Goal: Task Accomplishment & Management: Manage account settings

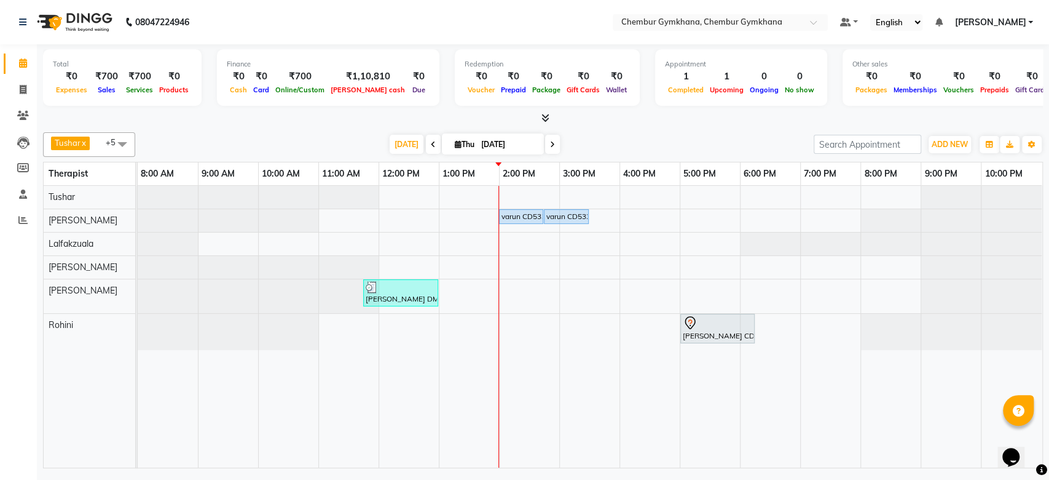
click at [654, 138] on div "[DATE] [DATE]" at bounding box center [474, 144] width 666 height 18
click at [621, 135] on div "[DATE] [DATE]" at bounding box center [474, 144] width 666 height 18
click at [595, 128] on div "[PERSON_NAME] x [PERSON_NAME] x [PERSON_NAME] [PERSON_NAME] x +5 Select All Pap…" at bounding box center [543, 297] width 1000 height 341
click at [625, 136] on div "[DATE] [DATE]" at bounding box center [474, 144] width 666 height 18
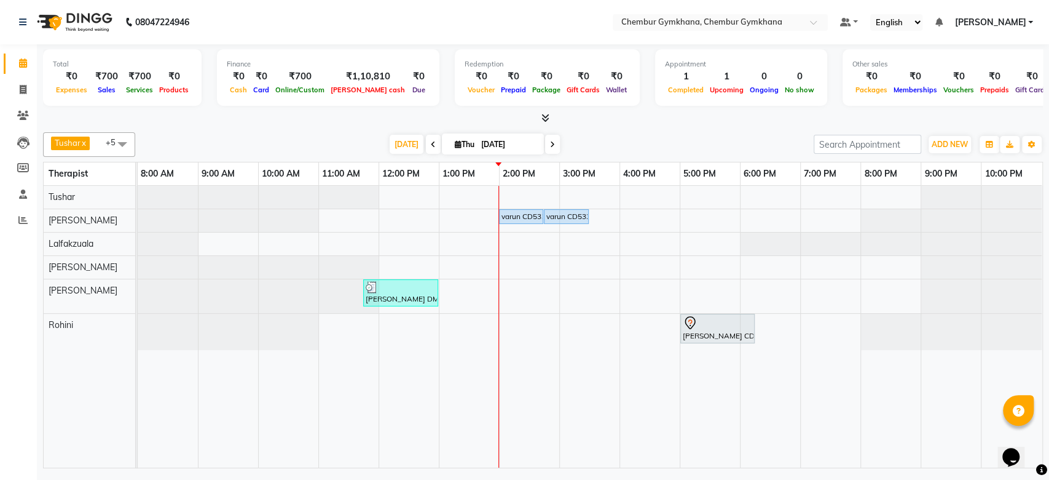
click at [625, 136] on div "[DATE] [DATE]" at bounding box center [474, 144] width 666 height 18
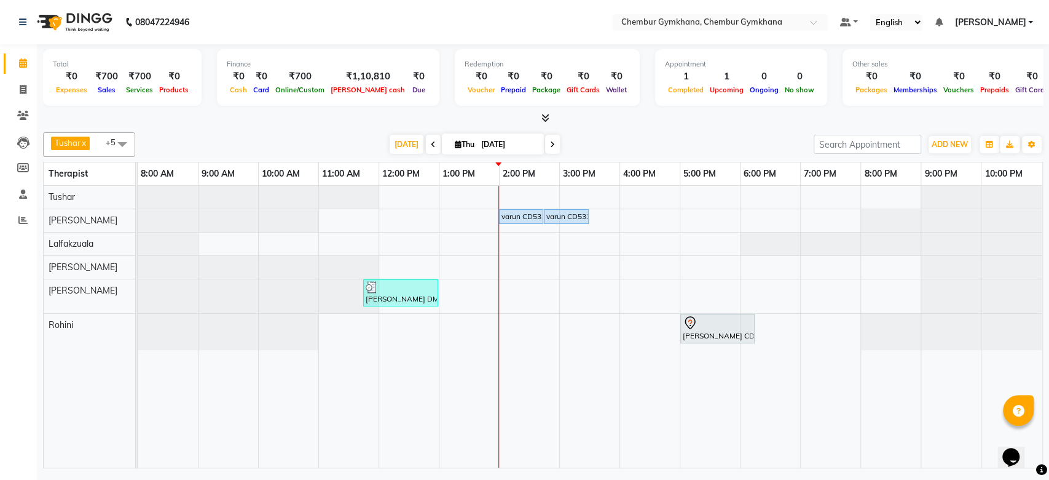
click at [652, 119] on div at bounding box center [543, 118] width 1000 height 13
click at [542, 119] on icon at bounding box center [546, 117] width 8 height 9
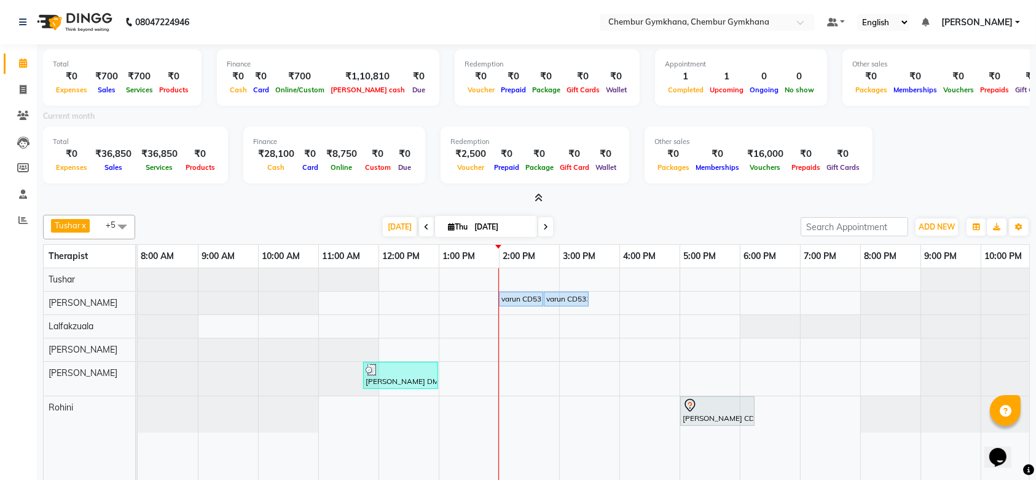
click at [539, 194] on icon at bounding box center [539, 197] width 8 height 9
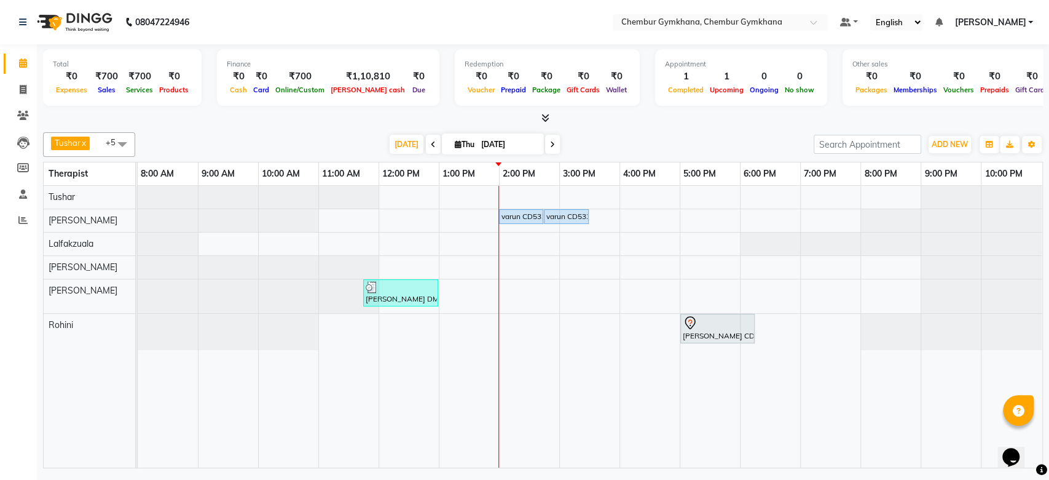
click at [544, 117] on icon at bounding box center [546, 117] width 8 height 9
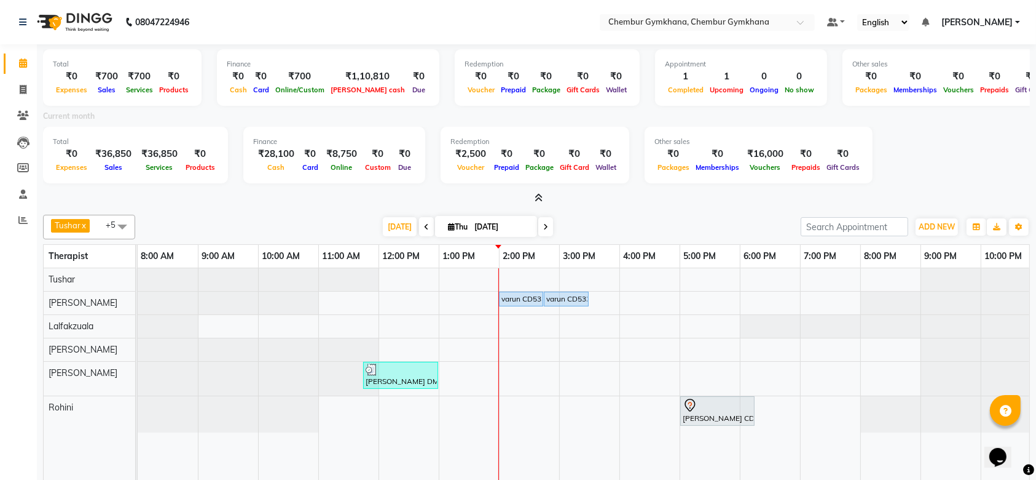
click at [537, 193] on icon at bounding box center [539, 197] width 8 height 9
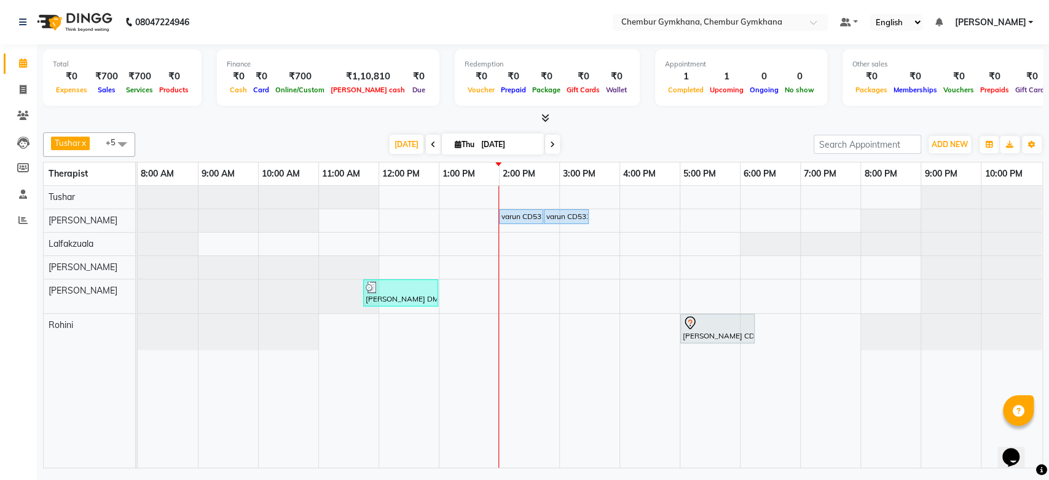
click at [542, 116] on icon at bounding box center [546, 117] width 8 height 9
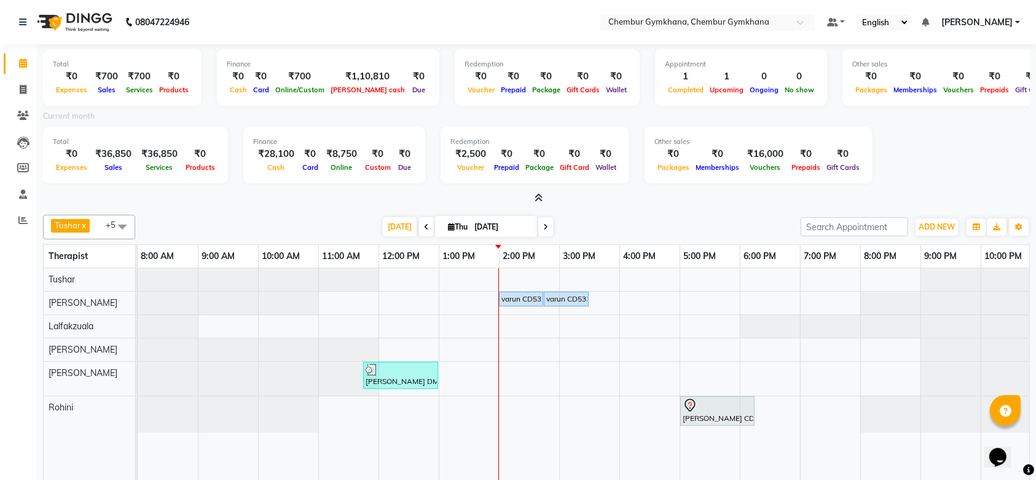
click at [539, 194] on icon at bounding box center [539, 197] width 8 height 9
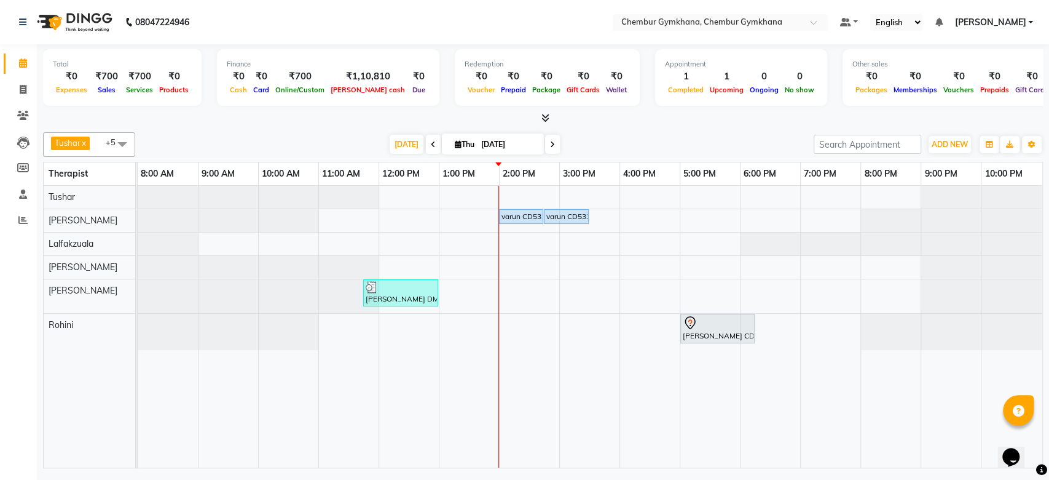
click at [546, 116] on icon at bounding box center [546, 117] width 8 height 9
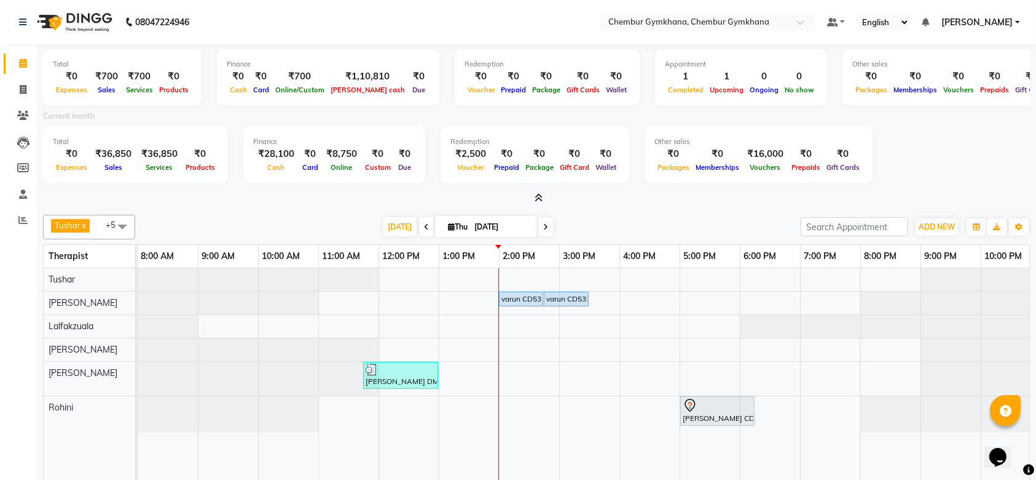
click at [541, 195] on icon at bounding box center [539, 197] width 8 height 9
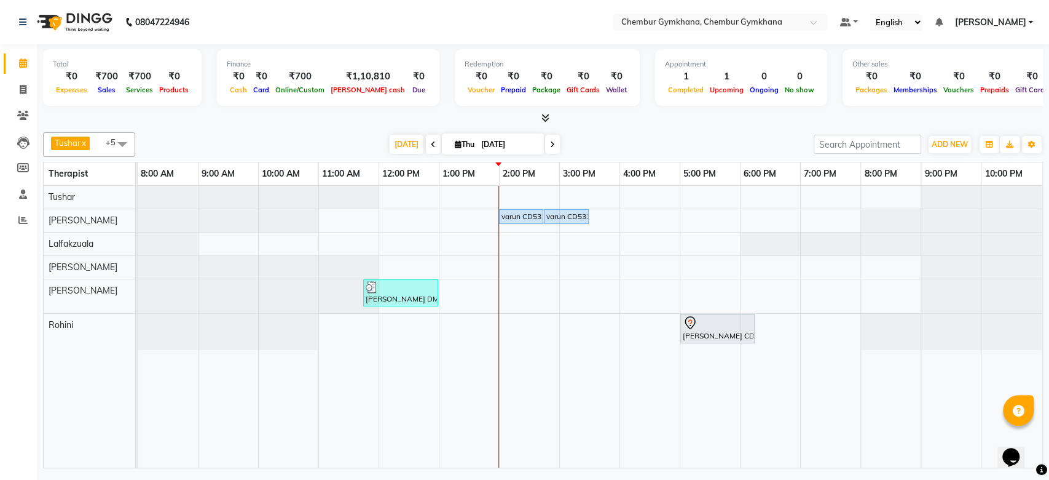
drag, startPoint x: 541, startPoint y: 195, endPoint x: 548, endPoint y: 116, distance: 80.2
click at [548, 116] on div "Total ₹0 Expenses ₹700 Sales ₹700 Services ₹0 Products Finance ₹0 Cash ₹0 Card …" at bounding box center [543, 257] width 1013 height 427
click at [548, 116] on icon at bounding box center [546, 117] width 8 height 9
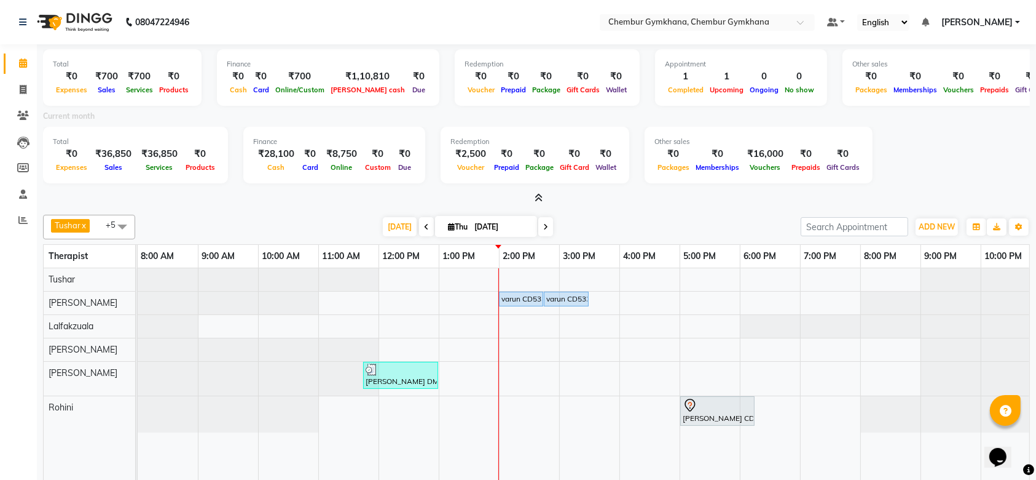
click at [542, 202] on span at bounding box center [537, 198] width 13 height 13
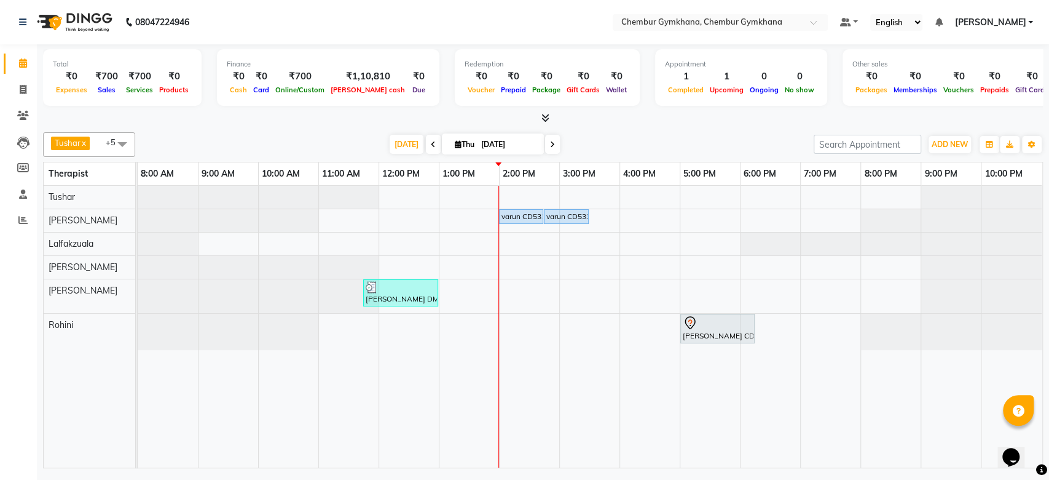
click at [543, 118] on icon at bounding box center [546, 117] width 8 height 9
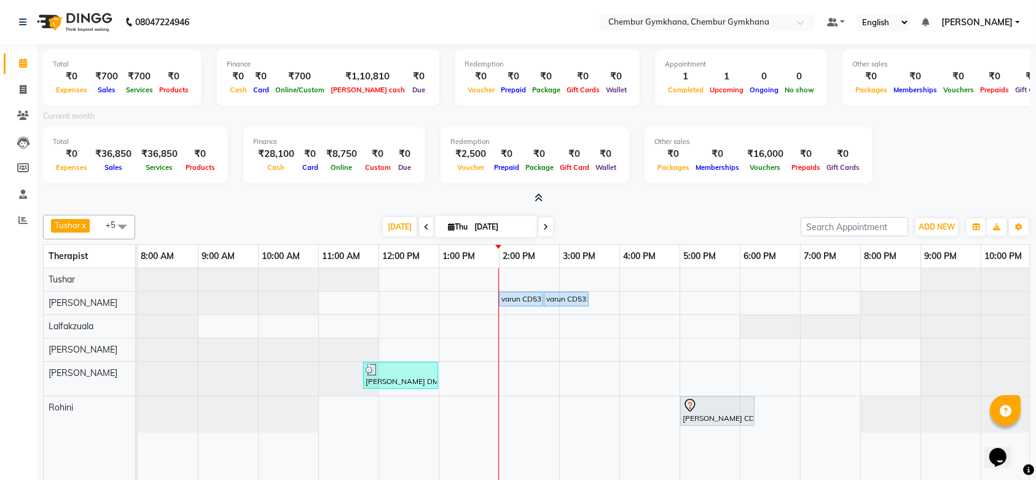
click at [542, 197] on icon at bounding box center [539, 197] width 8 height 9
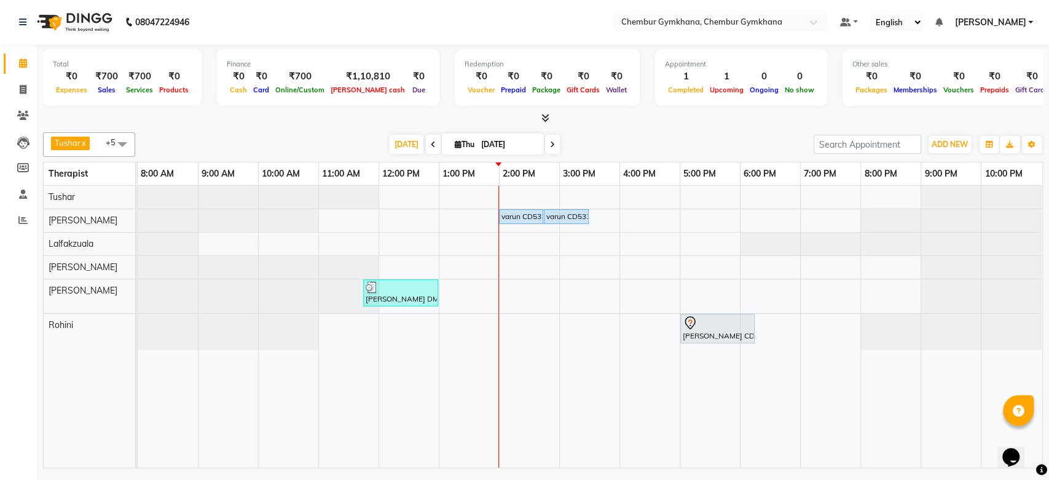
click at [543, 116] on icon at bounding box center [546, 117] width 8 height 9
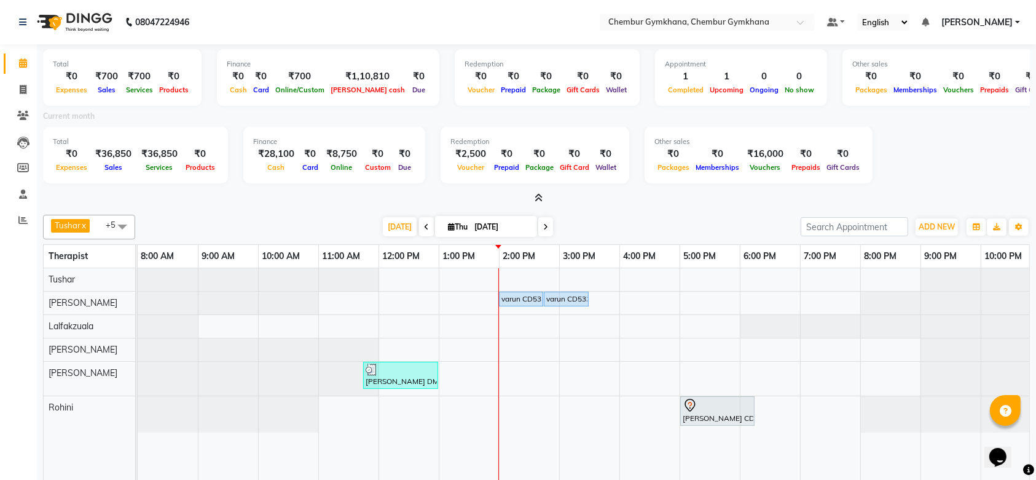
click at [539, 194] on icon at bounding box center [539, 197] width 8 height 9
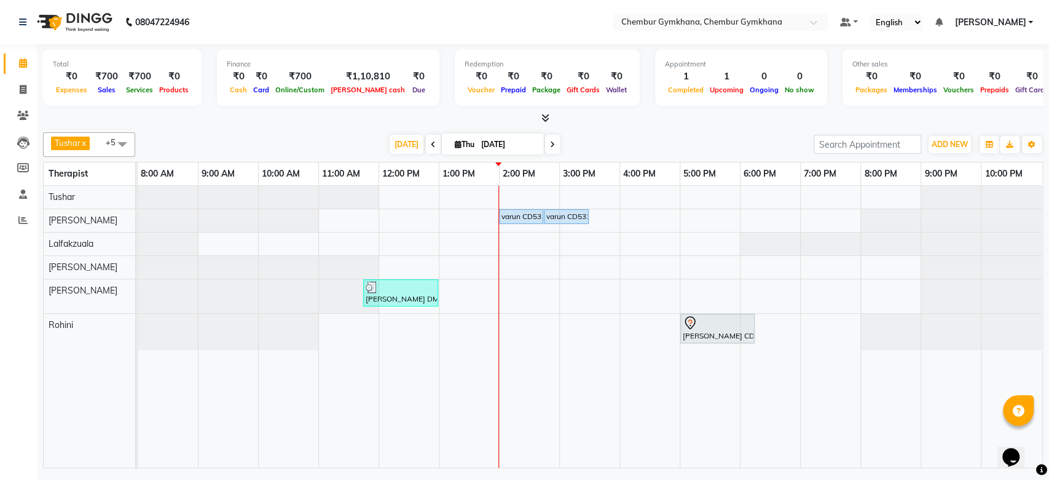
click at [545, 116] on icon at bounding box center [546, 117] width 8 height 9
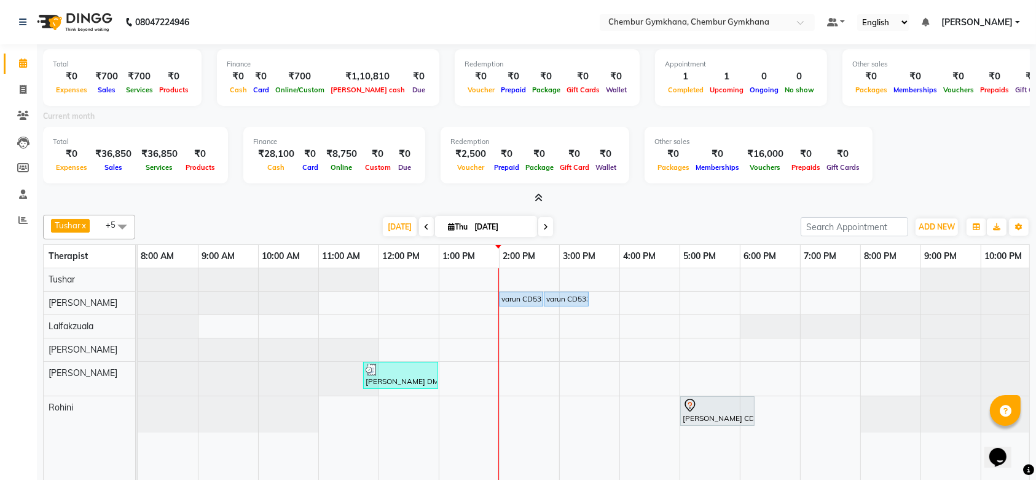
click at [539, 194] on icon at bounding box center [539, 197] width 8 height 9
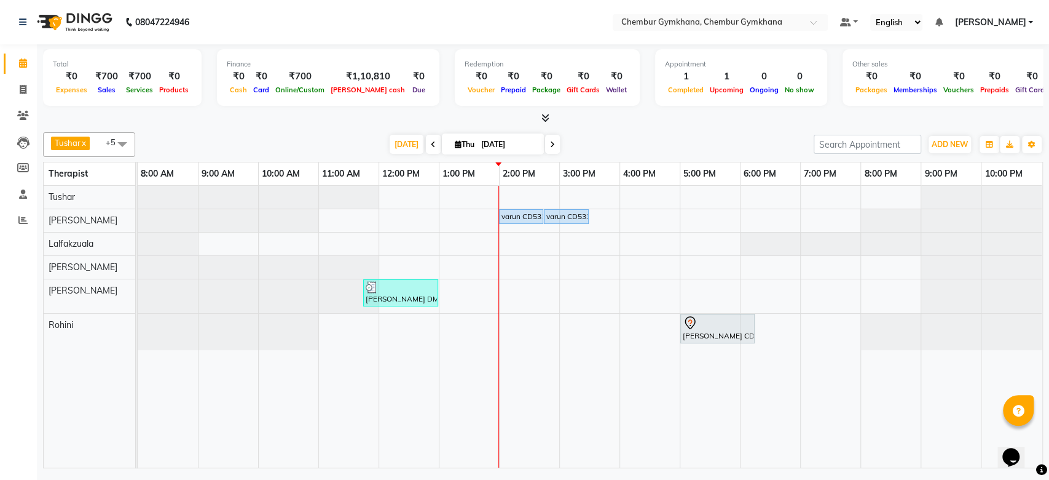
click at [544, 114] on icon at bounding box center [546, 117] width 8 height 9
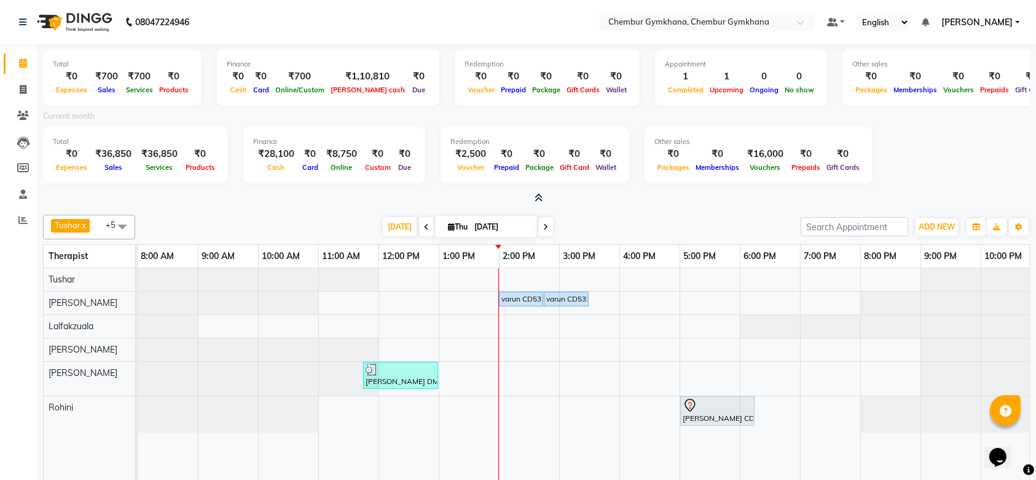
click at [539, 197] on icon at bounding box center [539, 197] width 8 height 9
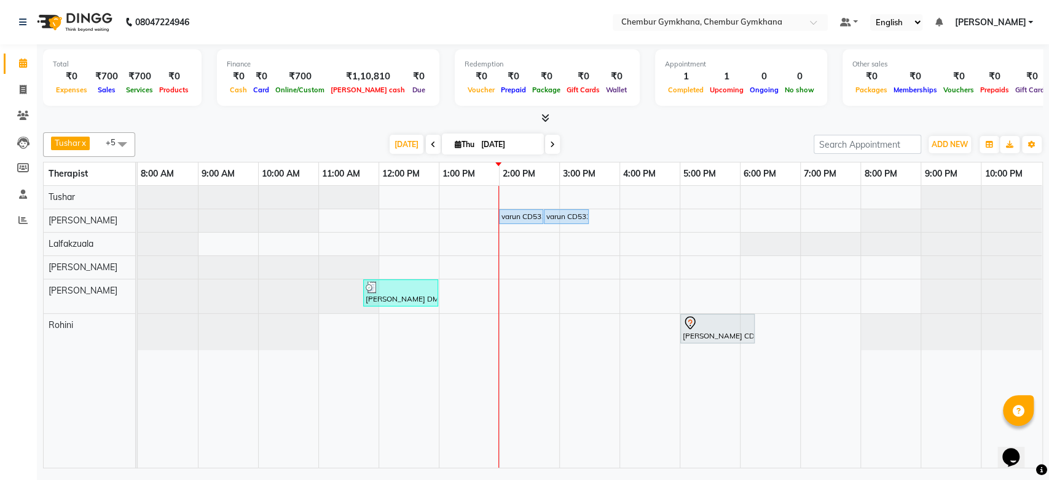
drag, startPoint x: 539, startPoint y: 197, endPoint x: 543, endPoint y: 118, distance: 78.8
click at [543, 118] on div "Total ₹0 Expenses ₹700 Sales ₹700 Services ₹0 Products Finance ₹0 Cash ₹0 Card …" at bounding box center [543, 257] width 1013 height 427
click at [543, 118] on icon at bounding box center [546, 117] width 8 height 9
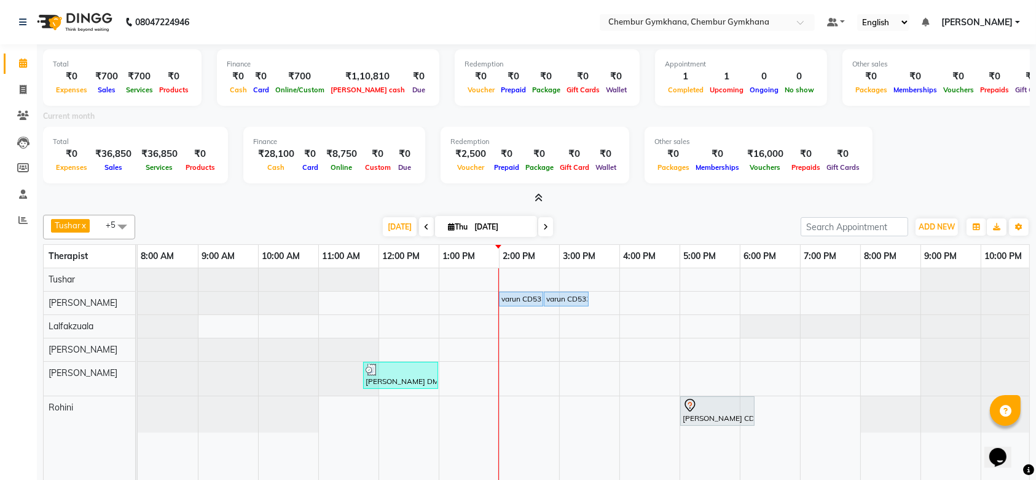
click at [542, 196] on icon at bounding box center [539, 197] width 8 height 9
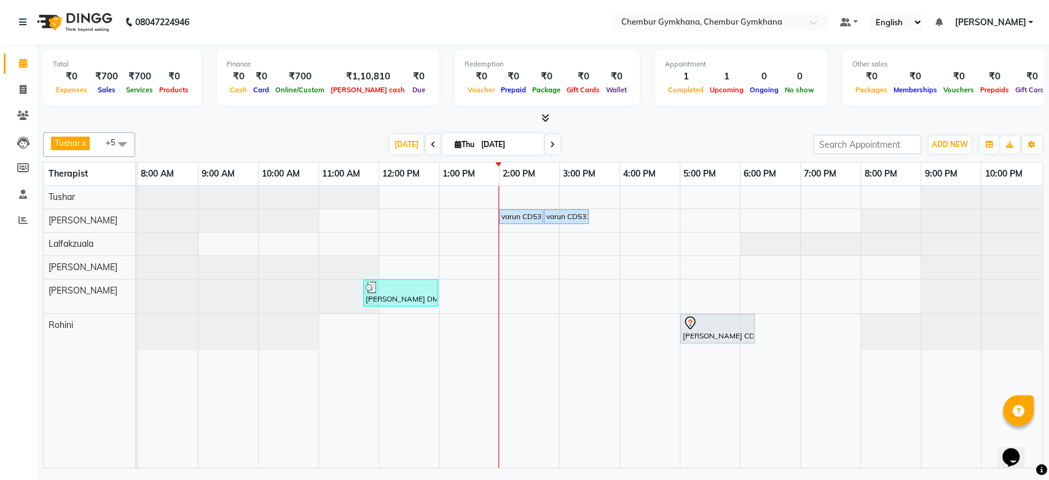
click at [544, 114] on icon at bounding box center [546, 117] width 8 height 9
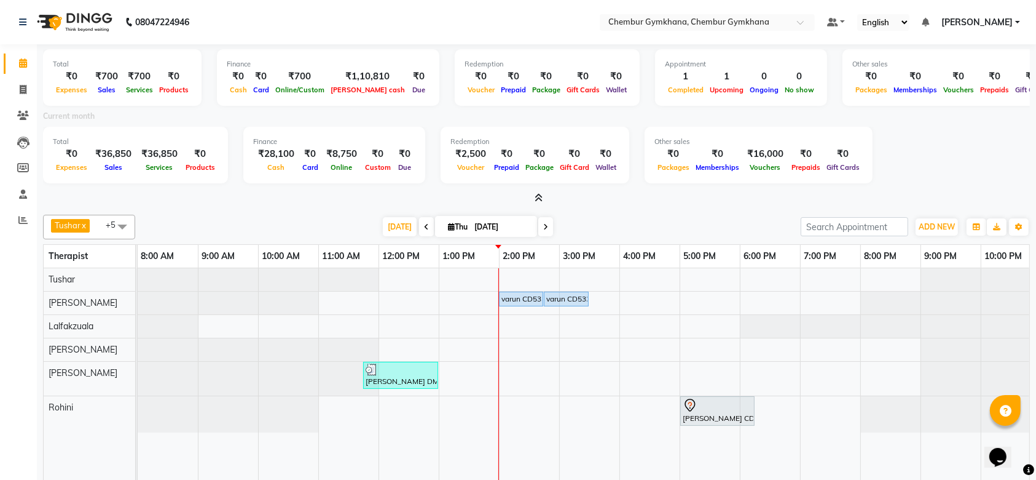
click at [536, 203] on span at bounding box center [537, 198] width 13 height 13
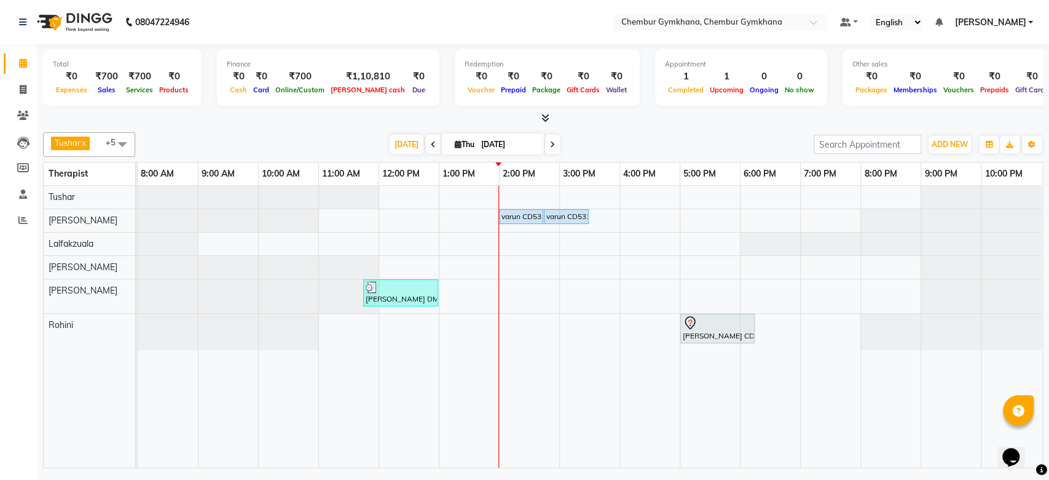
click at [536, 203] on div "varun CD533, TK03, 02:00 PM-02:45 PM, Foot Reflexology (30 mins) varun CD533, T…" at bounding box center [590, 327] width 905 height 282
select select "88851"
select select "840"
select select "tentative"
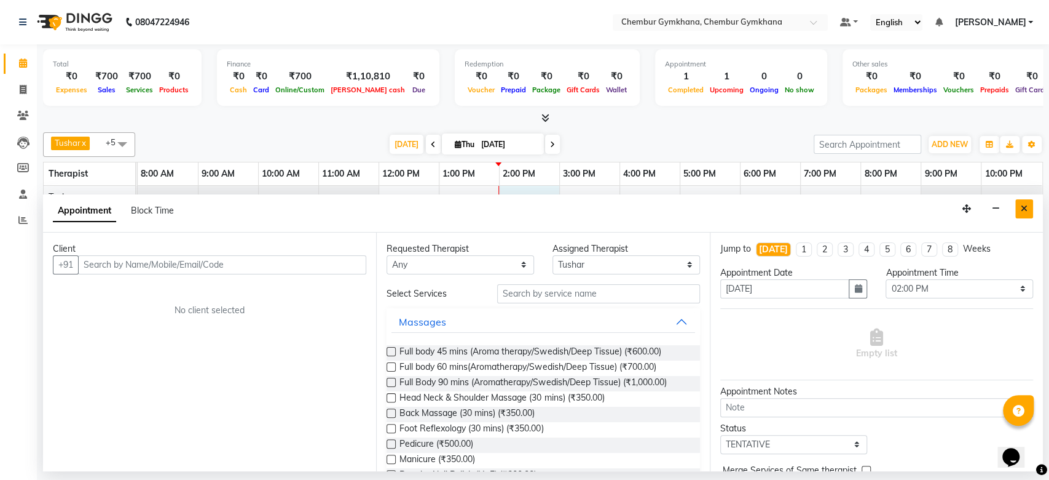
click at [1020, 209] on button "Close" at bounding box center [1025, 208] width 18 height 19
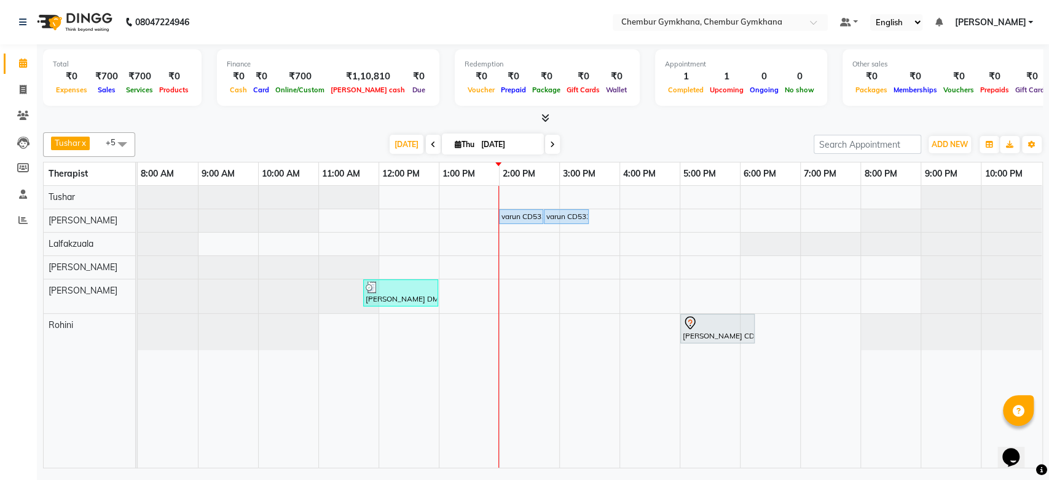
click at [1020, 209] on div at bounding box center [951, 220] width 181 height 23
click at [665, 124] on div at bounding box center [543, 118] width 1000 height 13
click at [542, 116] on icon at bounding box center [546, 117] width 8 height 9
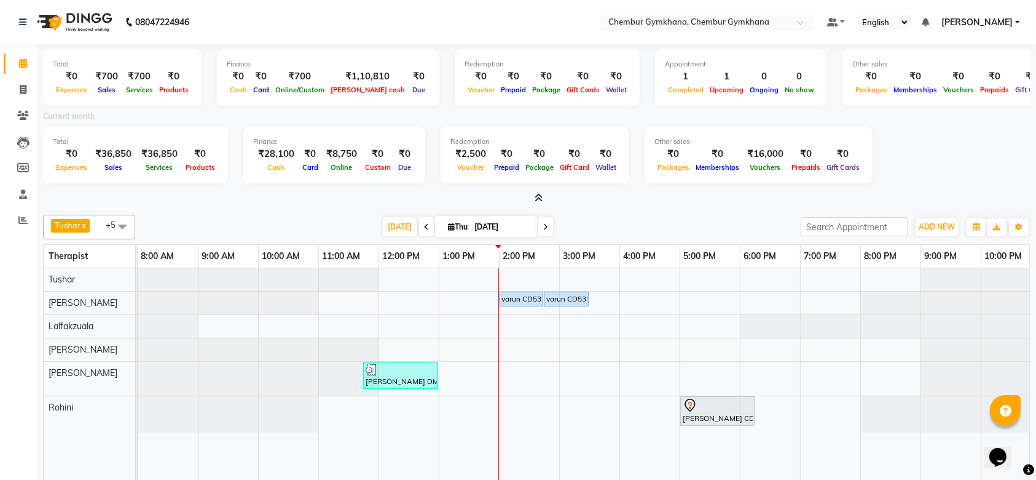
click at [540, 195] on icon at bounding box center [539, 197] width 8 height 9
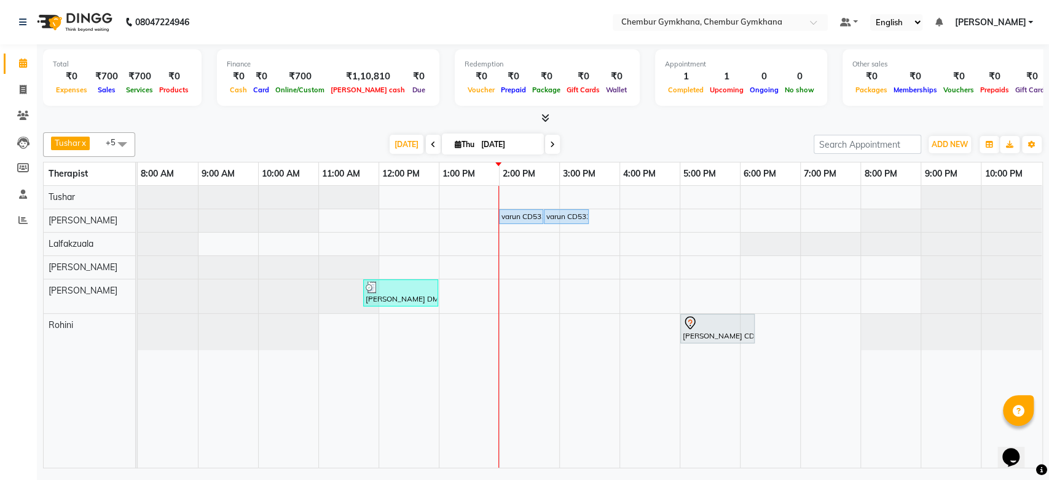
click at [577, 135] on div "[DATE] [DATE]" at bounding box center [474, 144] width 666 height 18
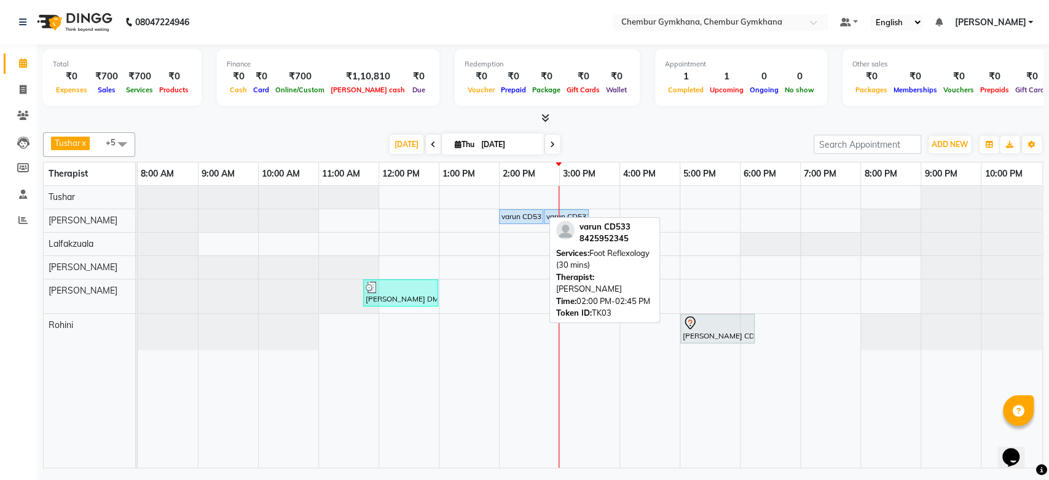
click at [527, 211] on div "varun CD533, TK03, 02:00 PM-02:45 PM, Foot Reflexology (30 mins)" at bounding box center [521, 216] width 42 height 11
select select "5"
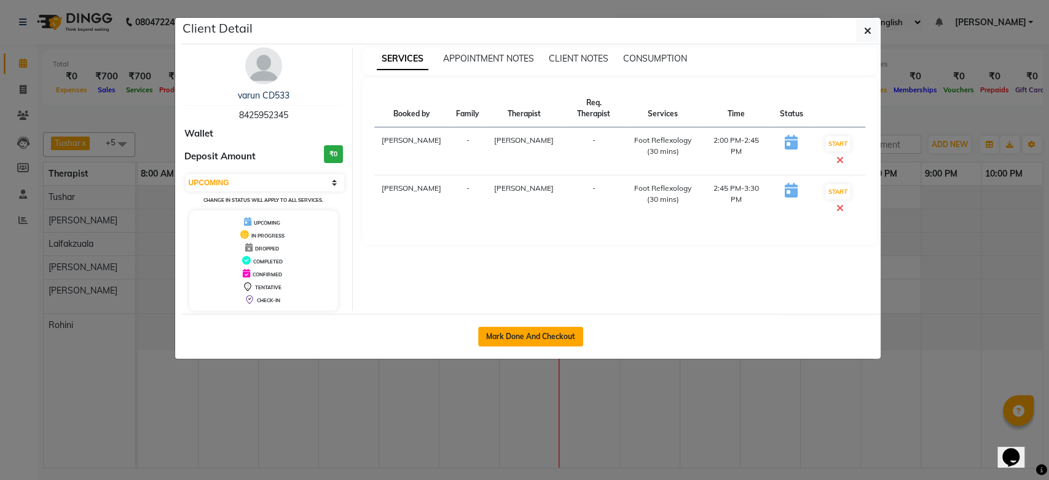
click at [557, 336] on button "Mark Done And Checkout" at bounding box center [530, 336] width 105 height 20
select select "service"
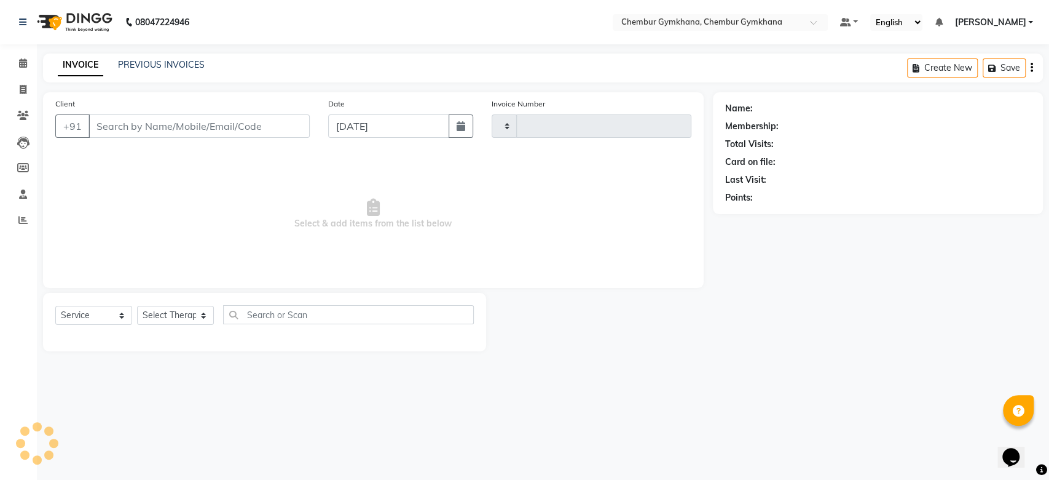
type input "0251"
select select "8754"
type input "8425952345"
select select "88853"
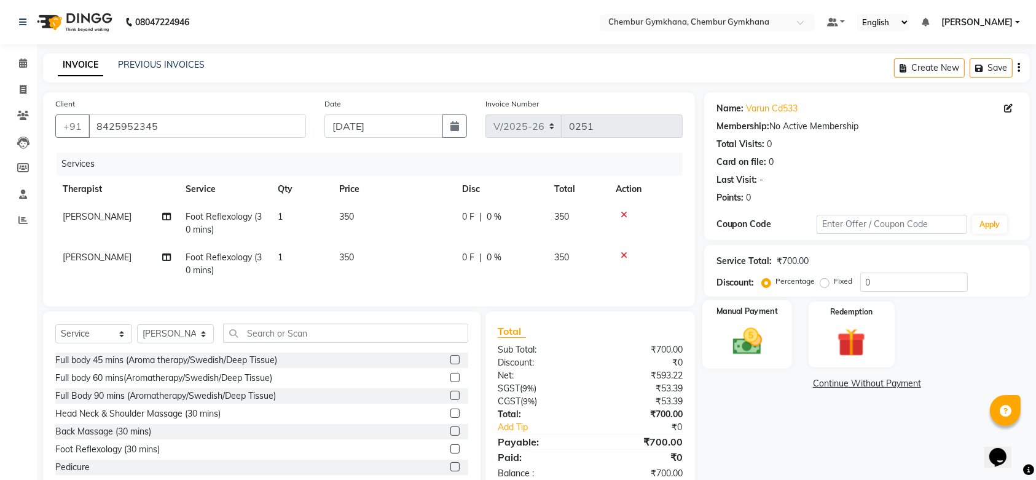
click at [757, 342] on img at bounding box center [748, 341] width 48 height 34
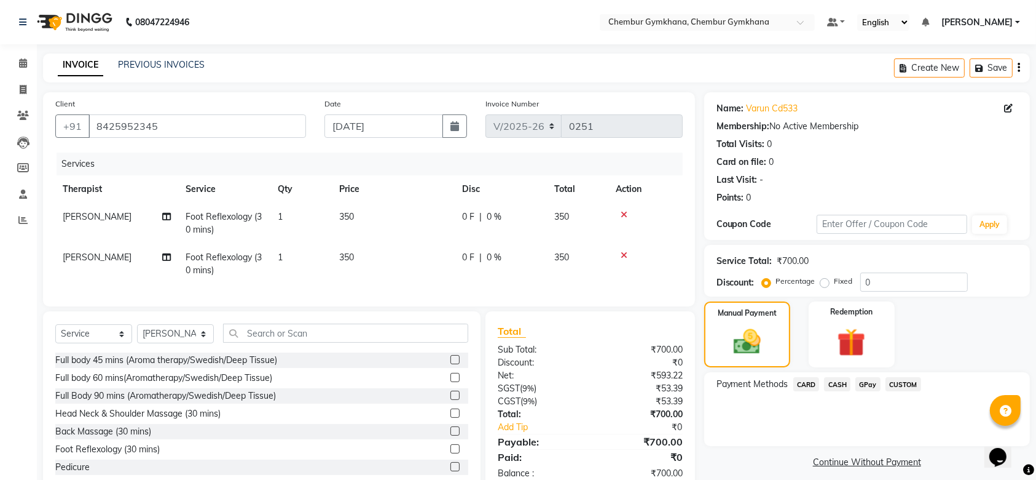
click at [837, 380] on span "CASH" at bounding box center [837, 384] width 26 height 14
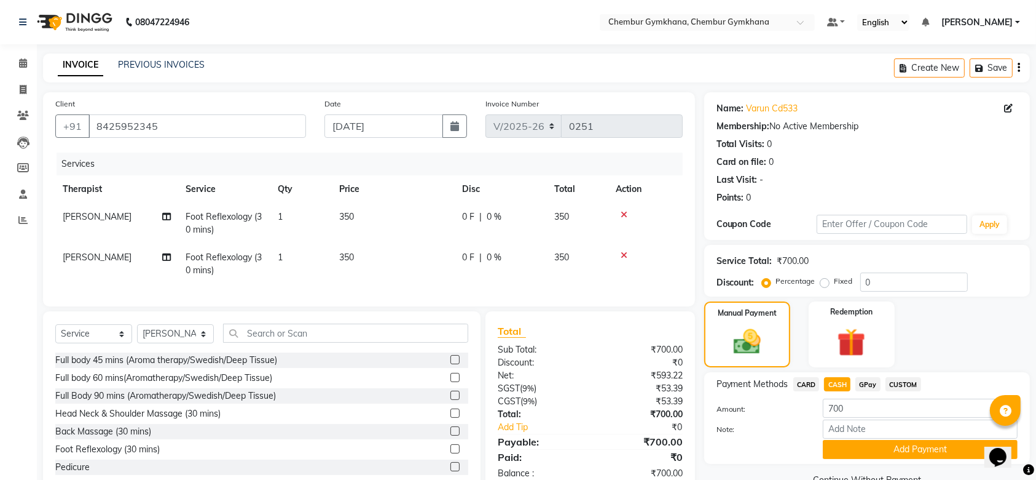
scroll to position [43, 0]
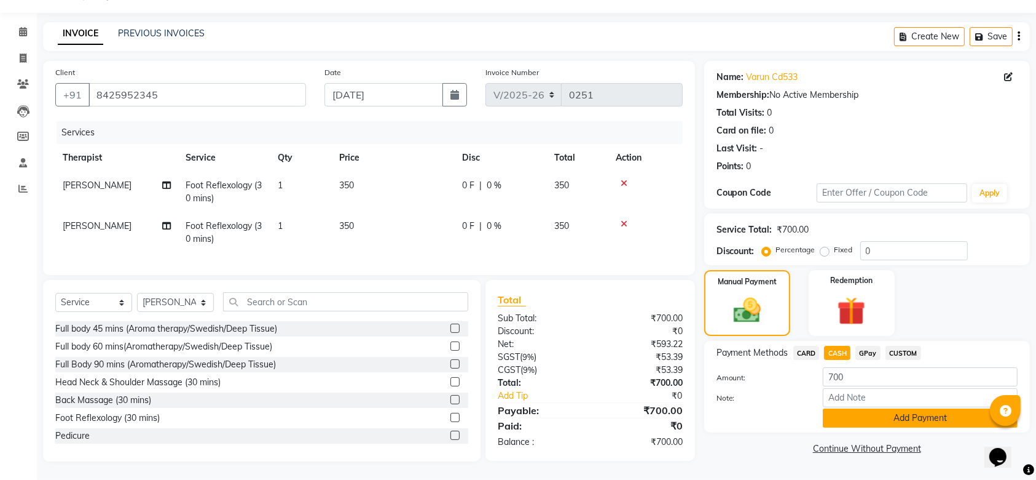
click at [846, 408] on button "Add Payment" at bounding box center [920, 417] width 195 height 19
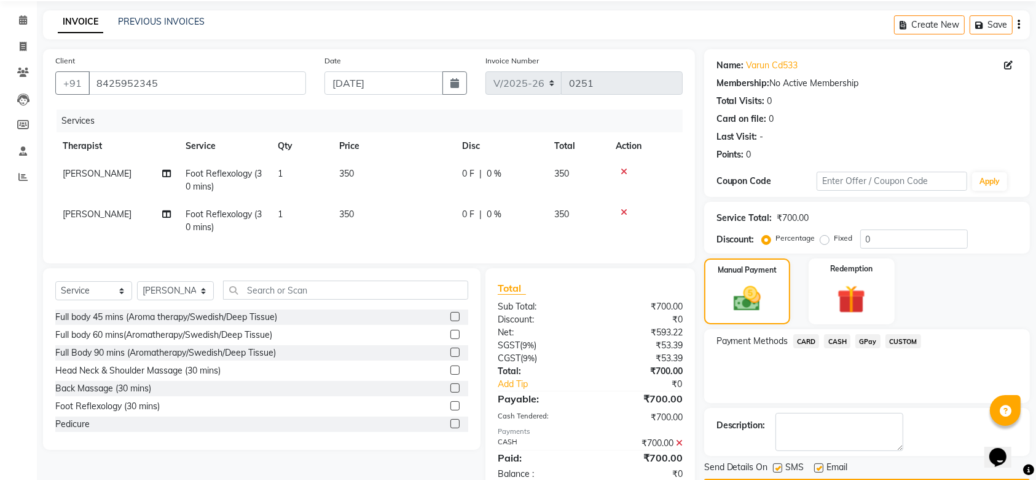
click at [846, 408] on div "Description:" at bounding box center [868, 432] width 326 height 48
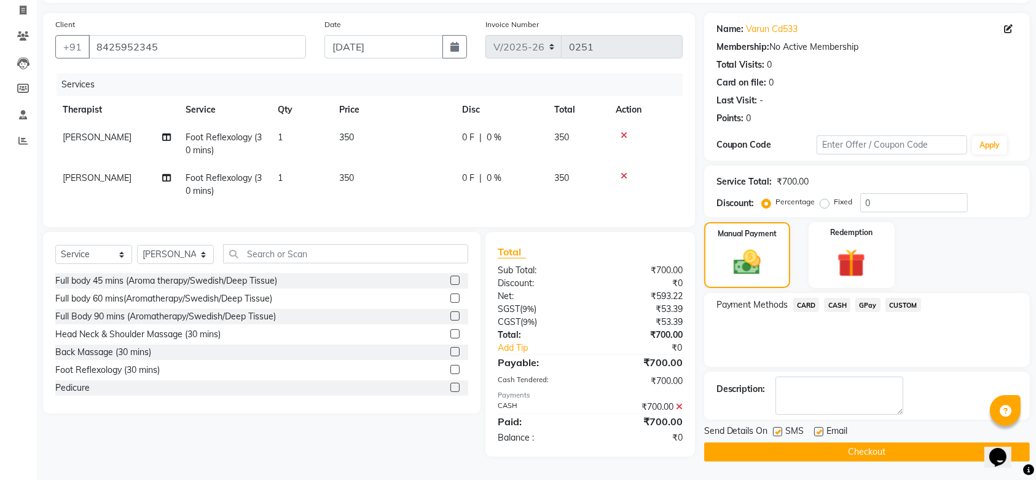
click at [843, 443] on button "Checkout" at bounding box center [868, 451] width 326 height 19
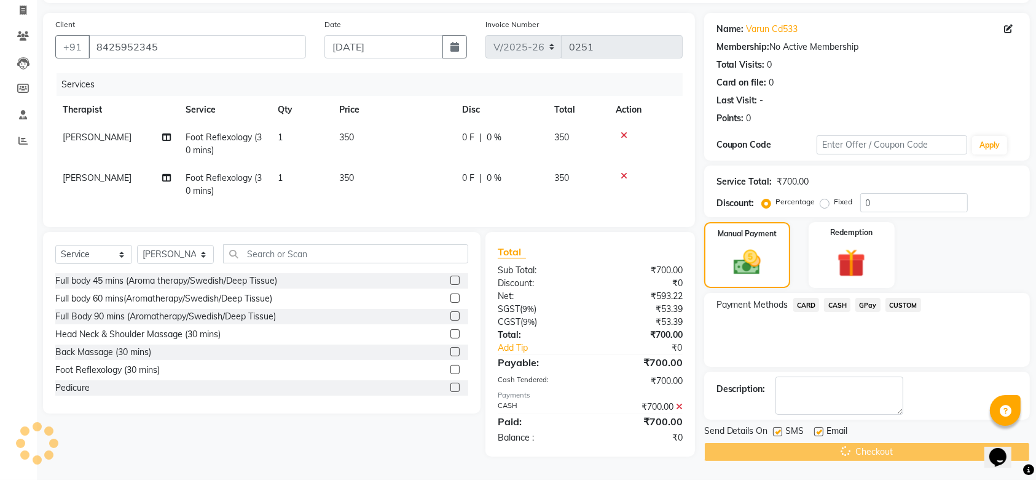
click at [843, 443] on div "Checkout" at bounding box center [868, 451] width 326 height 19
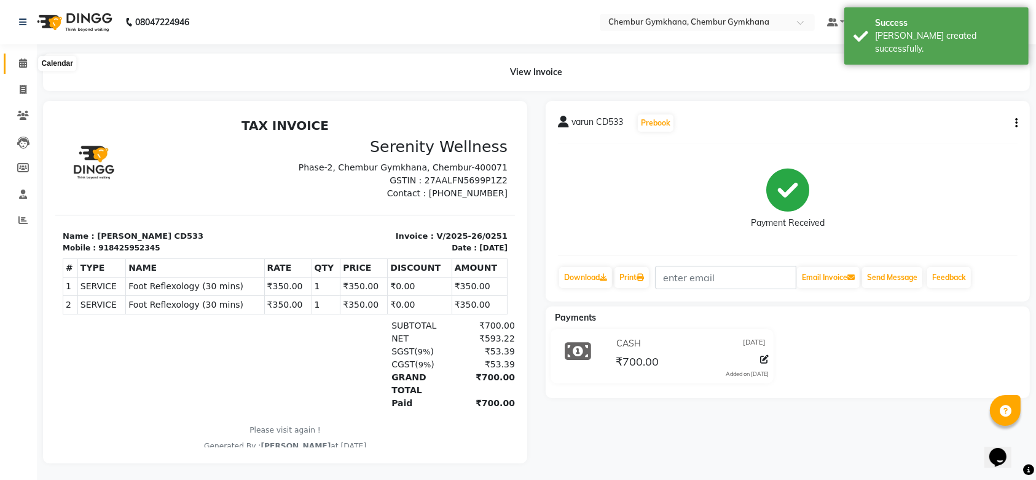
click at [19, 61] on icon at bounding box center [23, 62] width 8 height 9
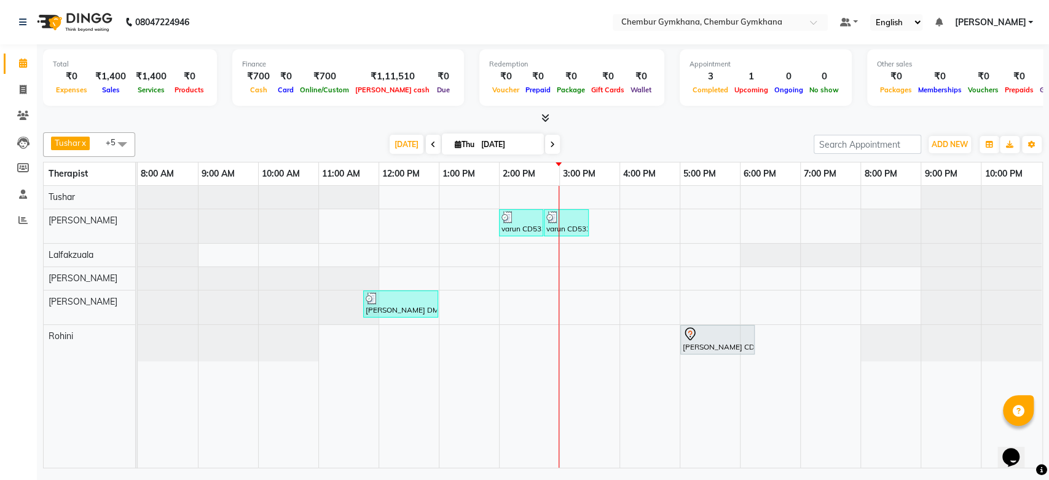
click at [340, 18] on nav "08047224946 Select Location × [GEOGRAPHIC_DATA] Gymkhana, Chembur Gymkhana Defa…" at bounding box center [524, 22] width 1049 height 44
click at [370, 24] on nav "08047224946 Select Location × [GEOGRAPHIC_DATA] Gymkhana, Chembur Gymkhana Defa…" at bounding box center [524, 22] width 1049 height 44
click at [376, 26] on nav "08047224946 Select Location × [GEOGRAPHIC_DATA] Gymkhana, Chembur Gymkhana Defa…" at bounding box center [524, 22] width 1049 height 44
click at [406, 12] on nav "08047224946 Select Location × [GEOGRAPHIC_DATA] Gymkhana, Chembur Gymkhana Defa…" at bounding box center [524, 22] width 1049 height 44
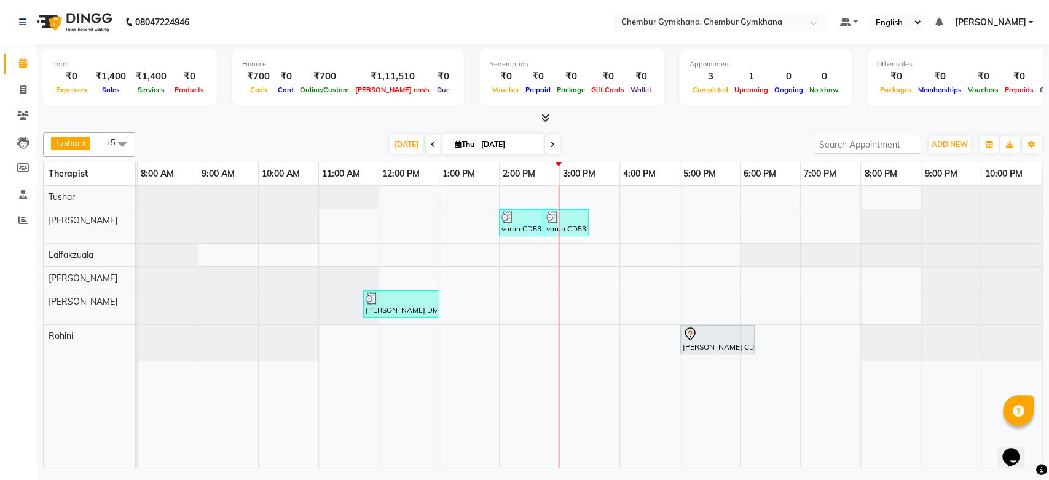
click at [406, 12] on nav "08047224946 Select Location × [GEOGRAPHIC_DATA] Gymkhana, Chembur Gymkhana Defa…" at bounding box center [524, 22] width 1049 height 44
click at [425, 16] on nav "08047224946 Select Location × [GEOGRAPHIC_DATA] Gymkhana, Chembur Gymkhana Defa…" at bounding box center [524, 22] width 1049 height 44
click at [433, 14] on nav "08047224946 Select Location × [GEOGRAPHIC_DATA] Gymkhana, Chembur Gymkhana Defa…" at bounding box center [524, 22] width 1049 height 44
click at [438, 18] on nav "08047224946 Select Location × [GEOGRAPHIC_DATA] Gymkhana, Chembur Gymkhana Defa…" at bounding box center [524, 22] width 1049 height 44
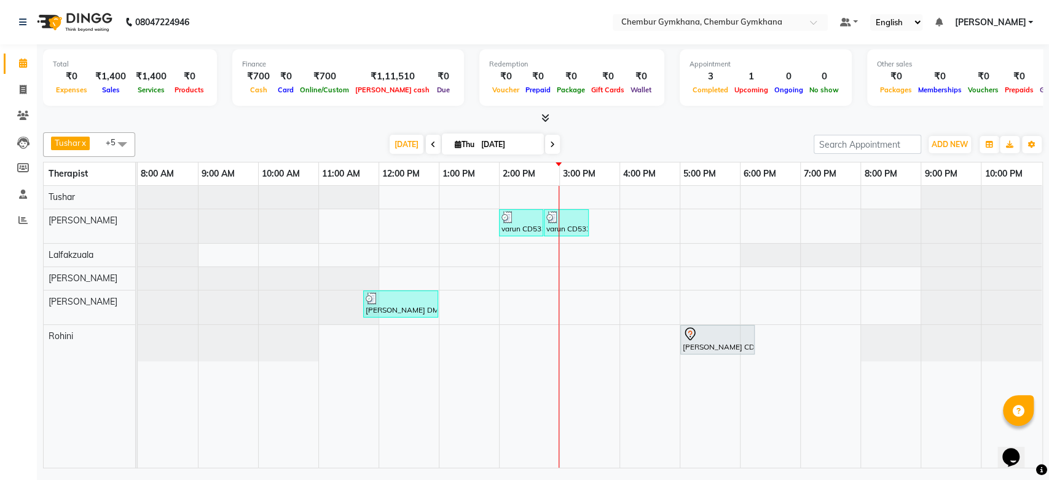
click at [439, 20] on nav "08047224946 Select Location × [GEOGRAPHIC_DATA] Gymkhana, Chembur Gymkhana Defa…" at bounding box center [524, 22] width 1049 height 44
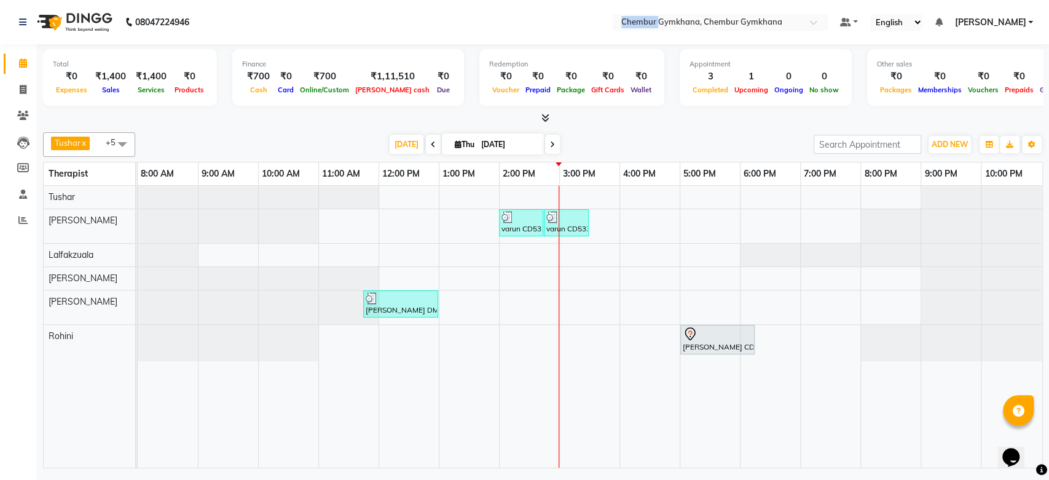
click at [439, 20] on nav "08047224946 Select Location × [GEOGRAPHIC_DATA] Gymkhana, Chembur Gymkhana Defa…" at bounding box center [524, 22] width 1049 height 44
click at [331, 136] on div "[DATE] [DATE]" at bounding box center [474, 144] width 666 height 18
click at [390, 24] on nav "08047224946 Select Location × [GEOGRAPHIC_DATA] Gymkhana, Chembur Gymkhana Defa…" at bounding box center [524, 22] width 1049 height 44
click at [315, 135] on div "[DATE] [DATE]" at bounding box center [474, 144] width 666 height 18
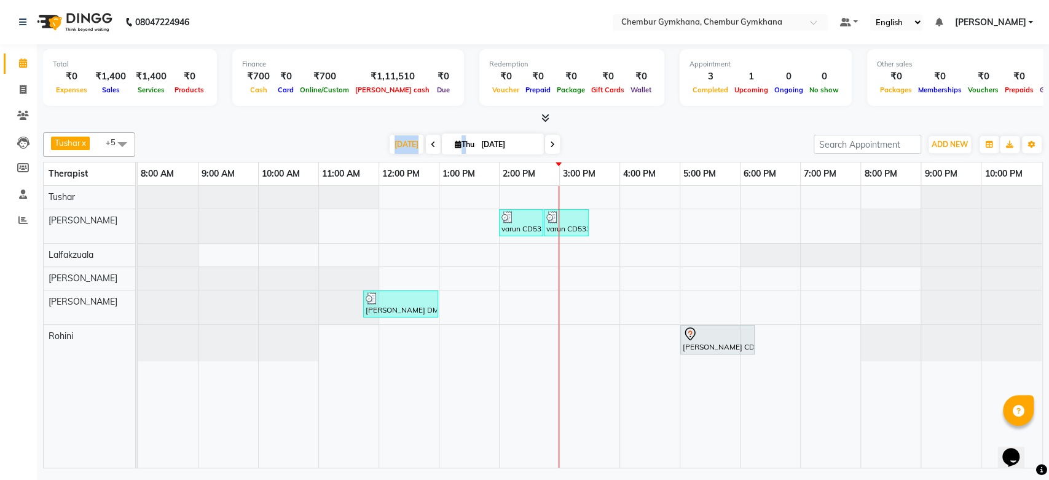
click at [315, 135] on div "[DATE] [DATE]" at bounding box center [474, 144] width 666 height 18
click at [362, 29] on nav "08047224946 Select Location × [GEOGRAPHIC_DATA] Gymkhana, Chembur Gymkhana Defa…" at bounding box center [524, 22] width 1049 height 44
click at [344, 130] on div "[PERSON_NAME] x [PERSON_NAME] x [PERSON_NAME] [PERSON_NAME] x +5 Select All Pap…" at bounding box center [543, 297] width 1000 height 341
click at [551, 142] on icon at bounding box center [552, 144] width 5 height 7
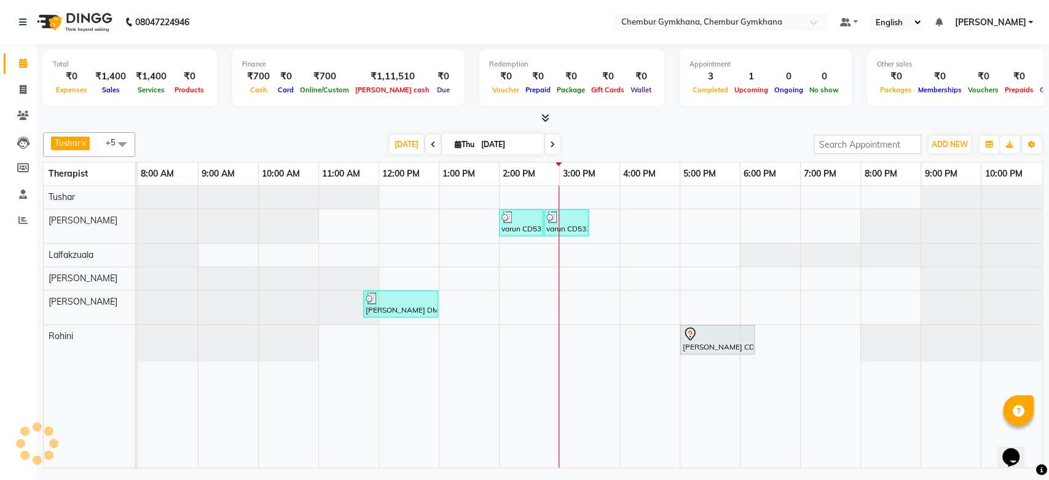
type input "[DATE]"
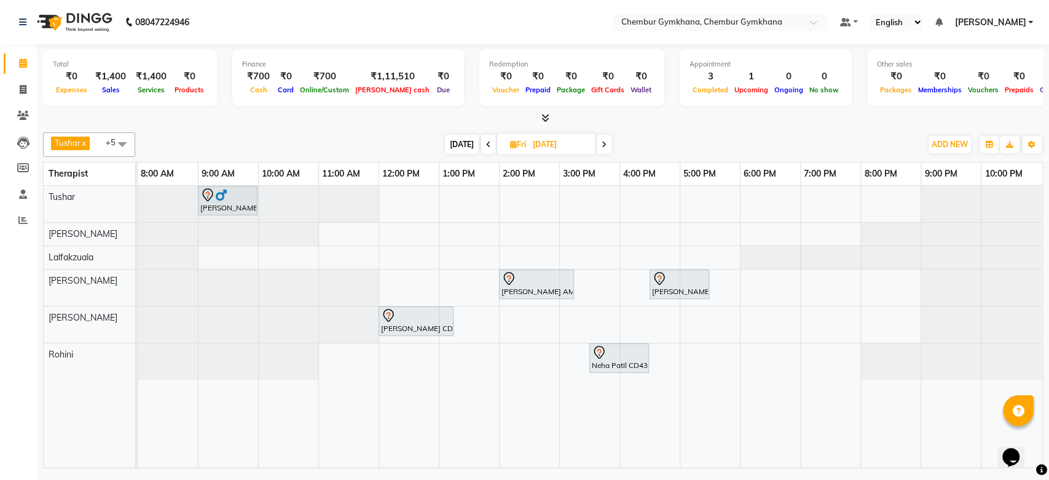
click at [690, 423] on td at bounding box center [711, 327] width 60 height 282
click at [462, 348] on div "Janardan Kamble LM1103, 09:00 AM-10:00 AM, Full body 45 mins (Aroma therapy/Swe…" at bounding box center [590, 327] width 905 height 282
select select "88850"
select select "780"
select select "tentative"
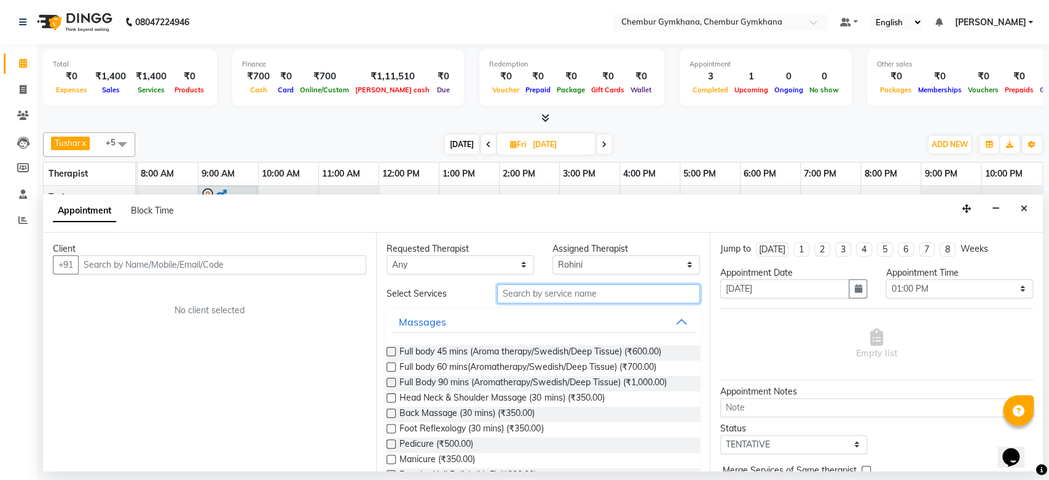
click at [590, 290] on input "text" at bounding box center [598, 293] width 203 height 19
type input "MA"
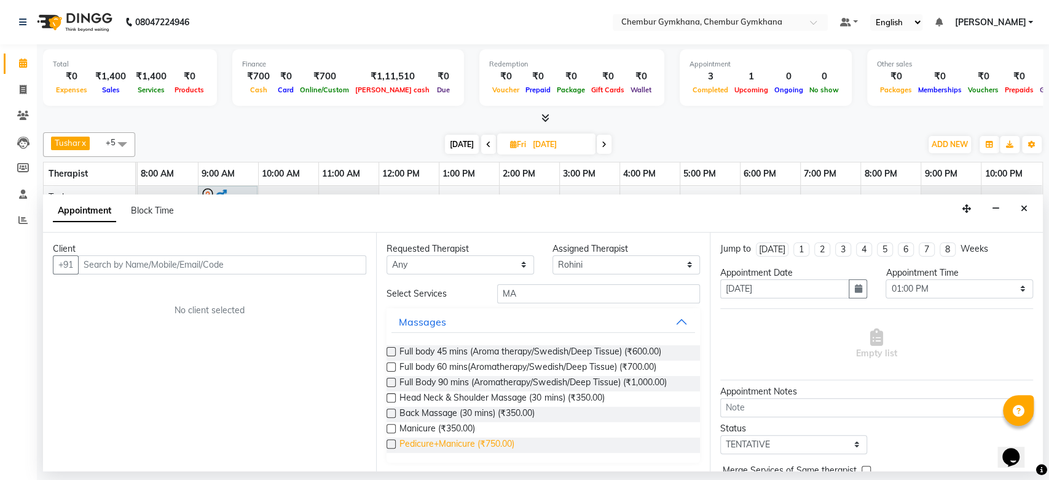
click at [465, 442] on span "Pedicure+Manicure (₹750.00)" at bounding box center [457, 444] width 115 height 15
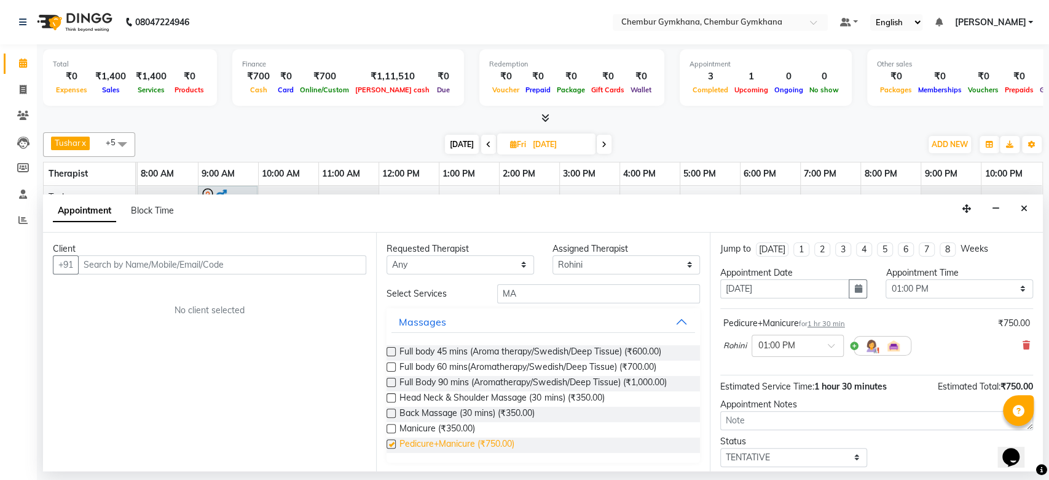
checkbox input "false"
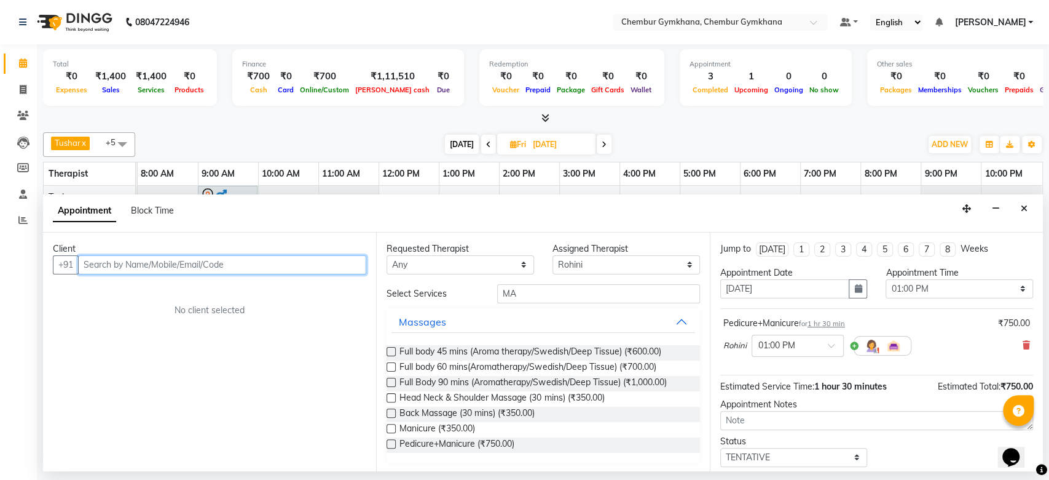
drag, startPoint x: 318, startPoint y: 263, endPoint x: 186, endPoint y: 252, distance: 132.0
click at [186, 252] on div "Client +91 No client selected" at bounding box center [209, 351] width 333 height 239
click at [204, 263] on input "text" at bounding box center [222, 264] width 288 height 19
type input "DM0842"
click at [204, 263] on input "DM0842" at bounding box center [196, 264] width 237 height 19
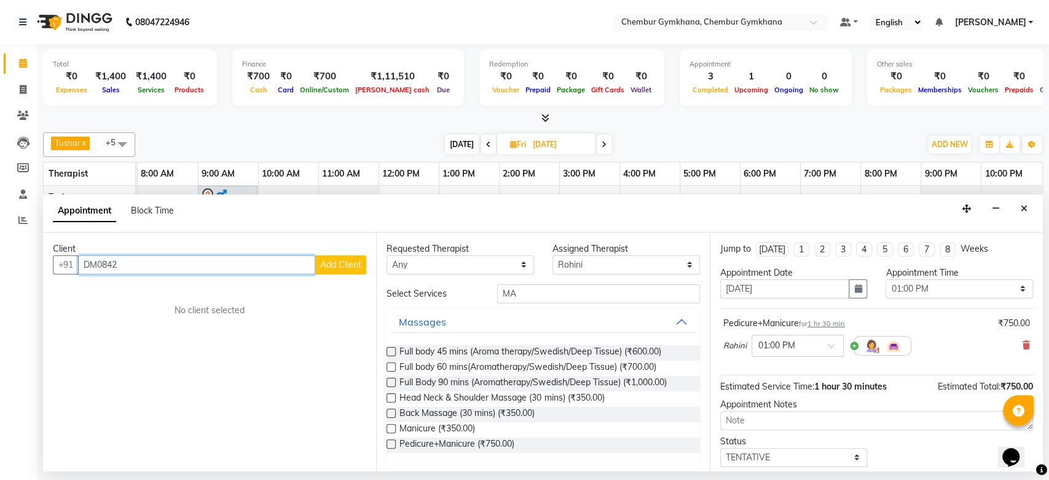
click at [204, 263] on input "DM0842" at bounding box center [196, 264] width 237 height 19
type input "9324796542"
click at [349, 264] on span "Add Client" at bounding box center [340, 264] width 41 height 11
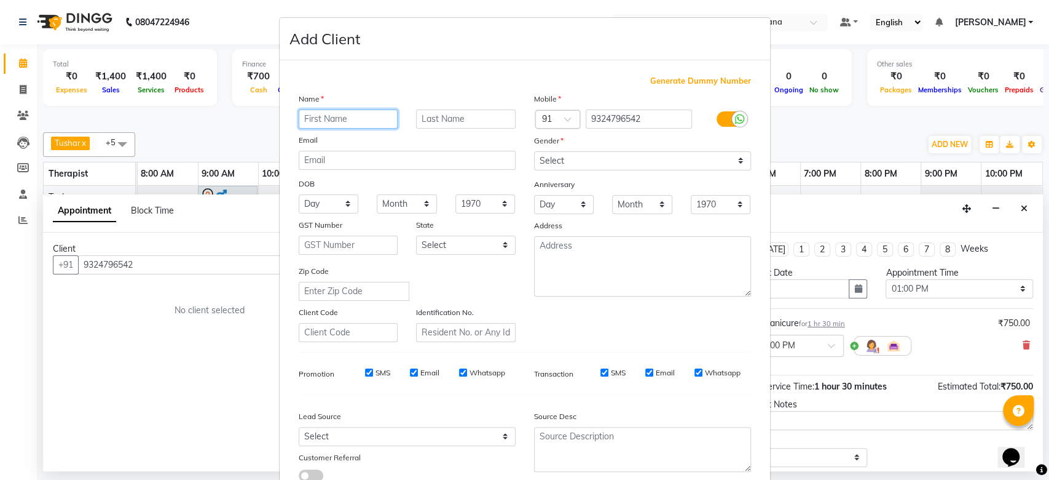
click at [369, 116] on input "text" at bounding box center [349, 118] width 100 height 19
type input "[PERSON_NAME]"
click at [491, 116] on input "text" at bounding box center [466, 118] width 100 height 19
paste input "DM0842"
type input "DM0842"
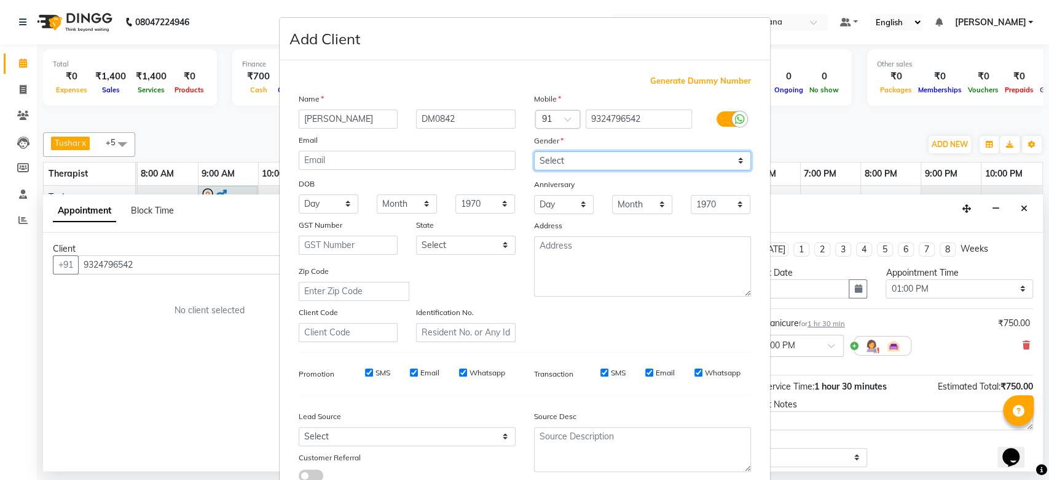
click at [644, 169] on select "Select [DEMOGRAPHIC_DATA] [DEMOGRAPHIC_DATA] Other Prefer Not To Say" at bounding box center [642, 160] width 217 height 19
select select "[DEMOGRAPHIC_DATA]"
click at [534, 151] on select "Select [DEMOGRAPHIC_DATA] [DEMOGRAPHIC_DATA] Other Prefer Not To Say" at bounding box center [642, 160] width 217 height 19
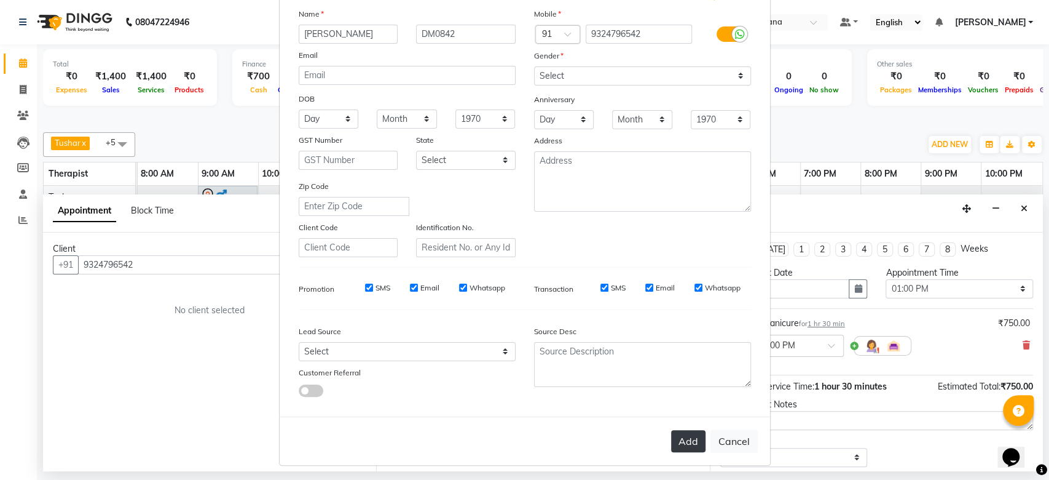
click at [679, 433] on button "Add" at bounding box center [688, 441] width 34 height 22
select select
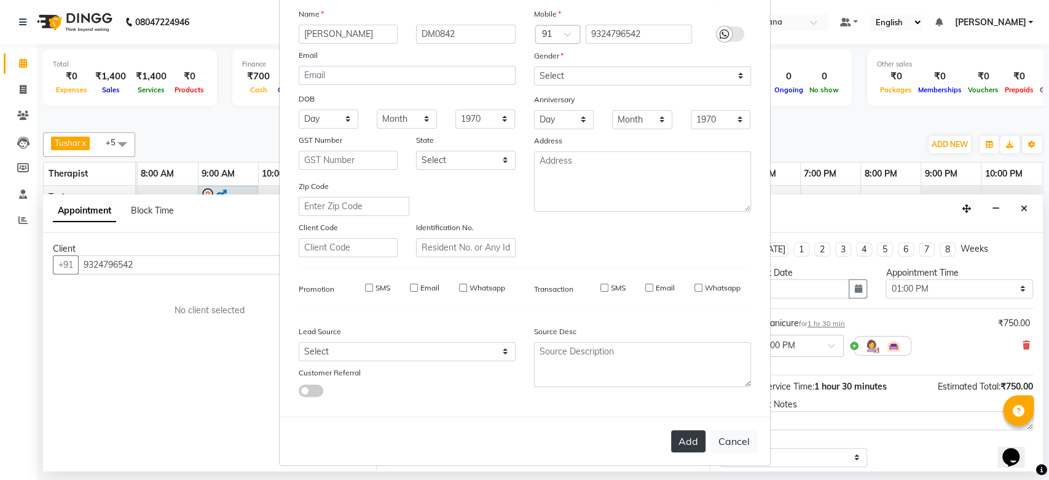
select select
checkbox input "false"
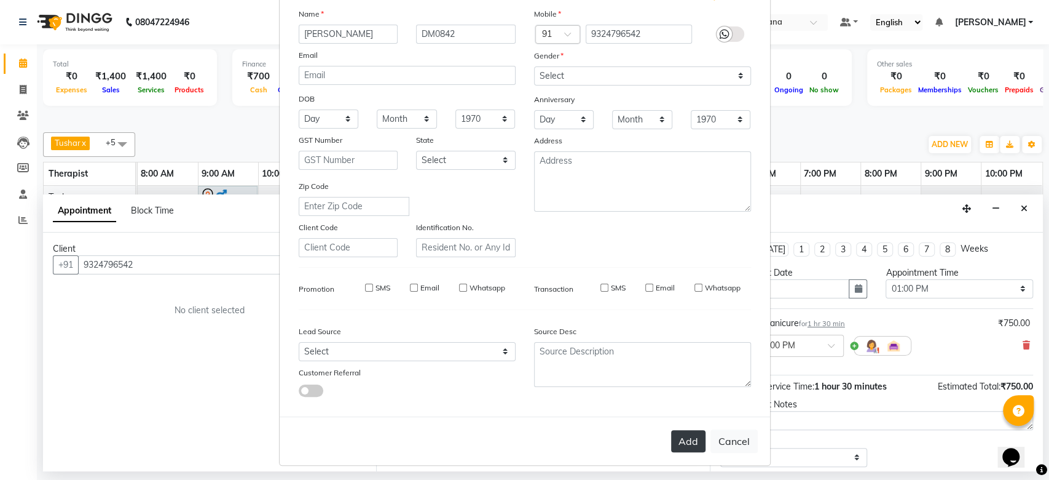
checkbox input "false"
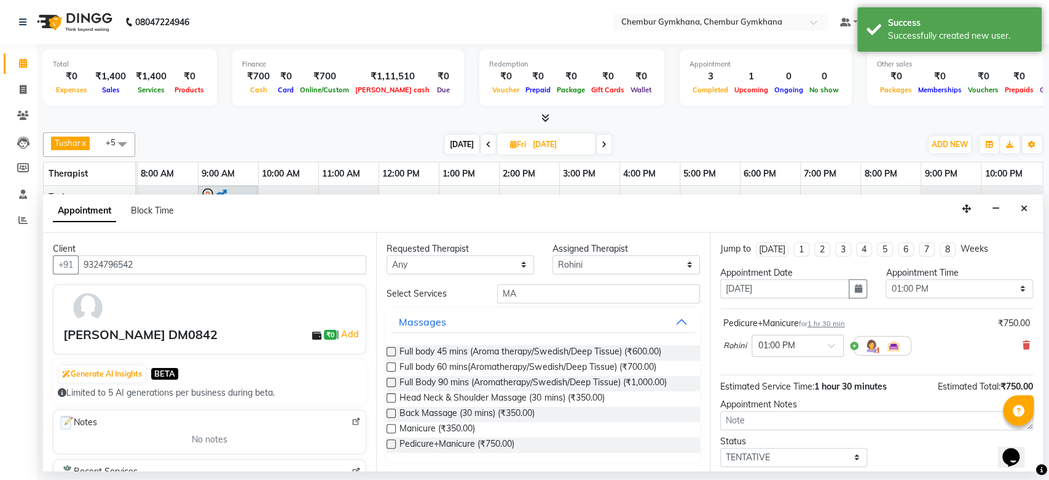
scroll to position [73, 0]
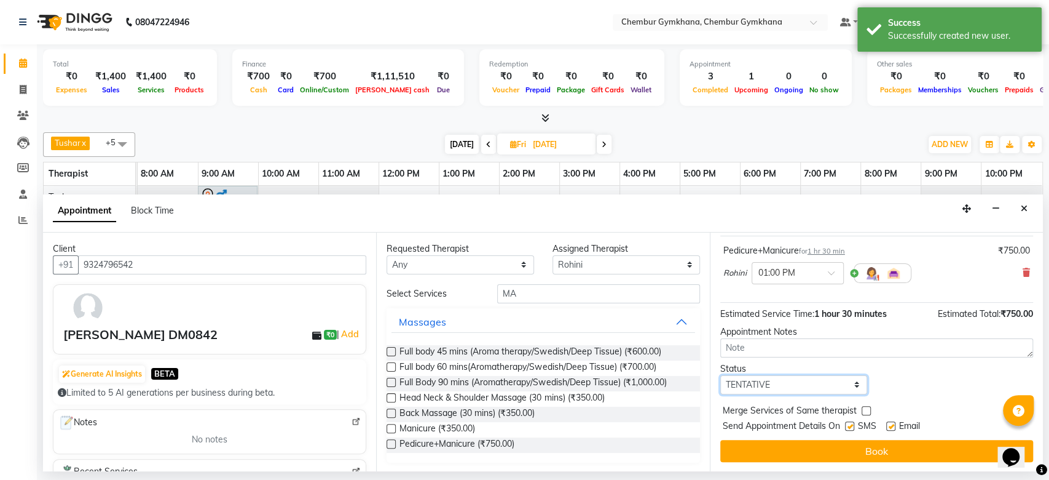
drag, startPoint x: 810, startPoint y: 382, endPoint x: 765, endPoint y: 470, distance: 98.4
click at [765, 470] on div "08047224946 Select Location × Chembur Gymkhana, Chembur Gymkhana Default Panel …" at bounding box center [524, 240] width 1049 height 480
select select "upcoming"
click at [721, 375] on select "Select TENTATIVE CONFIRM UPCOMING" at bounding box center [795, 384] width 148 height 19
click at [765, 470] on div "08047224946 Select Location × Chembur Gymkhana, Chembur Gymkhana Default Panel …" at bounding box center [524, 240] width 1049 height 480
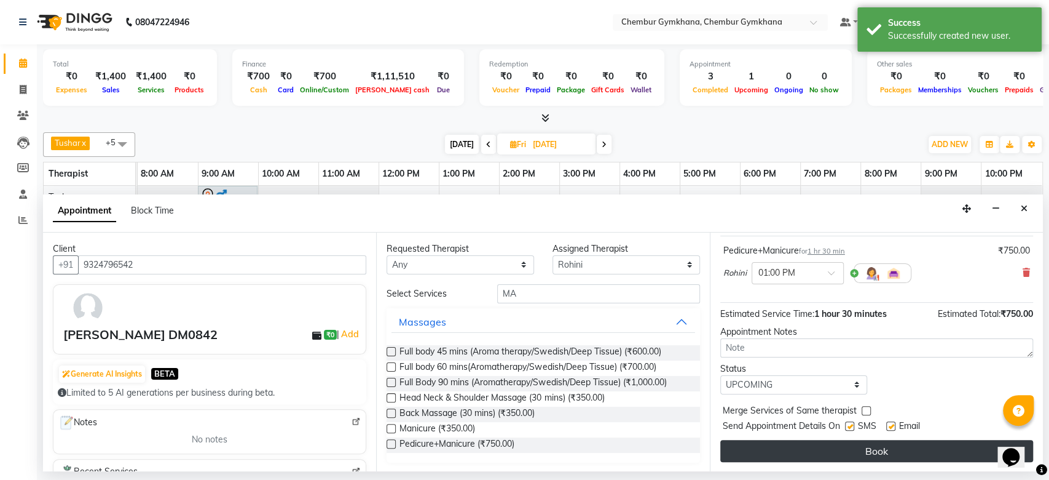
click at [780, 455] on button "Book" at bounding box center [877, 451] width 313 height 22
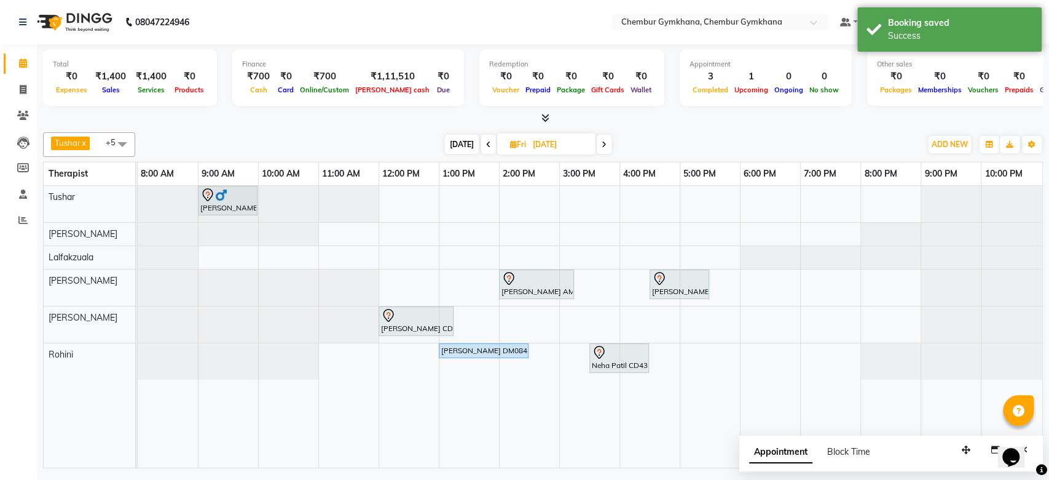
click at [457, 141] on span "[DATE]" at bounding box center [462, 144] width 34 height 19
type input "[DATE]"
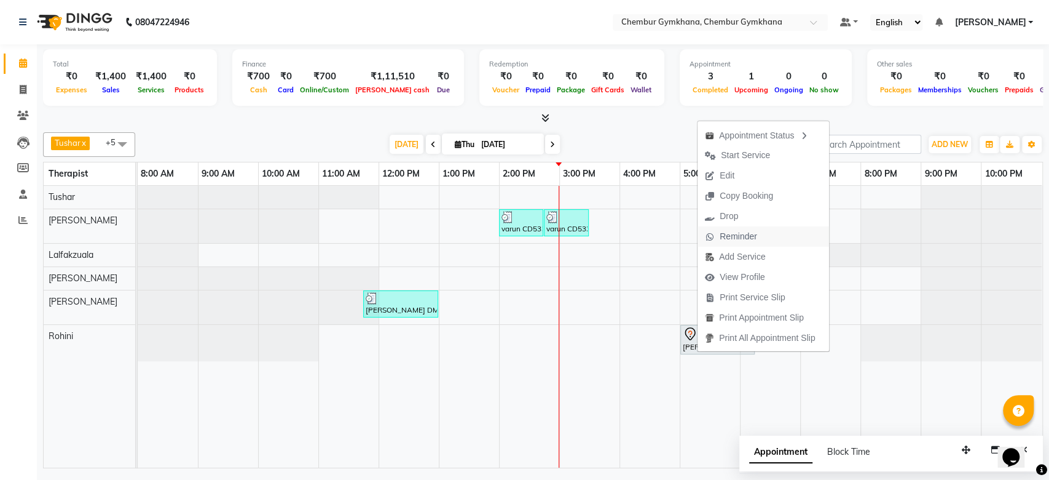
click at [730, 239] on span "Reminder" at bounding box center [739, 236] width 38 height 13
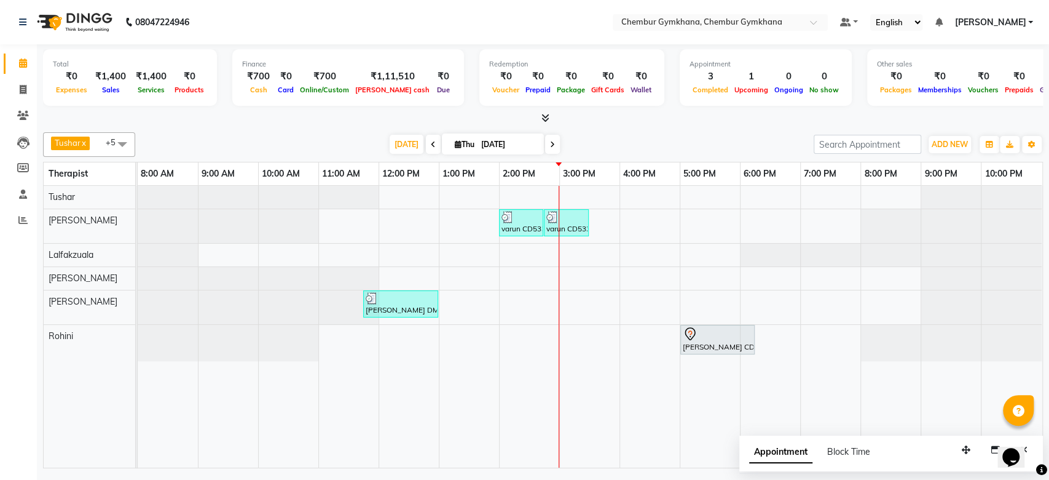
click at [510, 7] on nav "08047224946 Select Location × [GEOGRAPHIC_DATA] Gymkhana, Chembur Gymkhana Defa…" at bounding box center [524, 22] width 1049 height 44
click at [495, 13] on nav "08047224946 Select Location × [GEOGRAPHIC_DATA] Gymkhana, Chembur Gymkhana Defa…" at bounding box center [524, 22] width 1049 height 44
click at [668, 146] on div "[DATE] [DATE]" at bounding box center [474, 144] width 666 height 18
click at [618, 334] on div "varun CD533, TK03, 02:00 PM-02:45 PM, Foot Reflexology (30 mins) varun CD533, T…" at bounding box center [590, 327] width 905 height 282
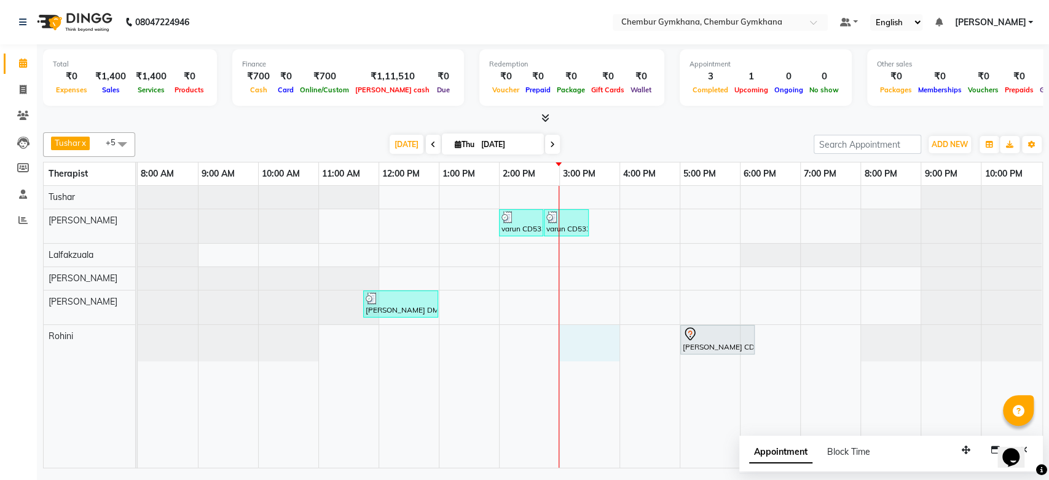
select select "88850"
select select "900"
select select "tentative"
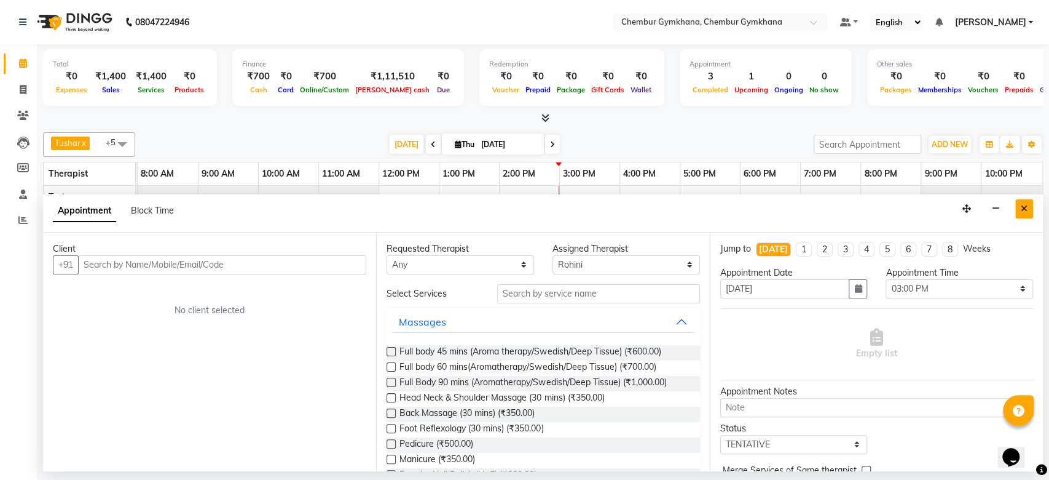
click at [1027, 205] on icon "Close" at bounding box center [1024, 208] width 7 height 9
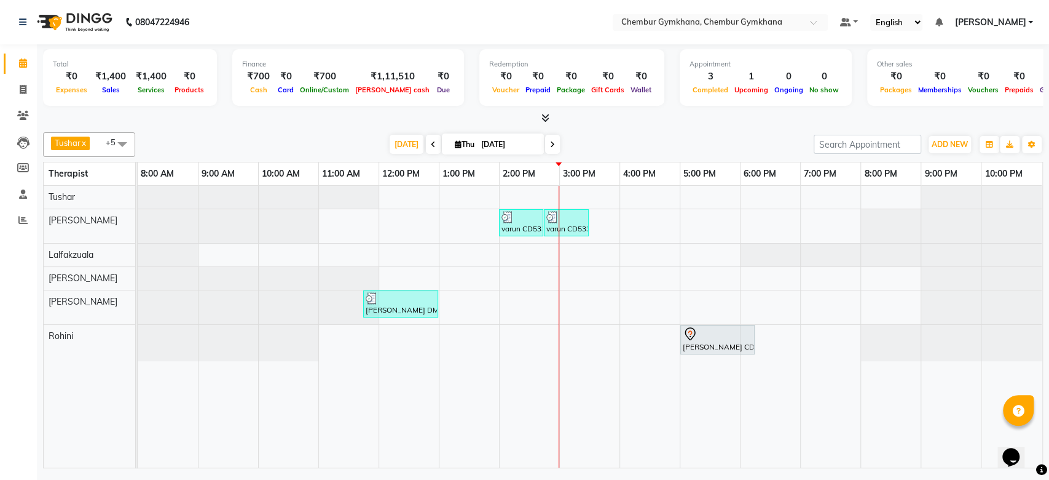
click at [647, 133] on div "[PERSON_NAME] x [PERSON_NAME] x [PERSON_NAME] [PERSON_NAME] x +5 Select All Pap…" at bounding box center [543, 144] width 1000 height 25
click at [550, 142] on icon at bounding box center [552, 144] width 5 height 7
type input "[DATE]"
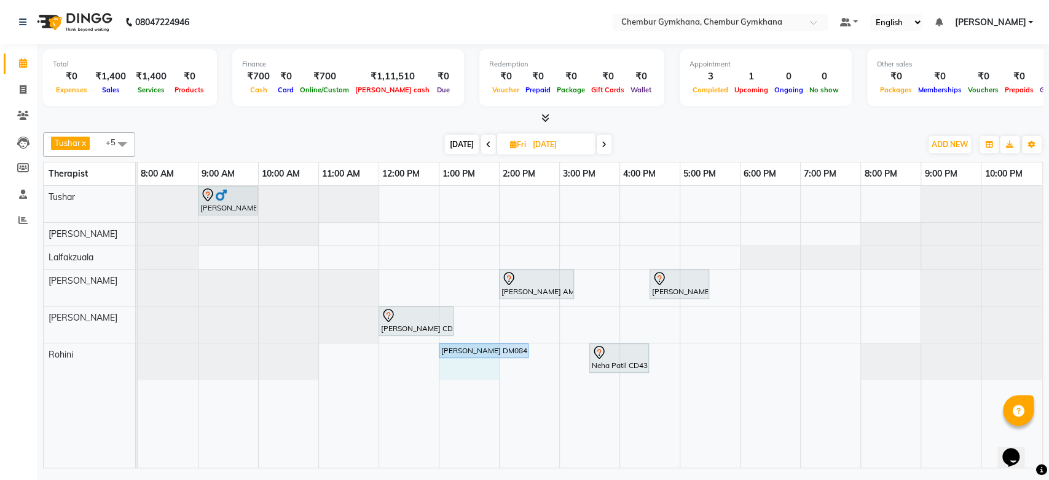
click at [472, 362] on div "Janardan Kamble LM1103, 09:00 AM-10:00 AM, Full body 45 mins (Aroma therapy/Swe…" at bounding box center [590, 327] width 905 height 282
select select "88850"
select select "780"
select select "tentative"
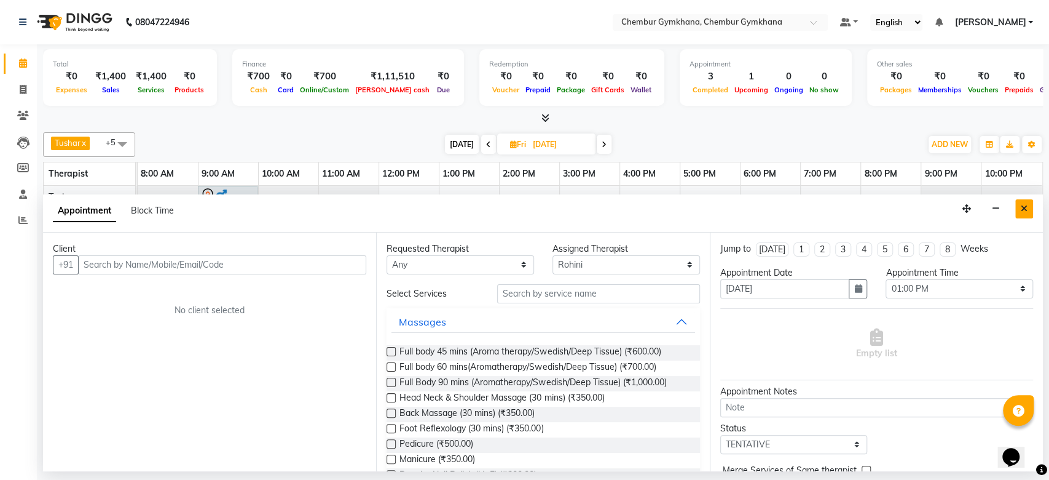
drag, startPoint x: 1025, startPoint y: 218, endPoint x: 1026, endPoint y: 208, distance: 9.2
click at [1026, 208] on div "Appointment Block Time" at bounding box center [543, 213] width 1000 height 38
click at [1026, 208] on icon "Close" at bounding box center [1024, 208] width 7 height 9
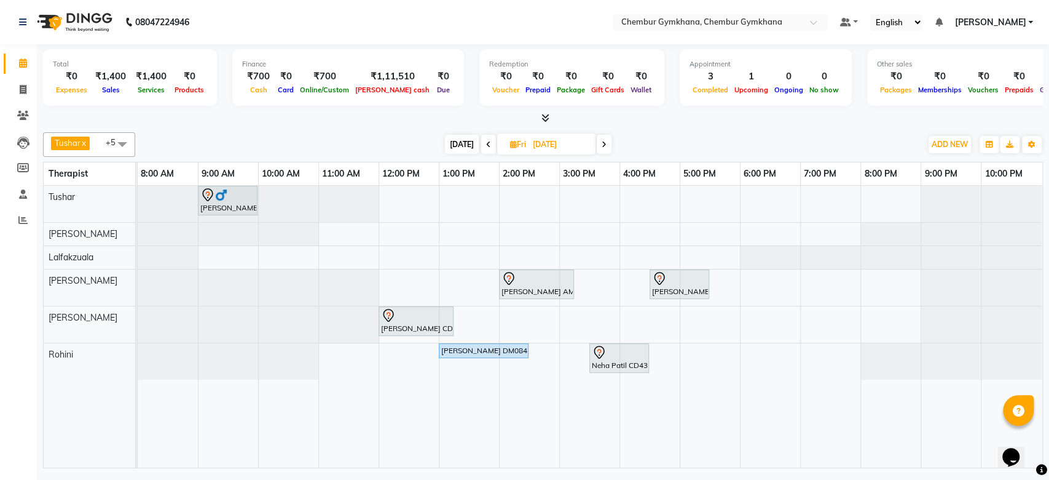
click at [604, 143] on icon at bounding box center [604, 144] width 5 height 7
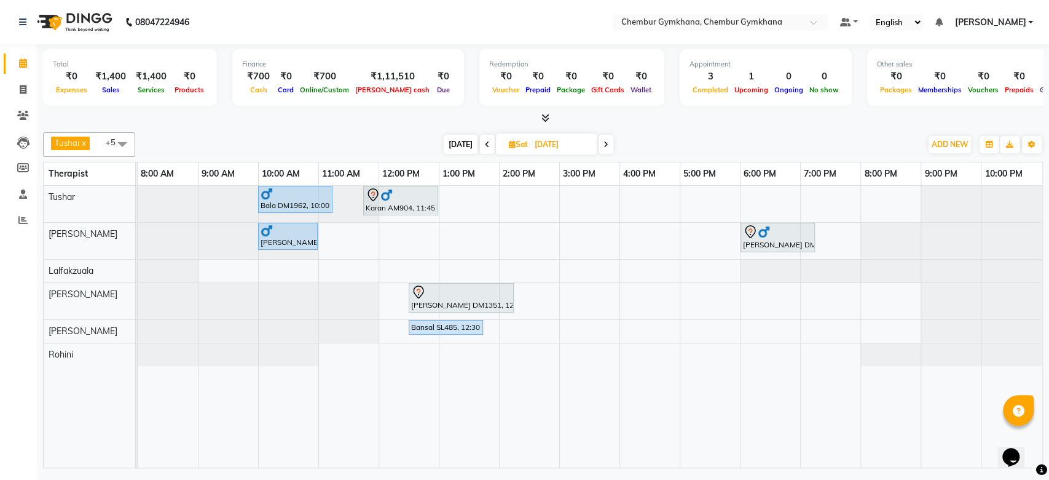
click at [604, 141] on icon at bounding box center [606, 144] width 5 height 7
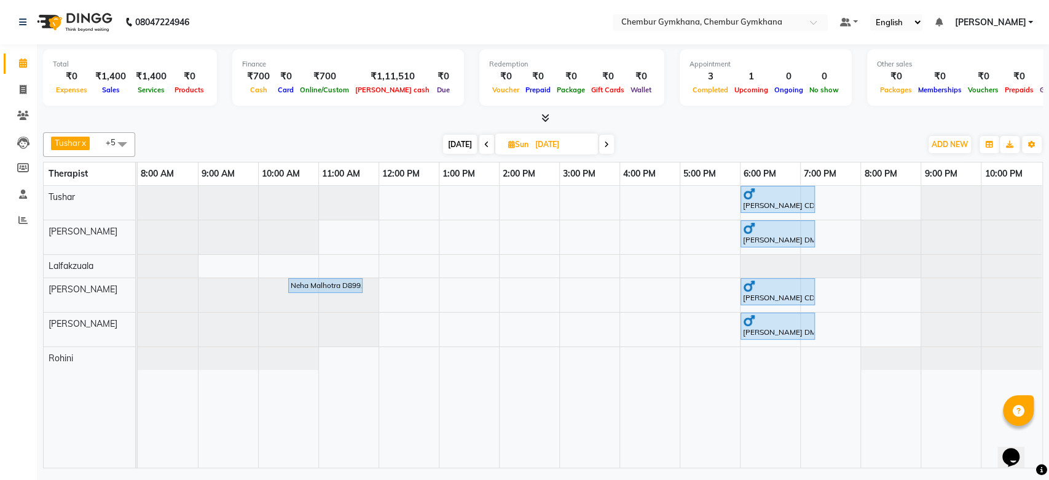
click at [463, 141] on span "[DATE]" at bounding box center [460, 144] width 34 height 19
type input "[DATE]"
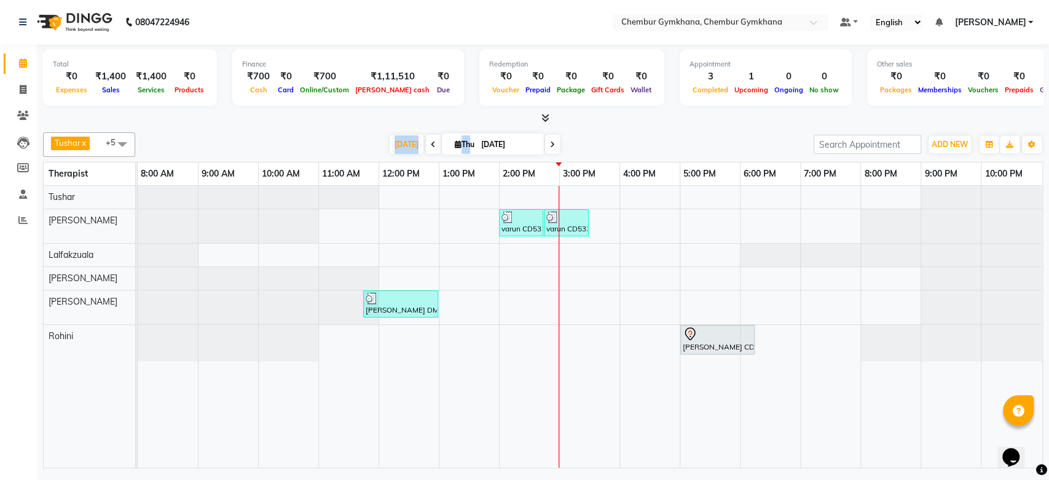
drag, startPoint x: 463, startPoint y: 142, endPoint x: 368, endPoint y: 142, distance: 95.3
click at [368, 142] on div "[DATE] [DATE]" at bounding box center [474, 144] width 666 height 18
click at [315, 128] on div "[PERSON_NAME] x [PERSON_NAME] x [PERSON_NAME] [PERSON_NAME] x +5 Select All Pap…" at bounding box center [543, 297] width 1000 height 341
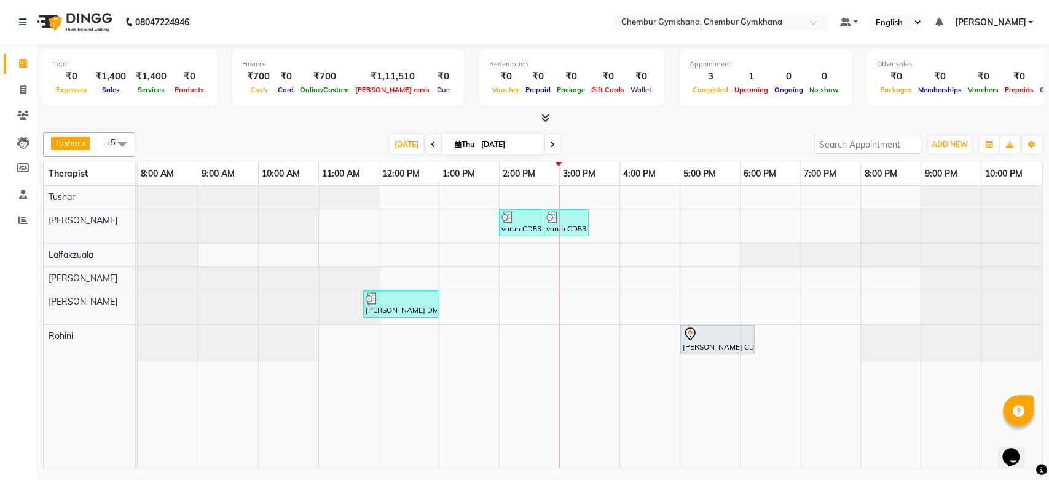
click at [320, 130] on div "[PERSON_NAME] x [PERSON_NAME] x [PERSON_NAME] [PERSON_NAME] x +5 Select All Pap…" at bounding box center [543, 297] width 1000 height 341
click at [661, 193] on div "varun CD533, TK03, 02:00 PM-02:45 PM, Foot Reflexology (30 mins) varun CD533, T…" at bounding box center [590, 327] width 905 height 282
select select "88851"
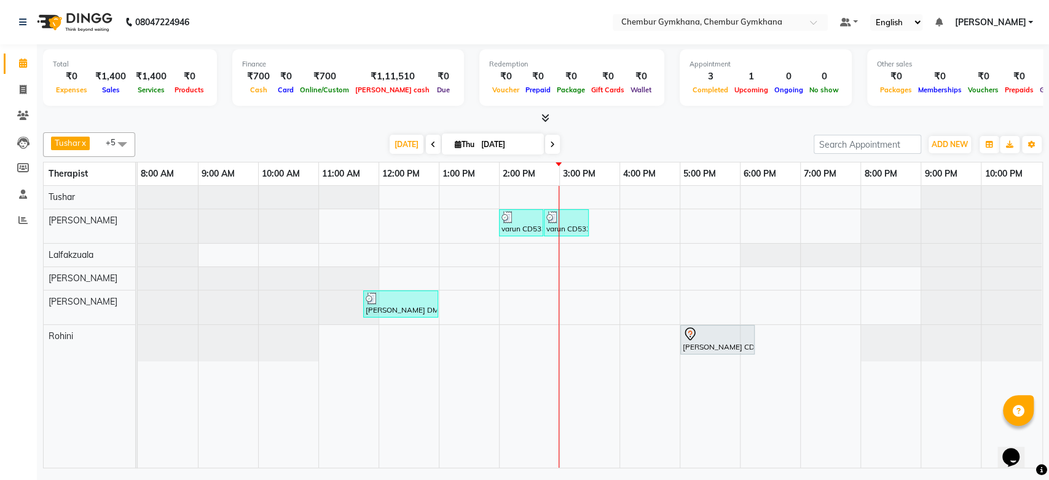
select select "960"
select select "tentative"
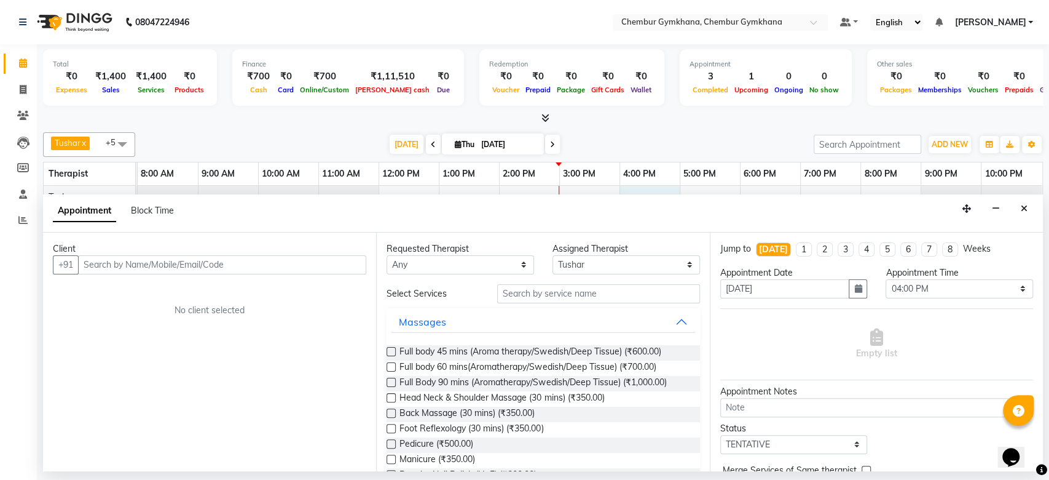
drag, startPoint x: 1016, startPoint y: 213, endPoint x: 1024, endPoint y: 213, distance: 8.6
click at [1024, 213] on button "Close" at bounding box center [1025, 208] width 18 height 19
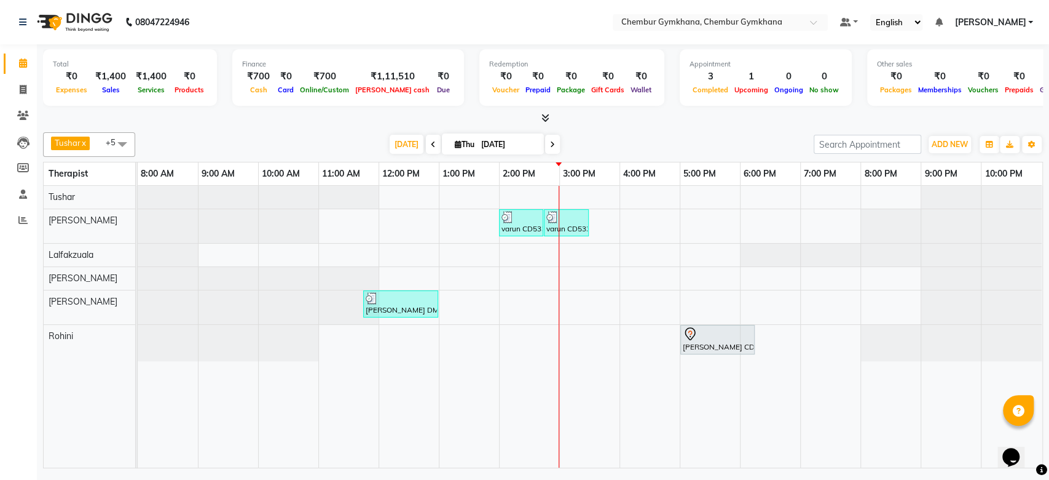
click at [1024, 213] on div at bounding box center [951, 226] width 181 height 34
click at [725, 141] on div "[DATE] [DATE]" at bounding box center [474, 144] width 666 height 18
click at [721, 128] on div "[PERSON_NAME] x [PERSON_NAME] x [PERSON_NAME] [PERSON_NAME] x +5 Select All Pap…" at bounding box center [543, 297] width 1000 height 341
click at [738, 114] on div at bounding box center [543, 118] width 1000 height 13
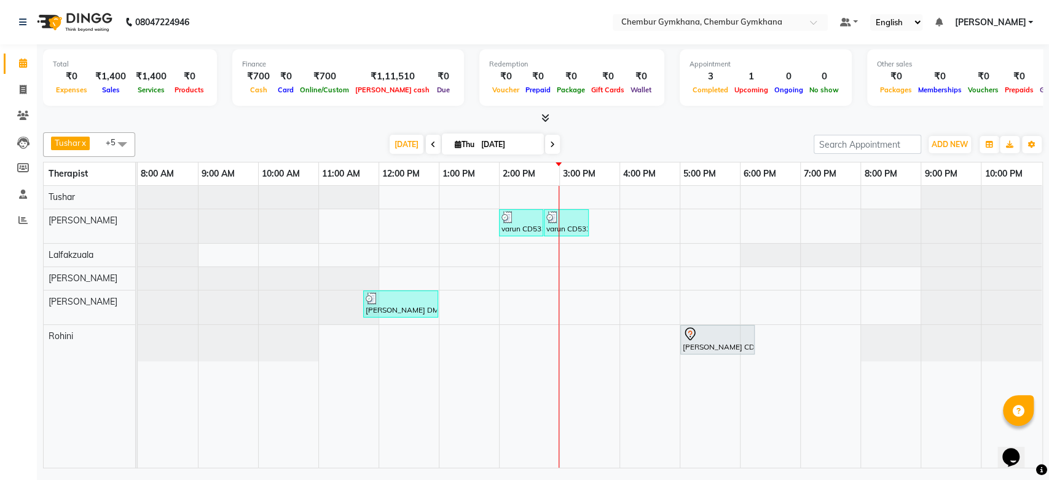
click at [751, 140] on div "[DATE] [DATE]" at bounding box center [474, 144] width 666 height 18
click at [725, 112] on div at bounding box center [543, 118] width 1000 height 13
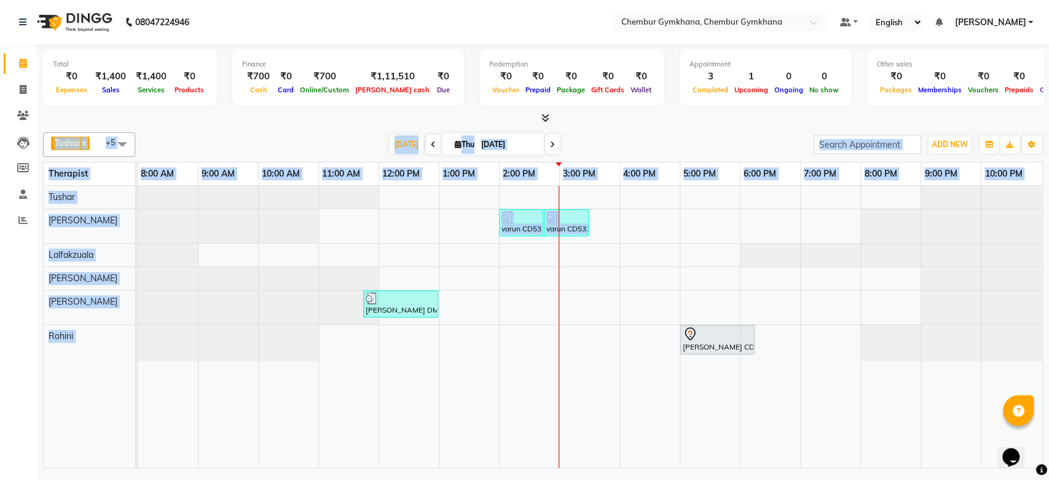
drag, startPoint x: 725, startPoint y: 111, endPoint x: 823, endPoint y: 287, distance: 201.2
click at [858, 288] on div "Total ₹0 Expenses ₹1,400 Sales ₹1,400 Services ₹0 Products Finance ₹700 Cash ₹0…" at bounding box center [543, 257] width 1013 height 427
click at [690, 122] on div at bounding box center [543, 118] width 1000 height 13
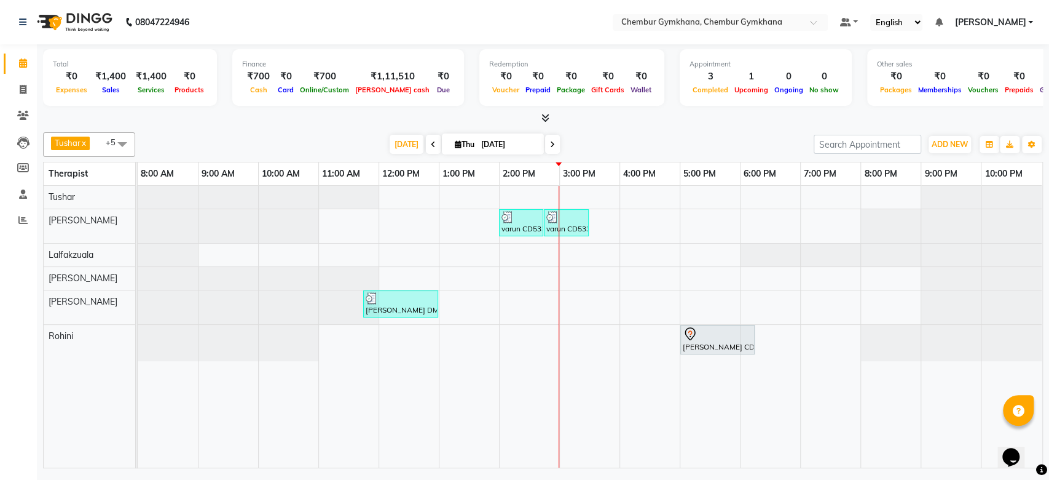
click at [732, 78] on div "1" at bounding box center [752, 76] width 40 height 14
click at [690, 76] on div "3" at bounding box center [711, 76] width 42 height 14
drag, startPoint x: 706, startPoint y: 75, endPoint x: 714, endPoint y: 73, distance: 8.2
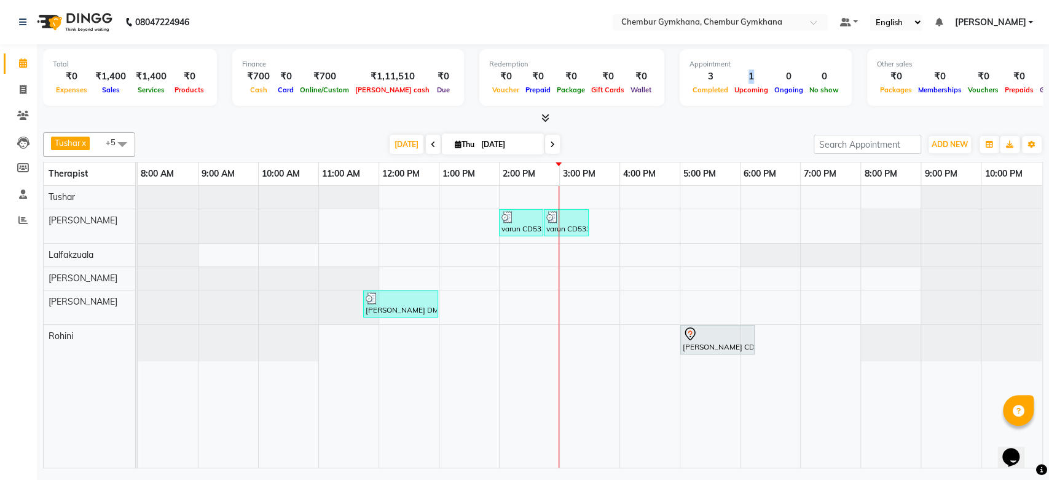
click at [732, 73] on div "1" at bounding box center [752, 76] width 40 height 14
click at [732, 76] on div "1" at bounding box center [752, 76] width 40 height 14
click at [732, 74] on div "1" at bounding box center [752, 76] width 40 height 14
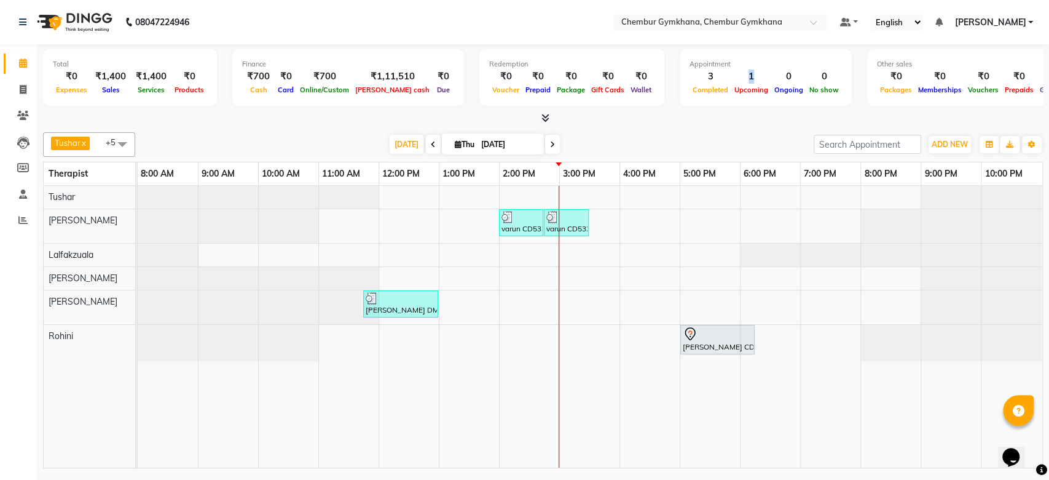
click at [732, 74] on div "1" at bounding box center [752, 76] width 40 height 14
click at [690, 74] on div "3" at bounding box center [711, 76] width 42 height 14
click at [732, 80] on div "1" at bounding box center [752, 76] width 40 height 14
click at [732, 77] on div "1" at bounding box center [752, 76] width 40 height 14
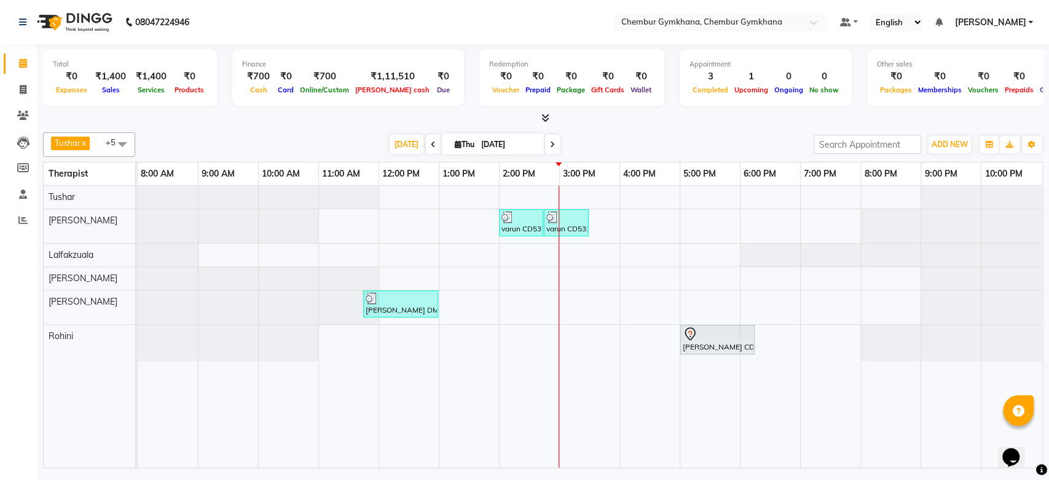
click at [732, 77] on div "1" at bounding box center [752, 76] width 40 height 14
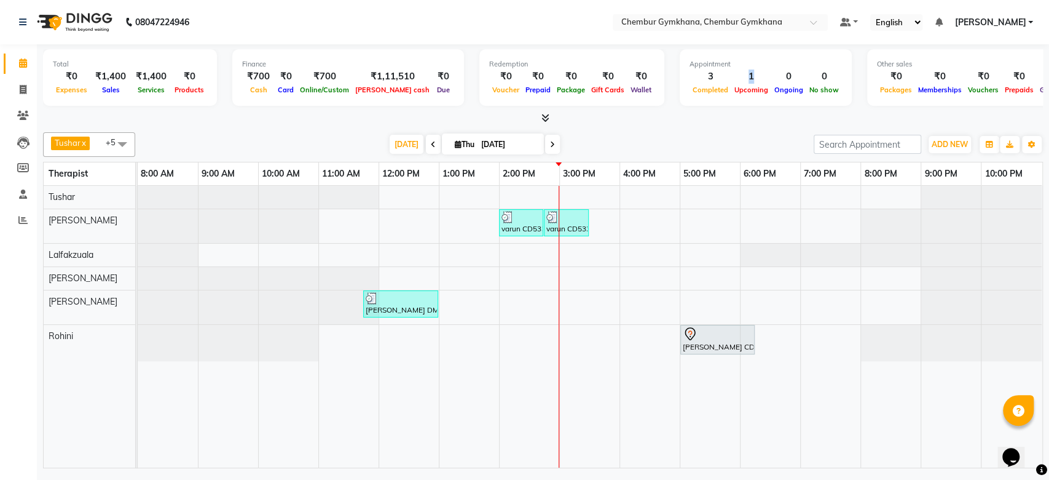
click at [732, 77] on div "1" at bounding box center [752, 76] width 40 height 14
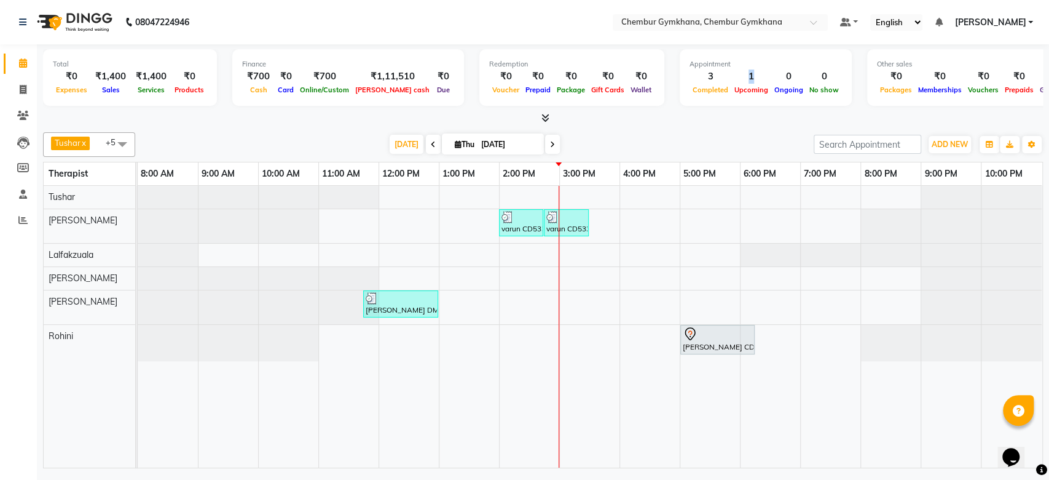
click at [732, 77] on div "1" at bounding box center [752, 76] width 40 height 14
click at [482, 137] on input "[DATE]" at bounding box center [508, 144] width 61 height 18
select select "9"
select select "2025"
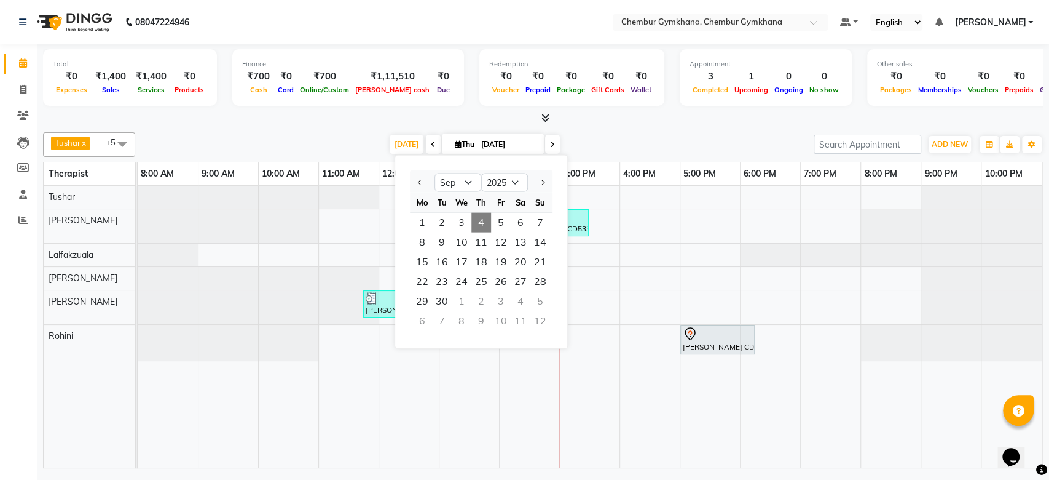
click at [482, 137] on input "[DATE]" at bounding box center [508, 144] width 61 height 18
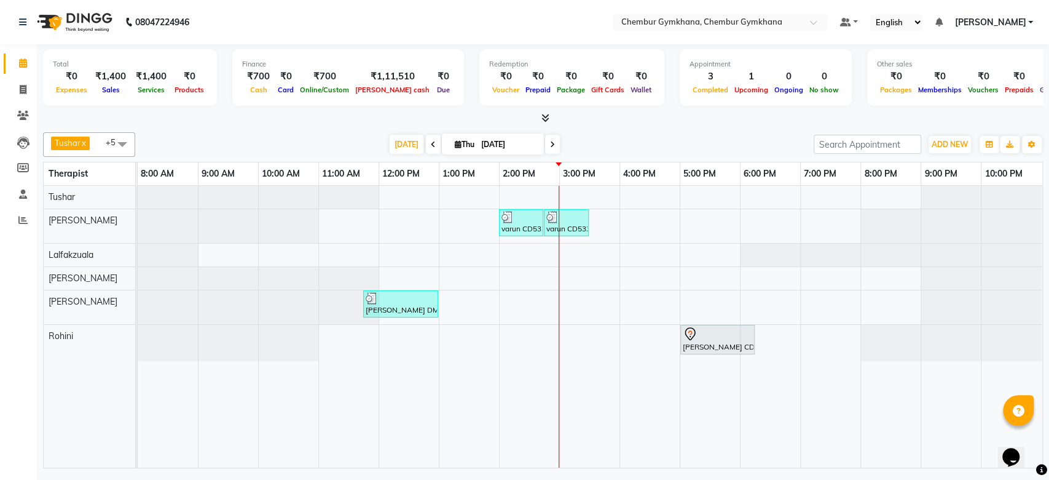
click at [482, 137] on input "[DATE]" at bounding box center [508, 144] width 61 height 18
select select "9"
select select "2025"
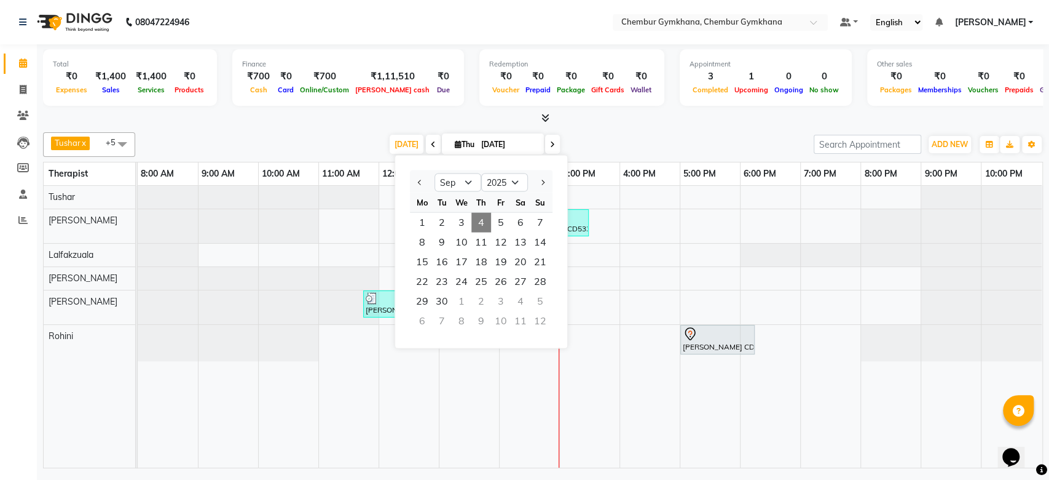
click at [482, 137] on input "[DATE]" at bounding box center [508, 144] width 61 height 18
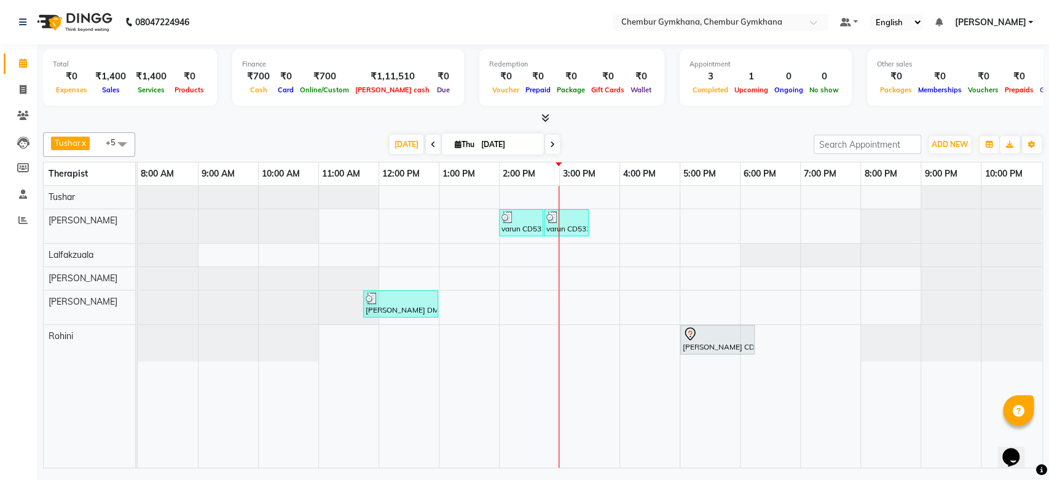
click at [482, 137] on input "[DATE]" at bounding box center [508, 144] width 61 height 18
select select "9"
select select "2025"
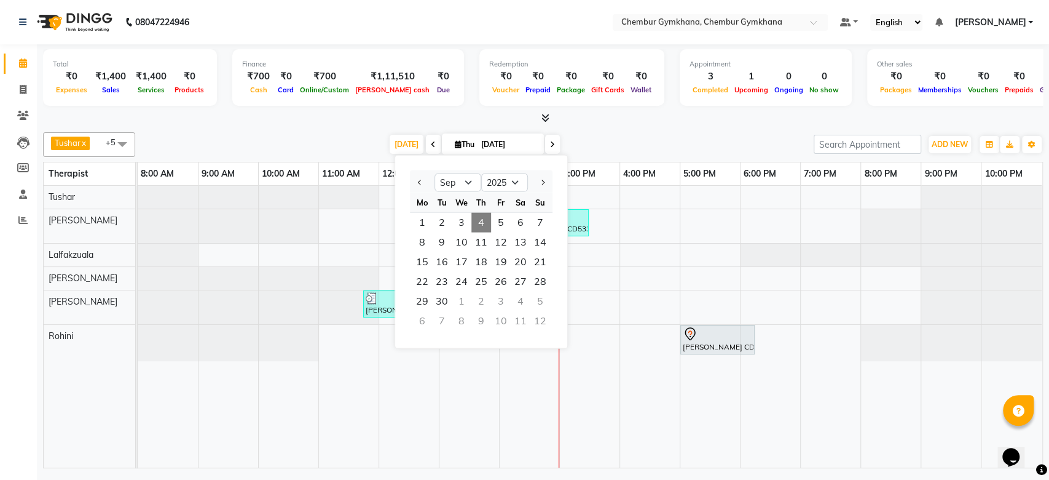
click at [482, 137] on input "[DATE]" at bounding box center [508, 144] width 61 height 18
select select "9"
select select "2025"
click at [482, 137] on input "[DATE]" at bounding box center [508, 144] width 61 height 18
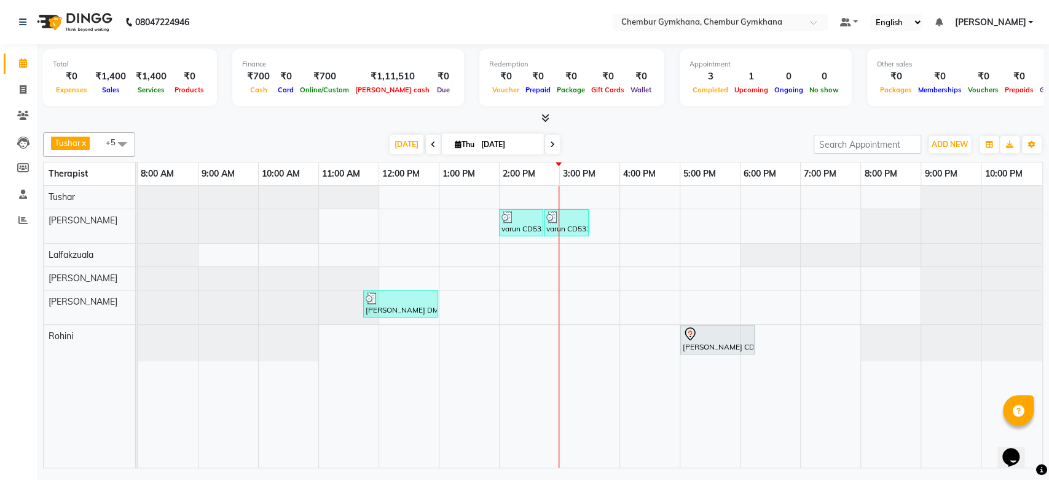
click at [482, 137] on input "[DATE]" at bounding box center [508, 144] width 61 height 18
select select "9"
select select "2025"
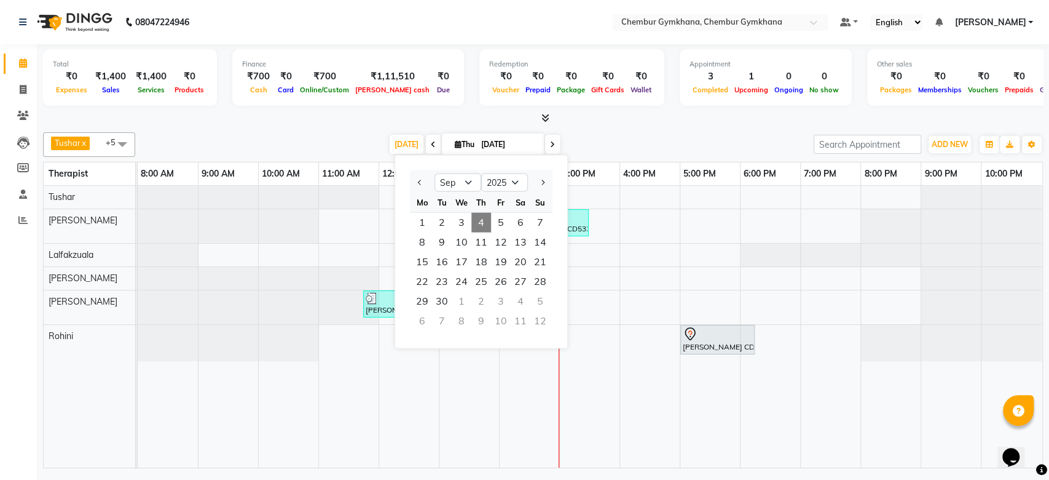
click at [497, 140] on input "[DATE]" at bounding box center [508, 144] width 61 height 18
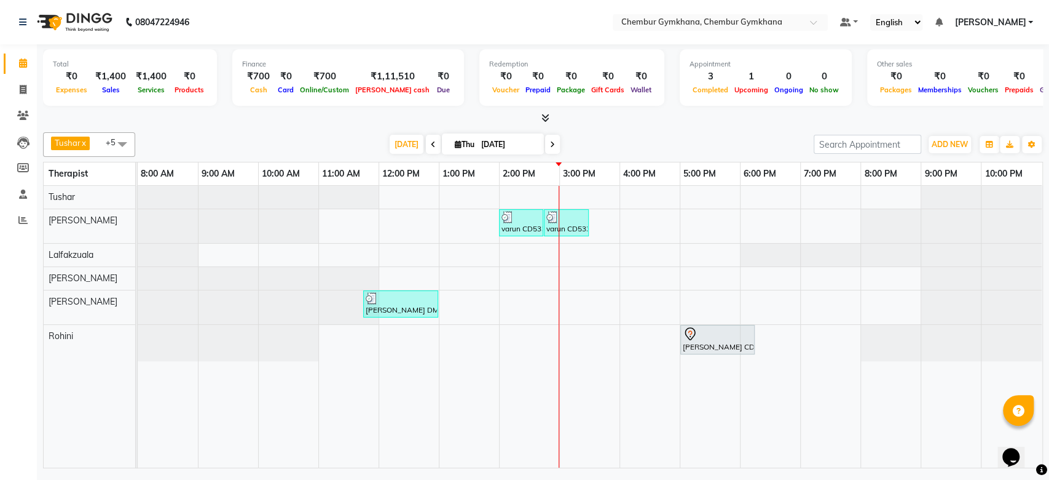
click at [497, 140] on input "[DATE]" at bounding box center [508, 144] width 61 height 18
select select "9"
select select "2025"
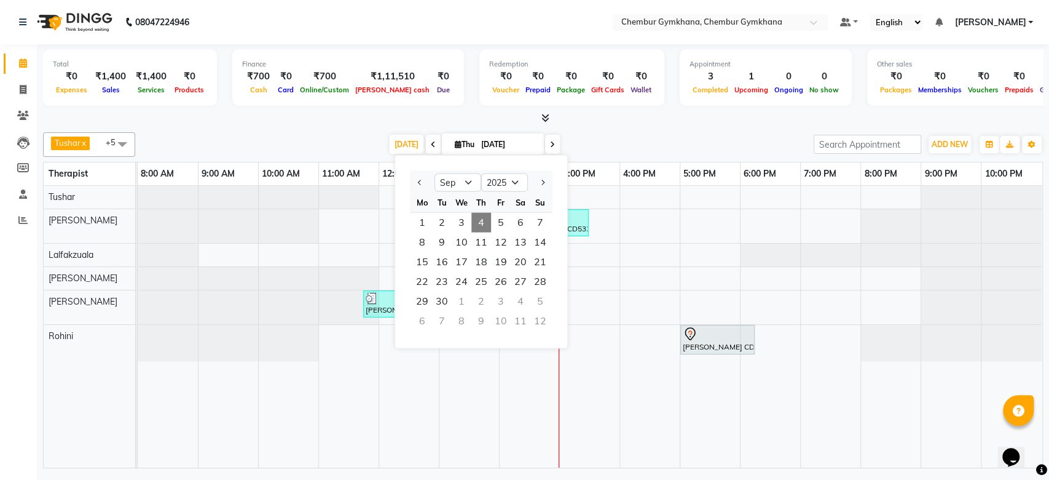
click at [502, 144] on input "[DATE]" at bounding box center [508, 144] width 61 height 18
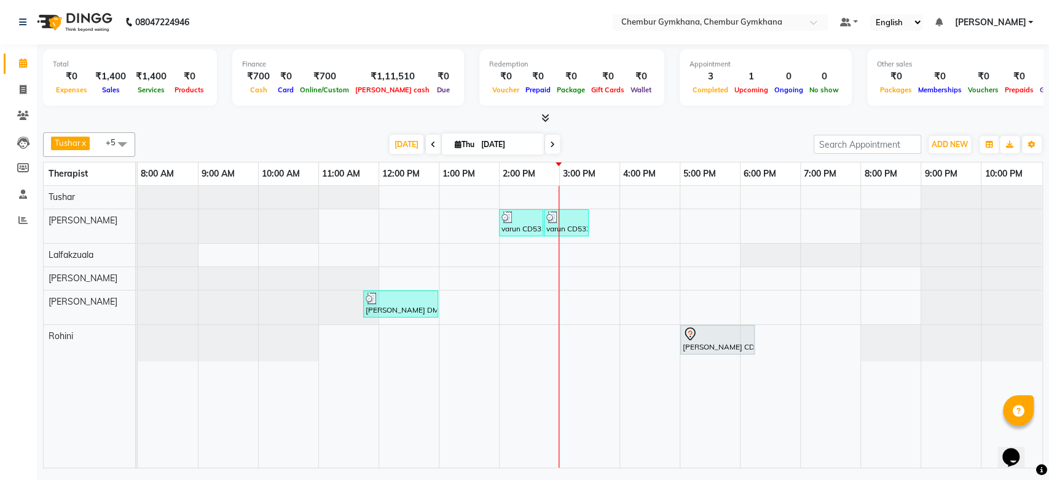
click at [502, 144] on input "[DATE]" at bounding box center [508, 144] width 61 height 18
select select "9"
select select "2025"
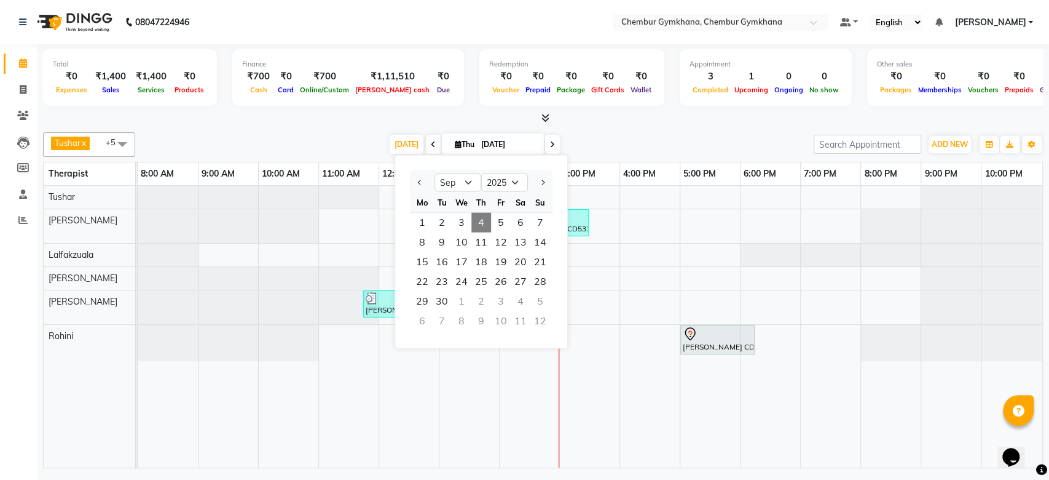
click at [502, 144] on input "[DATE]" at bounding box center [508, 144] width 61 height 18
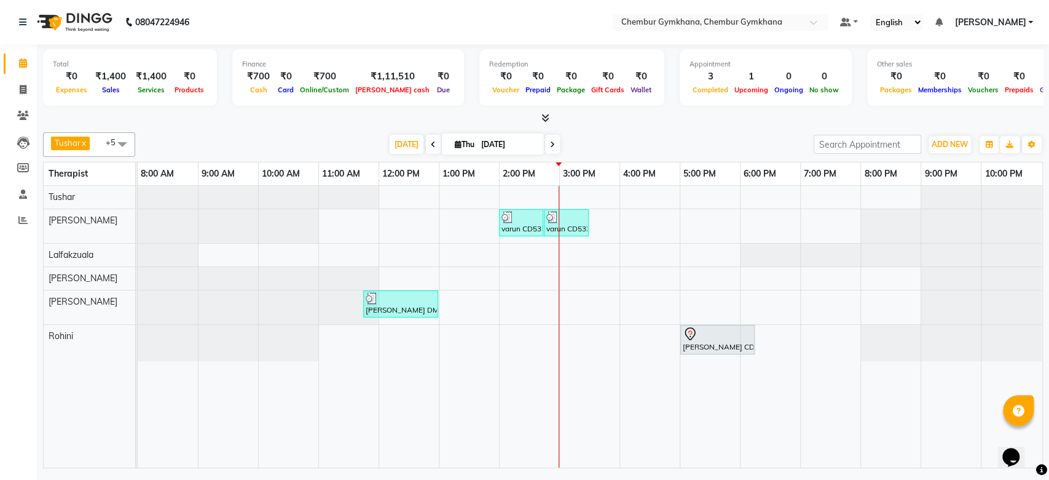
click at [502, 144] on input "[DATE]" at bounding box center [508, 144] width 61 height 18
select select "9"
select select "2025"
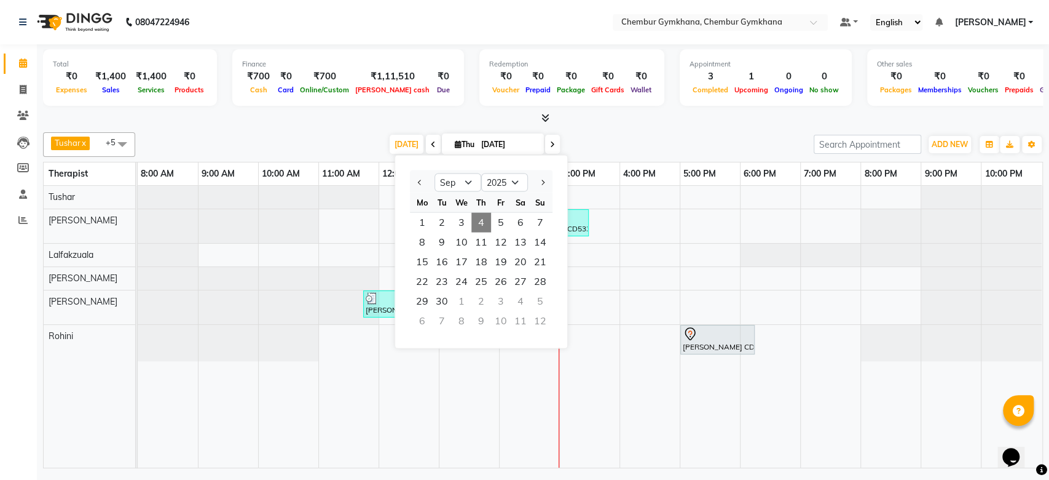
click at [502, 144] on input "[DATE]" at bounding box center [508, 144] width 61 height 18
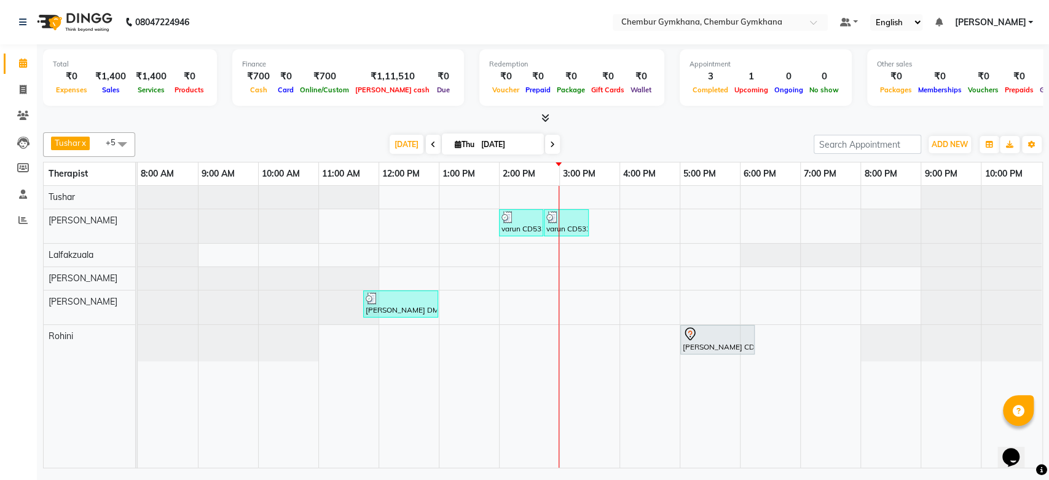
click at [502, 144] on input "[DATE]" at bounding box center [508, 144] width 61 height 18
select select "9"
select select "2025"
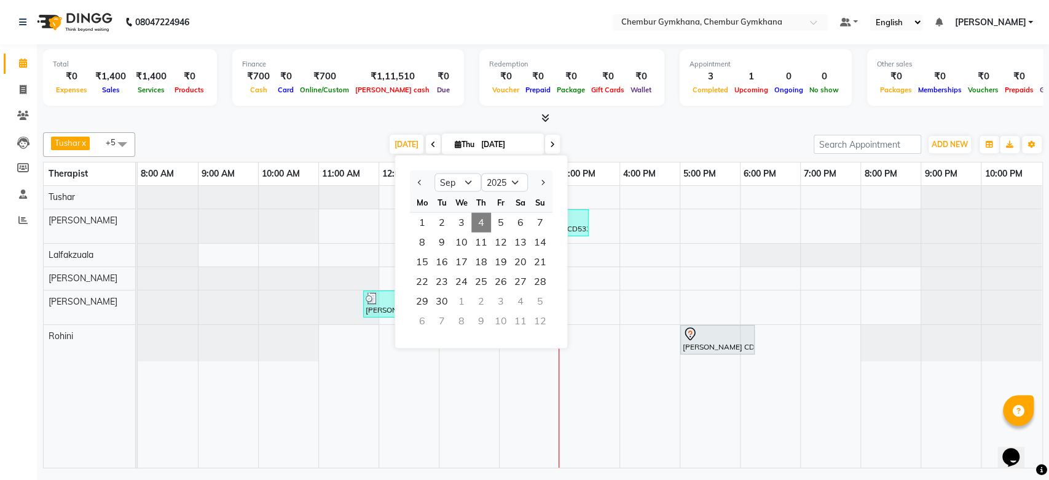
click at [502, 144] on input "[DATE]" at bounding box center [508, 144] width 61 height 18
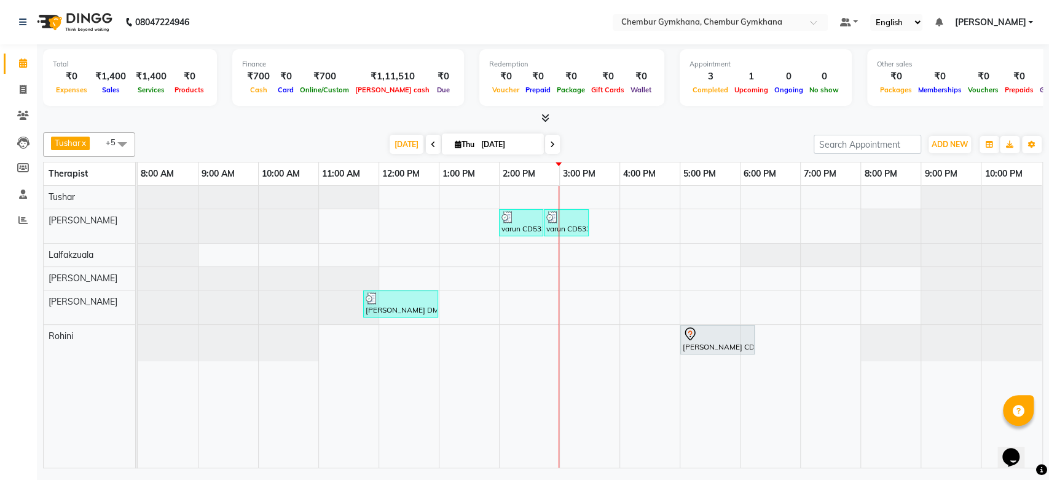
click at [502, 144] on input "[DATE]" at bounding box center [508, 144] width 61 height 18
select select "9"
select select "2025"
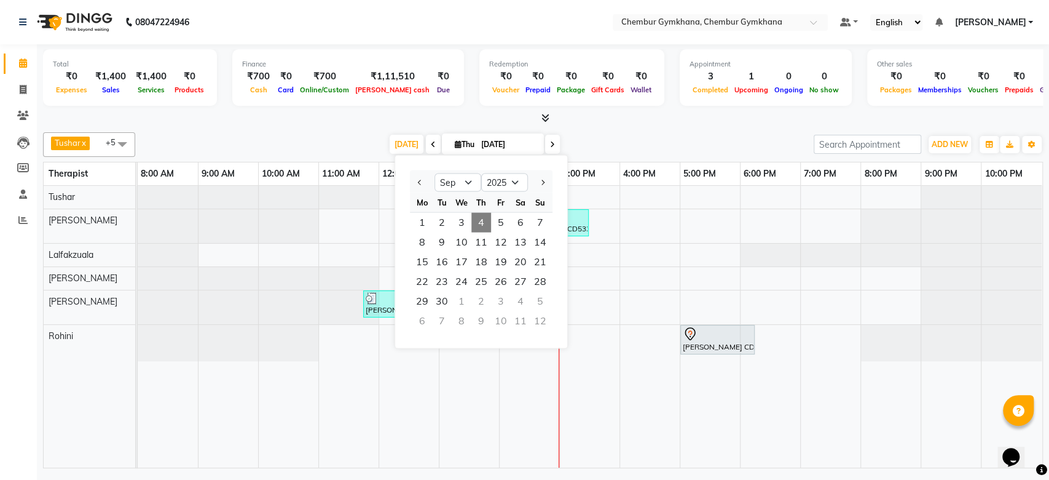
click at [502, 144] on input "[DATE]" at bounding box center [508, 144] width 61 height 18
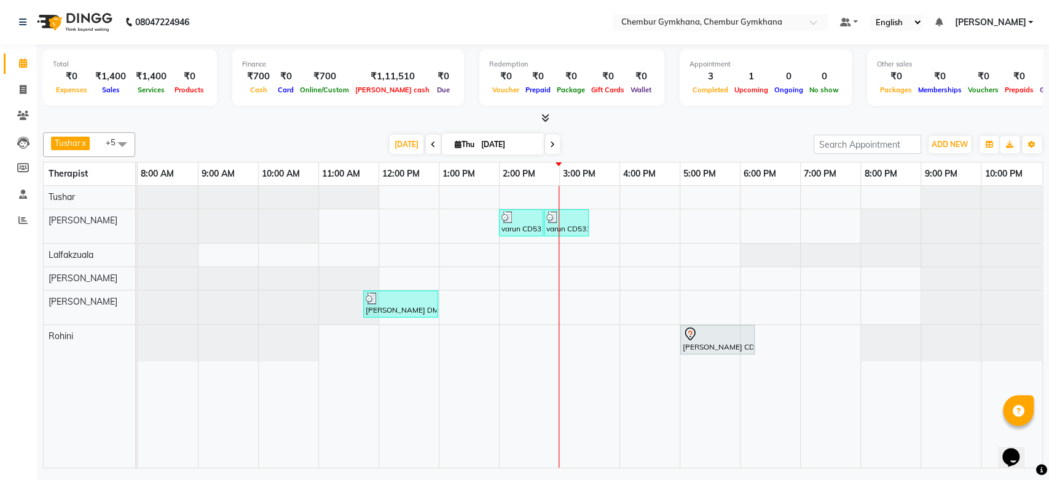
click at [652, 140] on div "[DATE] [DATE]" at bounding box center [474, 144] width 666 height 18
click at [431, 147] on icon at bounding box center [433, 144] width 5 height 7
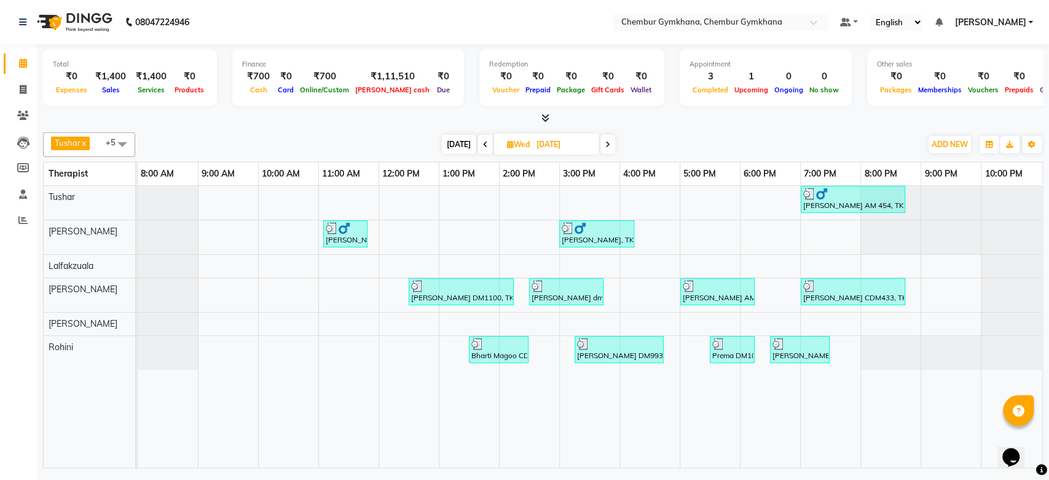
click at [458, 146] on span "[DATE]" at bounding box center [459, 144] width 34 height 19
type input "[DATE]"
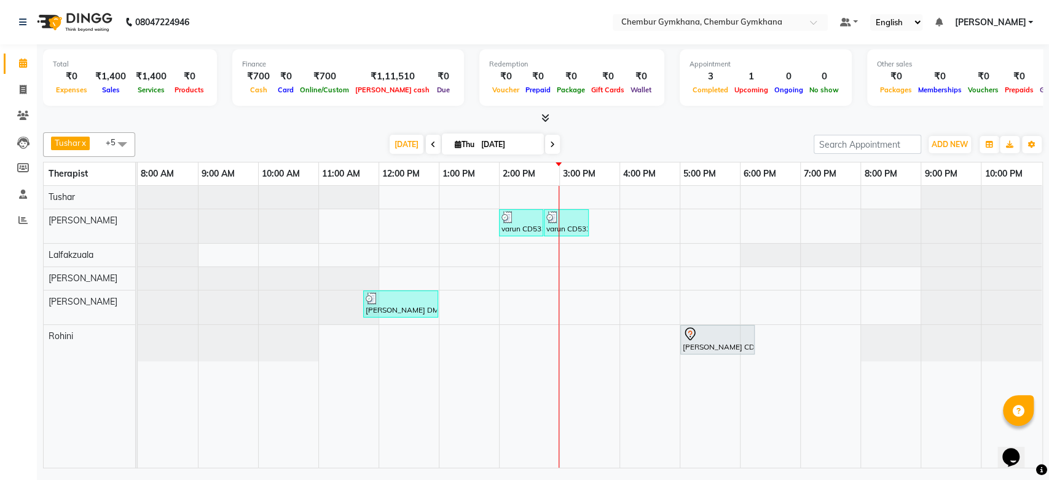
click at [643, 132] on div "[PERSON_NAME] x [PERSON_NAME] x [PERSON_NAME] [PERSON_NAME] x +5 Select All Pap…" at bounding box center [543, 144] width 1000 height 25
click at [353, 167] on link "11:00 AM" at bounding box center [341, 174] width 44 height 18
click at [22, 223] on icon at bounding box center [22, 219] width 9 height 9
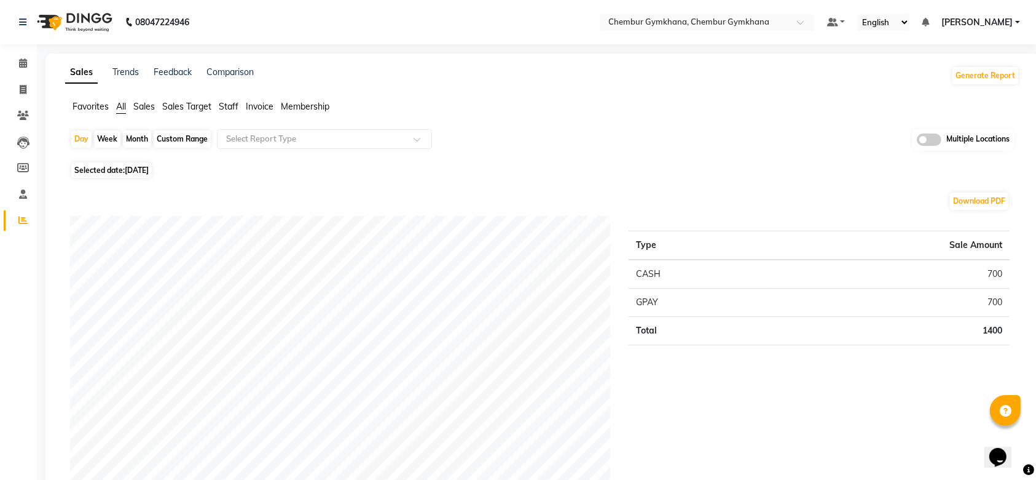
click at [147, 142] on div "Month" at bounding box center [137, 138] width 28 height 17
select select "9"
select select "2025"
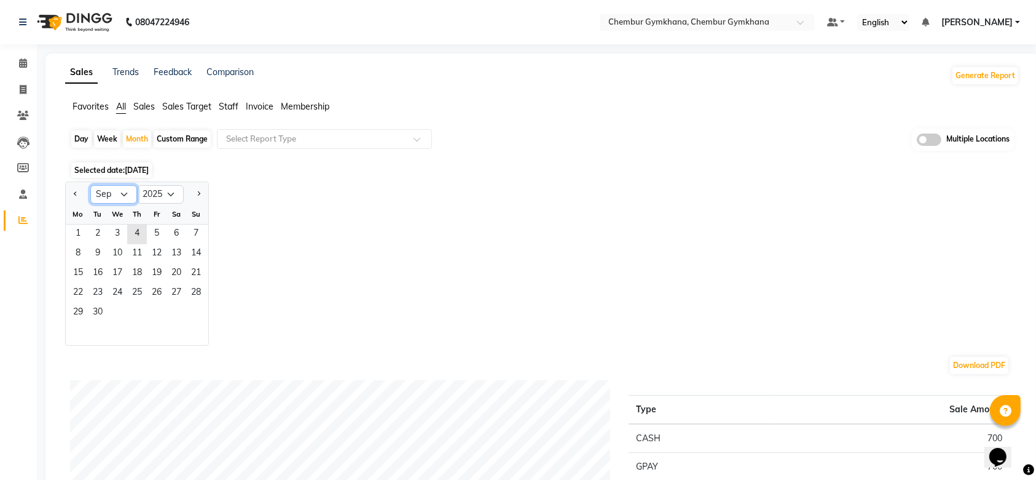
click at [105, 194] on select "Jan Feb Mar Apr May Jun Jul Aug Sep Oct Nov Dec" at bounding box center [113, 194] width 47 height 18
select select "8"
click at [90, 185] on select "Jan Feb Mar Apr May Jun Jul Aug Sep Oct Nov Dec" at bounding box center [113, 194] width 47 height 18
click at [166, 224] on span "1" at bounding box center [157, 234] width 20 height 20
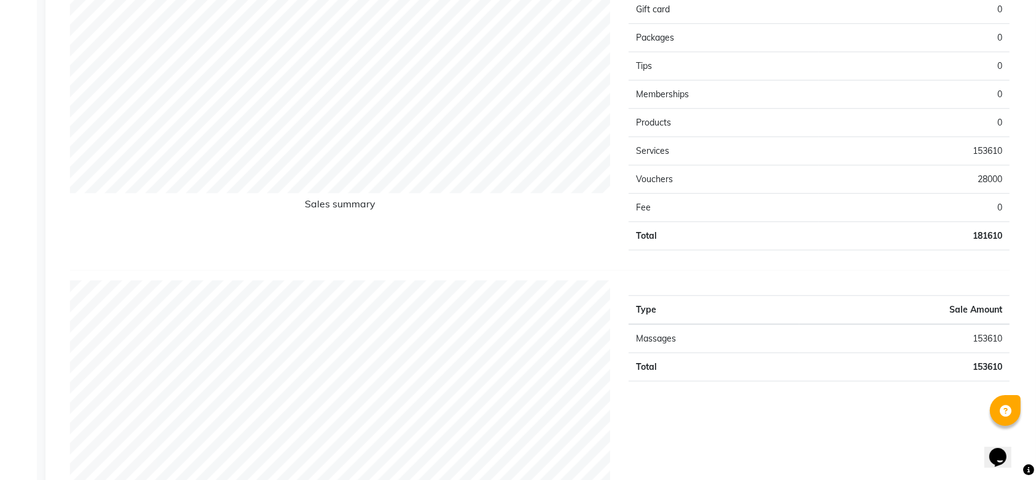
scroll to position [1035, 0]
click at [618, 165] on div "Sales summary" at bounding box center [340, 89] width 559 height 337
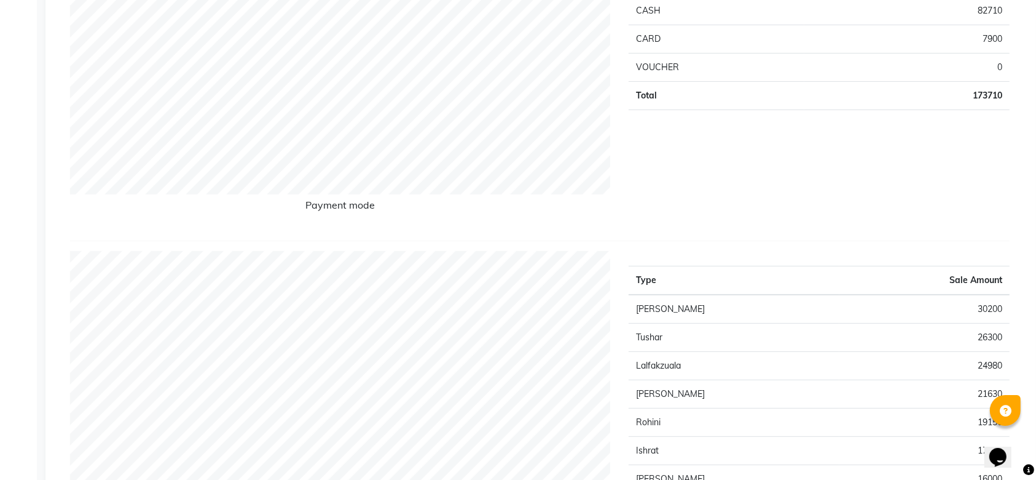
scroll to position [0, 0]
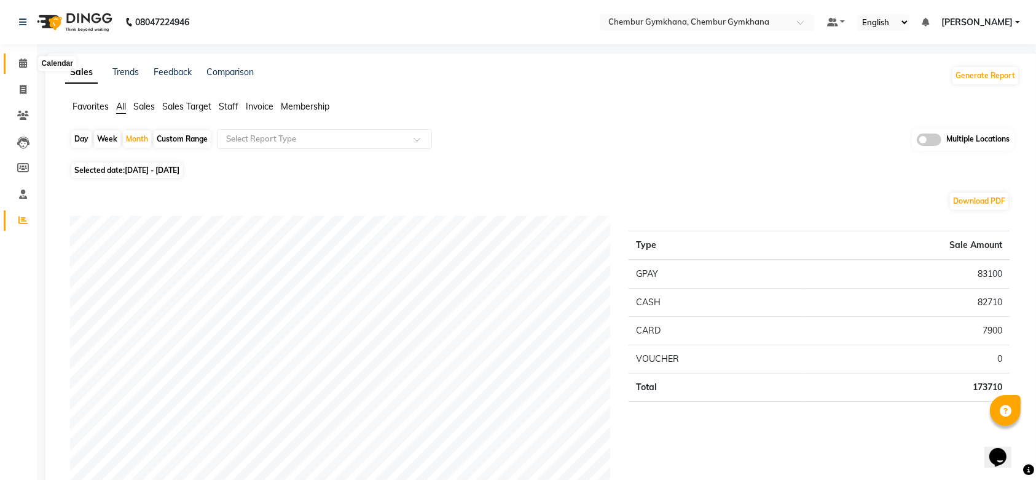
click at [22, 66] on icon at bounding box center [23, 62] width 8 height 9
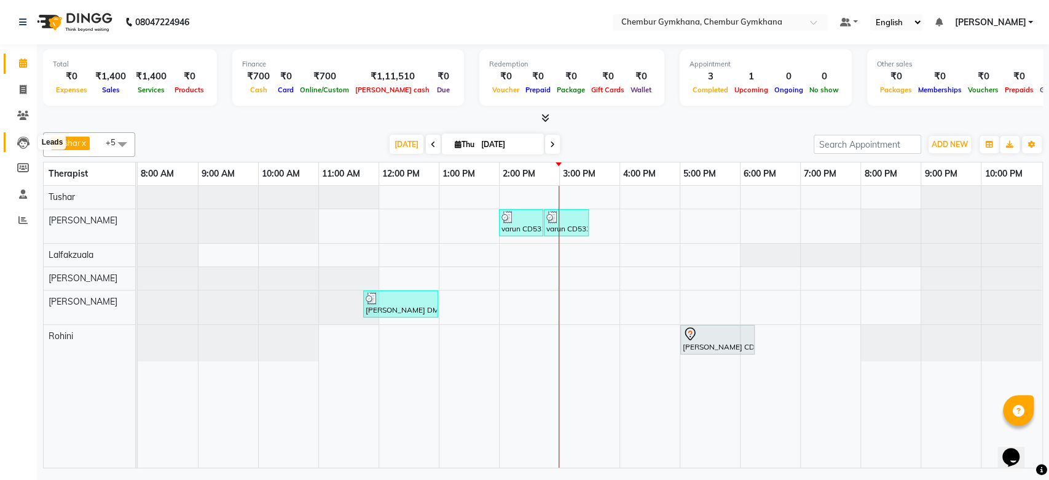
click at [27, 141] on icon at bounding box center [23, 142] width 12 height 12
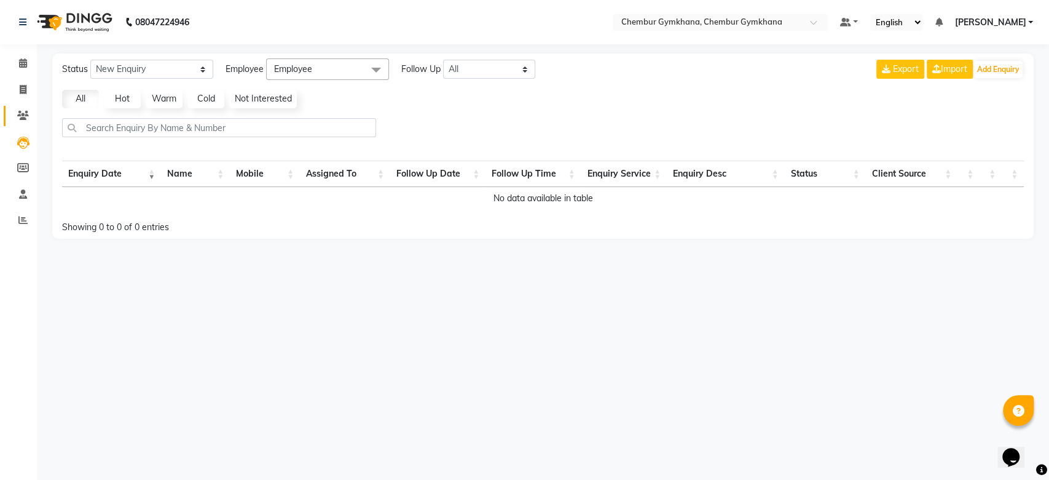
click at [25, 111] on icon at bounding box center [23, 115] width 12 height 9
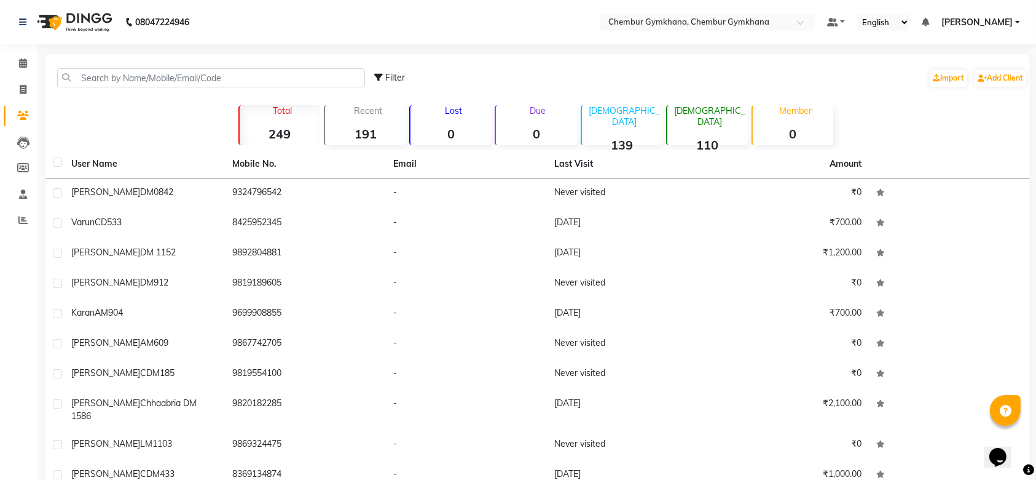
click at [302, 65] on div "Filter Import Add Client" at bounding box center [538, 77] width 980 height 39
click at [301, 75] on input "text" at bounding box center [211, 77] width 308 height 19
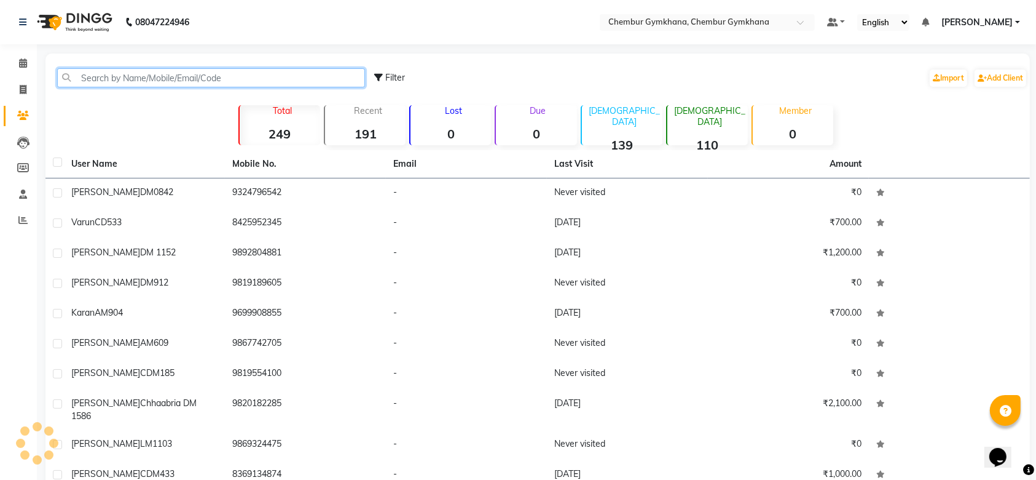
click at [301, 75] on input "text" at bounding box center [211, 77] width 308 height 19
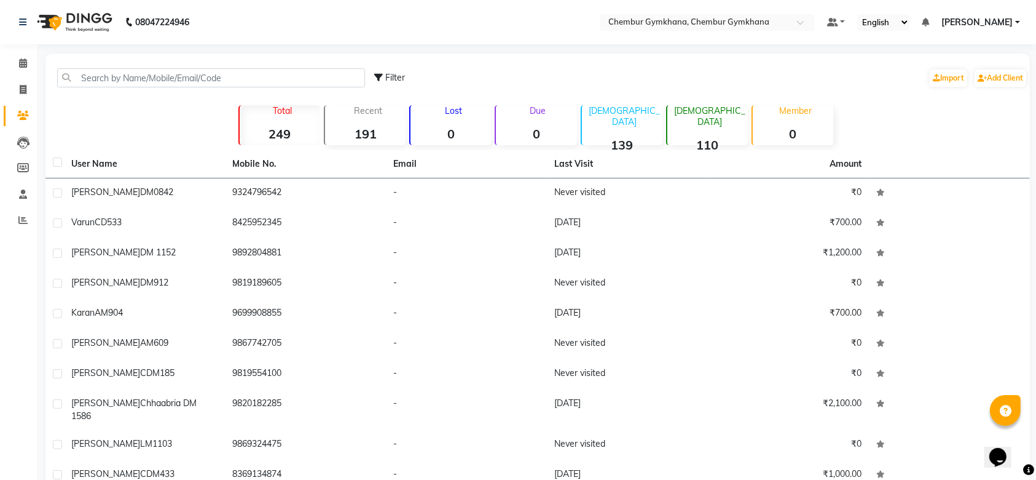
click at [389, 76] on span "Filter" at bounding box center [395, 77] width 20 height 11
select select "1000000"
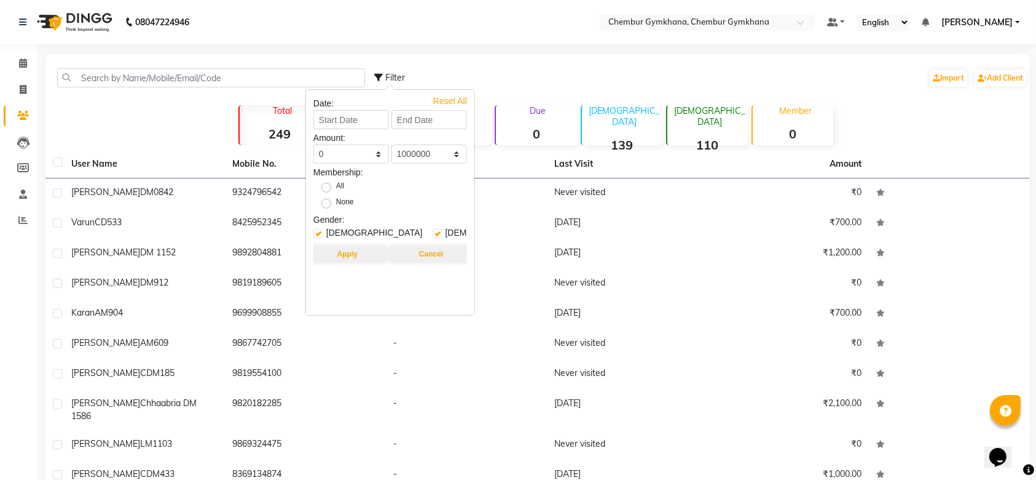
click at [376, 106] on div "Date:" at bounding box center [391, 103] width 154 height 13
drag, startPoint x: 376, startPoint y: 106, endPoint x: 369, endPoint y: 135, distance: 30.3
click at [369, 135] on div "Date: Amount: 0 500 1000 1500 2000 3000 4000 5000 10000 100000 1000000 0 500 10…" at bounding box center [391, 180] width 154 height 167
click at [365, 145] on select "0 500 1000 1500 2000 3000 4000 5000 10000 100000 1000000" at bounding box center [352, 153] width 76 height 19
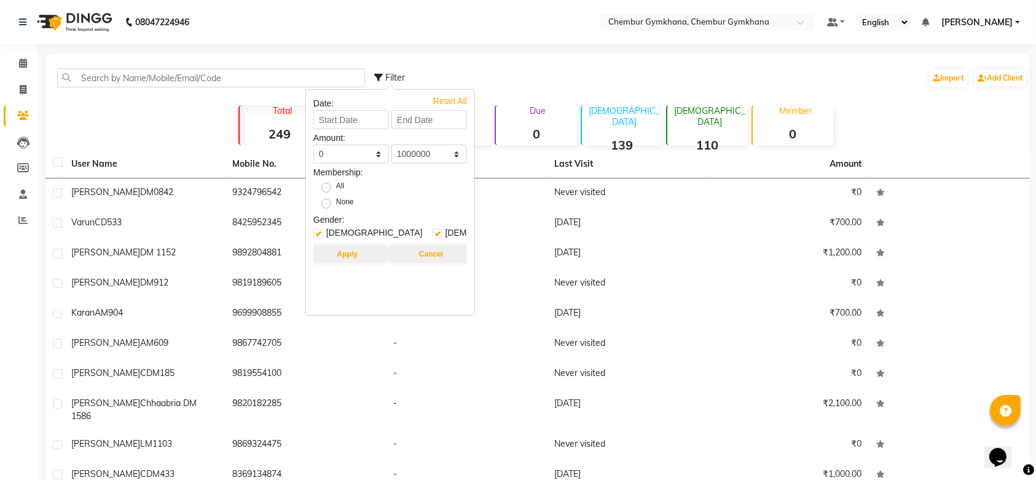
click at [416, 202] on div "None" at bounding box center [390, 203] width 172 height 16
drag, startPoint x: 417, startPoint y: 202, endPoint x: 436, endPoint y: 182, distance: 28.3
click at [436, 182] on div "All None" at bounding box center [390, 195] width 172 height 32
click at [436, 182] on div "All" at bounding box center [390, 187] width 172 height 16
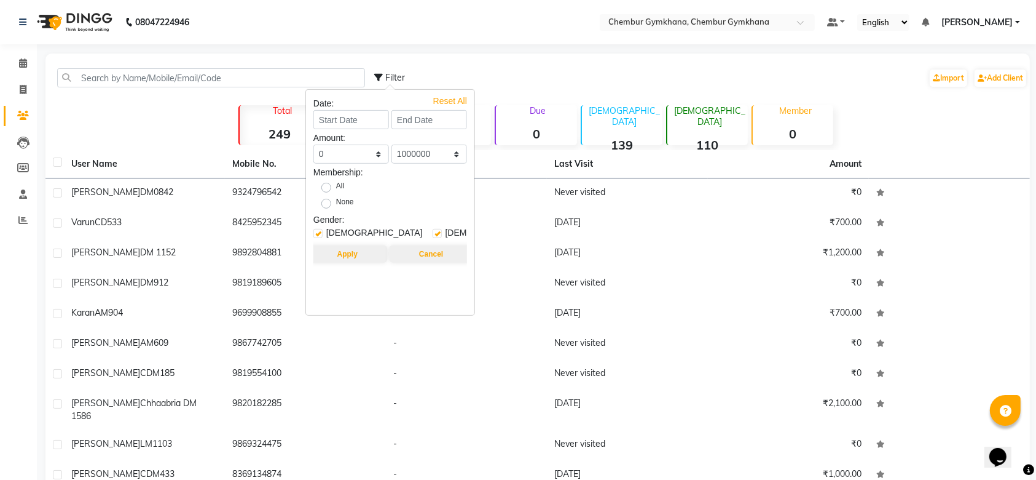
click at [436, 182] on div "All" at bounding box center [390, 187] width 172 height 16
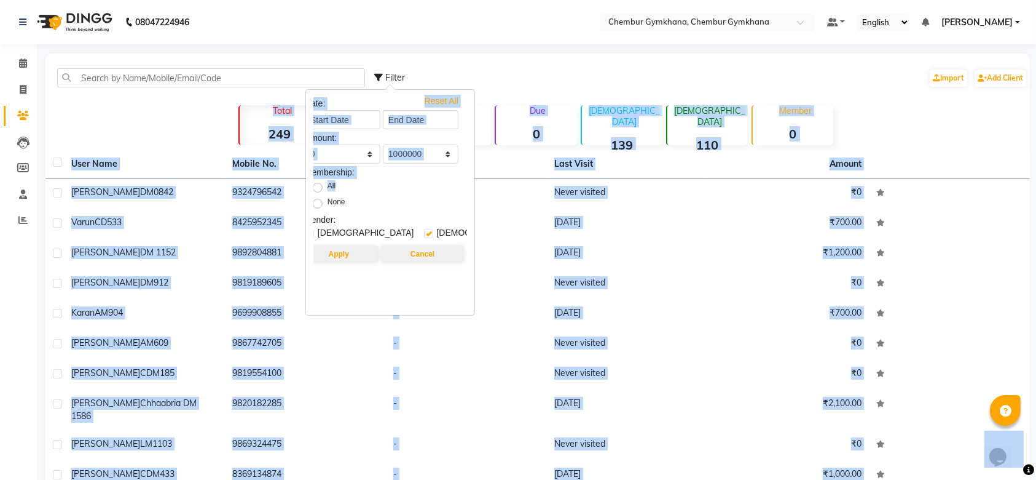
drag, startPoint x: 436, startPoint y: 182, endPoint x: 508, endPoint y: 97, distance: 111.2
click at [508, 97] on body "08047224946 Select Location × Chembur Gymkhana, Chembur Gymkhana Default Panel …" at bounding box center [518, 240] width 1036 height 480
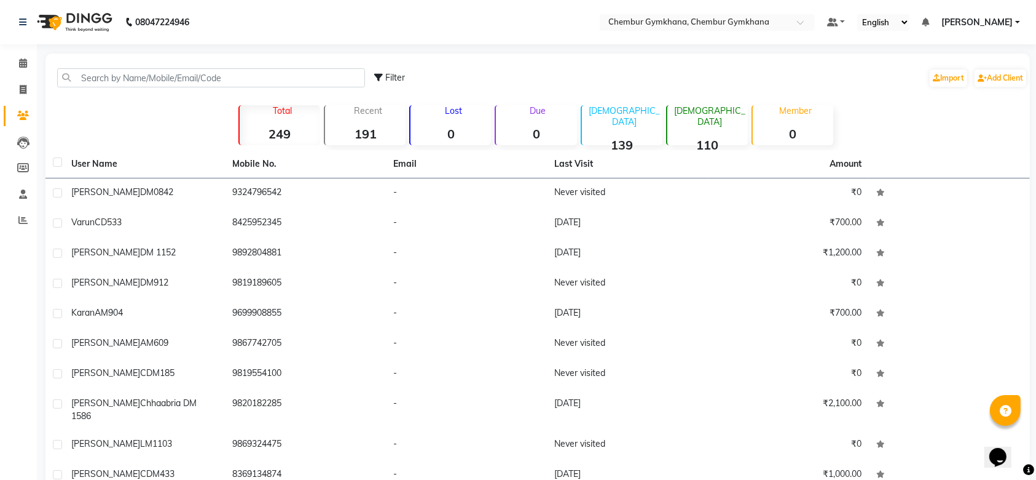
click at [530, 42] on nav "08047224946 Select Location × [GEOGRAPHIC_DATA] Gymkhana, Chembur Gymkhana Defa…" at bounding box center [518, 22] width 1036 height 44
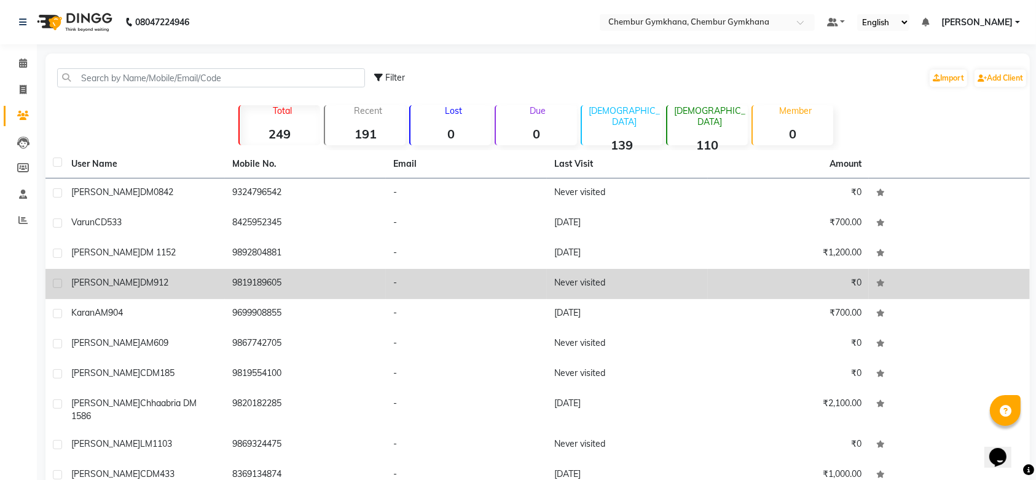
click at [481, 288] on td "-" at bounding box center [466, 284] width 161 height 30
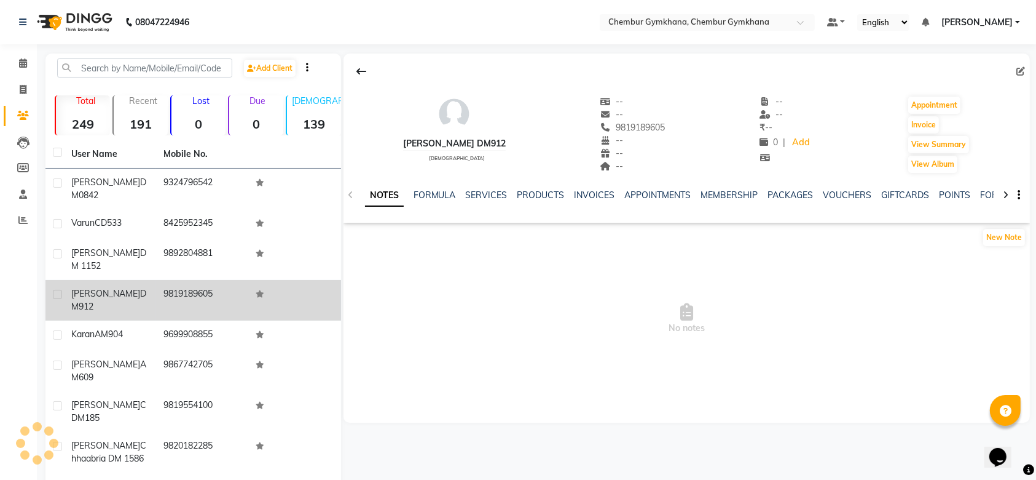
click at [481, 288] on div "Sushma DM912 female -- -- 9819189605 -- -- -- -- -- ₹ -- 0 | Add Appointment In…" at bounding box center [687, 237] width 687 height 369
click at [26, 63] on icon at bounding box center [23, 62] width 8 height 9
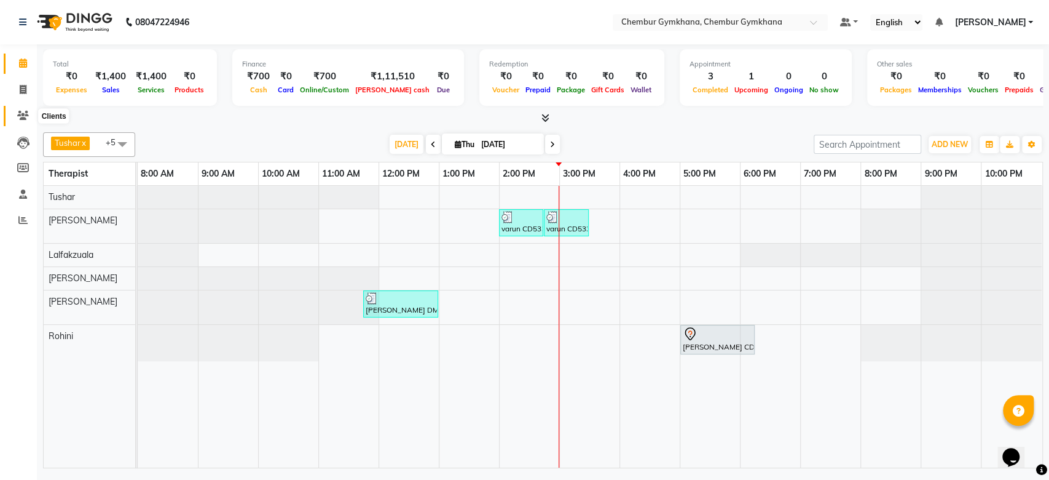
click at [21, 116] on icon at bounding box center [23, 115] width 12 height 9
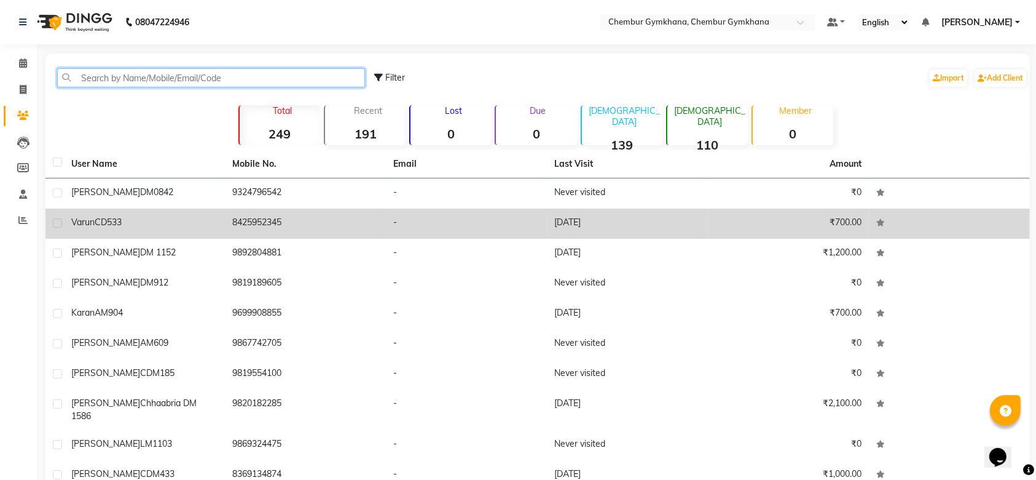
drag, startPoint x: 253, startPoint y: 75, endPoint x: 369, endPoint y: 228, distance: 191.8
click at [369, 228] on div "Filter Import Add Client Total 249 Recent 191 Lost 0 Due 0 Male 139 Female 110 …" at bounding box center [537, 288] width 985 height 471
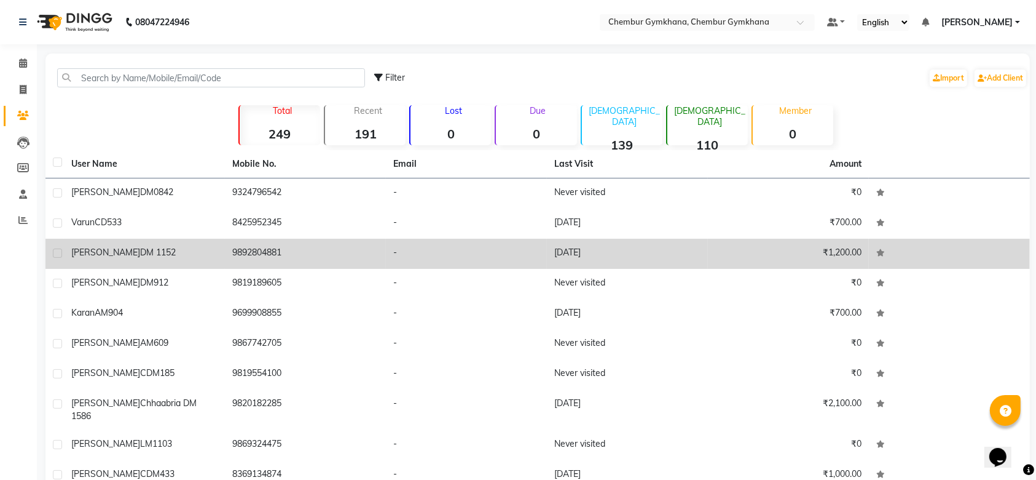
drag, startPoint x: 369, startPoint y: 228, endPoint x: 370, endPoint y: 242, distance: 13.6
click at [370, 242] on tbody "Veena Bhat DM0842 9324796542 - Never visited ₹0 varun CD533 8425952345 - 04-09-…" at bounding box center [537, 334] width 985 height 312
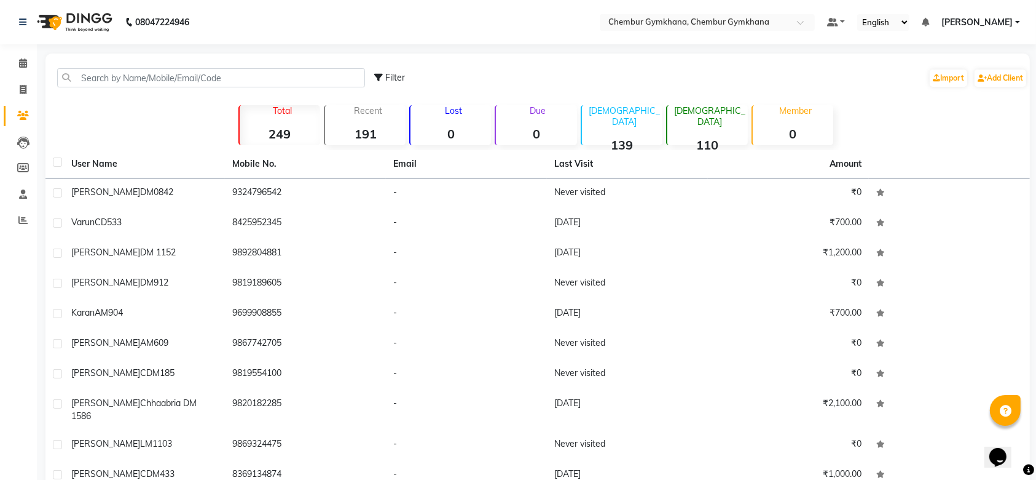
click at [620, 57] on div "Filter Import Add Client Total 249 Recent 191 Lost 0 Due 0 Male 139 Female 110 …" at bounding box center [537, 288] width 985 height 471
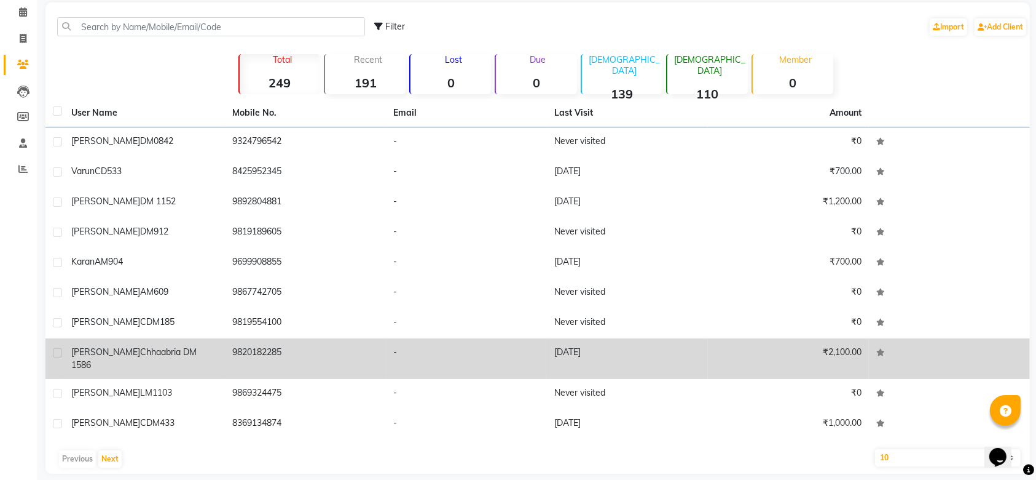
scroll to position [52, 0]
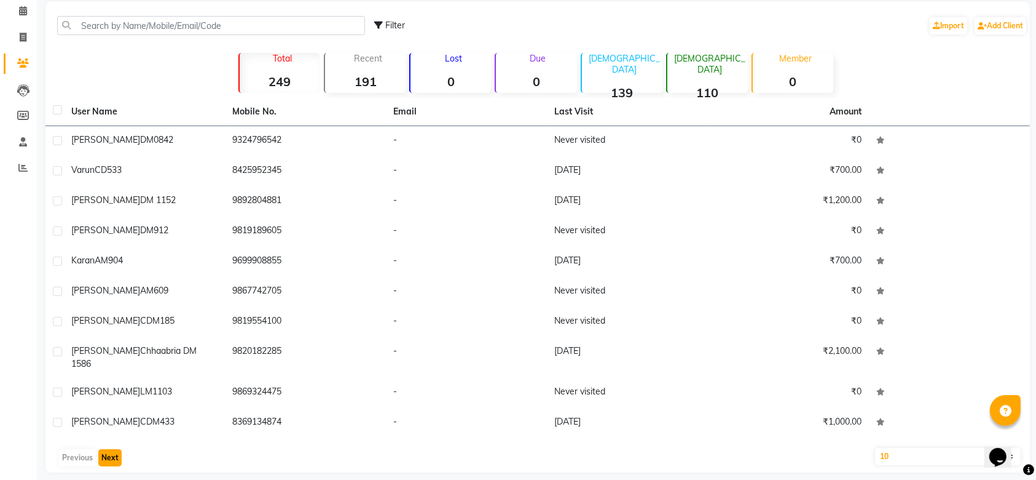
click at [106, 449] on button "Next" at bounding box center [109, 457] width 23 height 17
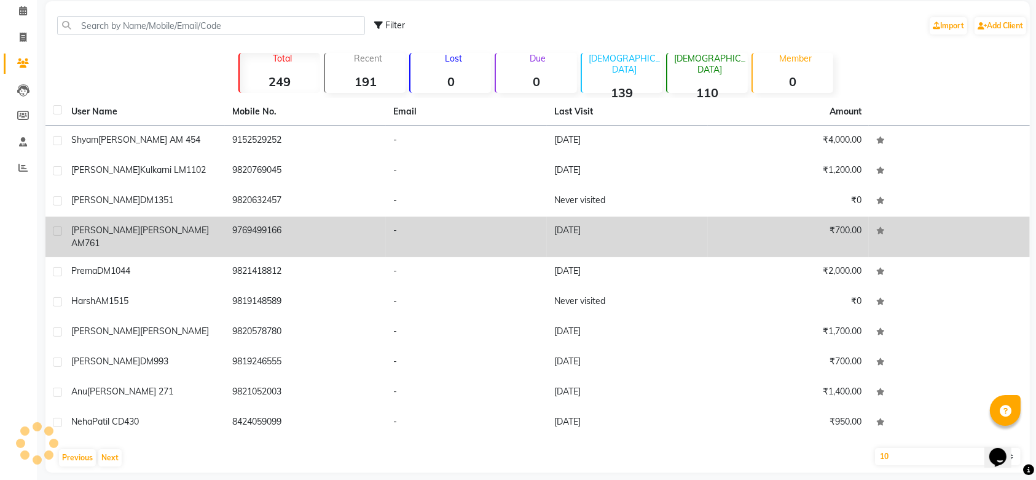
drag, startPoint x: 741, startPoint y: 243, endPoint x: 746, endPoint y: 231, distance: 12.4
click at [746, 231] on td "₹700.00" at bounding box center [788, 236] width 161 height 41
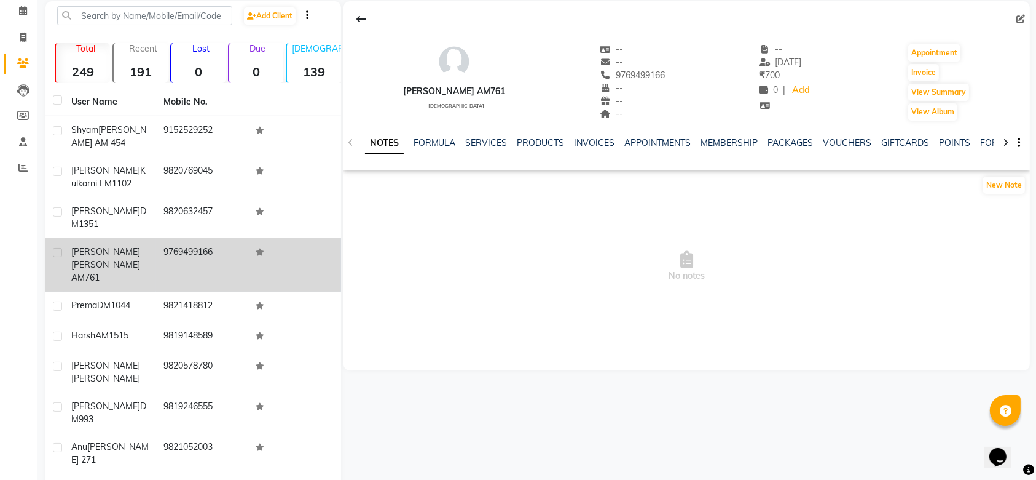
click at [741, 202] on app-service-notes "New Note No notes" at bounding box center [687, 251] width 687 height 152
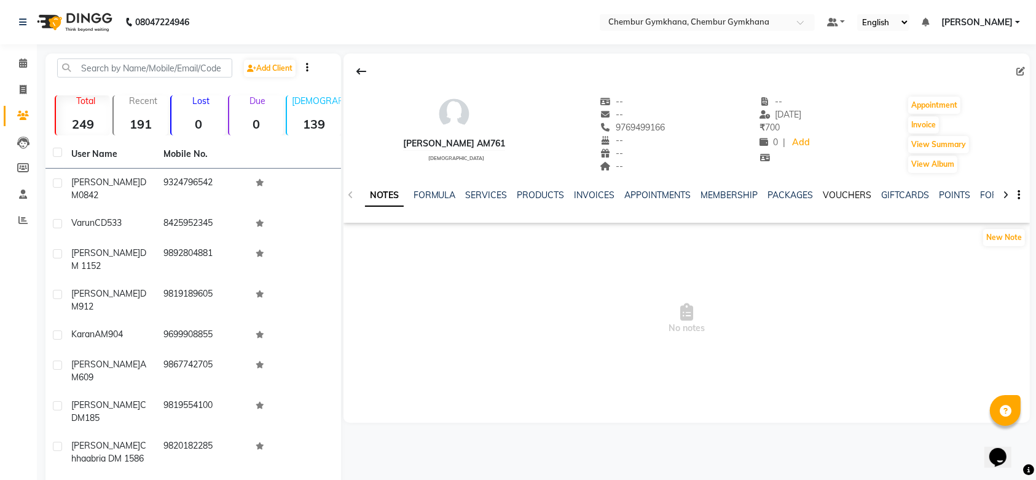
click at [835, 194] on link "VOUCHERS" at bounding box center [848, 194] width 49 height 11
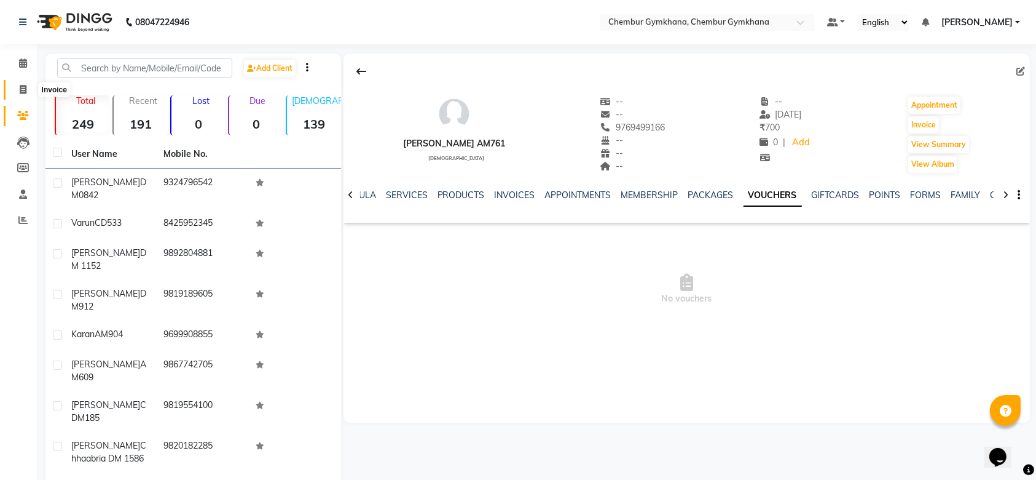
click at [23, 90] on icon at bounding box center [23, 89] width 7 height 9
select select "service"
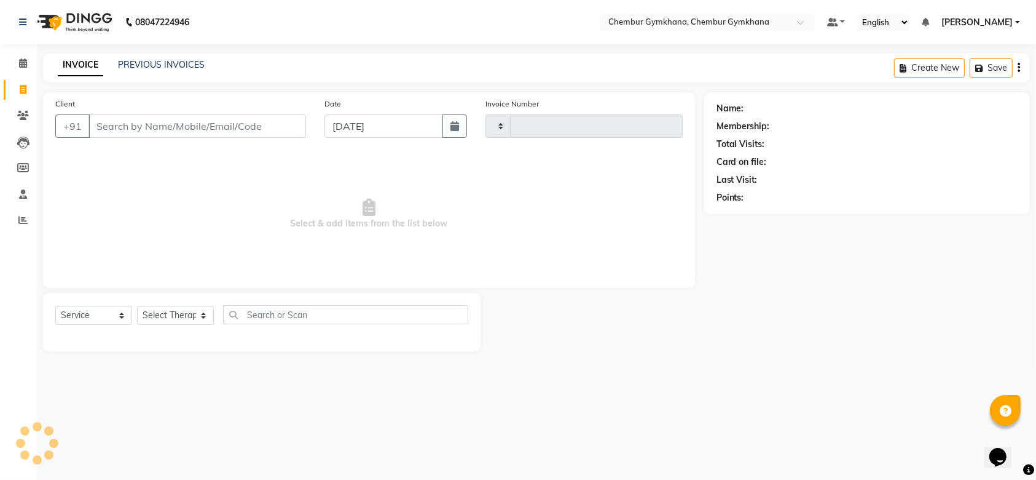
type input "0252"
select select "8754"
click at [29, 110] on span at bounding box center [23, 116] width 22 height 14
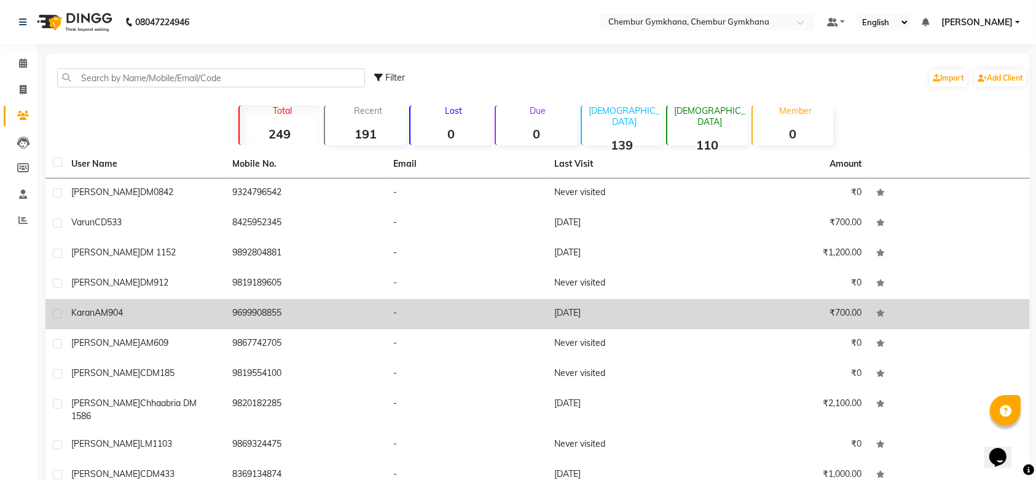
scroll to position [52, 0]
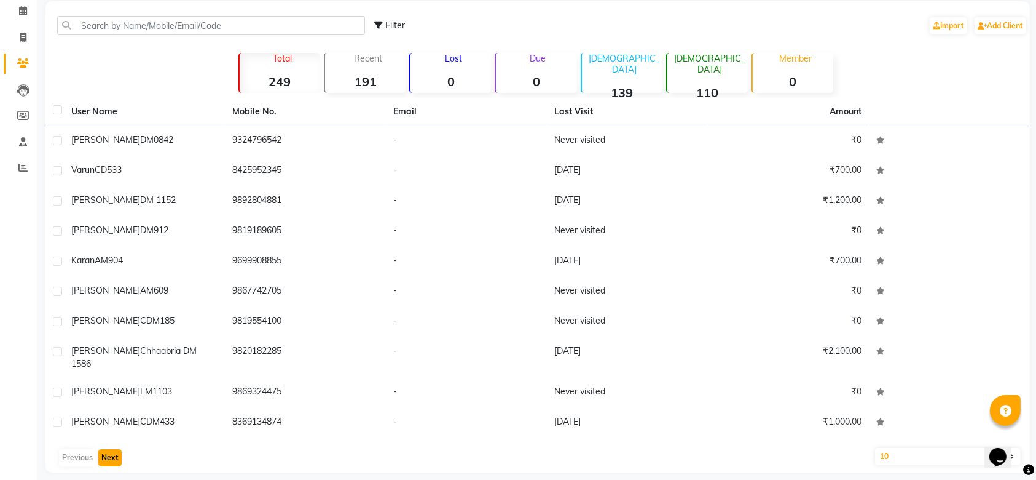
click at [114, 450] on button "Next" at bounding box center [109, 457] width 23 height 17
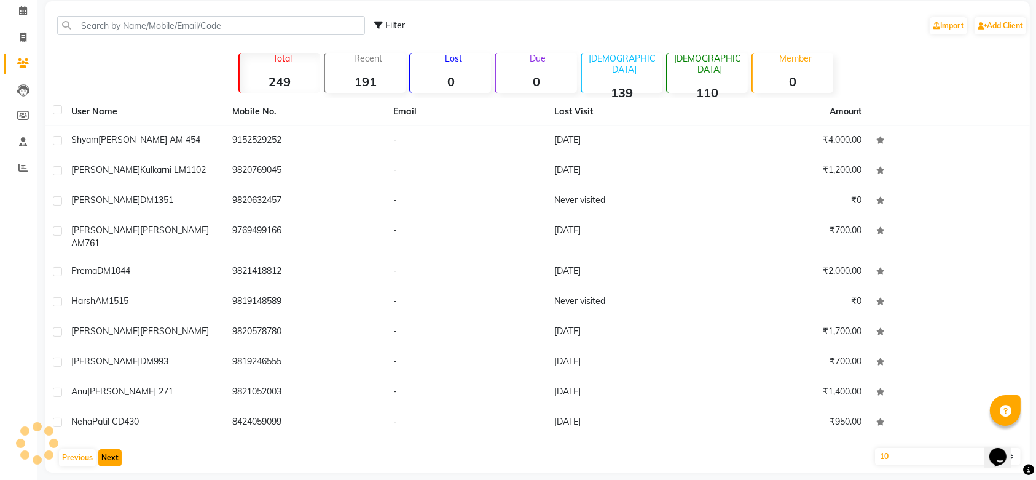
click at [114, 450] on button "Next" at bounding box center [109, 457] width 23 height 17
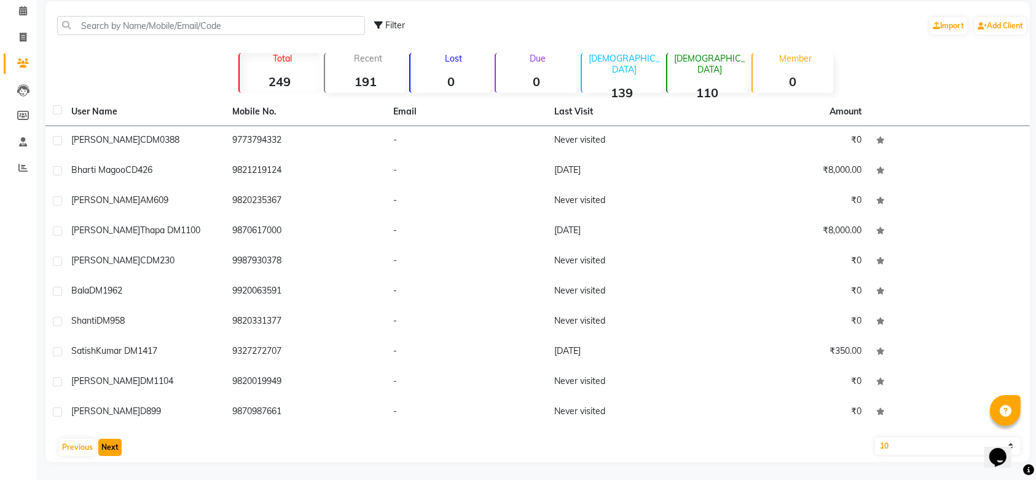
click at [109, 449] on button "Next" at bounding box center [109, 446] width 23 height 17
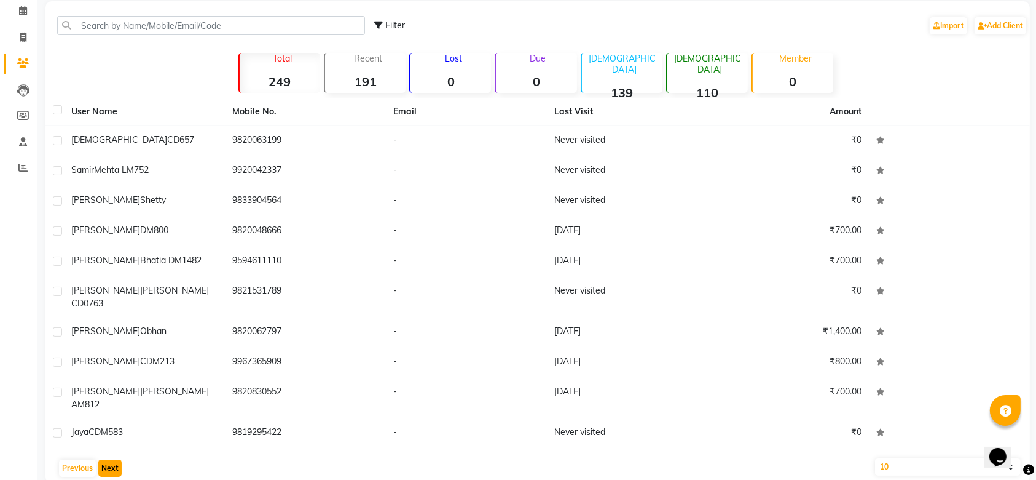
click at [109, 459] on button "Next" at bounding box center [109, 467] width 23 height 17
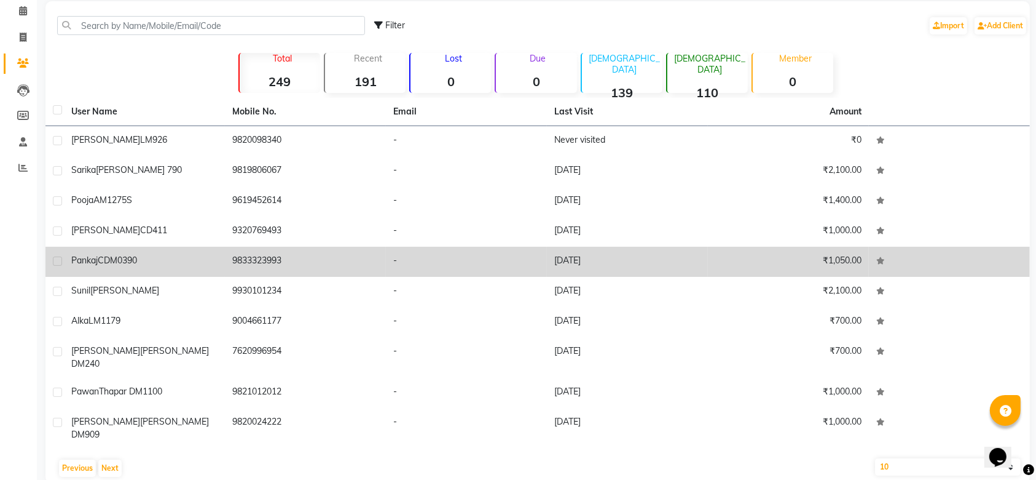
click at [377, 268] on td "9833323993" at bounding box center [305, 262] width 161 height 30
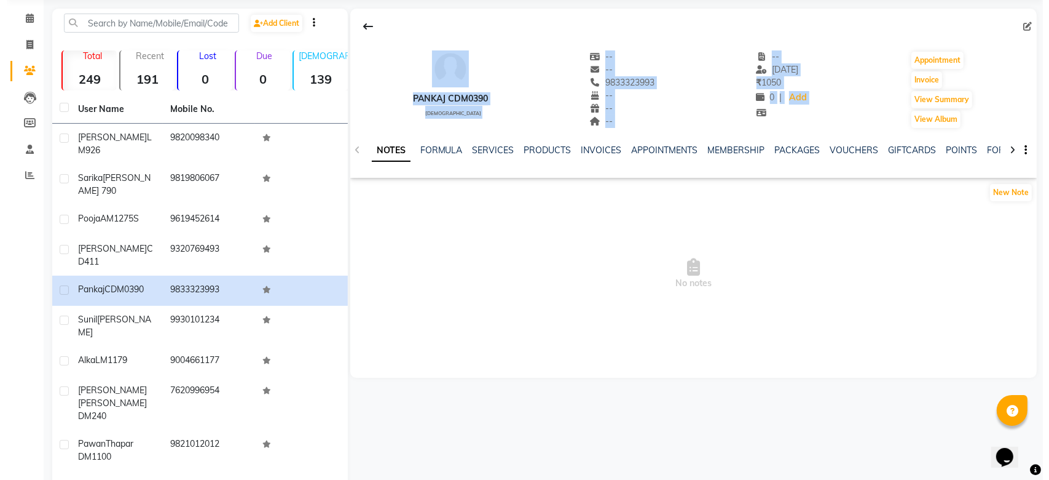
scroll to position [42, 0]
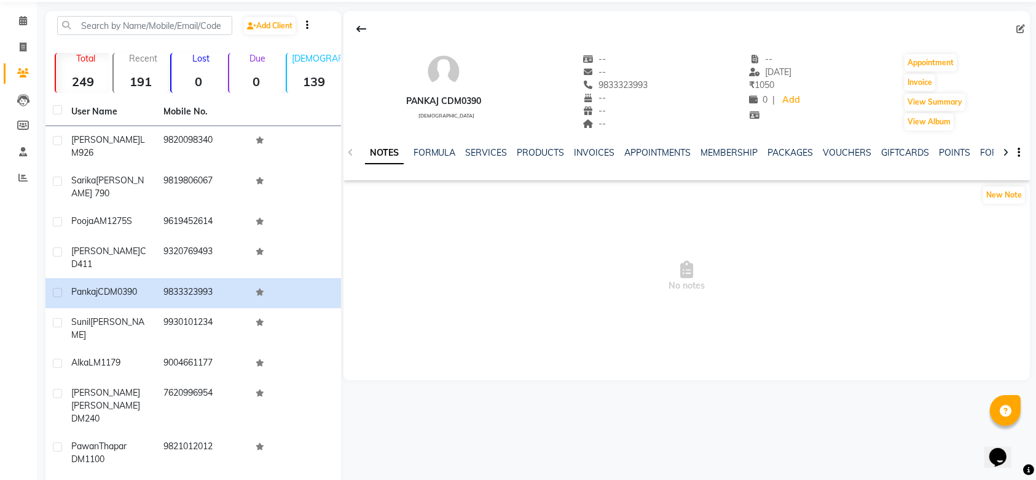
drag, startPoint x: 997, startPoint y: 52, endPoint x: 994, endPoint y: 68, distance: 15.7
click at [994, 68] on div "Pankaj CDM0390 male -- -- 9833323993 -- -- -- -- 01-09-2025 ₹ 1050 0 | Add Appo…" at bounding box center [687, 86] width 687 height 91
click at [843, 153] on link "VOUCHERS" at bounding box center [848, 152] width 49 height 11
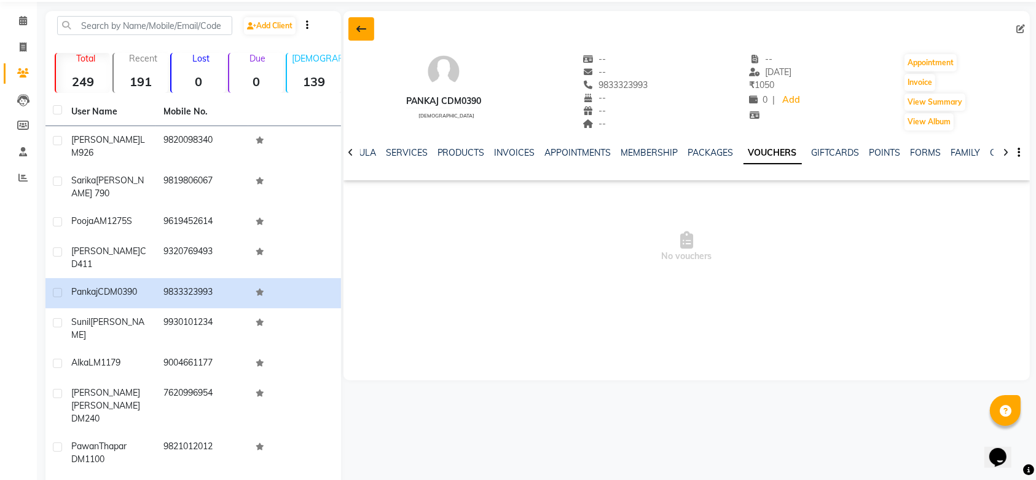
click at [367, 31] on button at bounding box center [362, 28] width 26 height 23
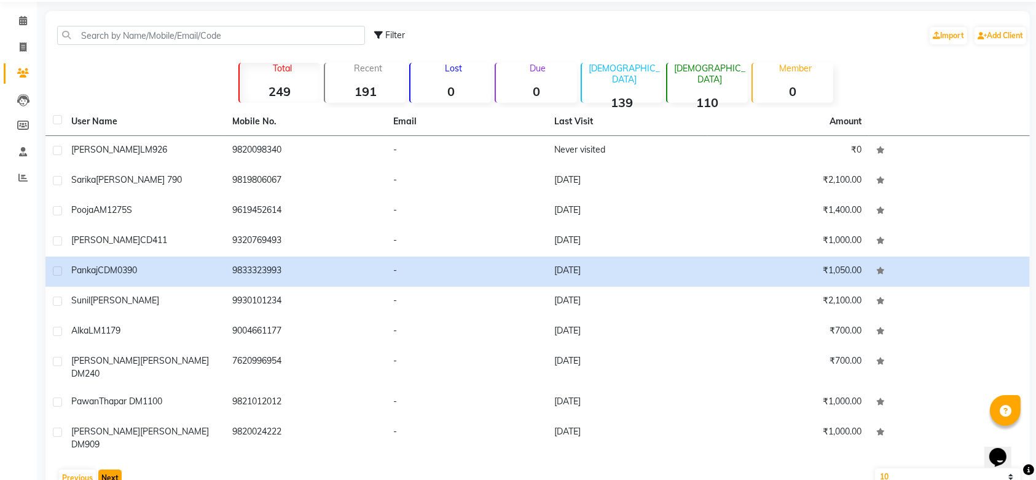
click at [113, 469] on button "Next" at bounding box center [109, 477] width 23 height 17
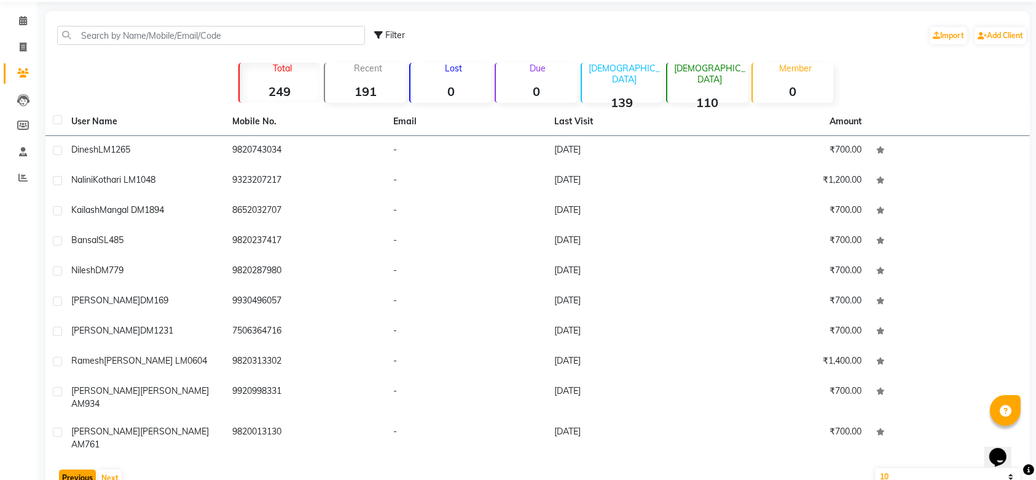
click at [70, 469] on button "Previous" at bounding box center [77, 477] width 37 height 17
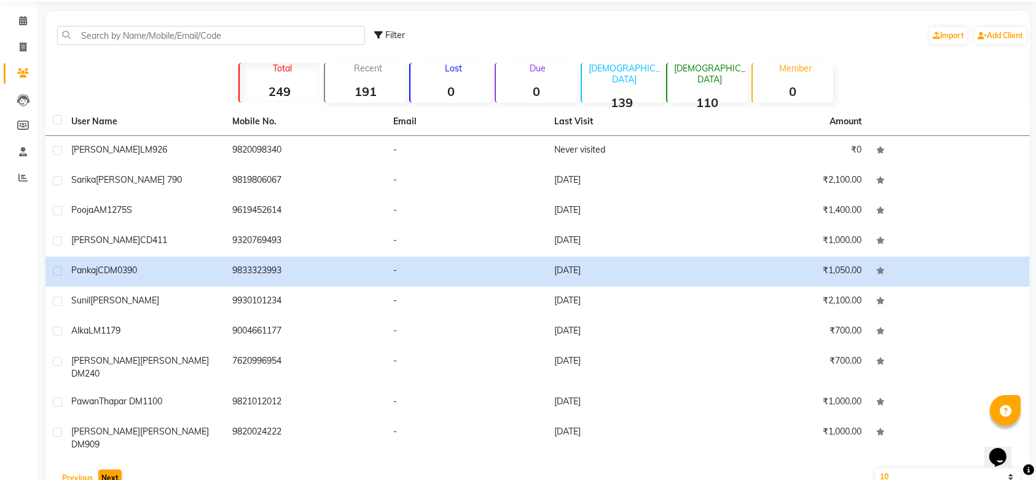
drag, startPoint x: 70, startPoint y: 452, endPoint x: 113, endPoint y: 459, distance: 42.9
click at [113, 468] on div "Previous Next" at bounding box center [537, 478] width 975 height 20
click at [113, 469] on button "Next" at bounding box center [109, 477] width 23 height 17
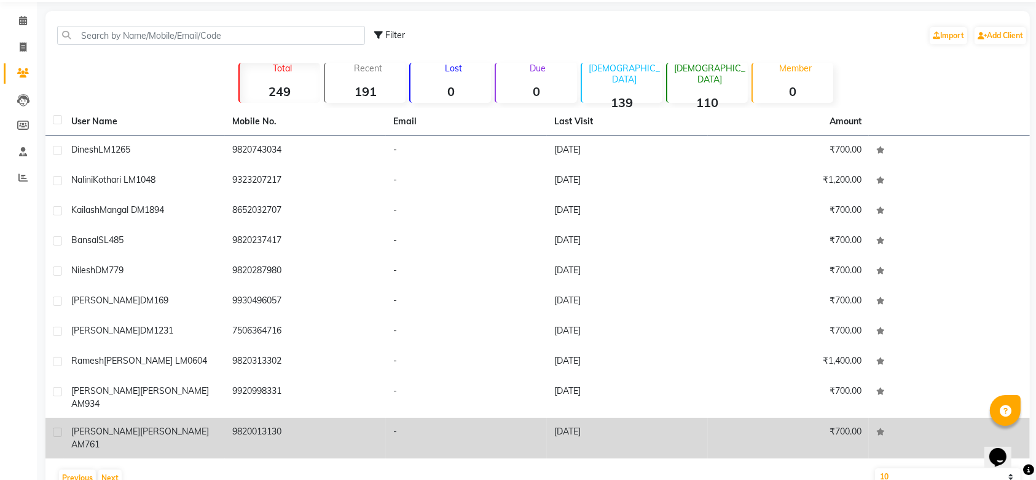
click at [433, 417] on td "-" at bounding box center [466, 437] width 161 height 41
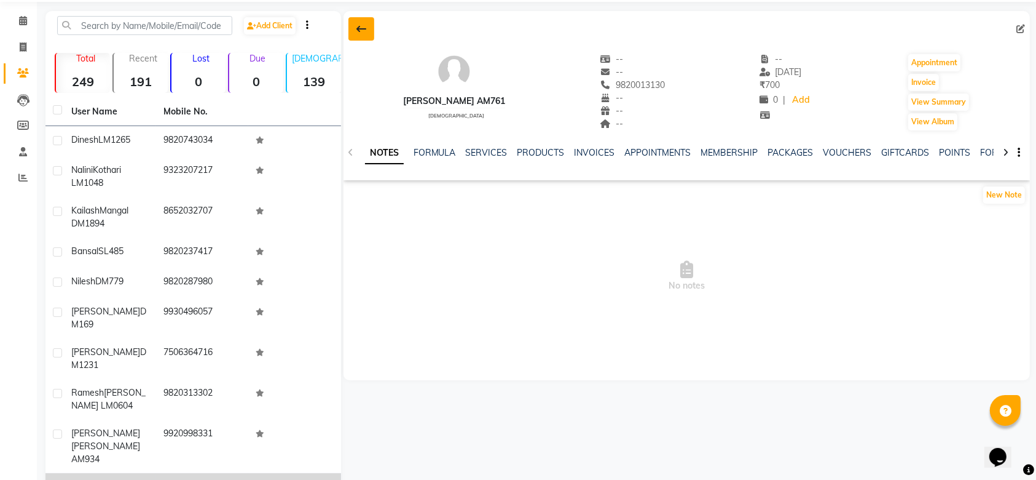
click at [361, 24] on icon at bounding box center [362, 29] width 10 height 10
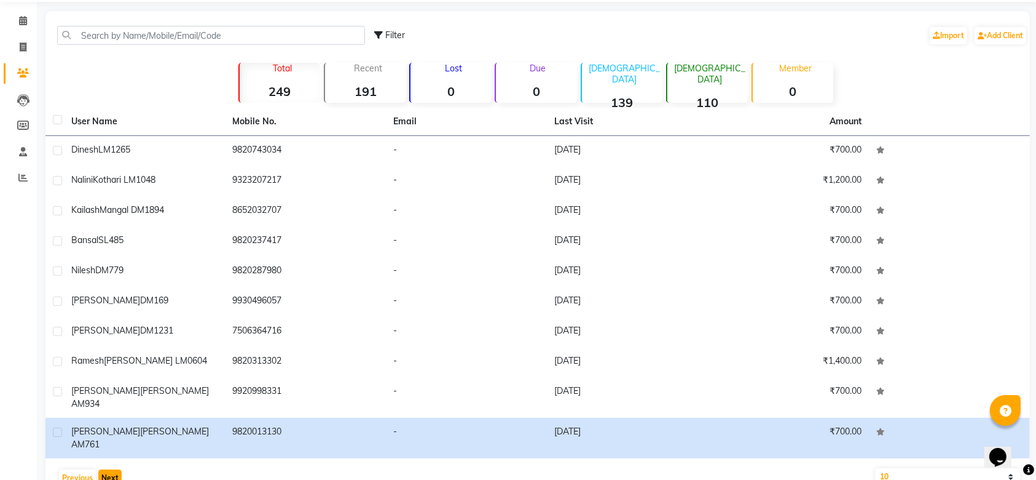
click at [111, 469] on button "Next" at bounding box center [109, 477] width 23 height 17
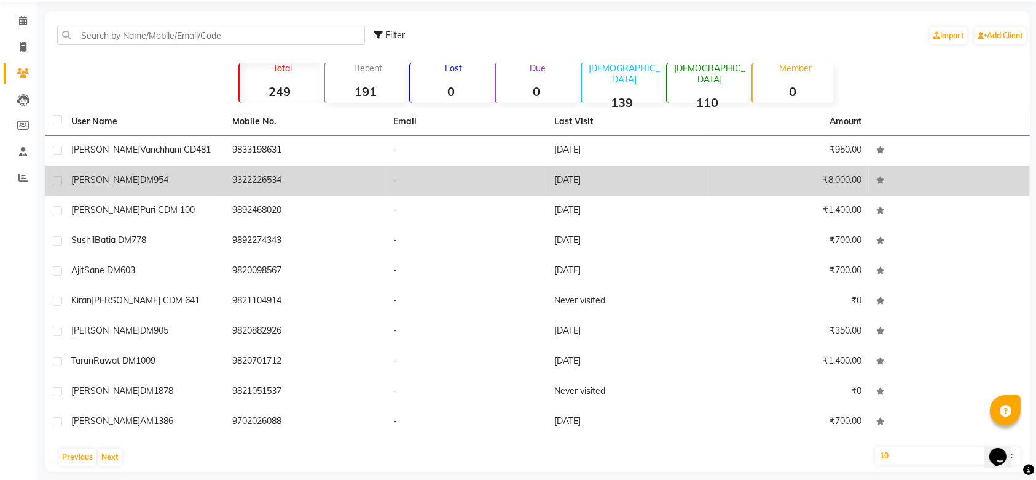
click at [619, 179] on td "[DATE]" at bounding box center [627, 181] width 161 height 30
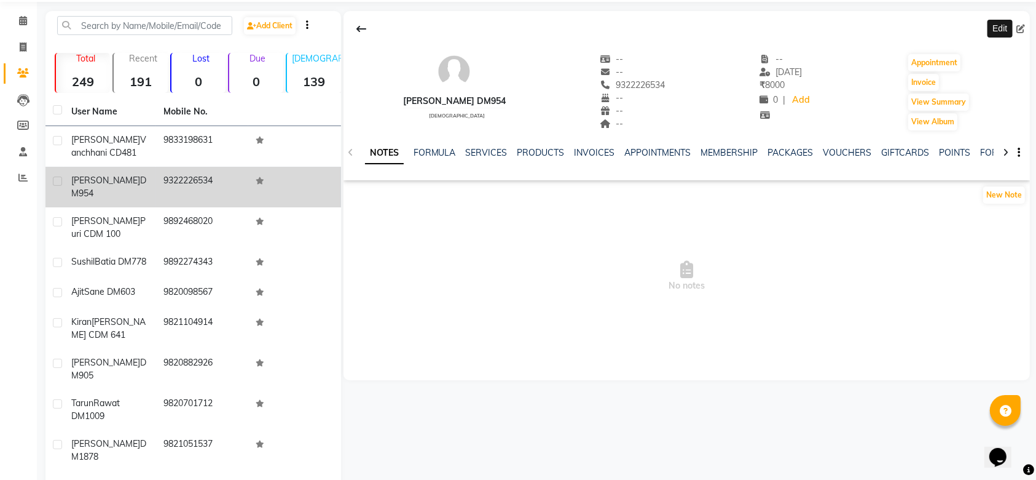
click at [1024, 28] on icon at bounding box center [1021, 29] width 9 height 9
select select "[DEMOGRAPHIC_DATA]"
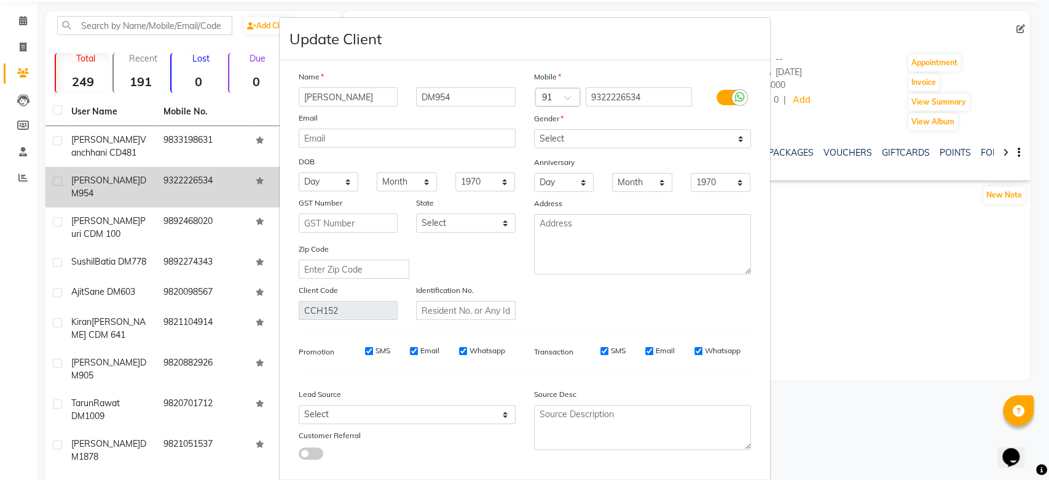
click at [1008, 71] on ngb-modal-window "Update Client Name Manoj Arora DM954 Email DOB Day 01 02 03 04 05 06 07 08 09 1…" at bounding box center [524, 240] width 1049 height 480
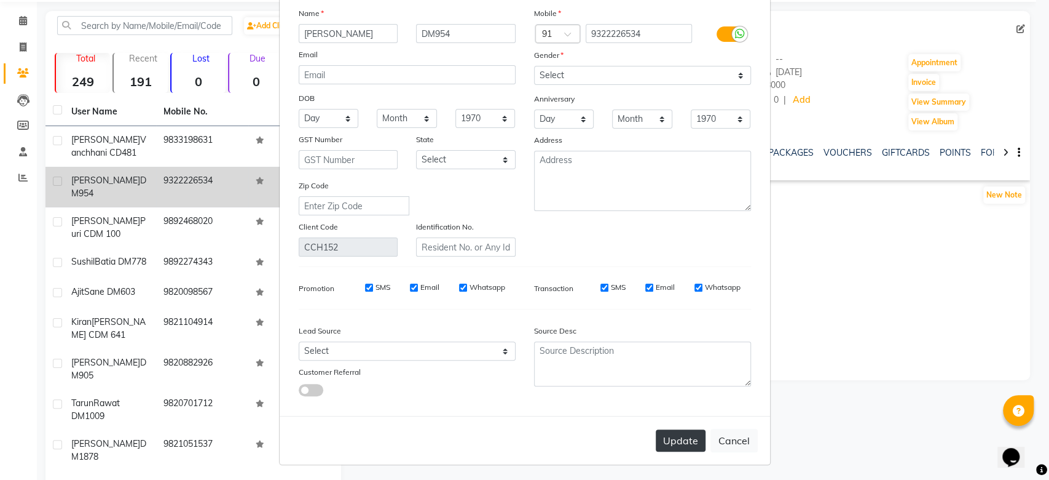
scroll to position [63, 0]
click at [728, 433] on button "Cancel" at bounding box center [734, 440] width 47 height 23
select select
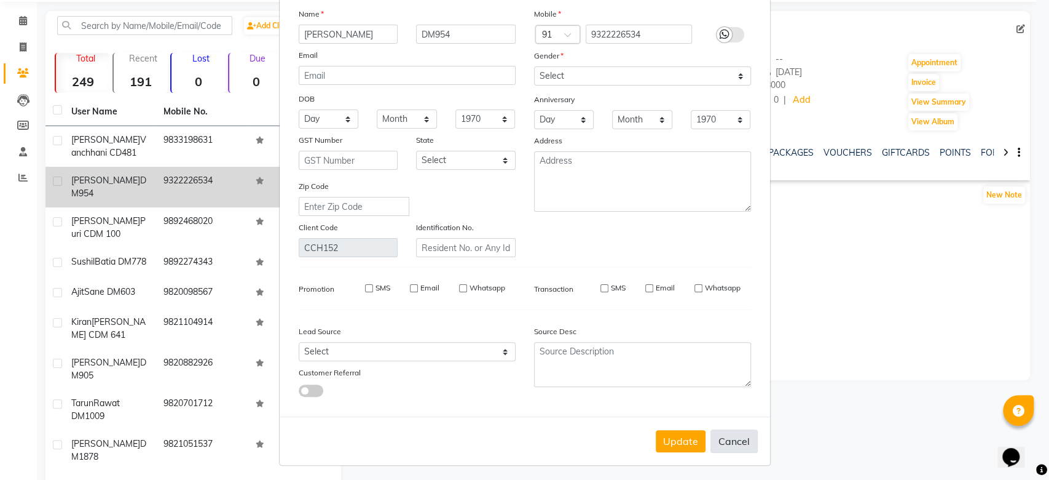
select select
checkbox input "false"
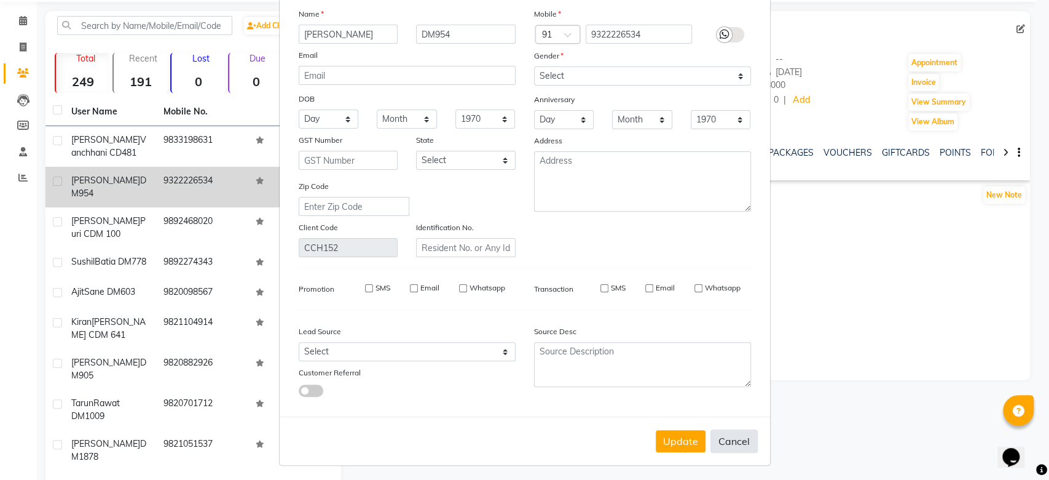
checkbox input "false"
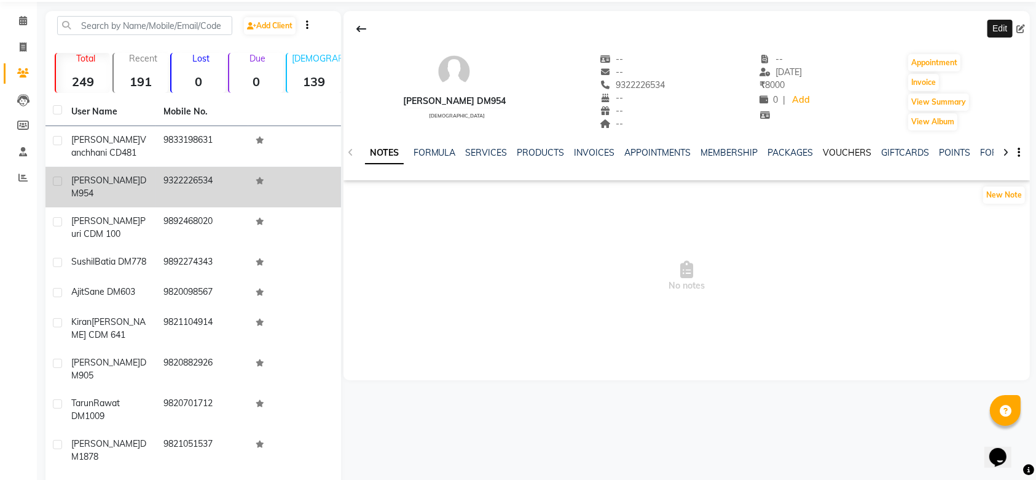
click at [850, 149] on link "VOUCHERS" at bounding box center [848, 152] width 49 height 11
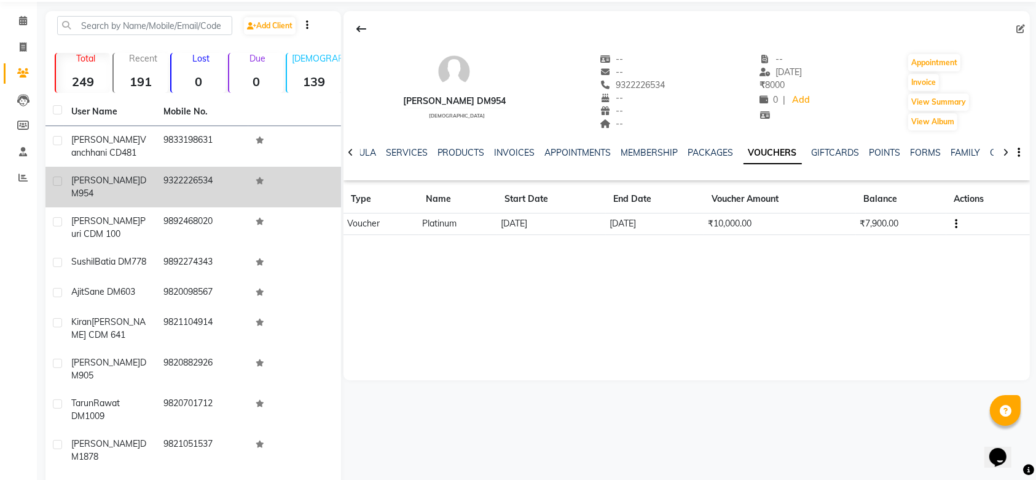
click at [892, 229] on td "₹7,900.00" at bounding box center [901, 224] width 90 height 22
click at [861, 227] on td "₹7,900.00" at bounding box center [901, 224] width 90 height 22
click at [957, 224] on icon "button" at bounding box center [957, 224] width 2 height 1
click at [401, 156] on link "SERVICES" at bounding box center [407, 152] width 42 height 11
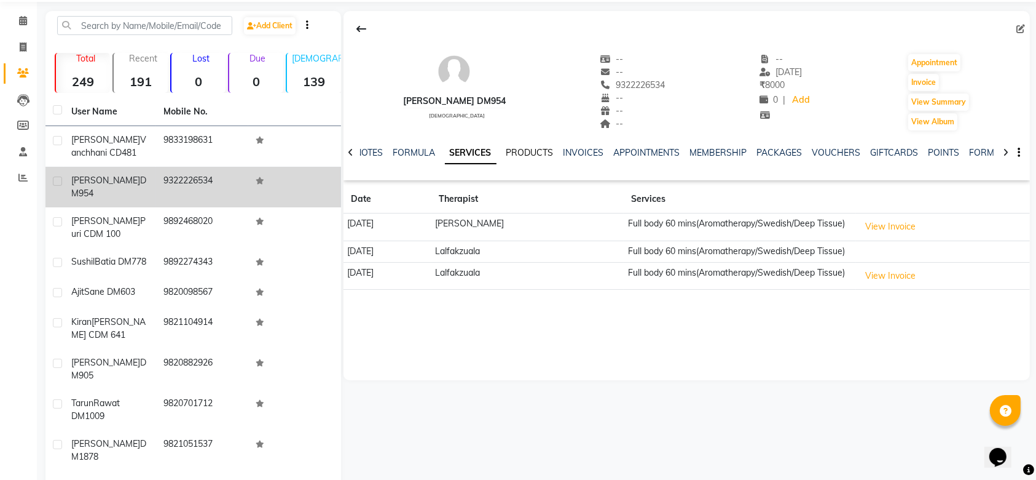
click at [526, 154] on link "PRODUCTS" at bounding box center [530, 152] width 47 height 11
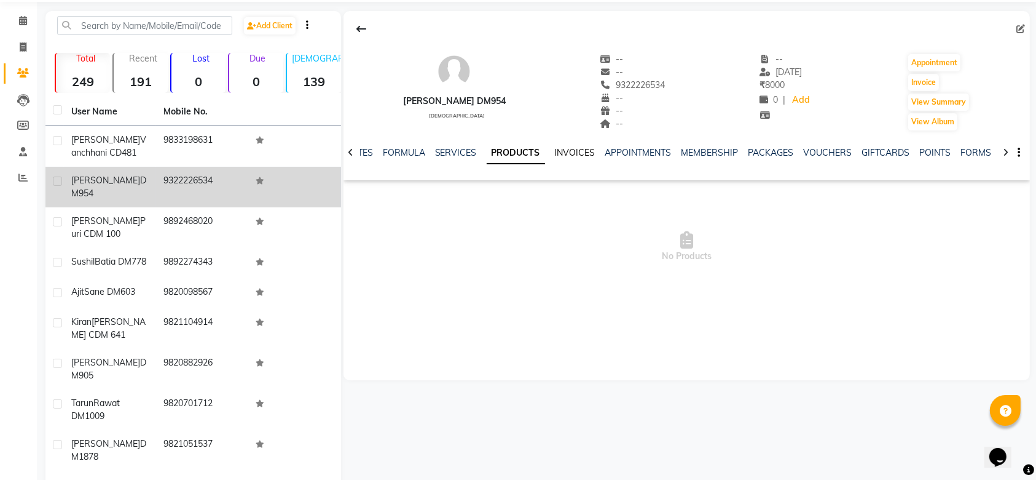
click at [575, 153] on link "INVOICES" at bounding box center [575, 152] width 41 height 11
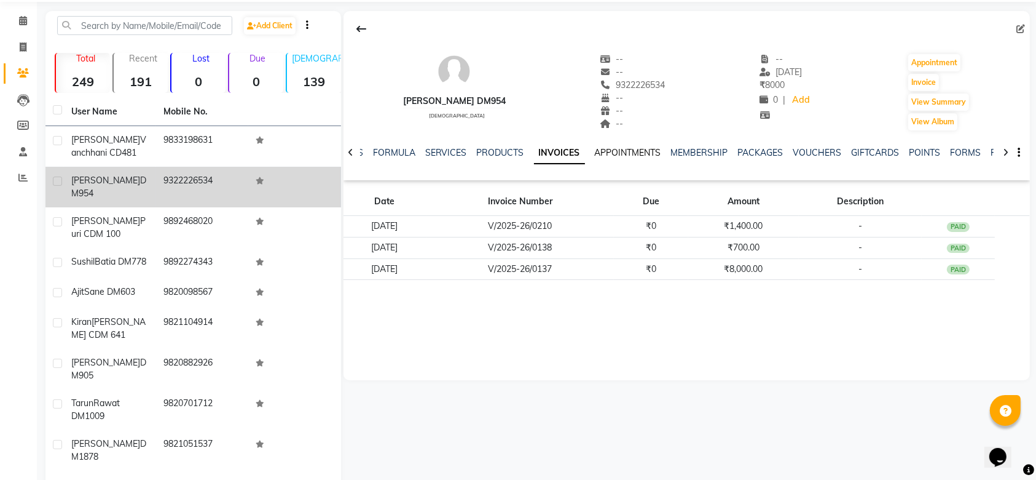
click at [619, 149] on link "APPOINTMENTS" at bounding box center [628, 152] width 66 height 11
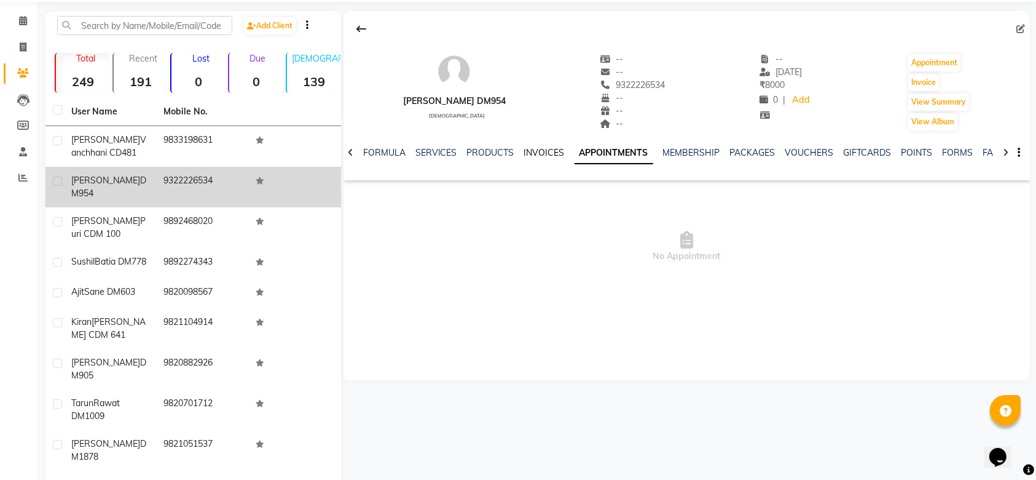
click at [540, 153] on link "INVOICES" at bounding box center [544, 152] width 41 height 11
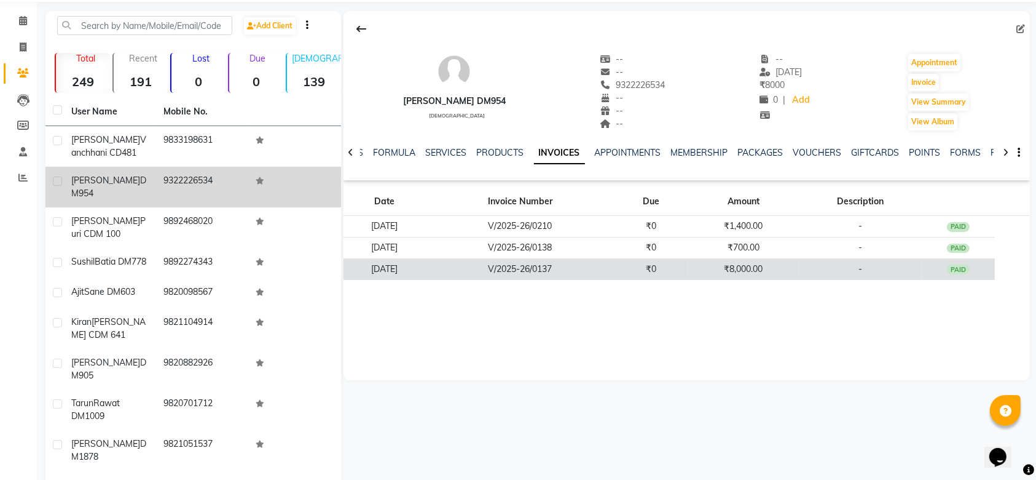
click at [727, 266] on td "₹8,000.00" at bounding box center [744, 269] width 111 height 22
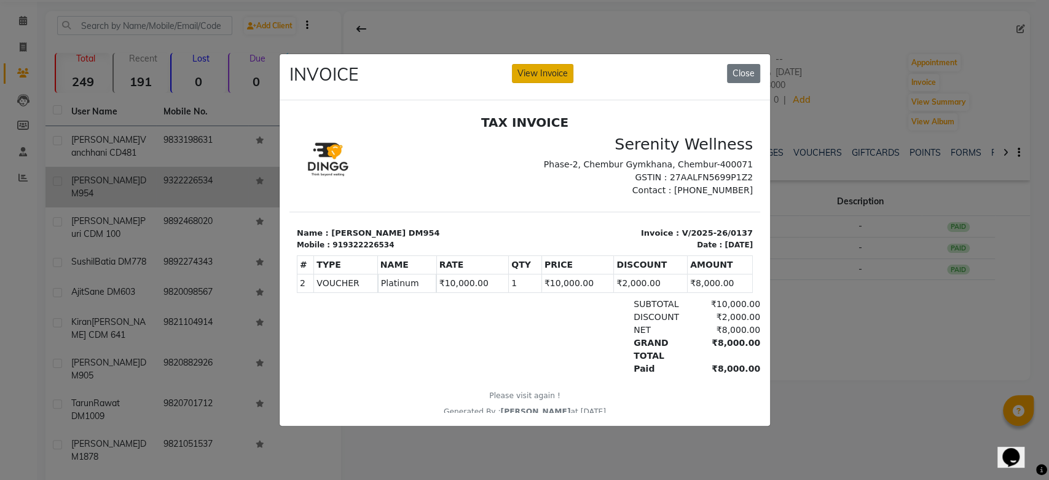
click at [545, 64] on button "View Invoice" at bounding box center [542, 73] width 61 height 19
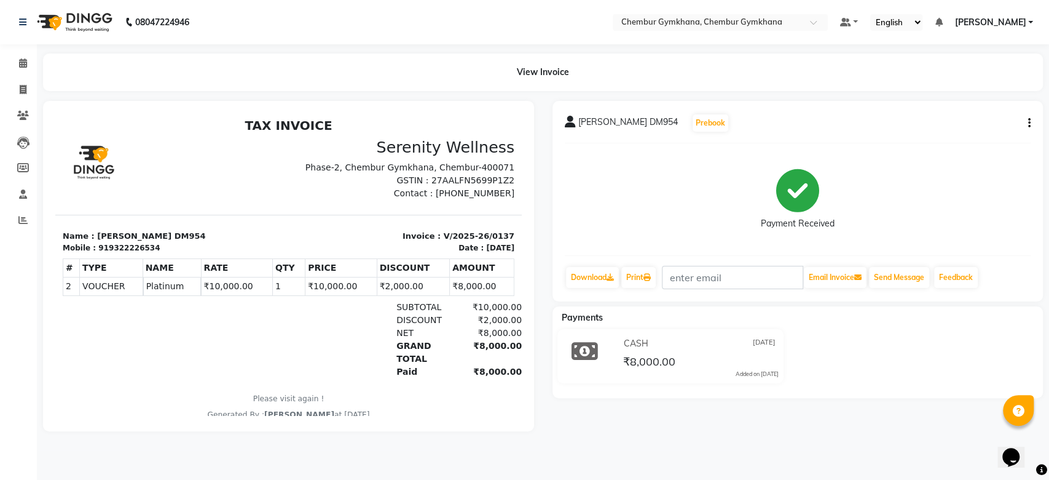
click at [1033, 117] on div "Manoj Arora DM954 Prebook Payment Received Download Print Email Invoice Send Me…" at bounding box center [798, 201] width 491 height 200
drag, startPoint x: 1033, startPoint y: 117, endPoint x: 1027, endPoint y: 119, distance: 7.2
click at [1027, 119] on div "Manoj Arora DM954 Prebook Payment Received Download Print Email Invoice Send Me…" at bounding box center [798, 201] width 491 height 200
click at [1027, 119] on button "button" at bounding box center [1027, 123] width 7 height 13
click at [989, 119] on div "Edit Item Staff" at bounding box center [979, 123] width 61 height 15
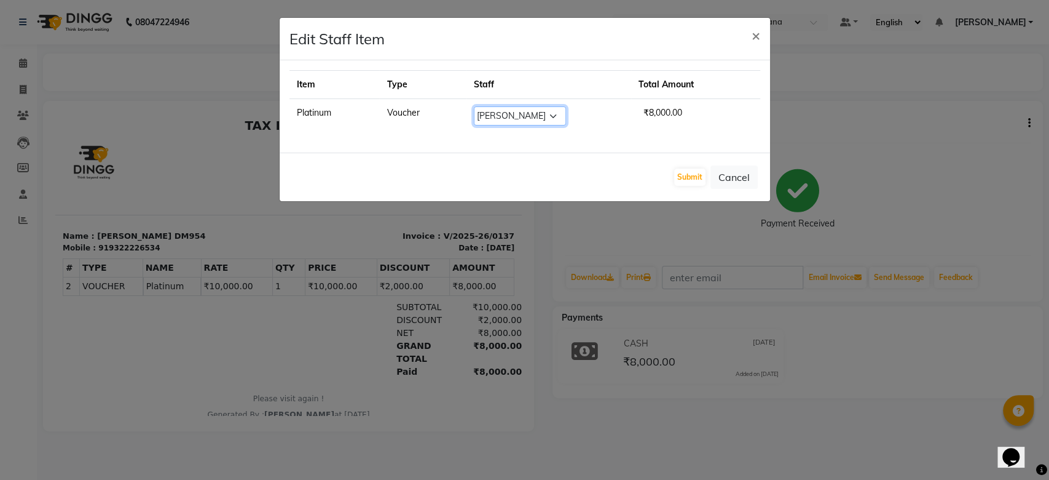
click at [540, 115] on select "Select Ishrat Jenny Lalfakzuala Laltlanchhuaha Moy Moy Pappu Rahila Khan Rathna…" at bounding box center [520, 115] width 92 height 19
select select "89740"
click at [479, 106] on select "Select Ishrat Jenny Lalfakzuala Laltlanchhuaha Moy Moy Pappu Rahila Khan Rathna…" at bounding box center [520, 115] width 92 height 19
click at [685, 176] on button "Submit" at bounding box center [689, 176] width 31 height 17
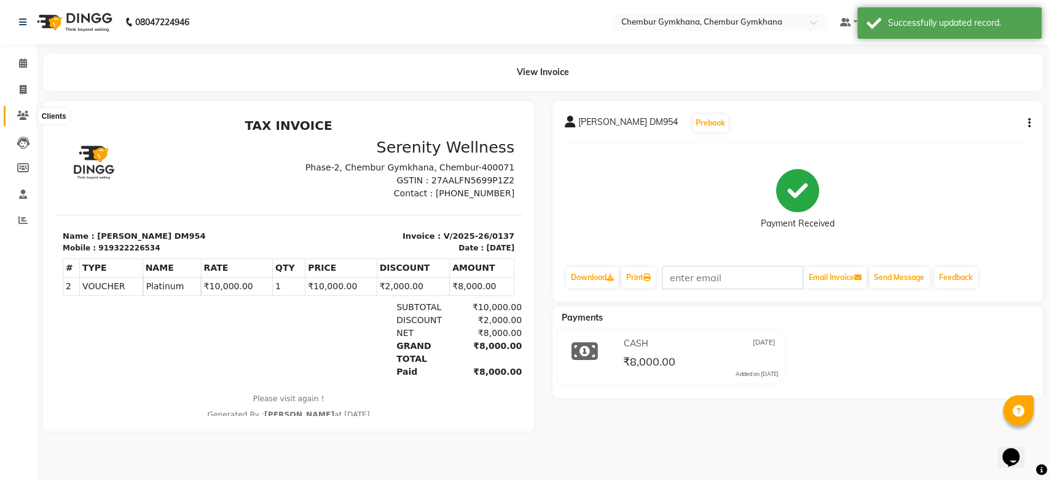
click at [20, 121] on span at bounding box center [23, 116] width 22 height 14
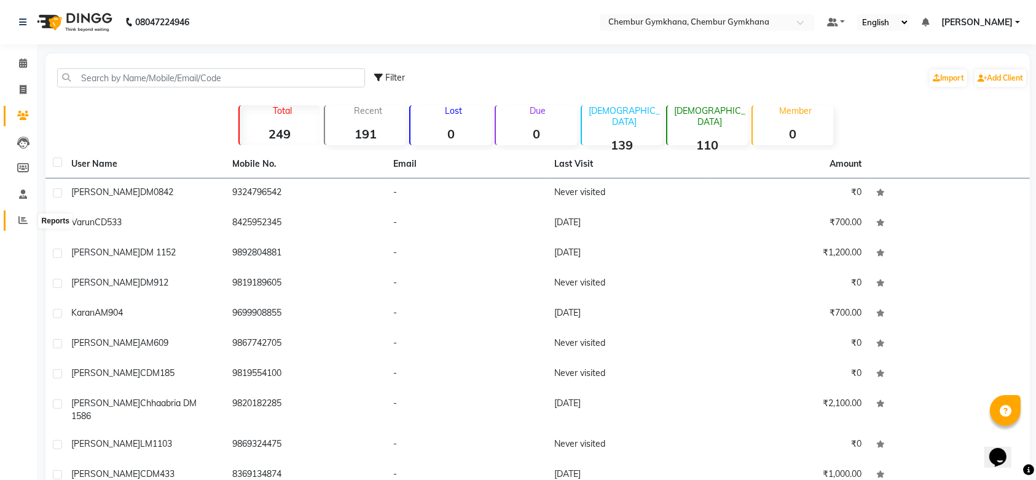
click at [22, 214] on span at bounding box center [23, 220] width 22 height 14
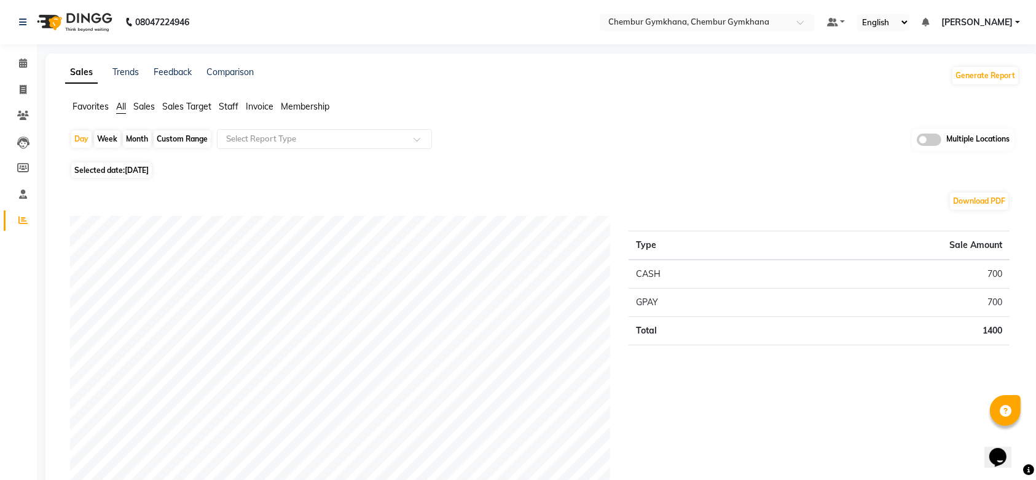
click at [133, 138] on div "Month" at bounding box center [137, 138] width 28 height 17
select select "9"
select select "2025"
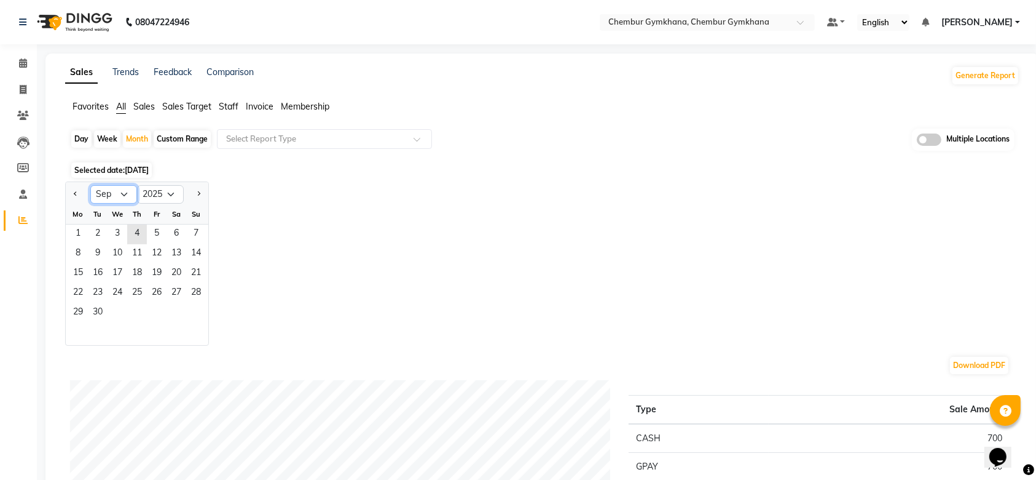
click at [123, 194] on select "Jan Feb Mar Apr May Jun [DATE] Aug Sep Oct Nov Dec" at bounding box center [113, 194] width 47 height 18
select select "8"
click at [90, 185] on select "Jan Feb Mar Apr May Jun [DATE] Aug Sep Oct Nov Dec" at bounding box center [113, 194] width 47 height 18
click at [164, 230] on span "1" at bounding box center [157, 234] width 20 height 20
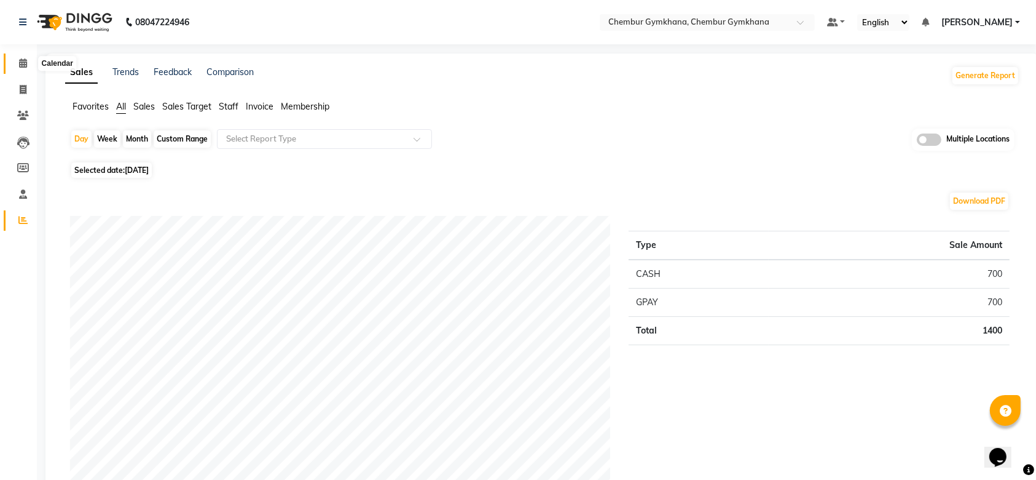
click at [25, 63] on icon at bounding box center [23, 62] width 8 height 9
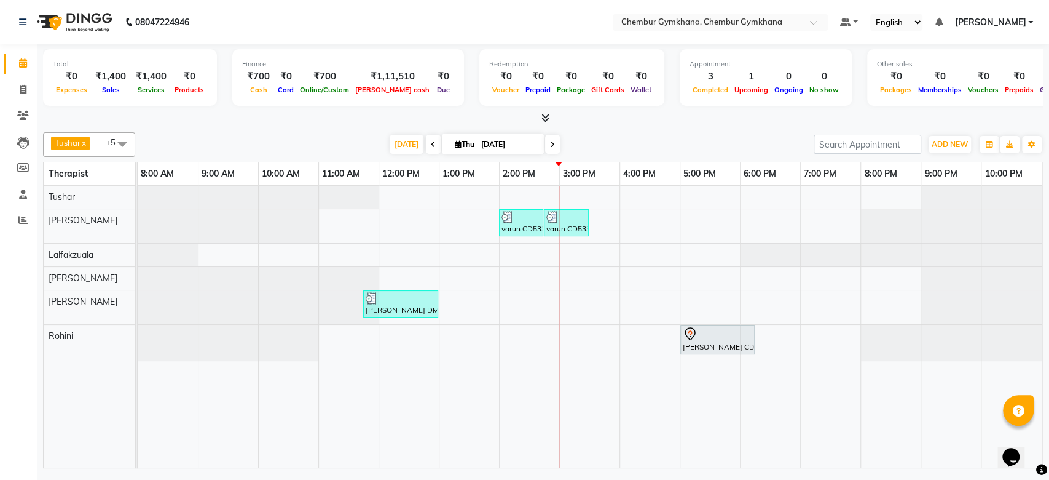
click at [248, 141] on div "[DATE] [DATE]" at bounding box center [474, 144] width 666 height 18
click at [646, 189] on div "varun CD533, TK03, 02:00 PM-02:45 PM, Foot Reflexology (30 mins) varun CD533, T…" at bounding box center [590, 327] width 905 height 282
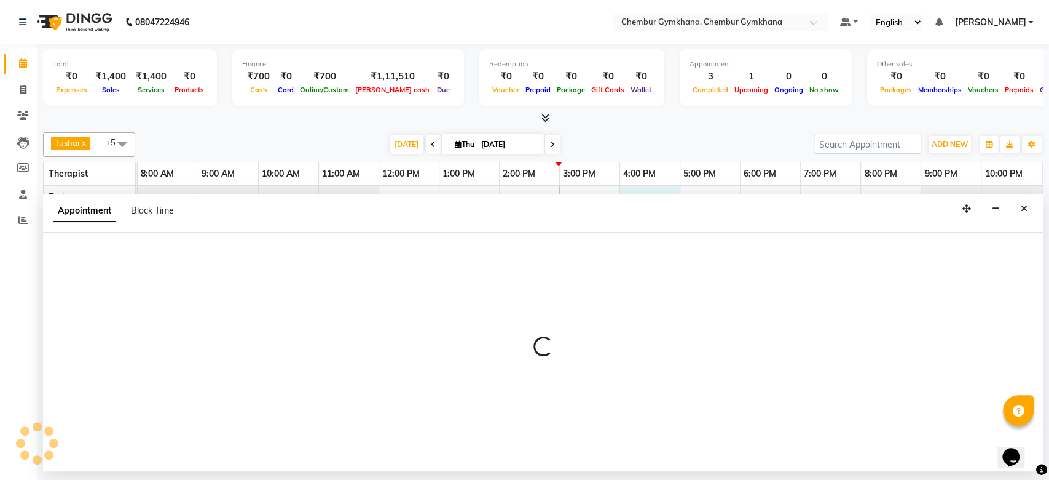
select select "88851"
select select "960"
select select "tentative"
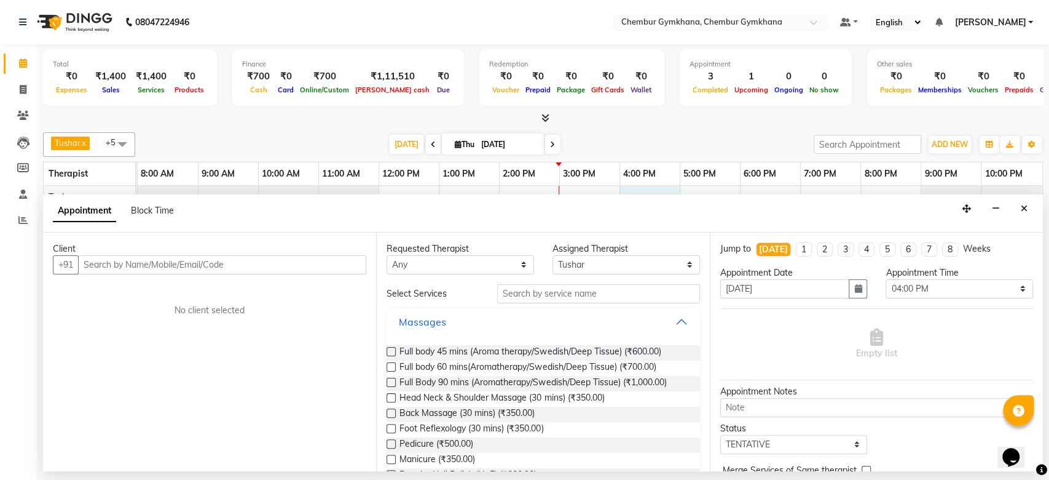
click at [408, 317] on div "Massages" at bounding box center [422, 321] width 47 height 15
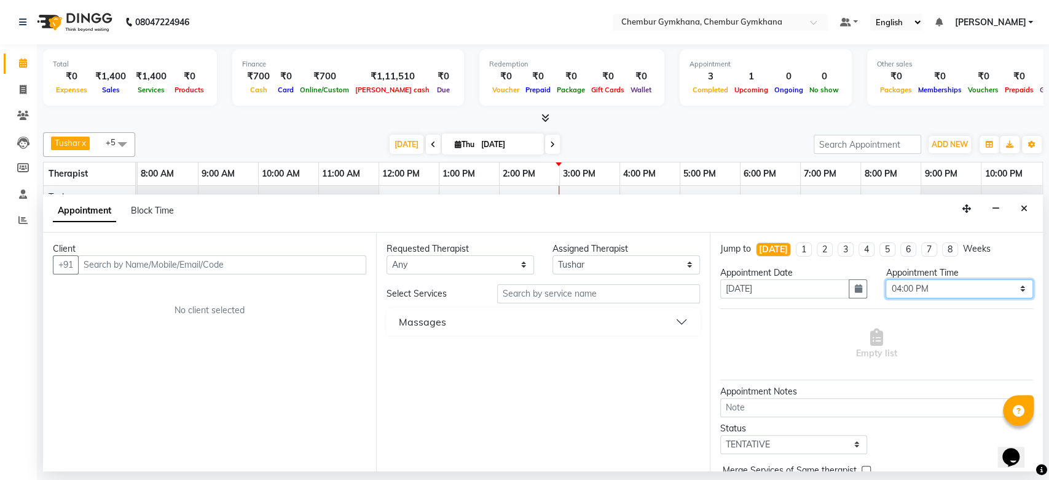
click at [963, 280] on select "Select 09:00 AM 09:15 AM 09:30 AM 09:45 AM 10:00 AM 10:15 AM 10:30 AM 10:45 AM …" at bounding box center [960, 288] width 148 height 19
click at [565, 310] on button "Massages" at bounding box center [543, 321] width 303 height 22
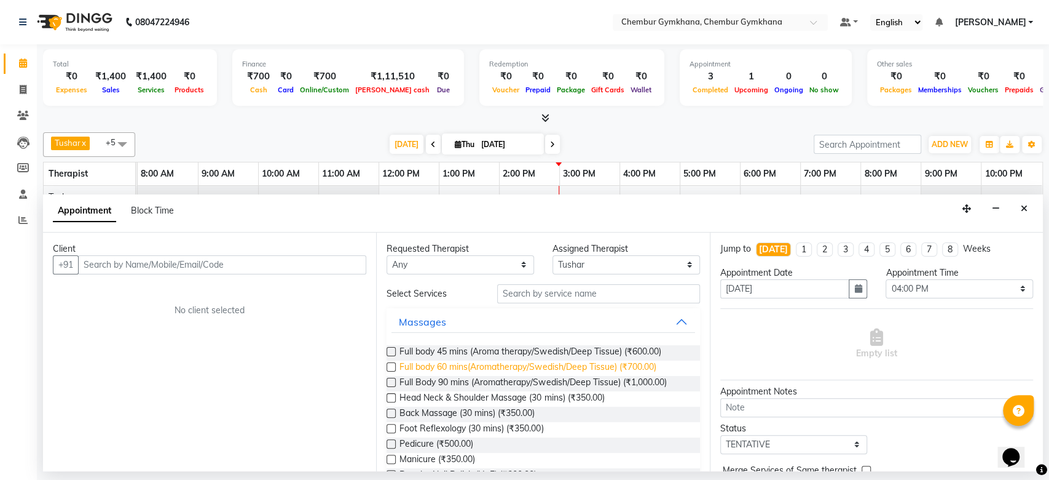
click at [563, 365] on span "Full body 60 mins(Aromatherapy/Swedish/Deep Tissue) (₹700.00)" at bounding box center [528, 367] width 256 height 15
checkbox input "false"
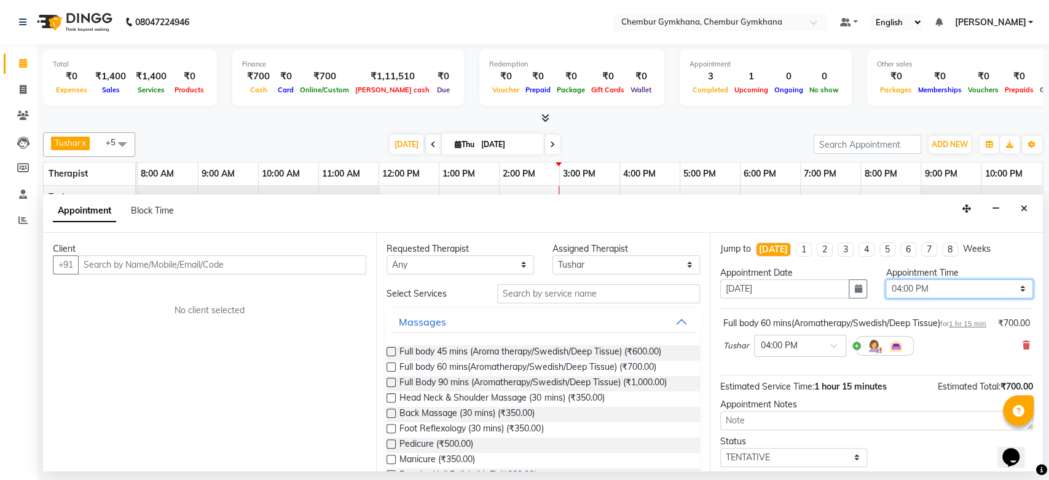
click at [936, 292] on select "Select 09:00 AM 09:15 AM 09:30 AM 09:45 AM 10:00 AM 10:15 AM 10:30 AM 10:45 AM …" at bounding box center [960, 288] width 148 height 19
select select "975"
click at [886, 279] on select "Select 09:00 AM 09:15 AM 09:30 AM 09:45 AM 10:00 AM 10:15 AM 10:30 AM 10:45 AM …" at bounding box center [960, 288] width 148 height 19
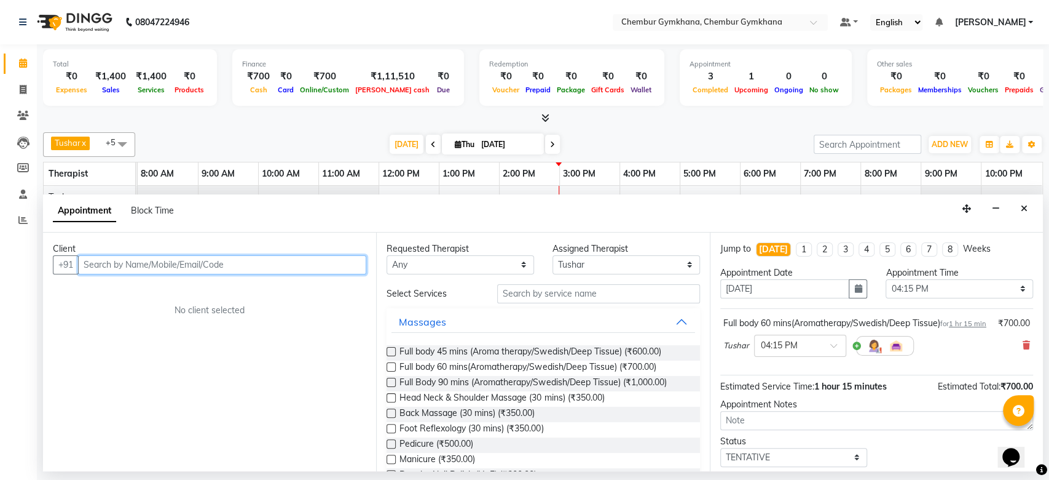
click at [319, 261] on input "text" at bounding box center [222, 264] width 288 height 19
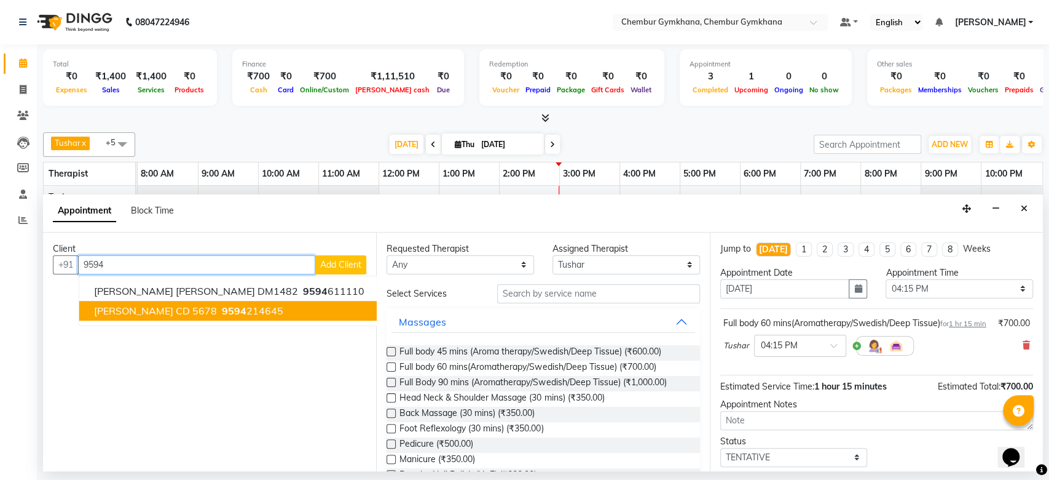
click at [272, 311] on button "[PERSON_NAME] CD 5678 9594 214645" at bounding box center [229, 311] width 300 height 20
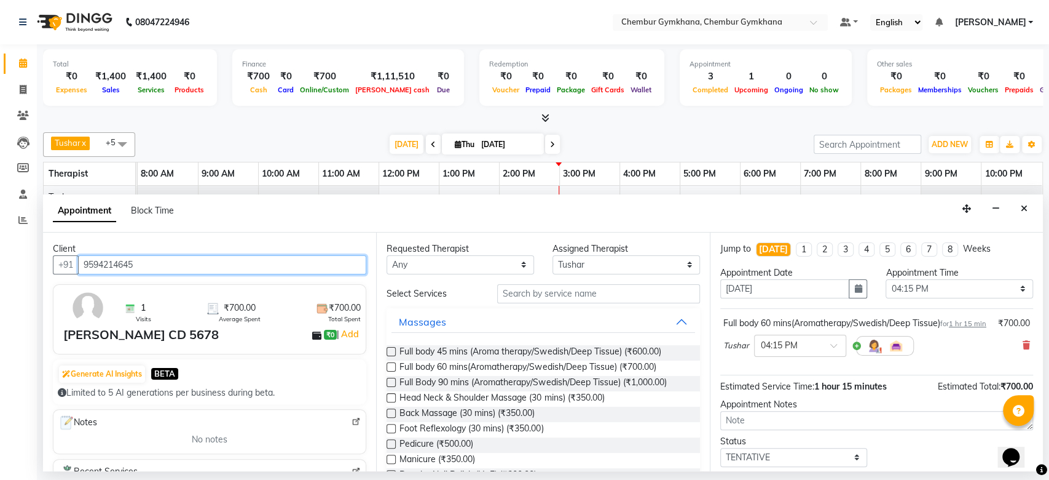
scroll to position [85, 0]
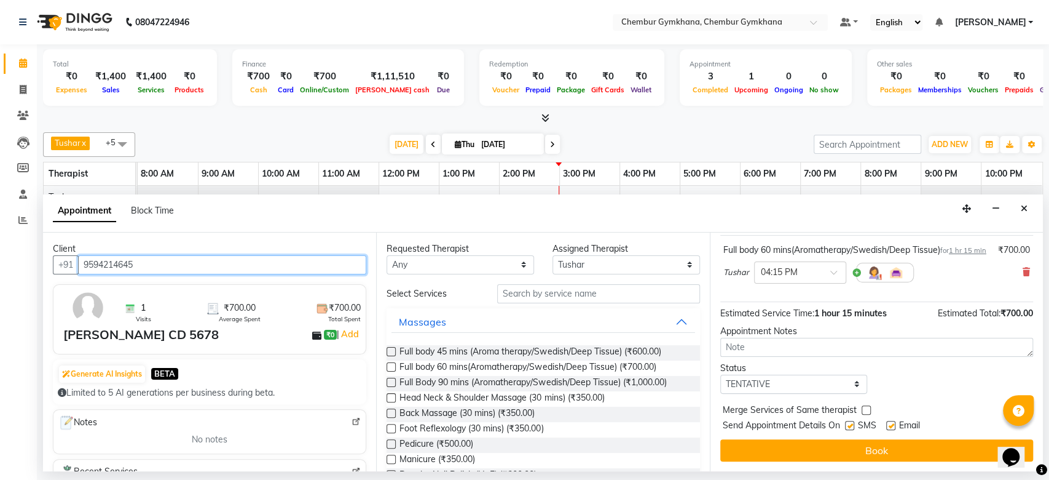
type input "9594214645"
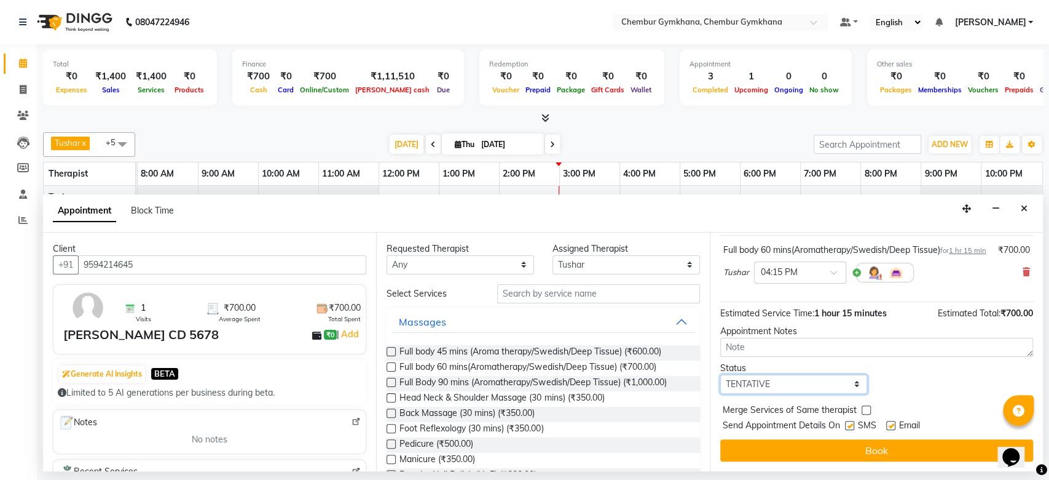
click at [808, 381] on select "Select TENTATIVE CONFIRM CHECK-IN UPCOMING" at bounding box center [795, 383] width 148 height 19
select select "upcoming"
click at [721, 374] on select "Select TENTATIVE CONFIRM CHECK-IN UPCOMING" at bounding box center [795, 383] width 148 height 19
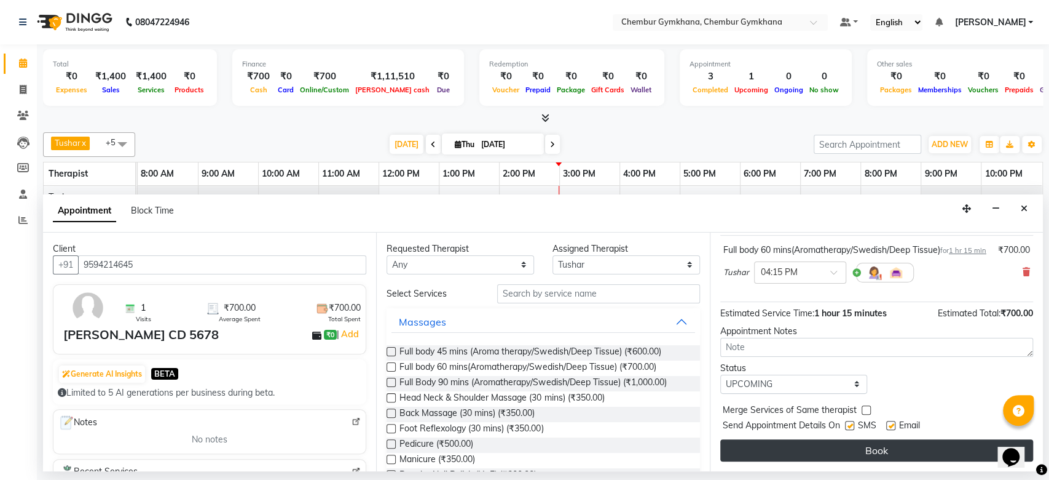
click at [843, 452] on button "Book" at bounding box center [877, 450] width 313 height 22
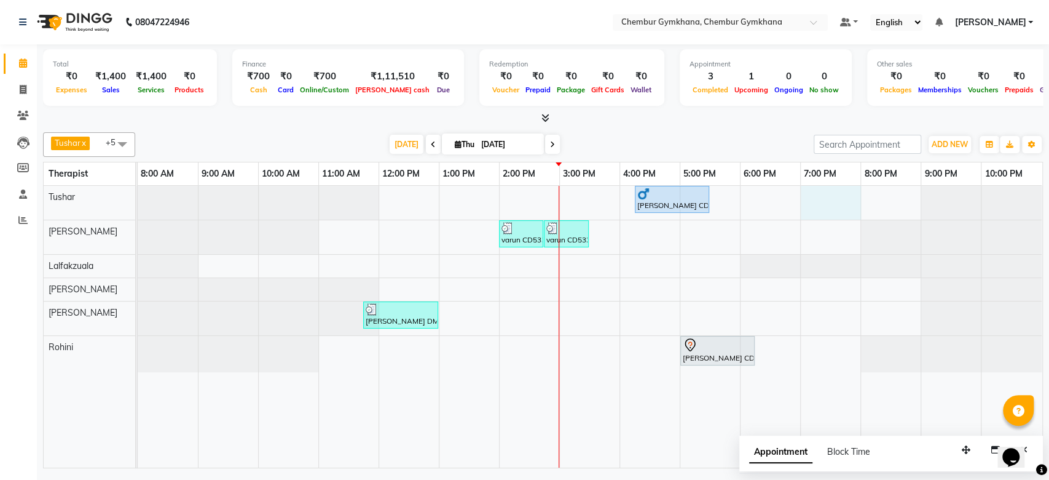
click at [821, 205] on div "[PERSON_NAME] CD 5678, TK04, 04:15 PM-05:30 PM, Full body 60 mins(Aromatherapy/…" at bounding box center [590, 327] width 905 height 282
select select "88851"
select select "1140"
select select "tentative"
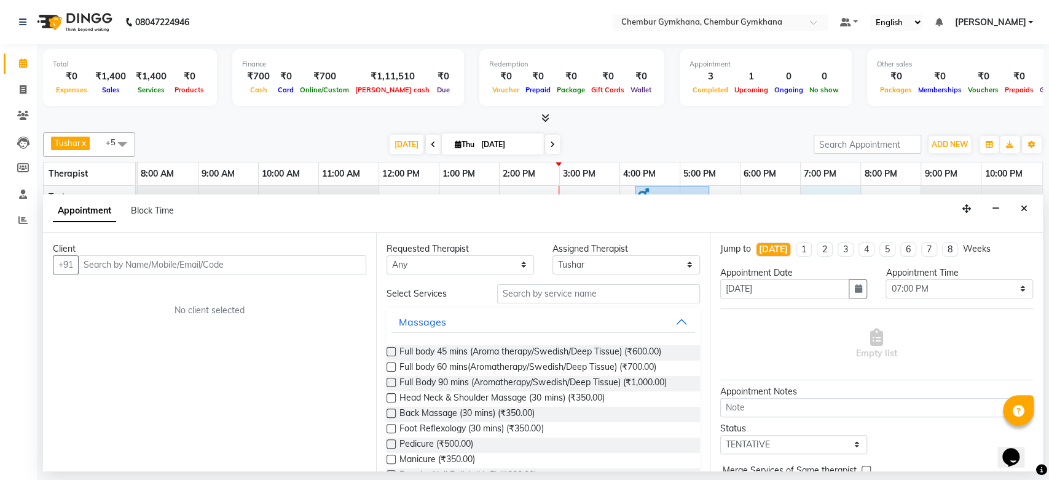
click at [314, 261] on input "text" at bounding box center [222, 264] width 288 height 19
click at [312, 259] on input "text" at bounding box center [222, 264] width 288 height 19
type input "9820240661"
click at [332, 264] on span "Add Client" at bounding box center [340, 264] width 41 height 11
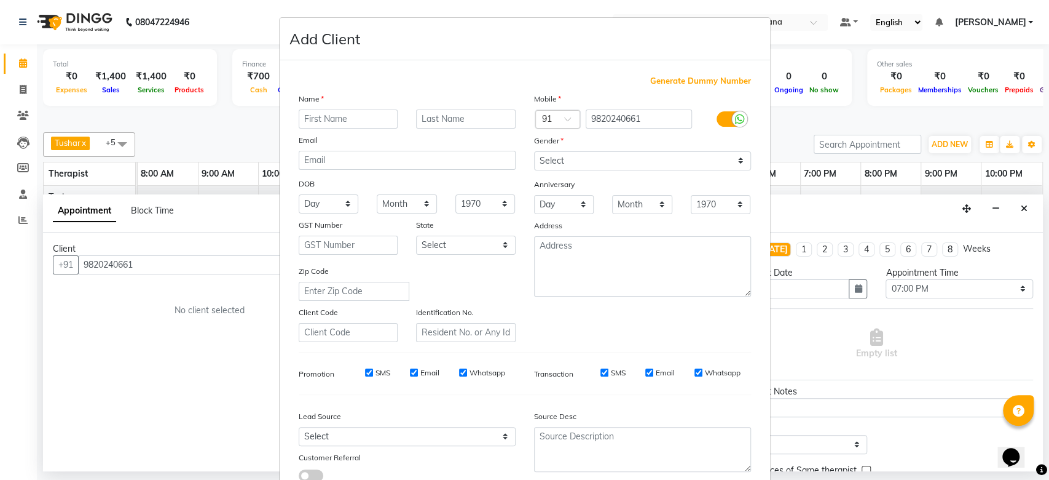
click at [361, 114] on input "text" at bounding box center [349, 118] width 100 height 19
type input "Rohit"
click at [447, 120] on input "text" at bounding box center [466, 118] width 100 height 19
type input "CDM409"
click at [604, 164] on select "Select [DEMOGRAPHIC_DATA] [DEMOGRAPHIC_DATA] Other Prefer Not To Say" at bounding box center [642, 160] width 217 height 19
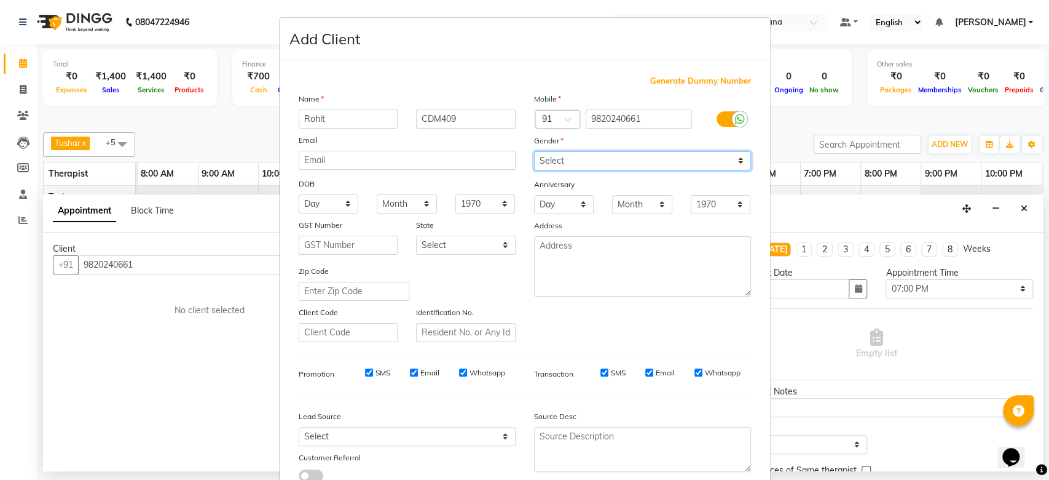
select select "[DEMOGRAPHIC_DATA]"
click at [534, 151] on select "Select [DEMOGRAPHIC_DATA] [DEMOGRAPHIC_DATA] Other Prefer Not To Say" at bounding box center [642, 160] width 217 height 19
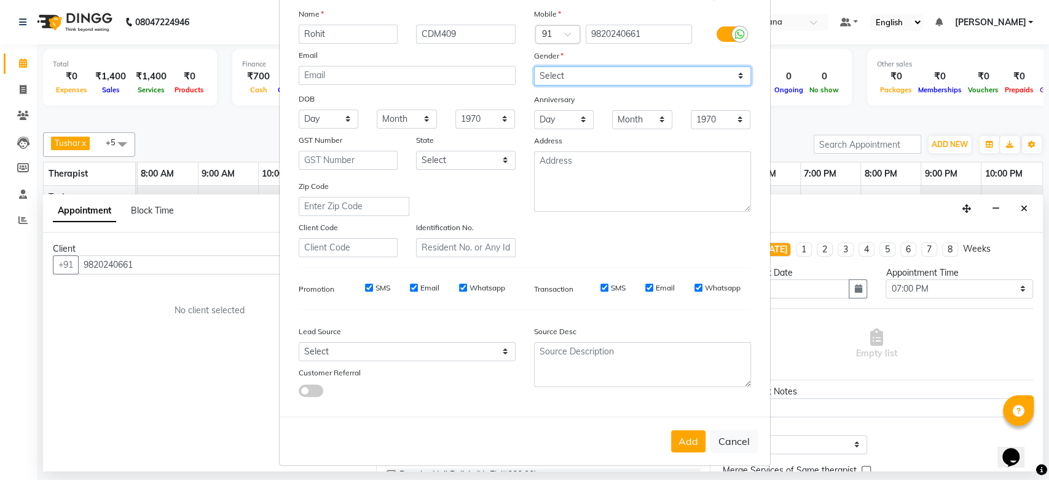
scroll to position [84, 0]
click at [687, 443] on button "Add" at bounding box center [688, 441] width 34 height 22
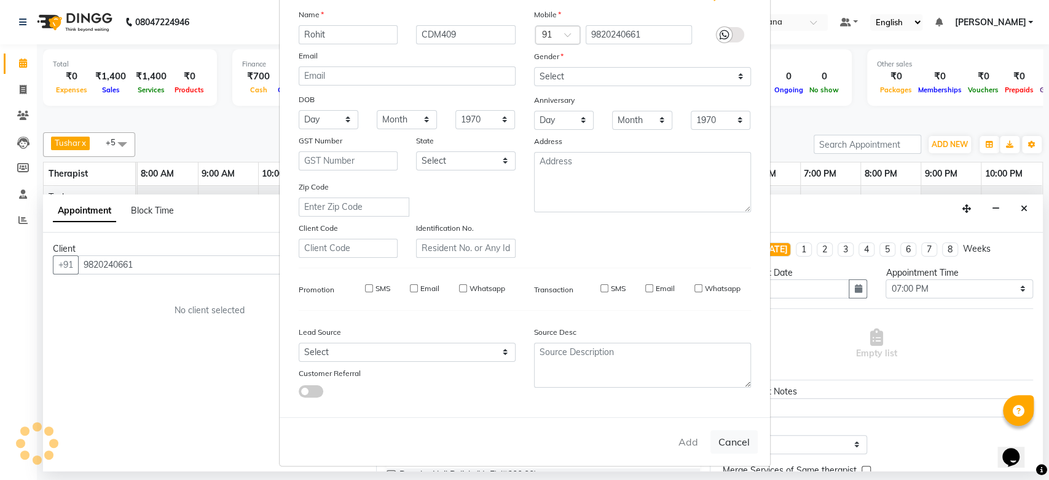
select select
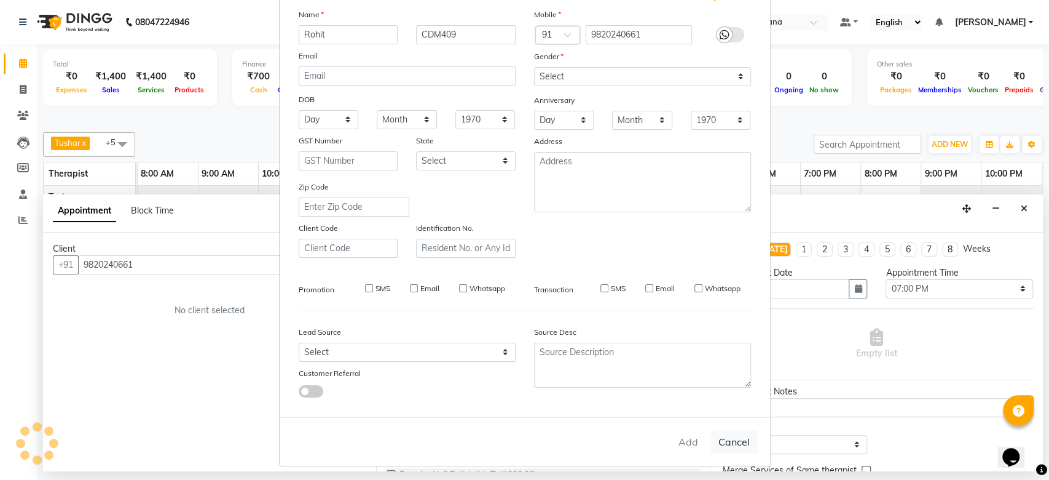
select select
checkbox input "false"
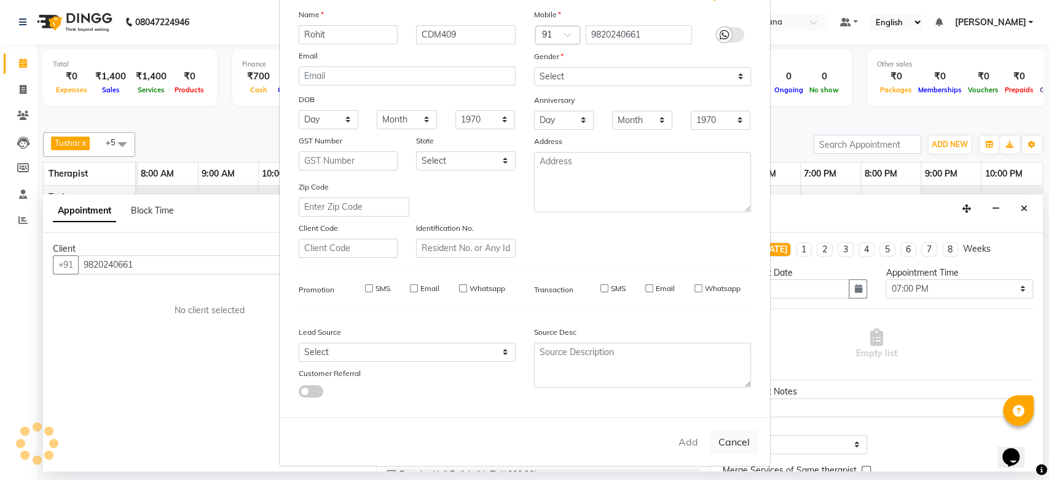
checkbox input "false"
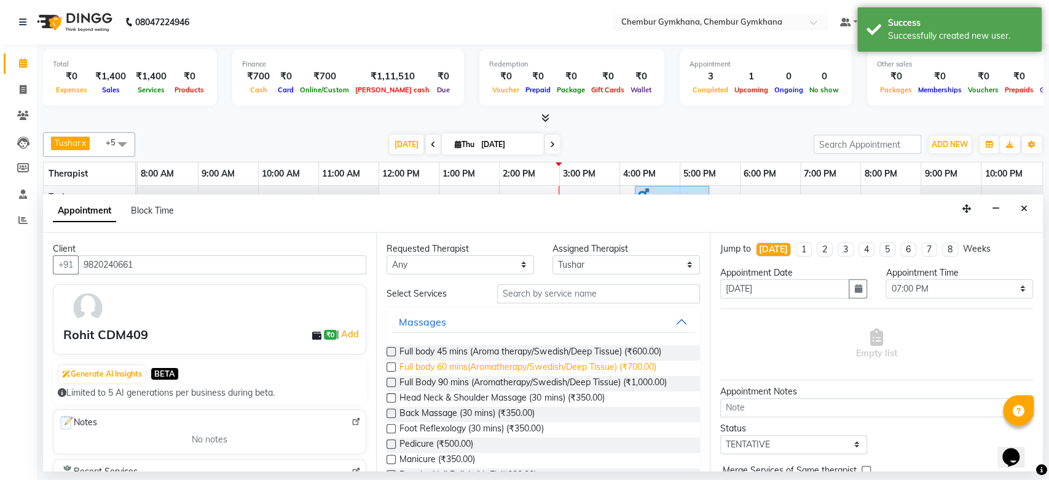
click at [555, 361] on span "Full body 60 mins(Aromatherapy/Swedish/Deep Tissue) (₹700.00)" at bounding box center [528, 367] width 256 height 15
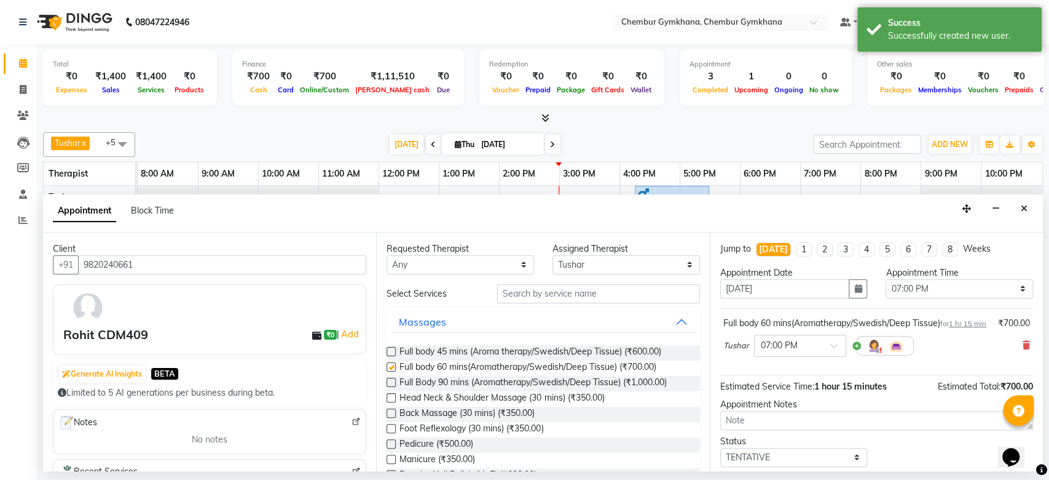
checkbox input "false"
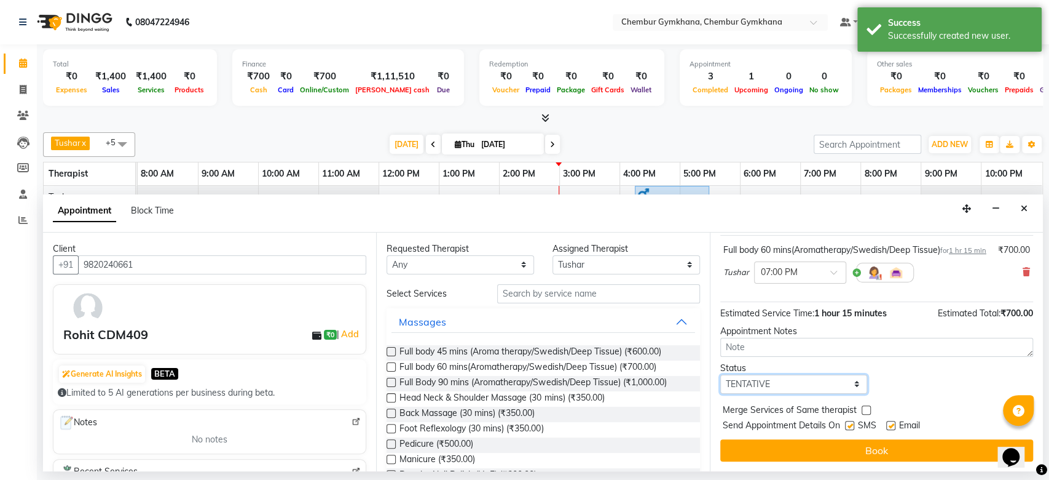
click at [808, 377] on select "Select TENTATIVE CONFIRM CHECK-IN UPCOMING" at bounding box center [795, 383] width 148 height 19
select select "upcoming"
click at [721, 374] on select "Select TENTATIVE CONFIRM CHECK-IN UPCOMING" at bounding box center [795, 383] width 148 height 19
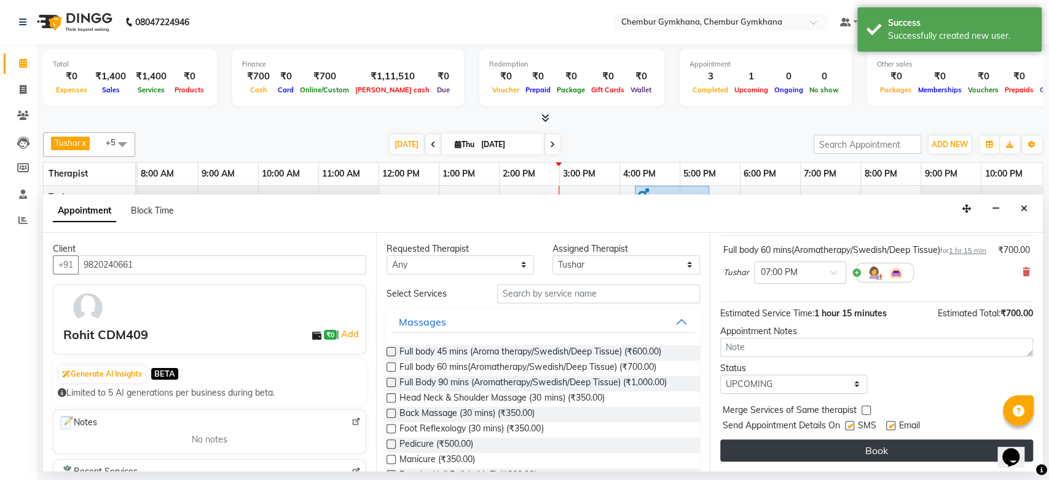
click at [822, 449] on button "Book" at bounding box center [877, 450] width 313 height 22
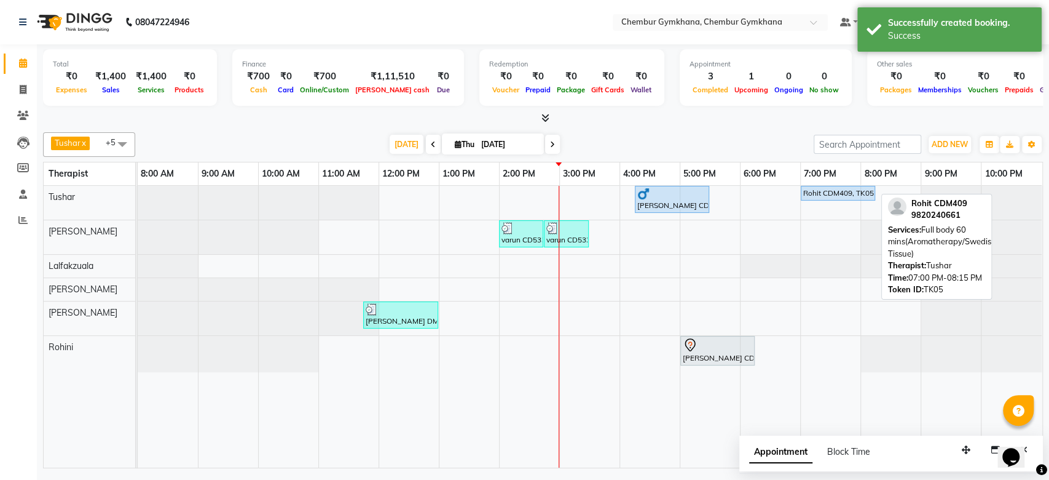
click at [840, 186] on link "Rohit CDM409, TK05, 07:00 PM-08:15 PM, Full body 60 mins(Aromatherapy/Swedish/D…" at bounding box center [838, 193] width 74 height 15
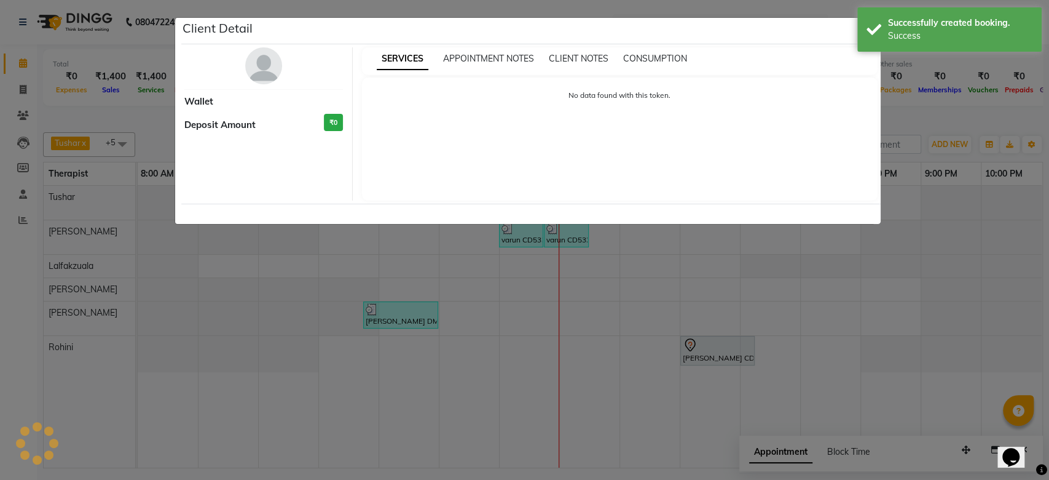
select select "5"
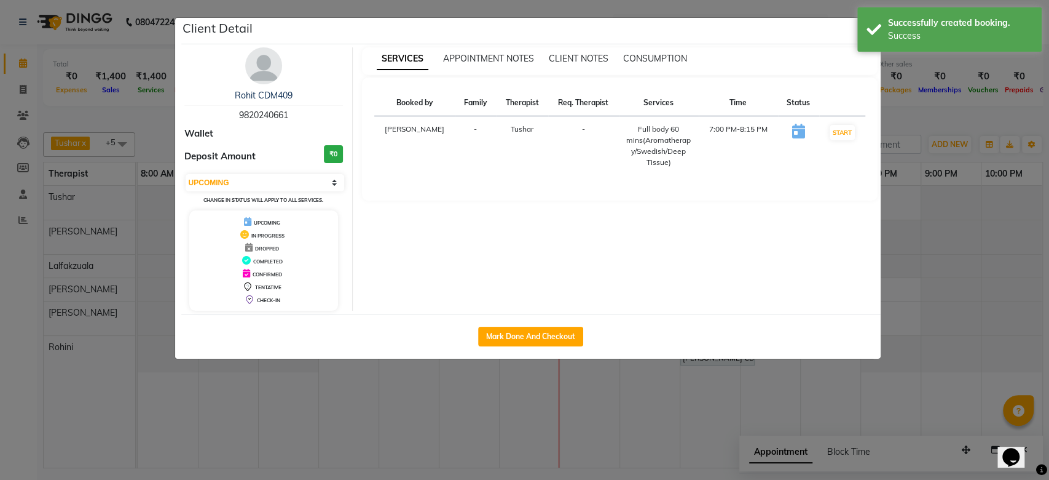
click at [270, 76] on img at bounding box center [263, 65] width 37 height 37
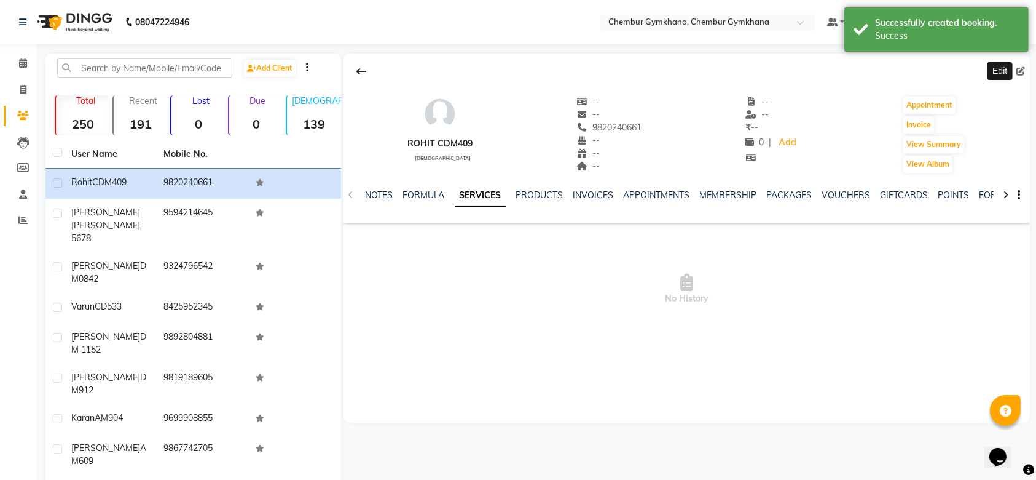
click at [1022, 71] on icon at bounding box center [1021, 71] width 9 height 9
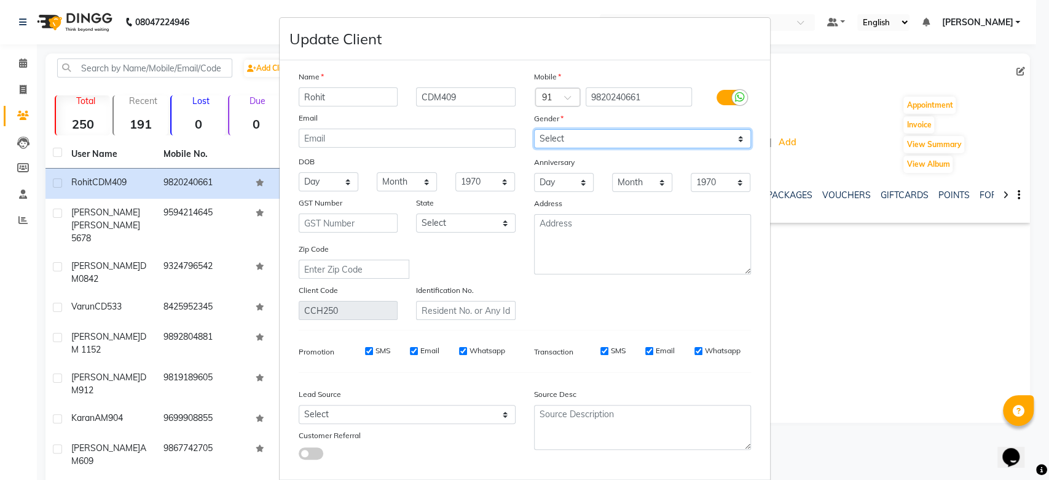
click at [710, 140] on select "Select [DEMOGRAPHIC_DATA] [DEMOGRAPHIC_DATA] Other Prefer Not To Say" at bounding box center [642, 138] width 217 height 19
select select "[DEMOGRAPHIC_DATA]"
click at [534, 129] on select "Select [DEMOGRAPHIC_DATA] [DEMOGRAPHIC_DATA] Other Prefer Not To Say" at bounding box center [642, 138] width 217 height 19
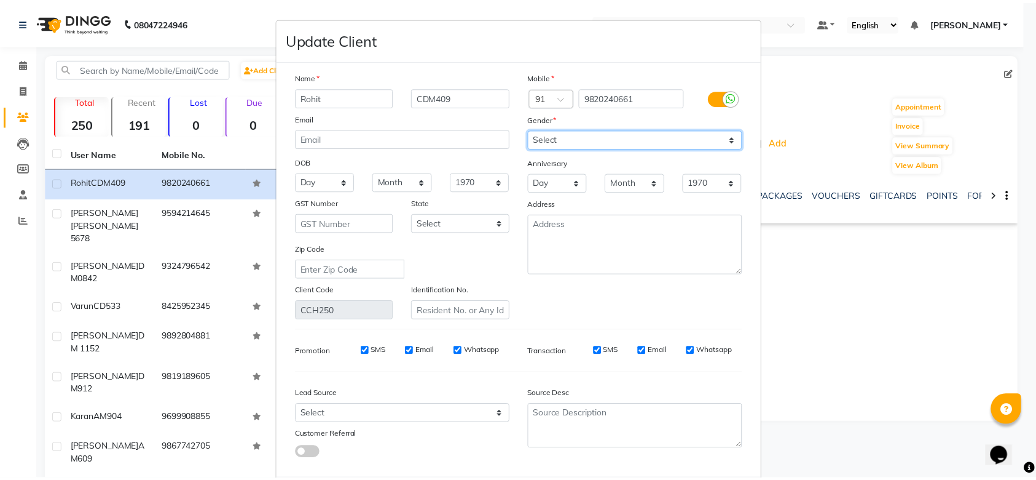
scroll to position [63, 0]
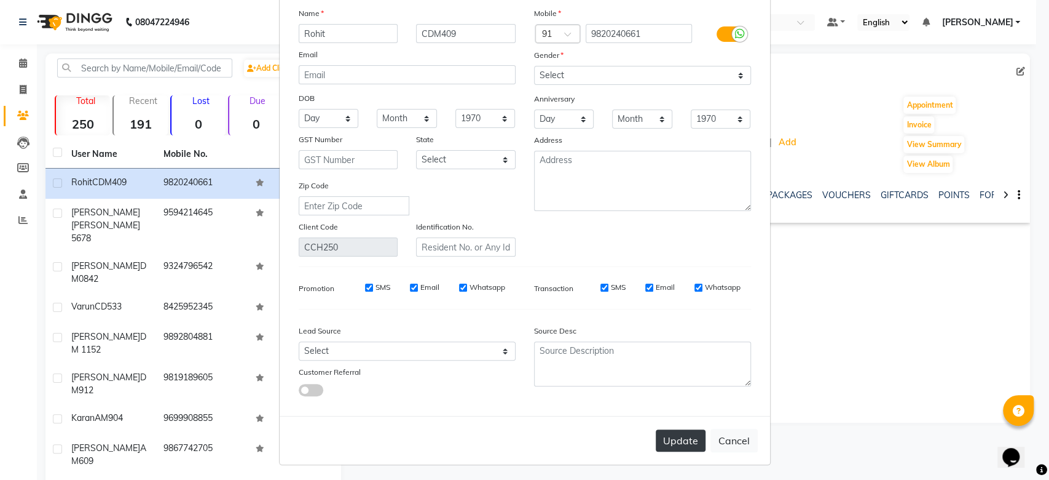
click at [666, 436] on button "Update" at bounding box center [681, 440] width 50 height 22
select select
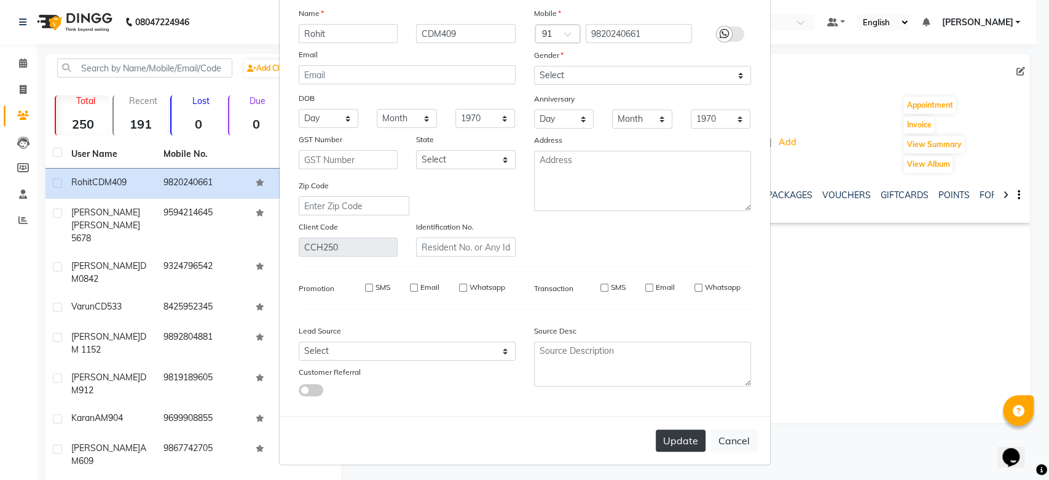
select select
checkbox input "false"
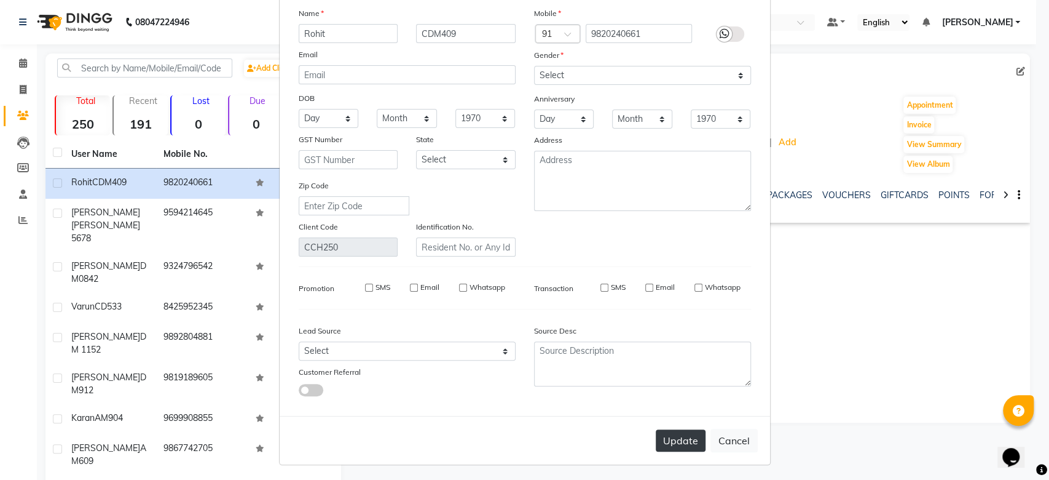
checkbox input "false"
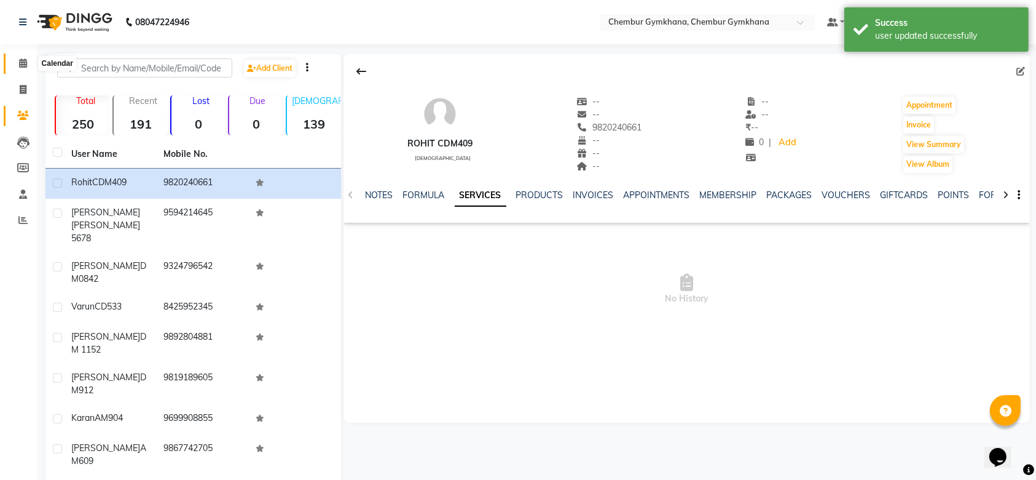
click at [27, 68] on span at bounding box center [23, 64] width 22 height 14
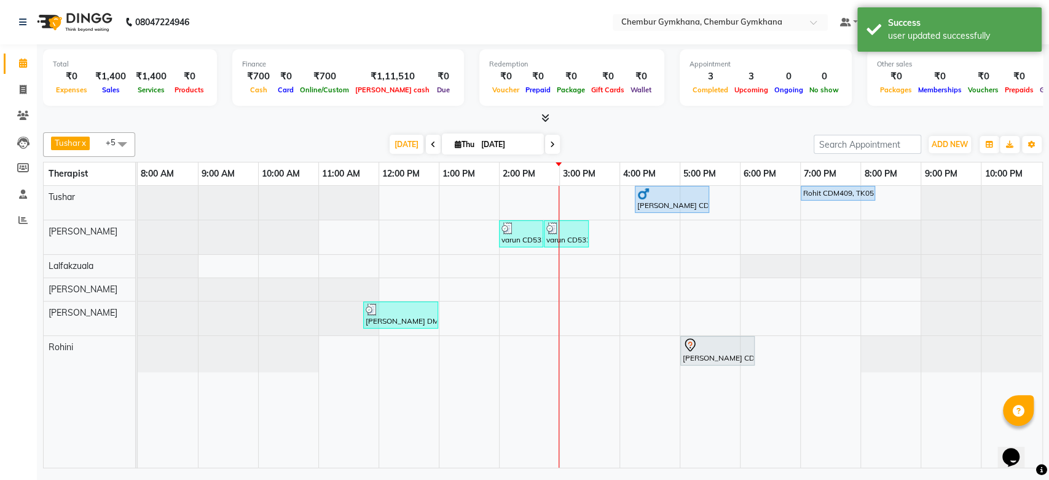
click at [666, 125] on div "Total ₹0 Expenses ₹1,400 Sales ₹1,400 Services ₹0 Products Finance ₹700 Cash ₹0…" at bounding box center [543, 257] width 1013 height 427
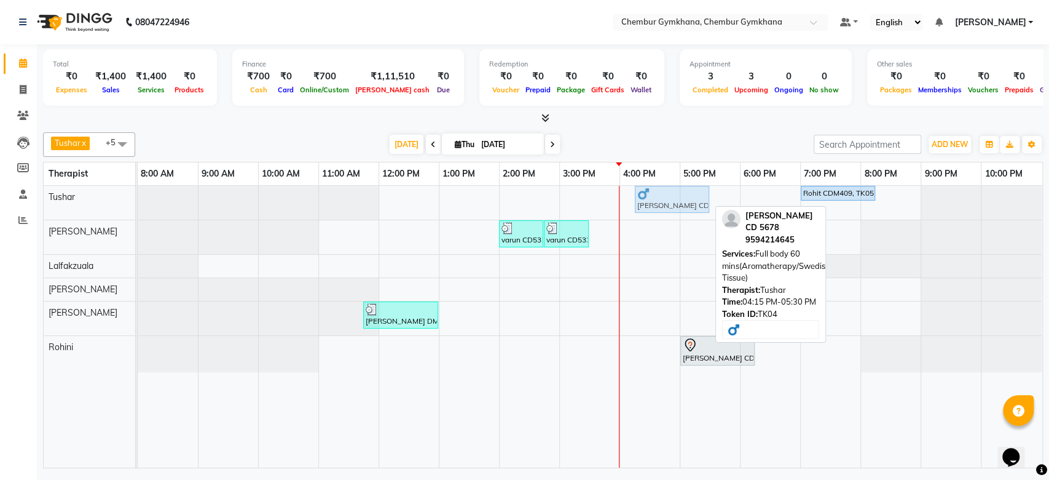
click at [138, 203] on div "[PERSON_NAME] CD 5678, TK04, 04:15 PM-05:30 PM, Full body 60 mins(Aromatherapy/…" at bounding box center [138, 203] width 0 height 34
click at [658, 203] on div "[PERSON_NAME] CD 5678, TK04, 04:15 PM-05:30 PM, Full body 60 mins(Aromatherapy/…" at bounding box center [672, 199] width 72 height 23
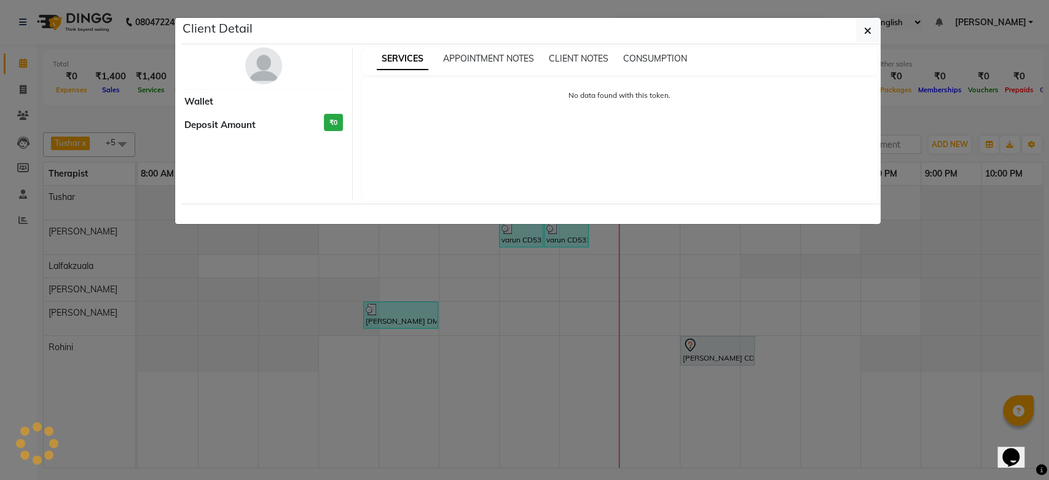
select select "5"
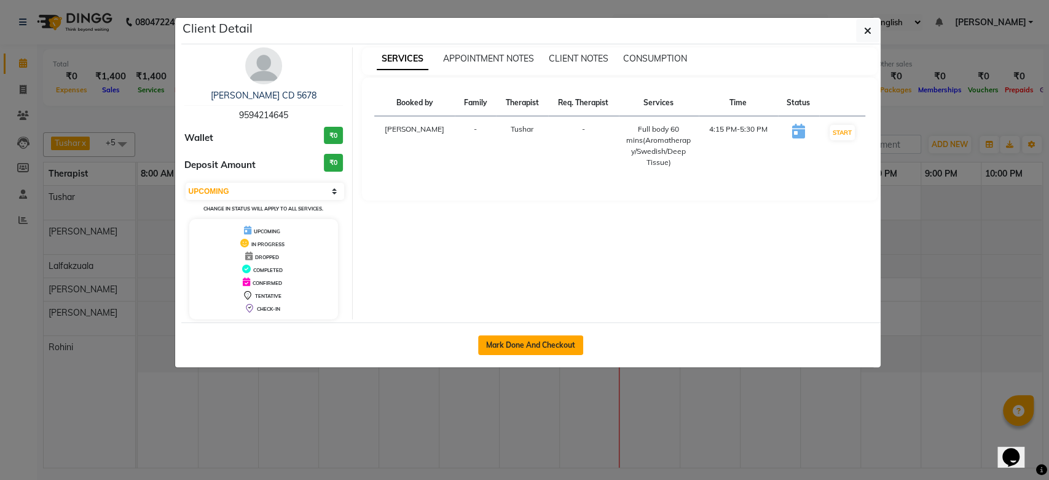
click at [549, 347] on button "Mark Done And Checkout" at bounding box center [530, 345] width 105 height 20
select select "8754"
select select "service"
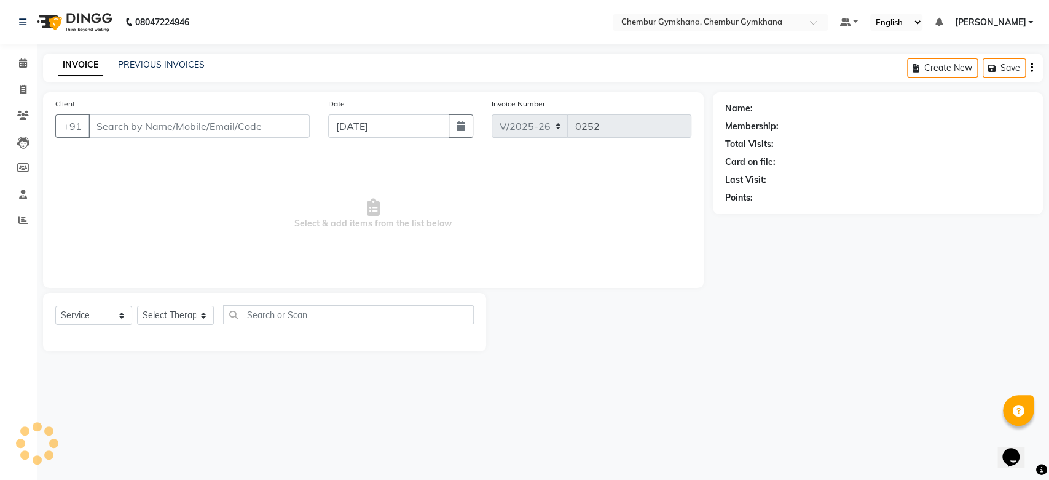
select select "3"
type input "9594214645"
select select "88851"
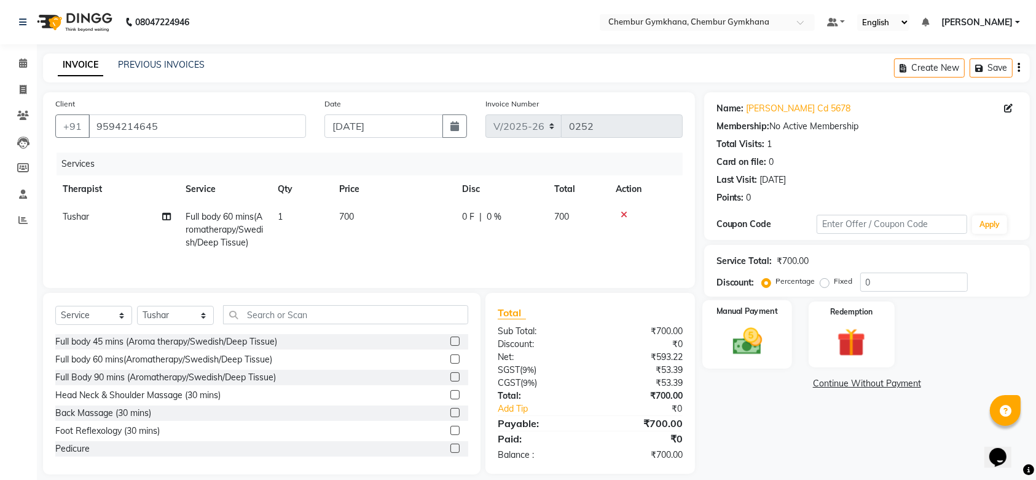
click at [762, 322] on div "Manual Payment" at bounding box center [748, 334] width 90 height 69
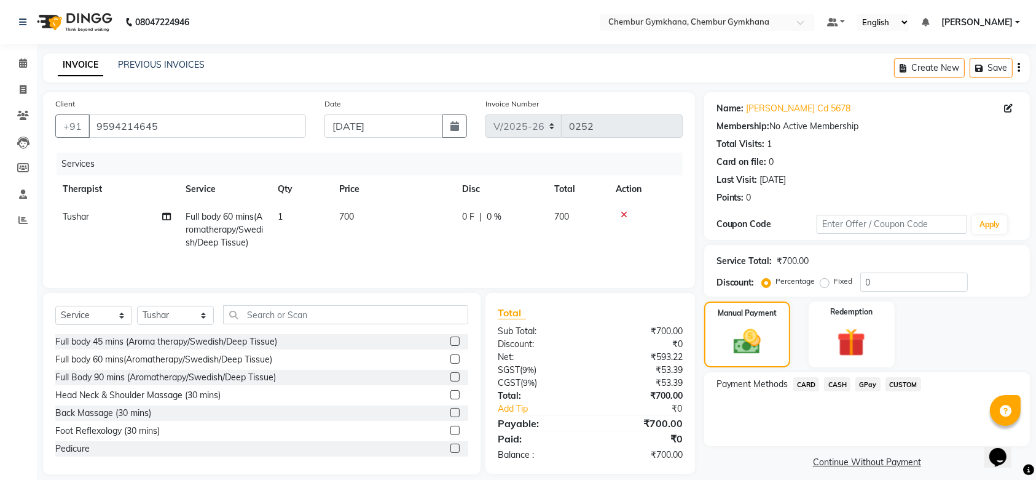
click at [878, 383] on span "GPay" at bounding box center [868, 384] width 25 height 14
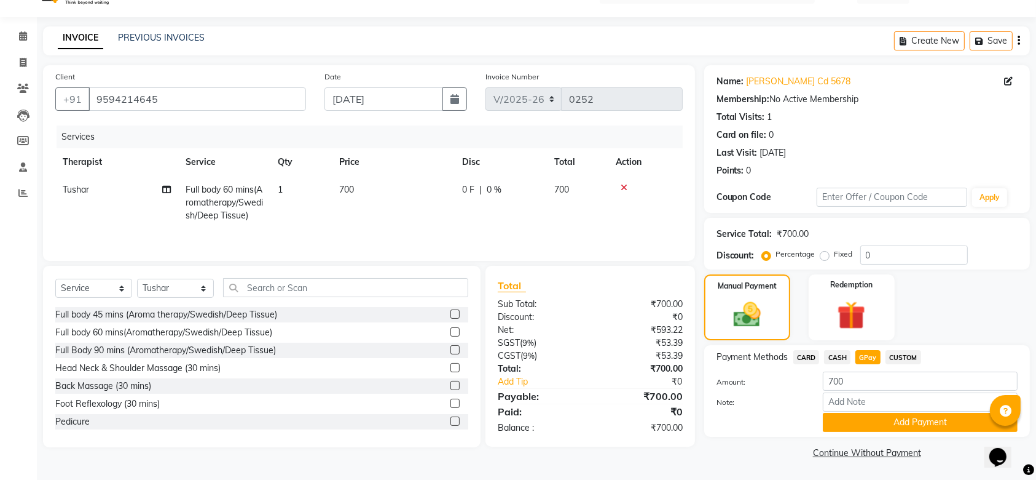
scroll to position [25, 0]
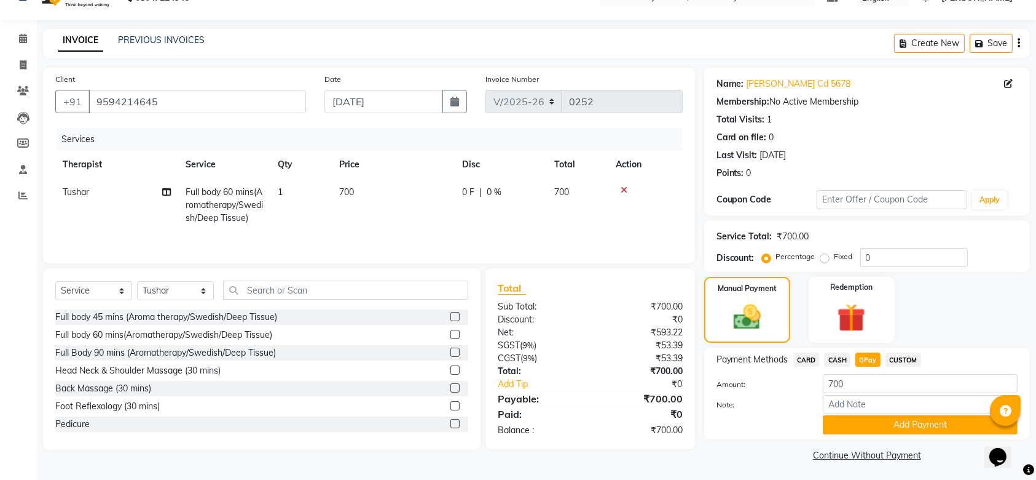
click at [877, 435] on div "Payment Methods CARD CASH GPay CUSTOM Amount: 700 Note: Add Payment" at bounding box center [868, 393] width 326 height 92
click at [878, 430] on button "Add Payment" at bounding box center [920, 424] width 195 height 19
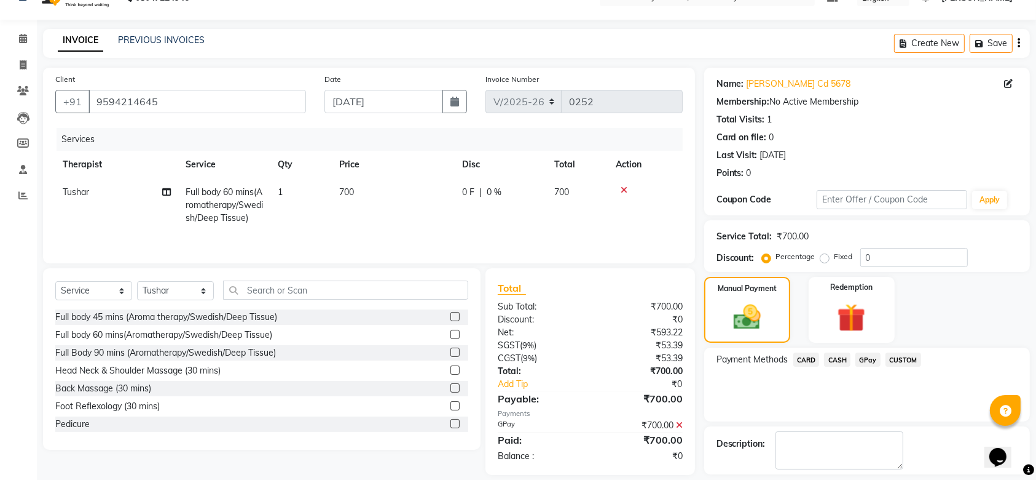
scroll to position [79, 0]
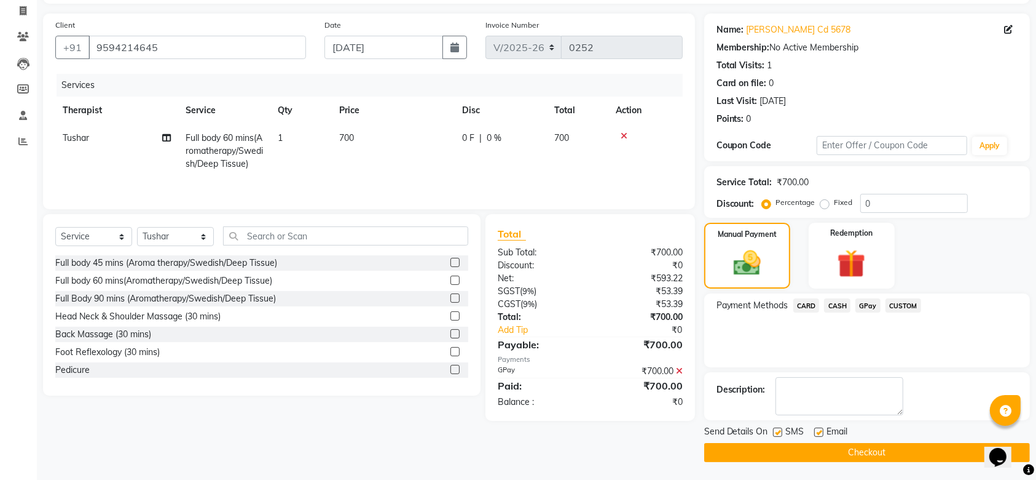
click at [871, 444] on button "Checkout" at bounding box center [868, 452] width 326 height 19
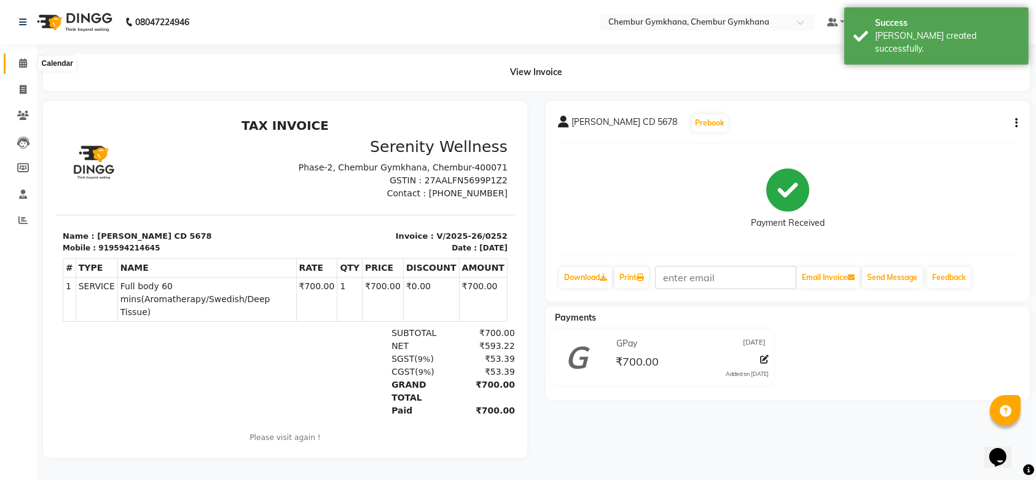
click at [26, 61] on icon at bounding box center [23, 62] width 8 height 9
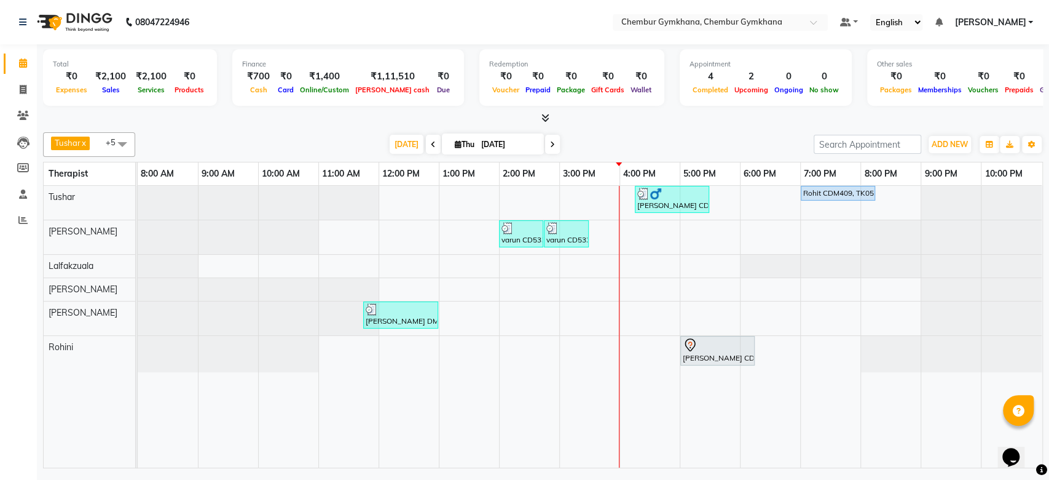
click at [248, 135] on div "[DATE] [DATE]" at bounding box center [474, 144] width 666 height 18
click at [649, 311] on div "[PERSON_NAME] CD 5678, TK04, 04:15 PM-05:30 PM, Full body 60 mins(Aromatherapy/…" at bounding box center [590, 327] width 905 height 282
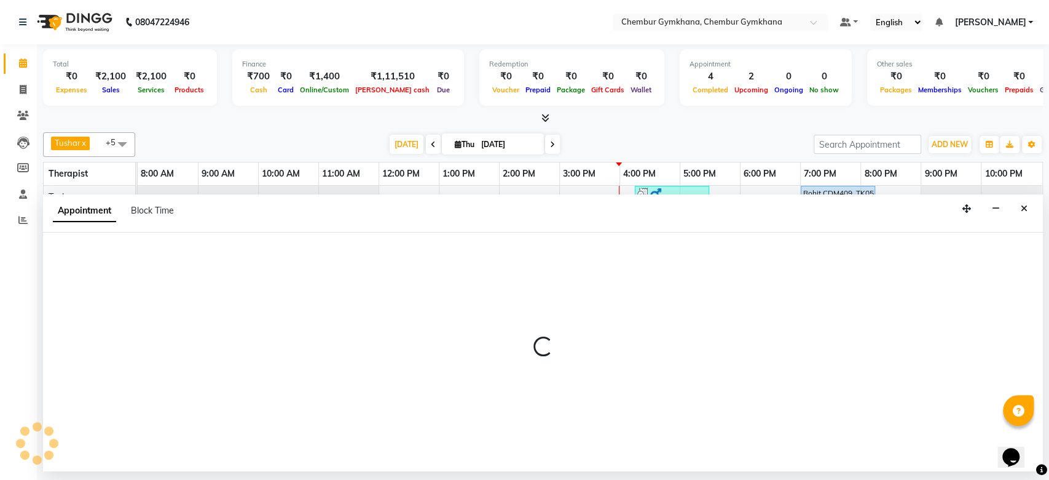
select select "89090"
select select "960"
select select "tentative"
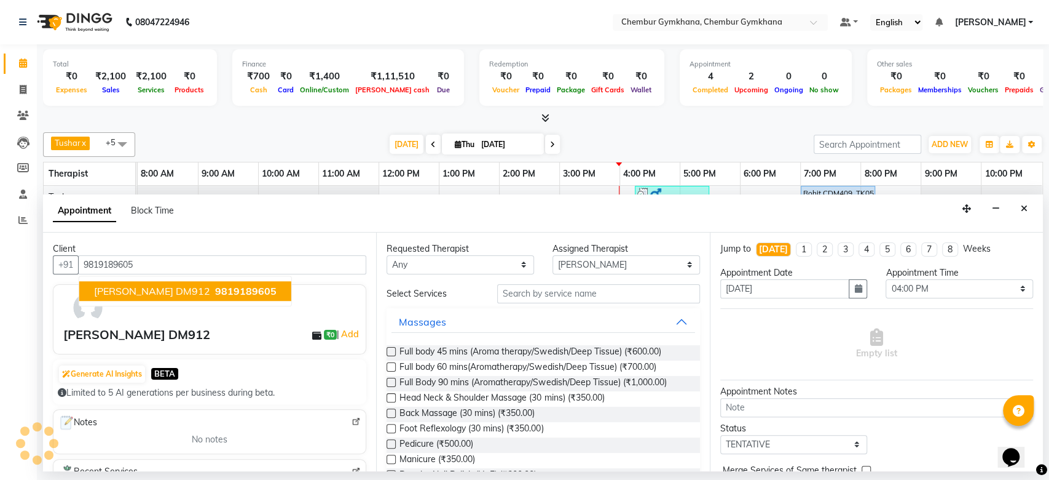
click at [215, 293] on span "9819189605" at bounding box center [245, 291] width 61 height 12
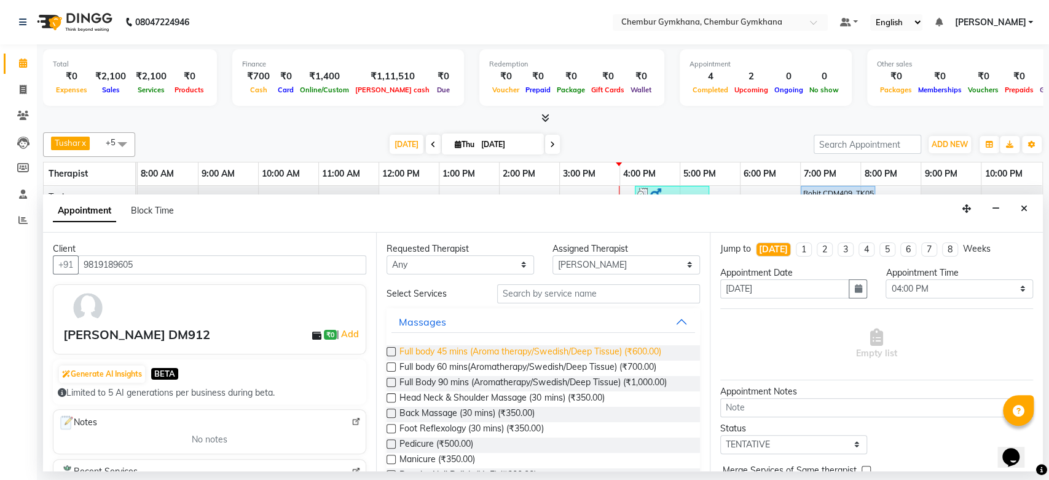
type input "9819189605"
click at [436, 351] on span "Full body 45 mins (Aroma therapy/Swedish/Deep Tissue) (₹600.00)" at bounding box center [530, 352] width 261 height 15
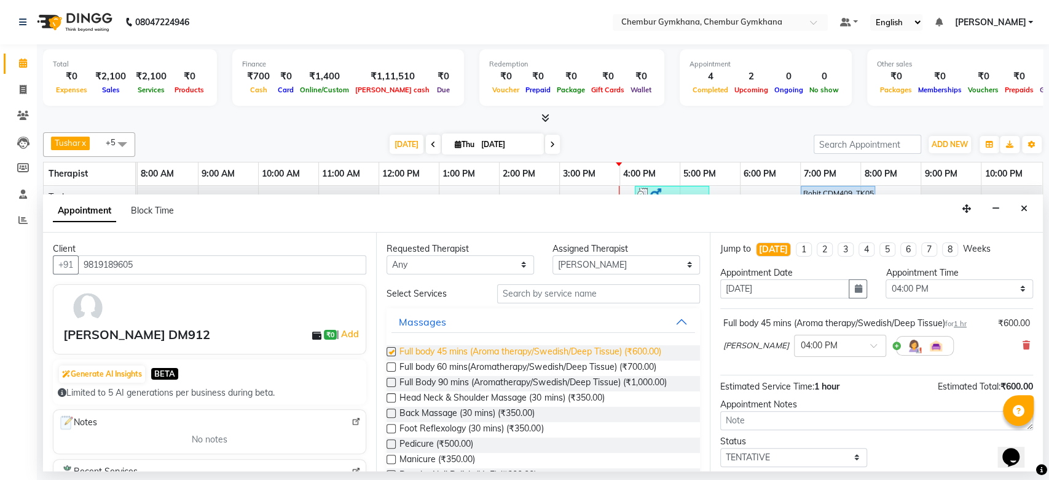
checkbox input "false"
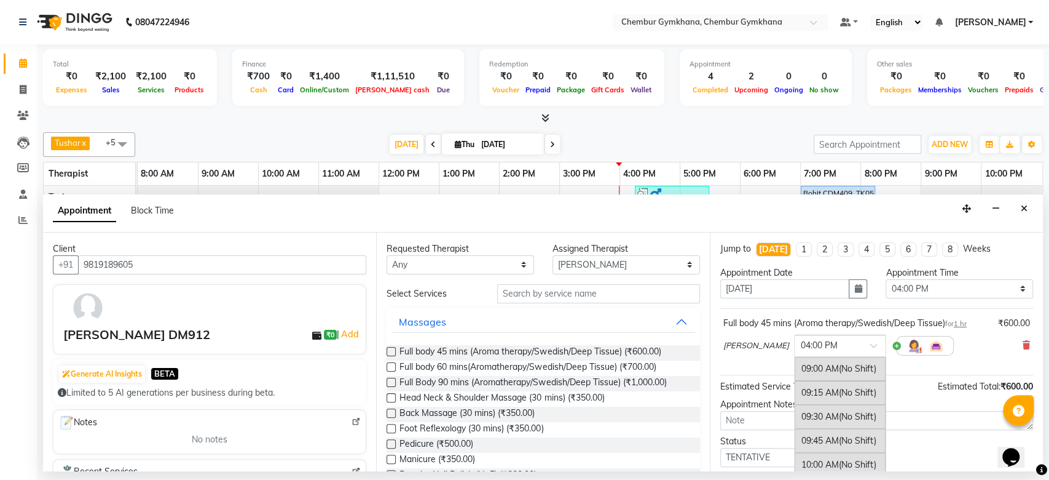
click at [809, 349] on input "text" at bounding box center [828, 344] width 54 height 13
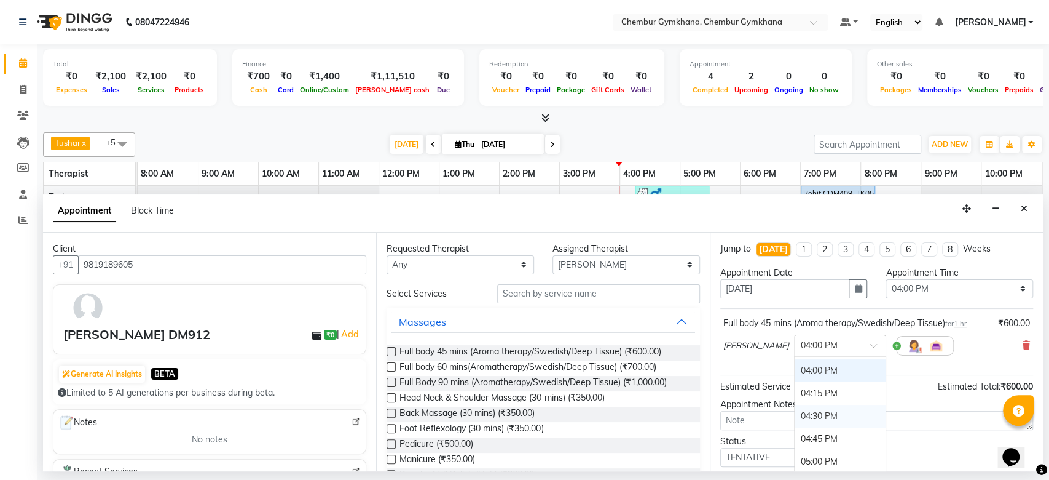
click at [795, 408] on div "04:30 PM" at bounding box center [840, 416] width 91 height 23
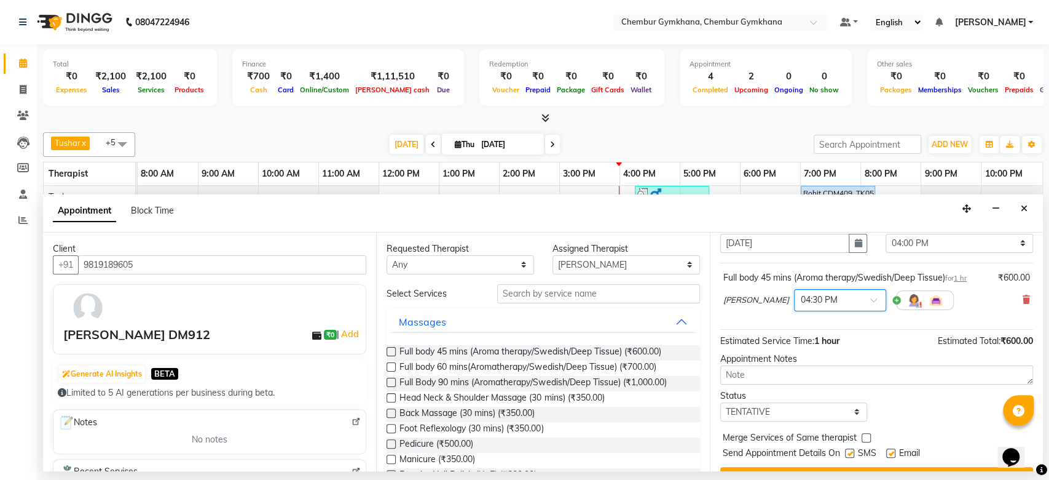
scroll to position [73, 0]
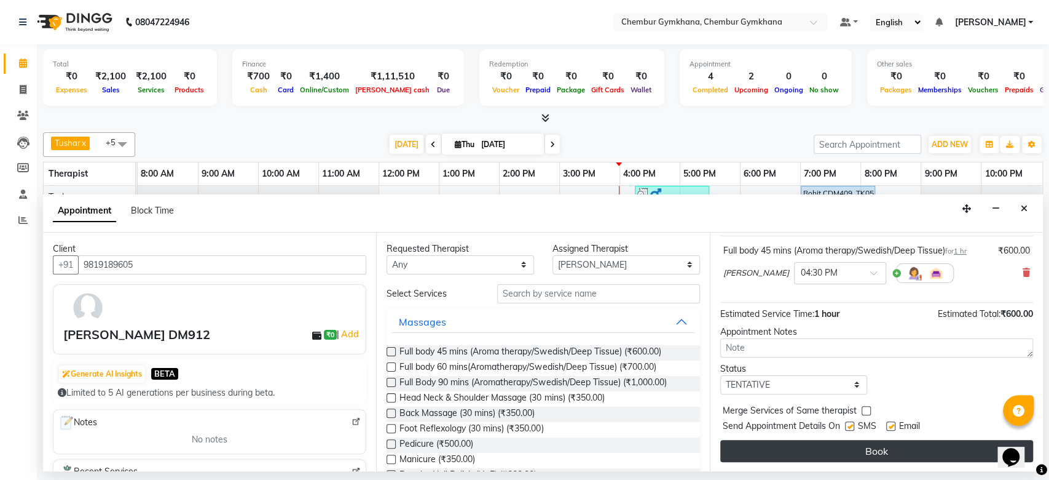
click at [886, 449] on button "Book" at bounding box center [877, 451] width 313 height 22
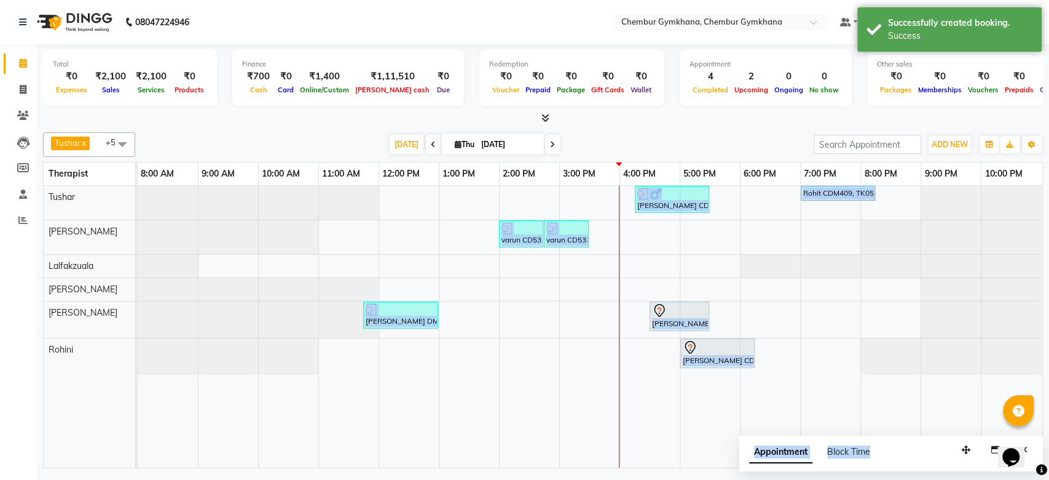
drag, startPoint x: 886, startPoint y: 449, endPoint x: 713, endPoint y: 310, distance: 221.7
click at [713, 310] on div "[PERSON_NAME] x [PERSON_NAME] x [PERSON_NAME] [PERSON_NAME] x +5 Select All Pap…" at bounding box center [543, 297] width 1000 height 341
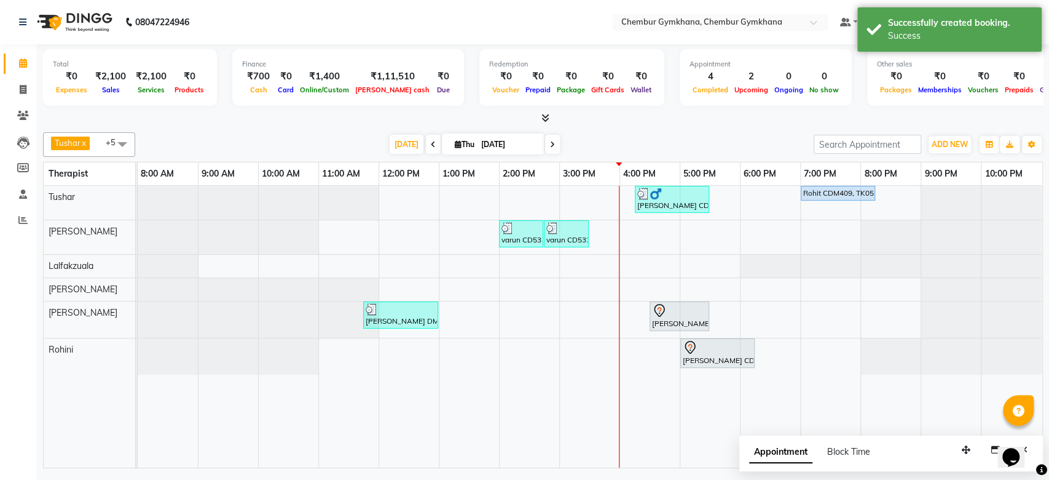
click at [674, 128] on div "[PERSON_NAME] x [PERSON_NAME] x [PERSON_NAME] [PERSON_NAME] x +5 Select All Pap…" at bounding box center [543, 297] width 1000 height 341
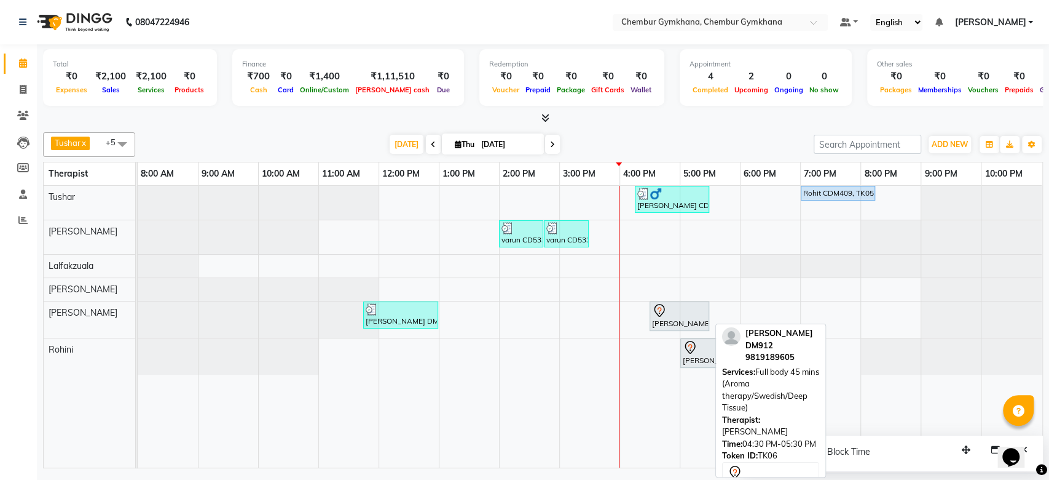
click at [678, 319] on div "[PERSON_NAME] DM912, TK06, 04:30 PM-05:30 PM, Full body 45 mins (Aroma therapy/…" at bounding box center [679, 316] width 57 height 26
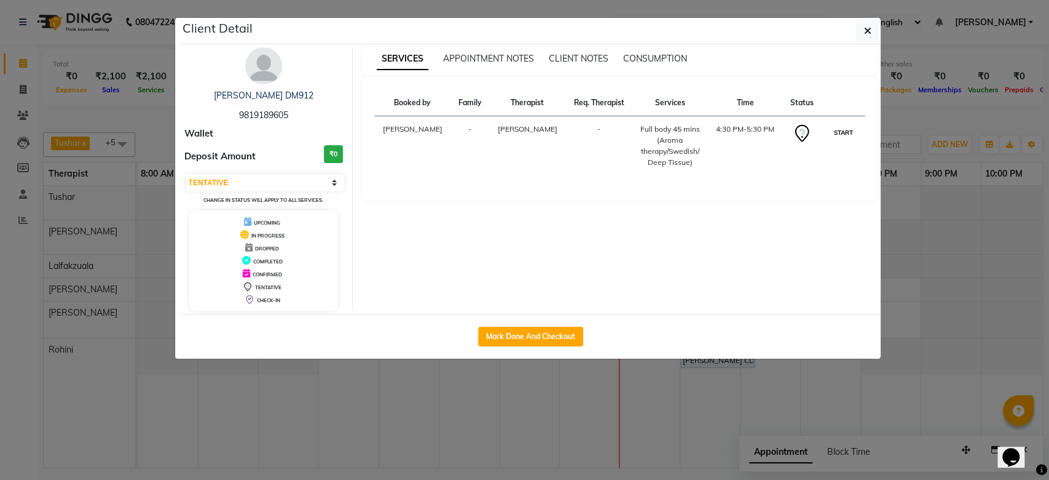
click at [845, 132] on button "START" at bounding box center [843, 132] width 25 height 15
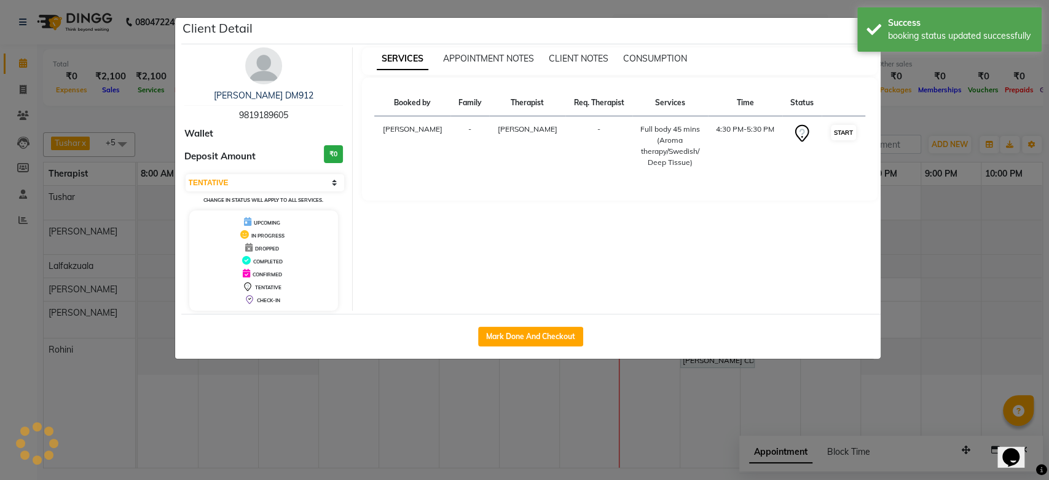
select select "1"
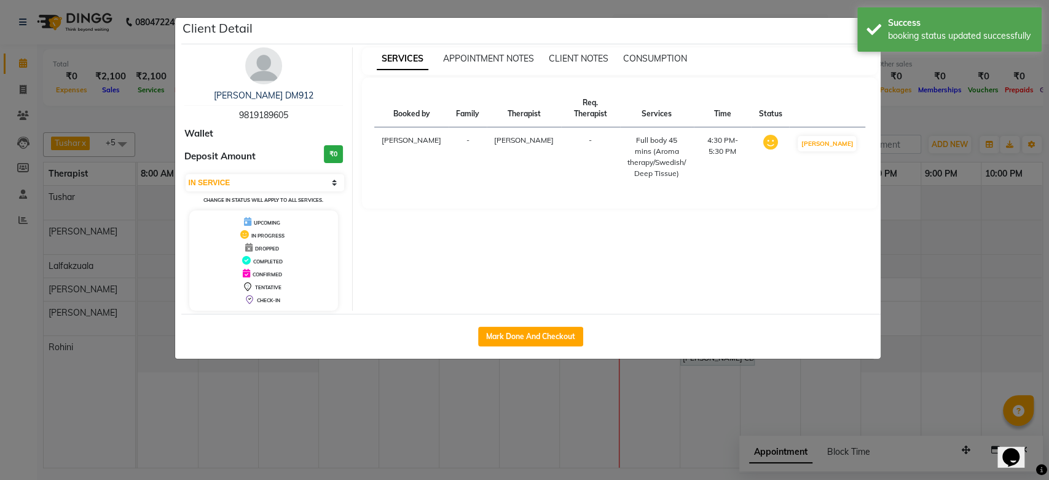
click at [1048, 0] on ngb-modal-window "Client Detail [PERSON_NAME] DM912 9819189605 Wallet Deposit Amount ₹0 Select IN…" at bounding box center [524, 240] width 1049 height 480
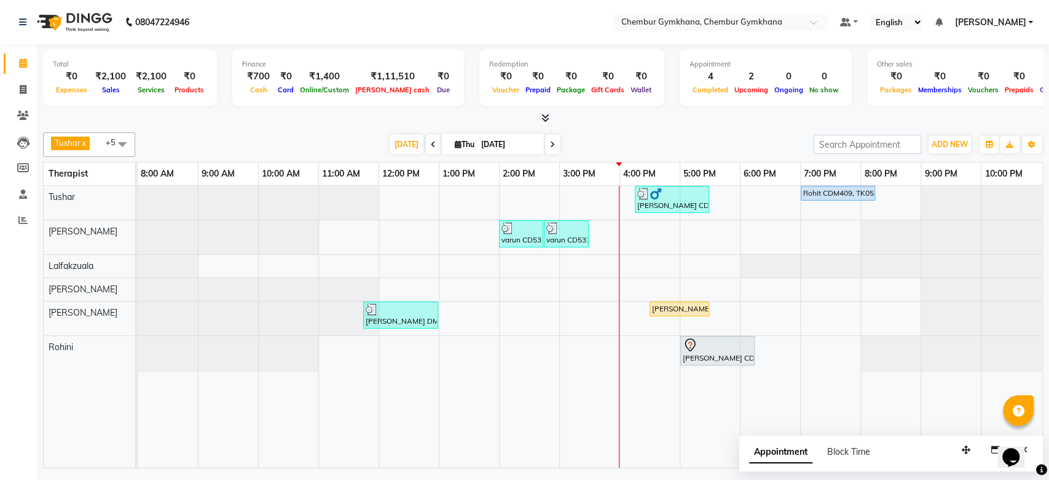
click at [767, 135] on div "[DATE] [DATE]" at bounding box center [474, 144] width 666 height 18
drag, startPoint x: 655, startPoint y: 342, endPoint x: 656, endPoint y: 321, distance: 20.9
click at [656, 321] on td at bounding box center [650, 327] width 60 height 282
select select "88850"
select select "960"
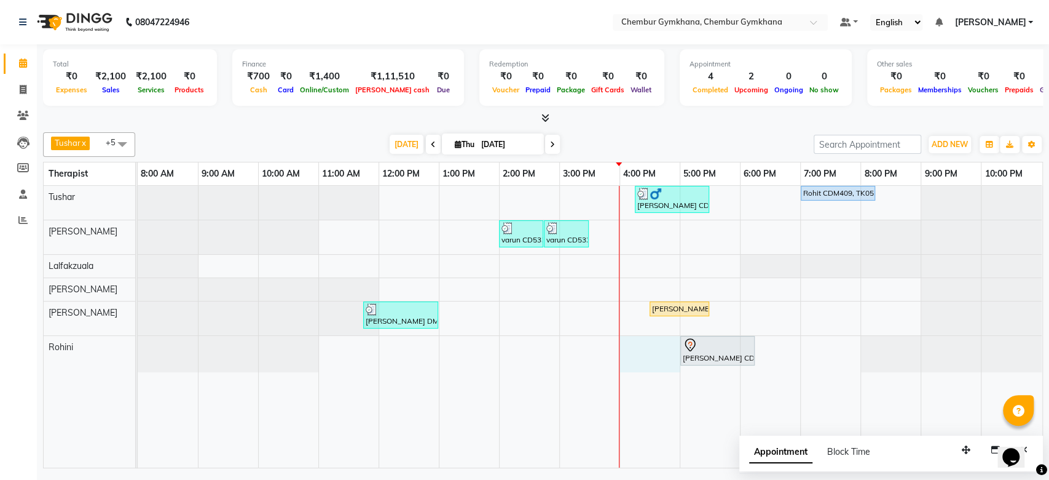
select select "tentative"
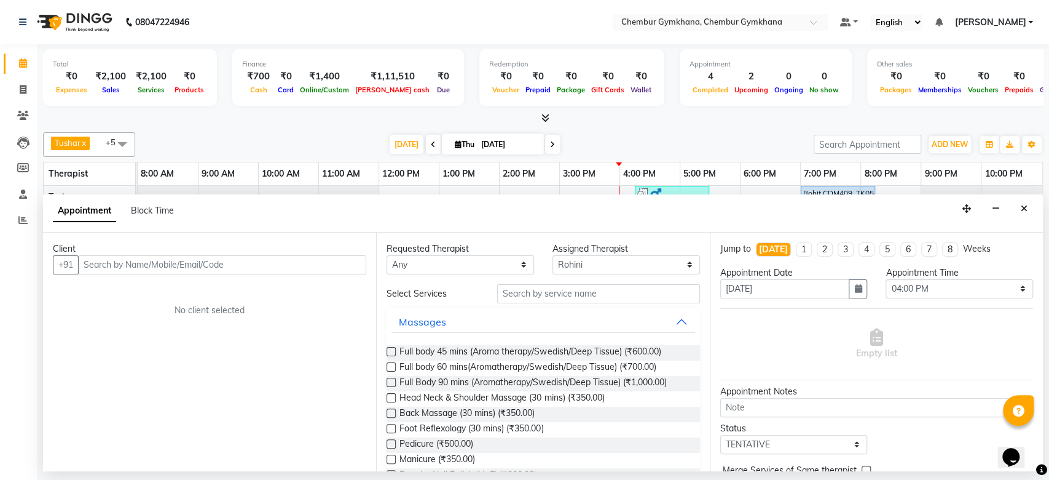
drag, startPoint x: 1025, startPoint y: 208, endPoint x: 1021, endPoint y: 203, distance: 7.0
click at [1021, 204] on icon "Close" at bounding box center [1024, 208] width 7 height 9
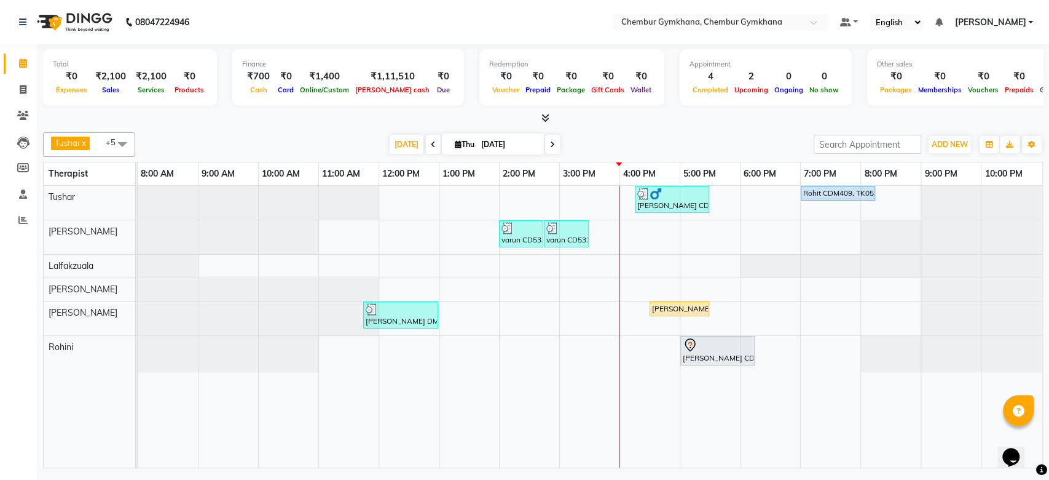
click at [1021, 203] on div at bounding box center [982, 203] width 120 height 34
click at [550, 146] on icon at bounding box center [552, 144] width 5 height 7
type input "[DATE]"
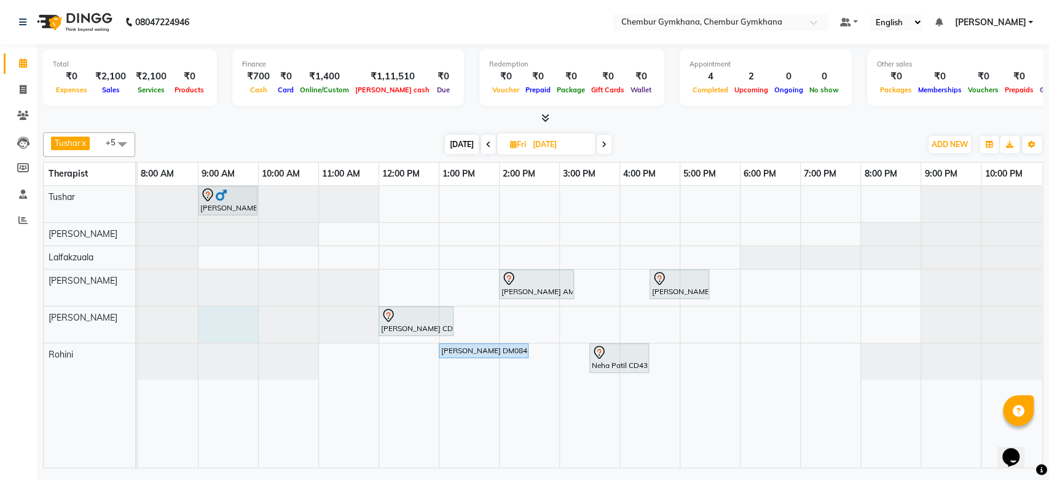
click at [138, 325] on div at bounding box center [138, 324] width 0 height 36
select select "89090"
select select "540"
select select "tentative"
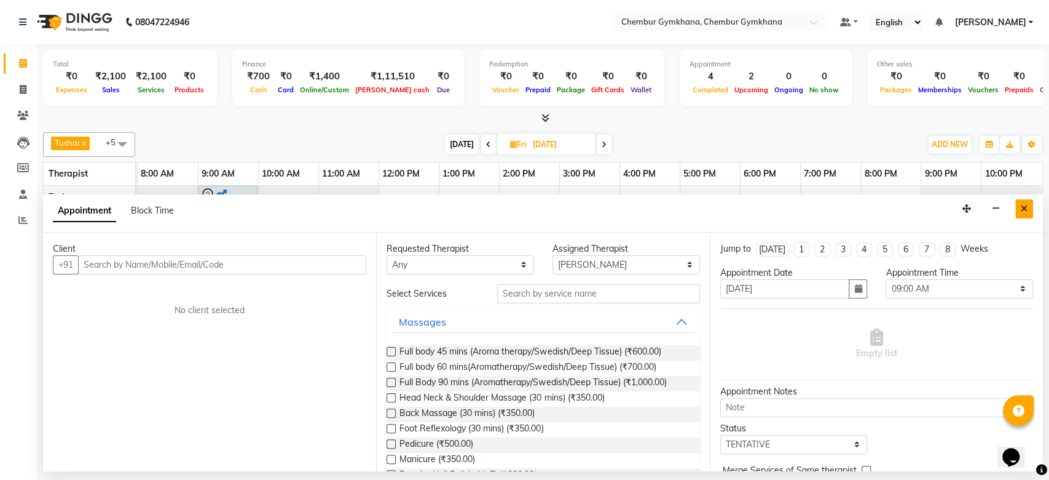
click at [1019, 202] on button "Close" at bounding box center [1025, 208] width 18 height 19
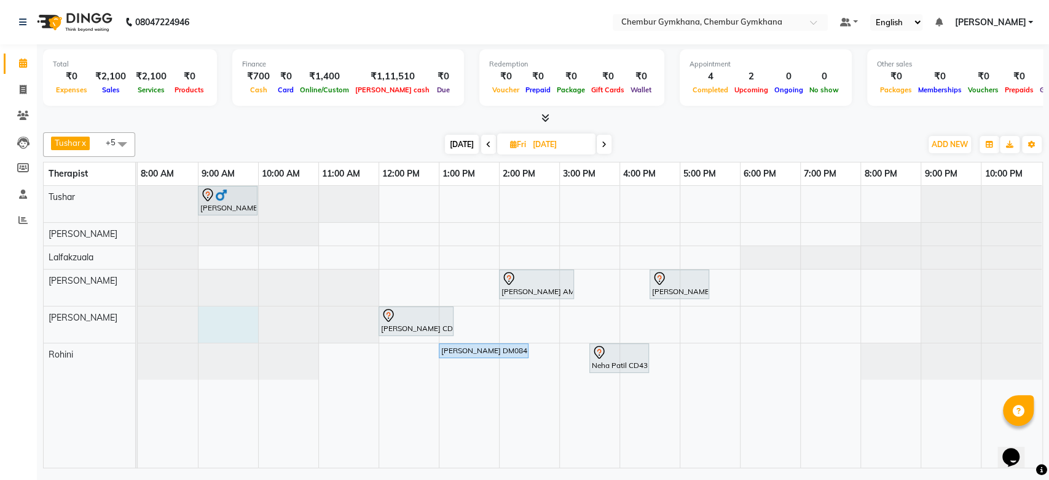
click at [138, 325] on div at bounding box center [138, 324] width 0 height 36
select select "89090"
select select "540"
select select "tentative"
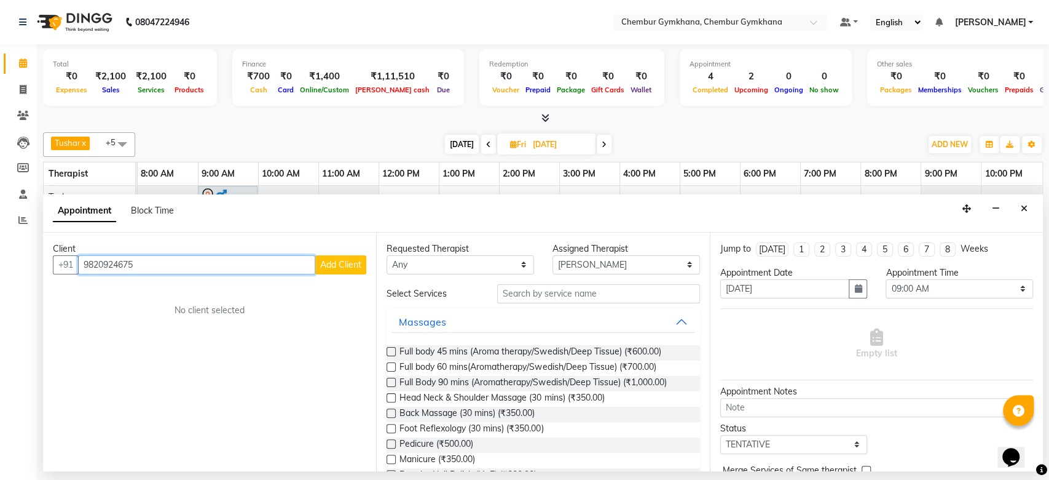
type input "9820924675"
click at [358, 267] on span "Add Client" at bounding box center [340, 264] width 41 height 11
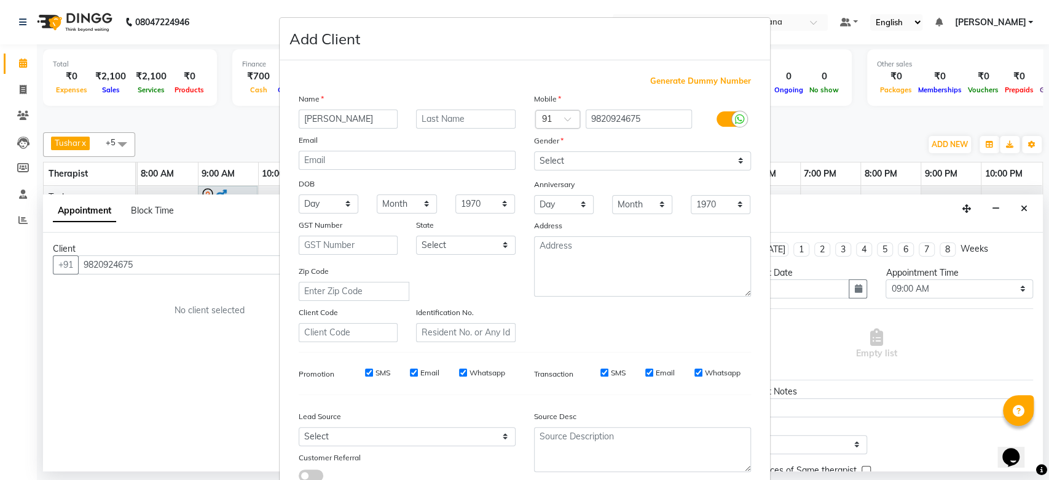
type input "[PERSON_NAME]"
click at [583, 156] on select "Select [DEMOGRAPHIC_DATA] [DEMOGRAPHIC_DATA] Other Prefer Not To Say" at bounding box center [642, 160] width 217 height 19
select select "[DEMOGRAPHIC_DATA]"
click at [534, 151] on select "Select [DEMOGRAPHIC_DATA] [DEMOGRAPHIC_DATA] Other Prefer Not To Say" at bounding box center [642, 160] width 217 height 19
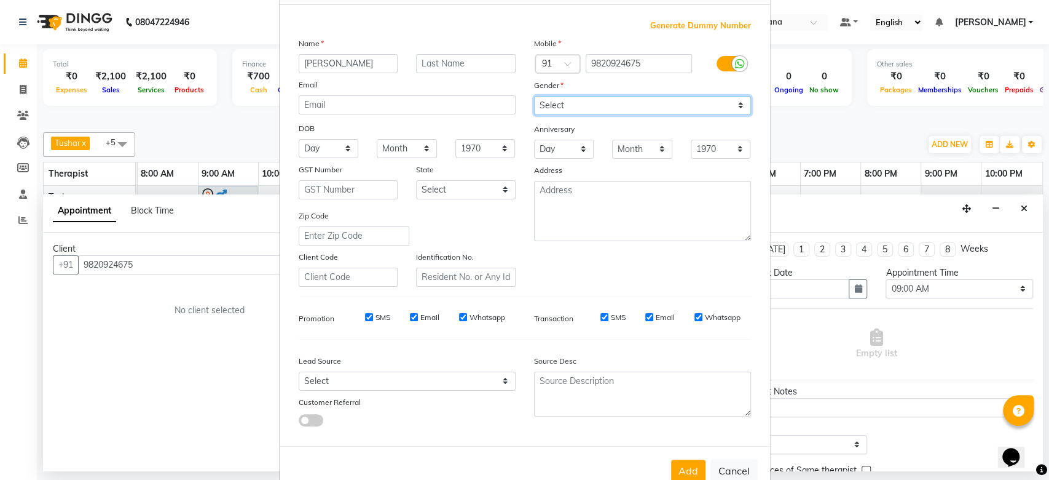
scroll to position [85, 0]
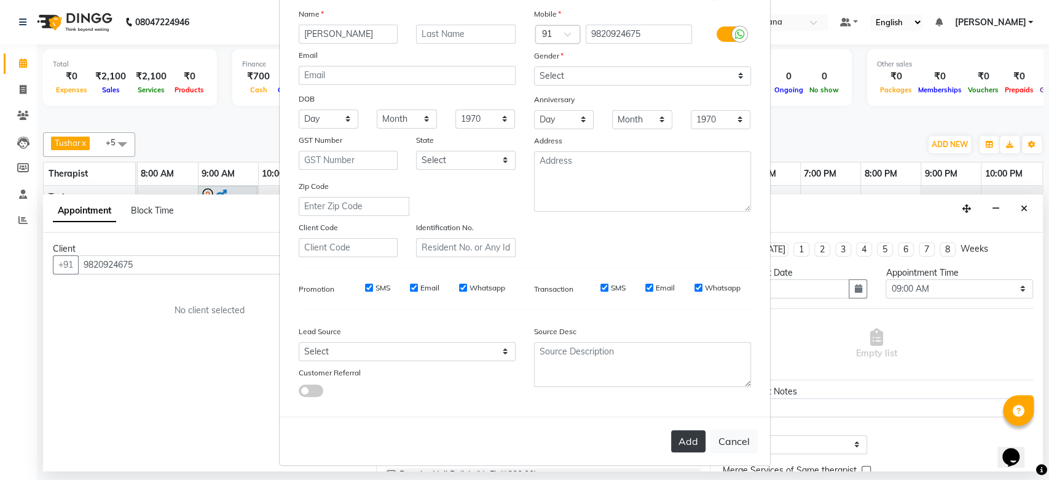
click at [679, 435] on button "Add" at bounding box center [688, 441] width 34 height 22
select select
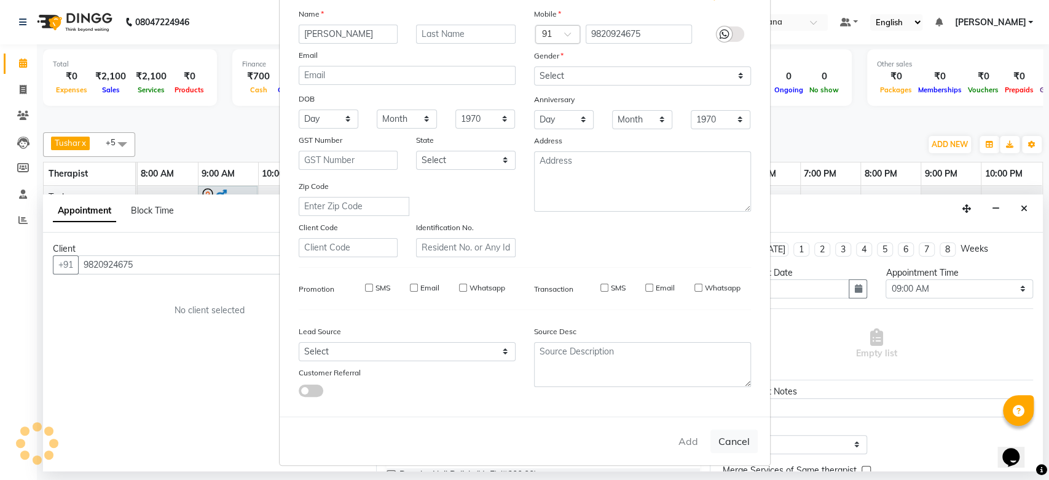
select select
checkbox input "false"
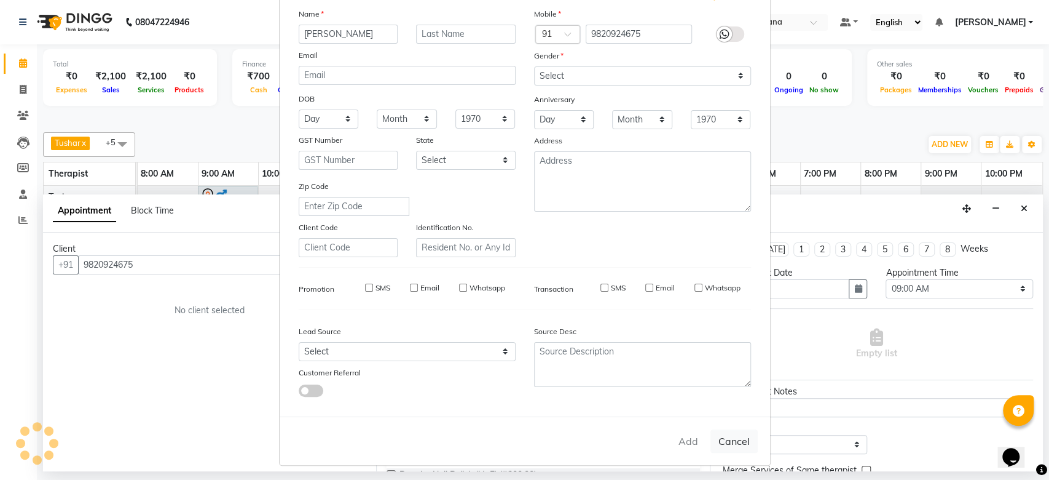
checkbox input "false"
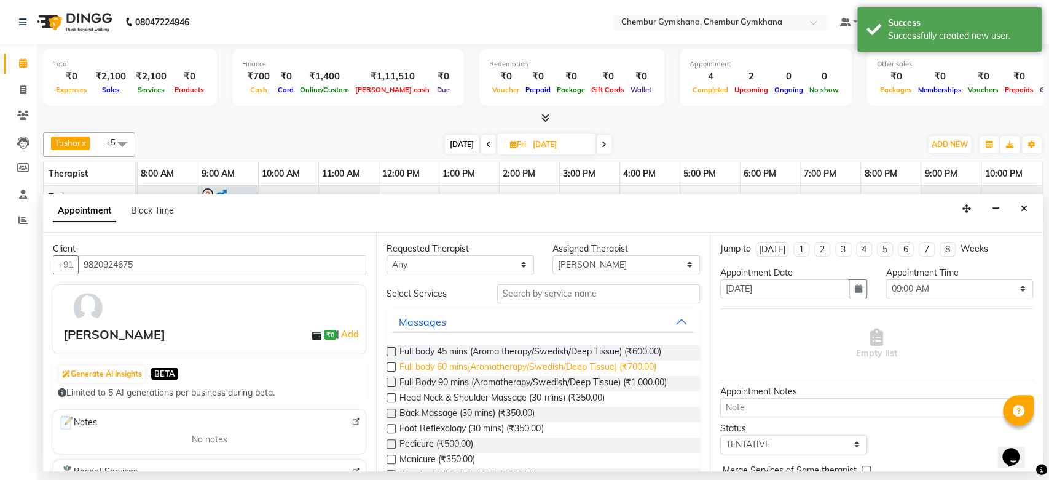
click at [575, 367] on span "Full body 60 mins(Aromatherapy/Swedish/Deep Tissue) (₹700.00)" at bounding box center [528, 367] width 256 height 15
checkbox input "false"
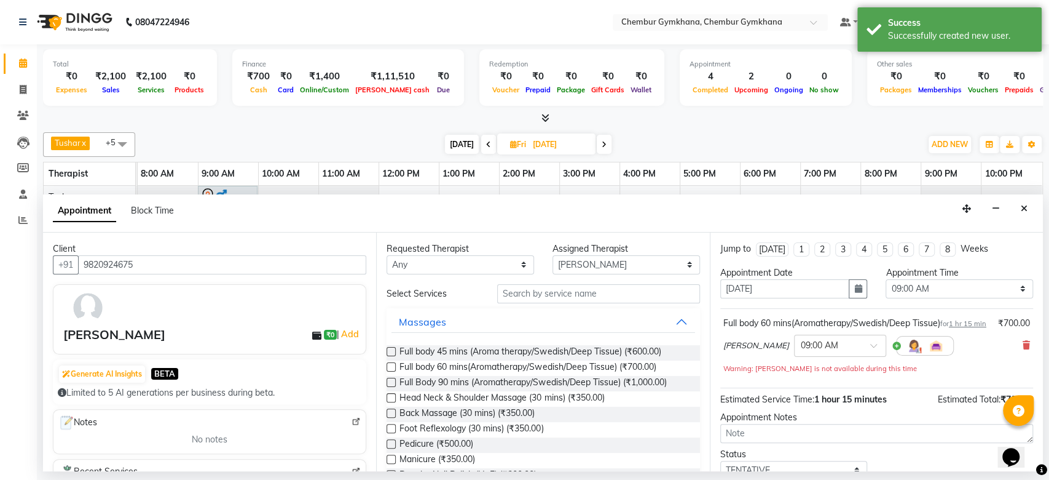
scroll to position [98, 0]
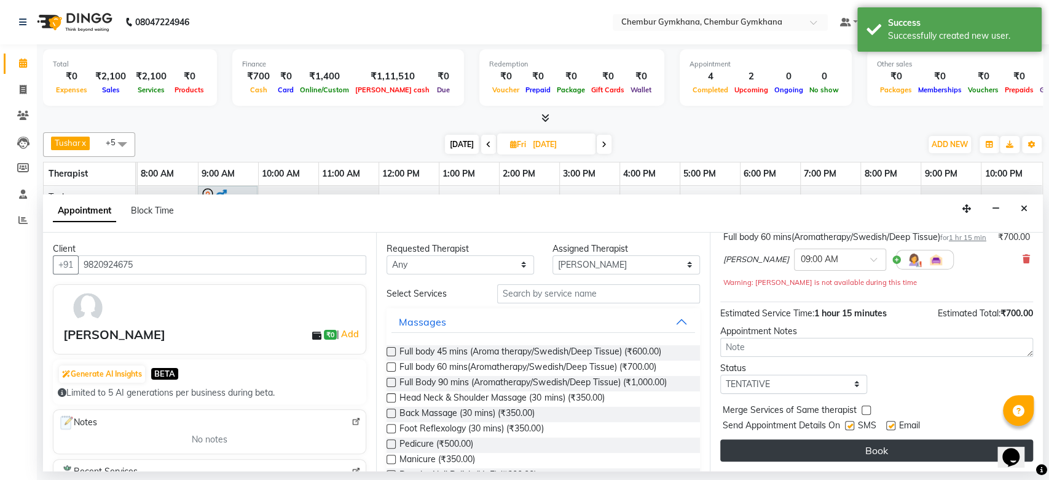
click at [849, 447] on button "Book" at bounding box center [877, 450] width 313 height 22
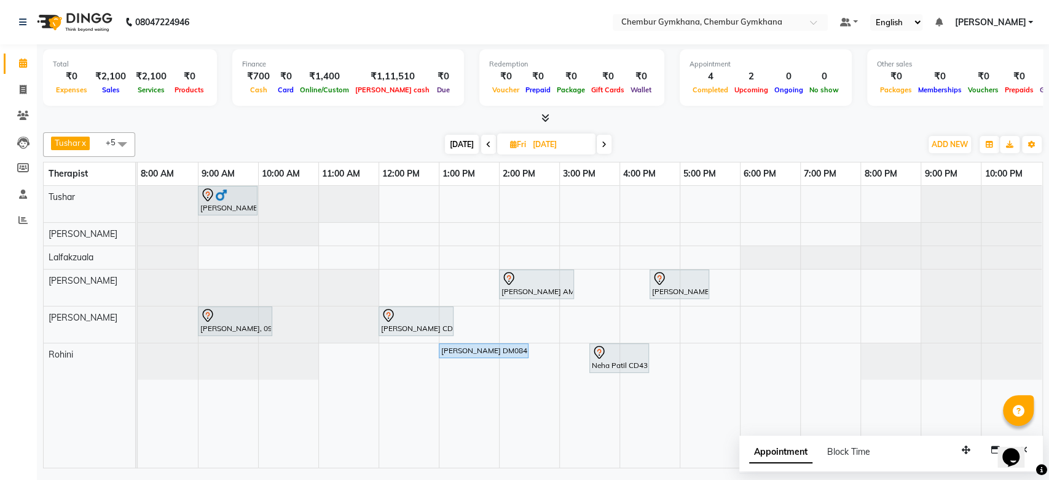
click at [458, 142] on span "[DATE]" at bounding box center [462, 144] width 34 height 19
type input "[DATE]"
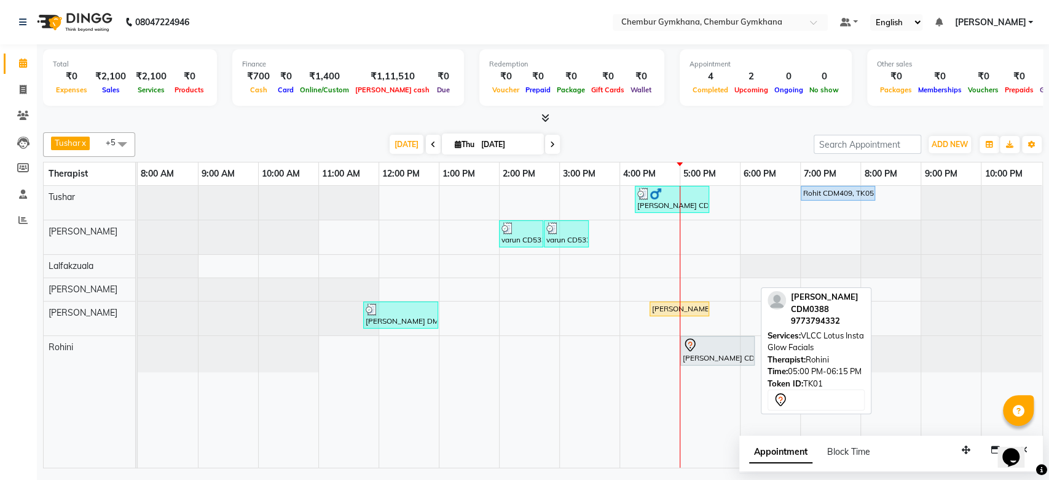
click at [714, 340] on div at bounding box center [717, 345] width 69 height 15
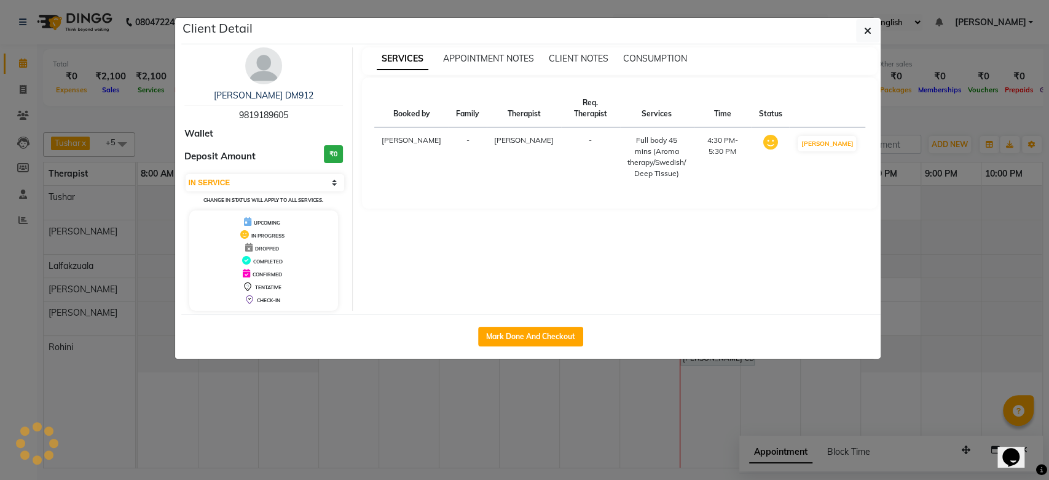
select select "7"
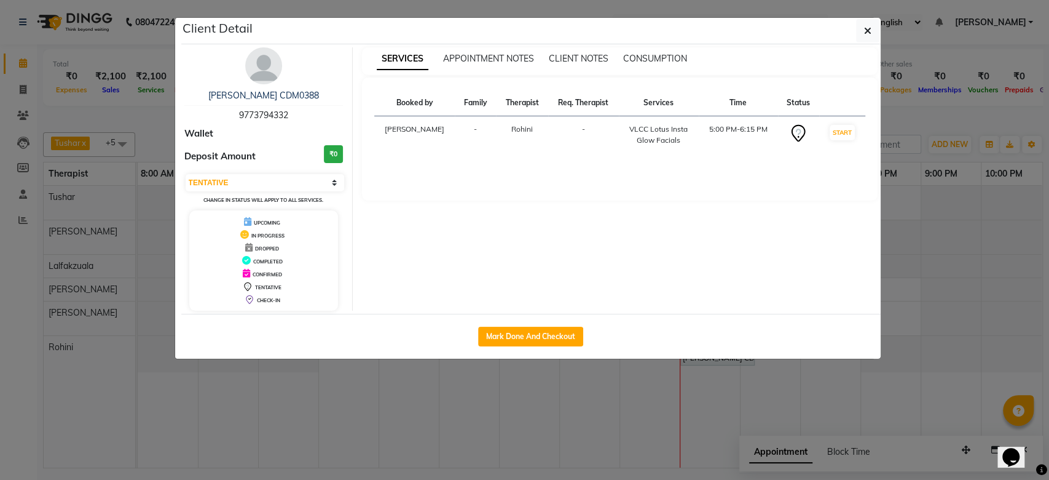
click at [410, 434] on ngb-modal-window "Client Detail [PERSON_NAME] CDM0388 9773794332 Wallet Deposit Amount ₹0 Select …" at bounding box center [524, 240] width 1049 height 480
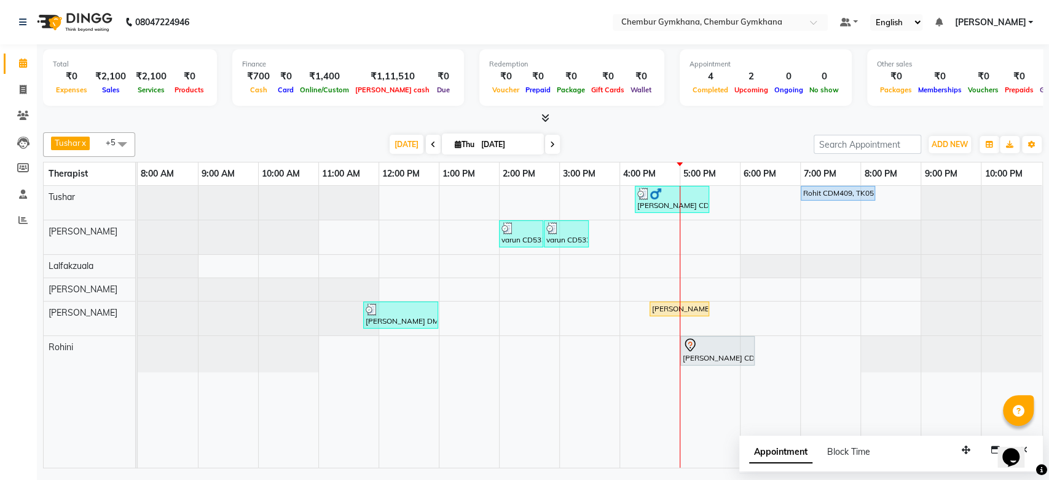
click at [410, 434] on ngb-modal-window "Client Detail [PERSON_NAME] CDM0388 9773794332 Wallet Deposit Amount ₹0 Select …" at bounding box center [524, 240] width 1049 height 480
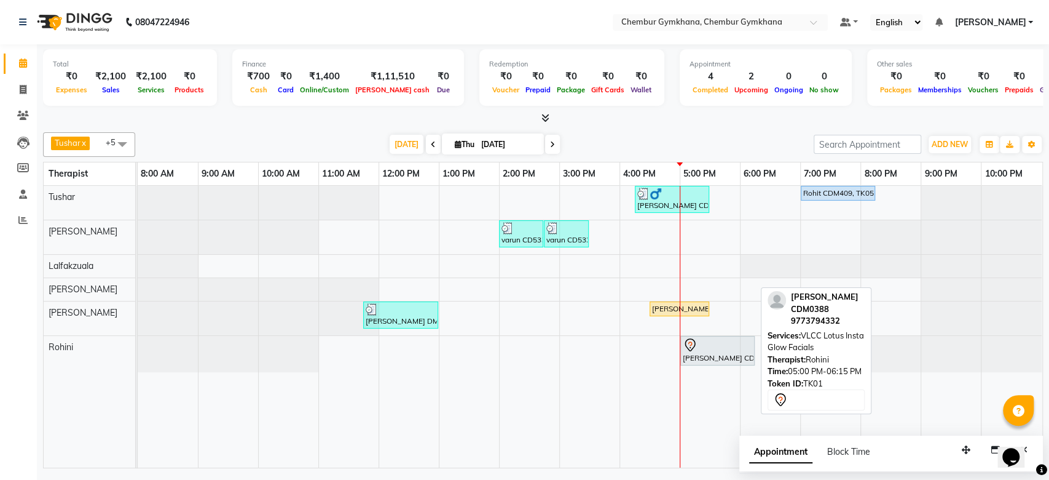
click at [742, 346] on div at bounding box center [717, 345] width 69 height 15
select select "7"
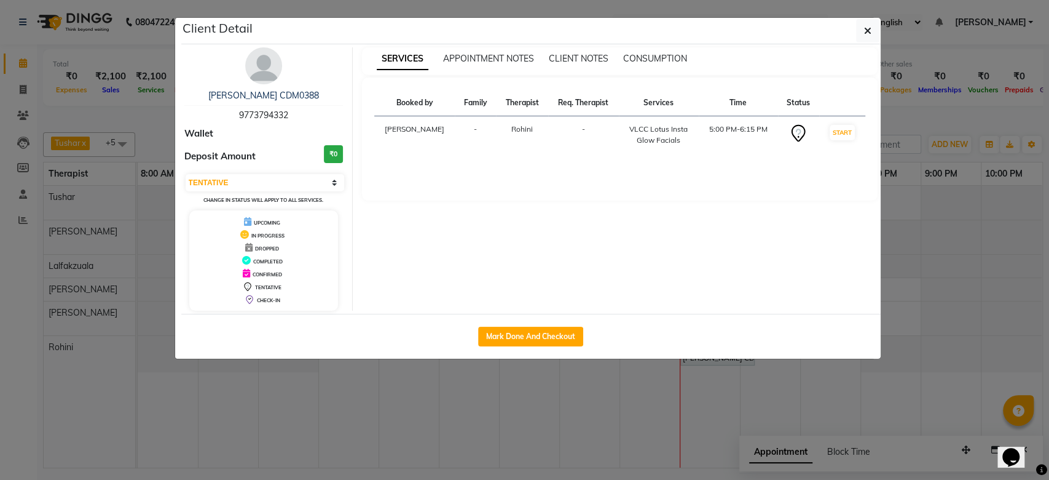
click at [265, 86] on div "[PERSON_NAME] CDM0388 9773794332 Wallet Deposit Amount ₹0 Select IN SERVICE CON…" at bounding box center [264, 178] width 178 height 263
click at [245, 189] on select "Select IN SERVICE CONFIRMED TENTATIVE CHECK IN MARK DONE DROPPED UPCOMING" at bounding box center [265, 182] width 159 height 17
click at [164, 191] on ngb-modal-window "Client Detail [PERSON_NAME] CDM0388 9773794332 Wallet Deposit Amount ₹0 Select …" at bounding box center [524, 240] width 1049 height 480
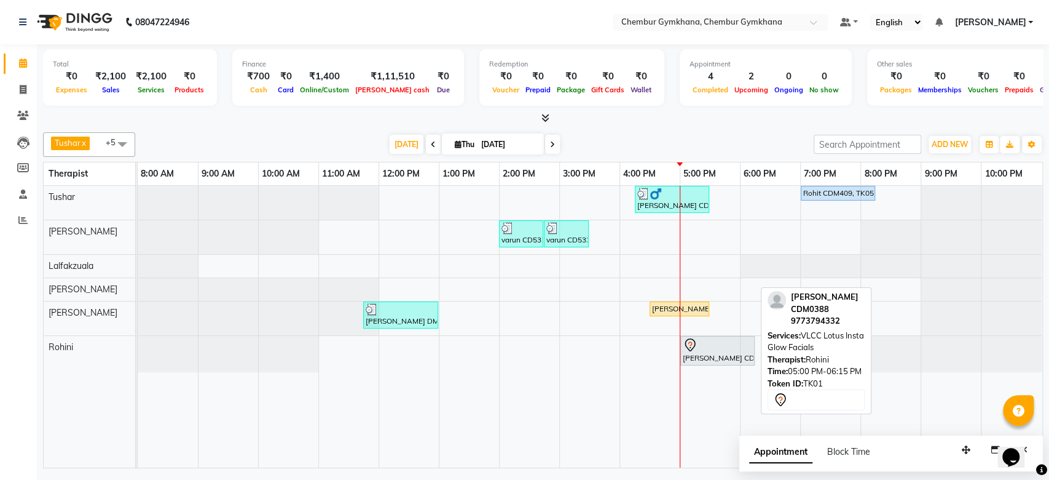
click at [744, 361] on div "[PERSON_NAME] CDM0388, TK01, 05:00 PM-06:15 PM, VLCC Lotus Insta Glow Facials" at bounding box center [718, 351] width 72 height 26
select select "7"
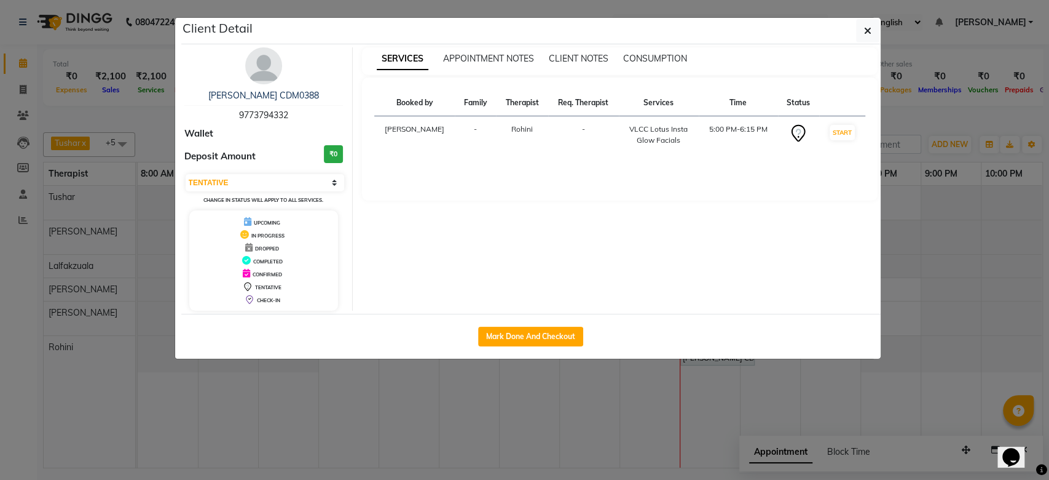
click at [251, 70] on img at bounding box center [263, 65] width 37 height 37
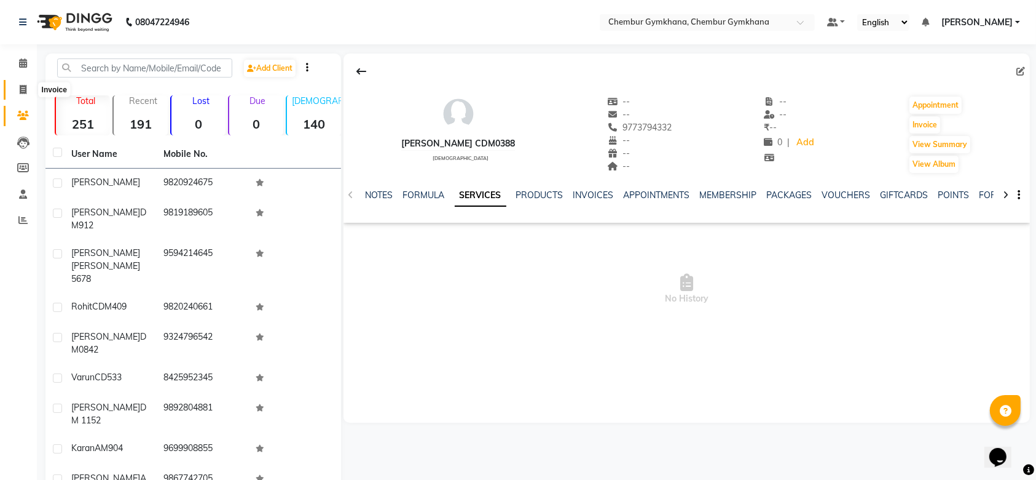
click at [26, 85] on span at bounding box center [23, 90] width 22 height 14
select select "8754"
select select "service"
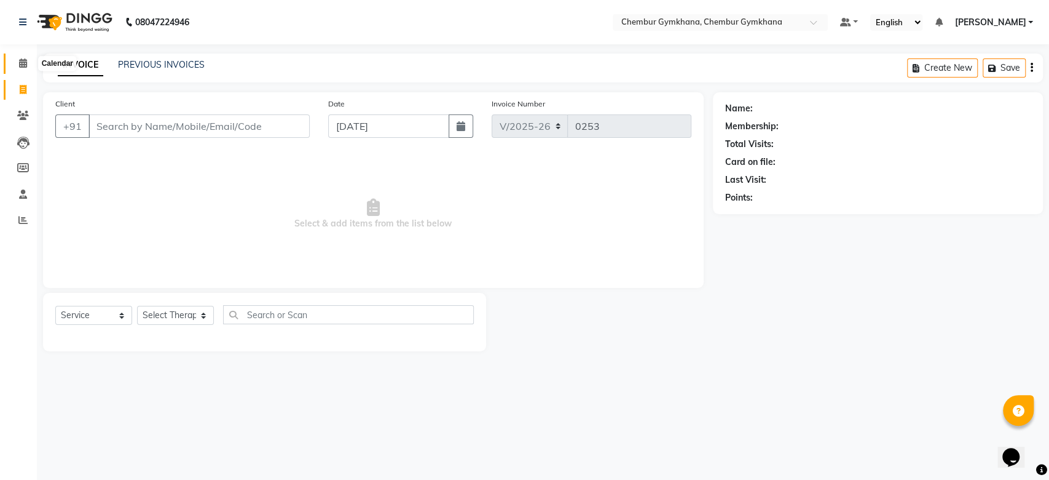
click at [22, 61] on icon at bounding box center [23, 62] width 8 height 9
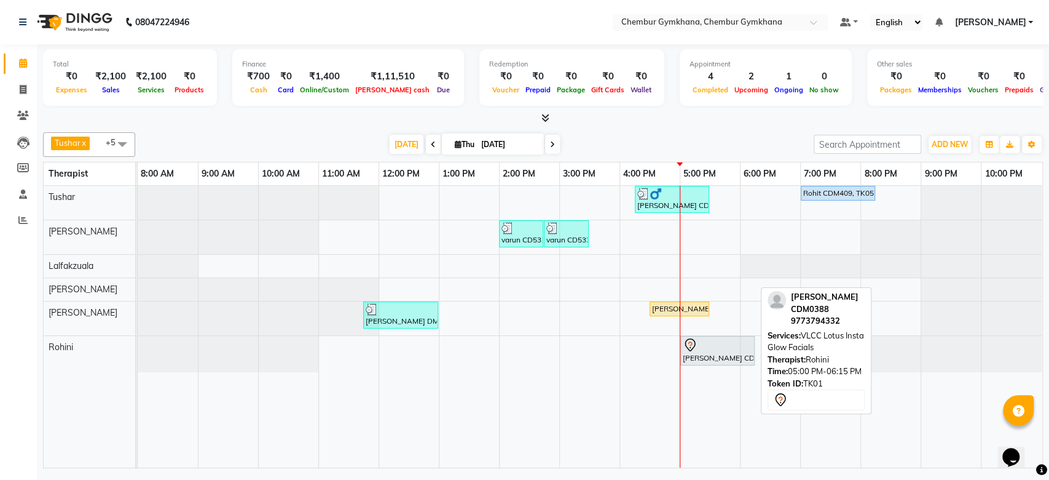
click at [717, 355] on div "[PERSON_NAME] CDM0388, TK01, 05:00 PM-06:15 PM, VLCC Lotus Insta Glow Facials" at bounding box center [718, 351] width 72 height 26
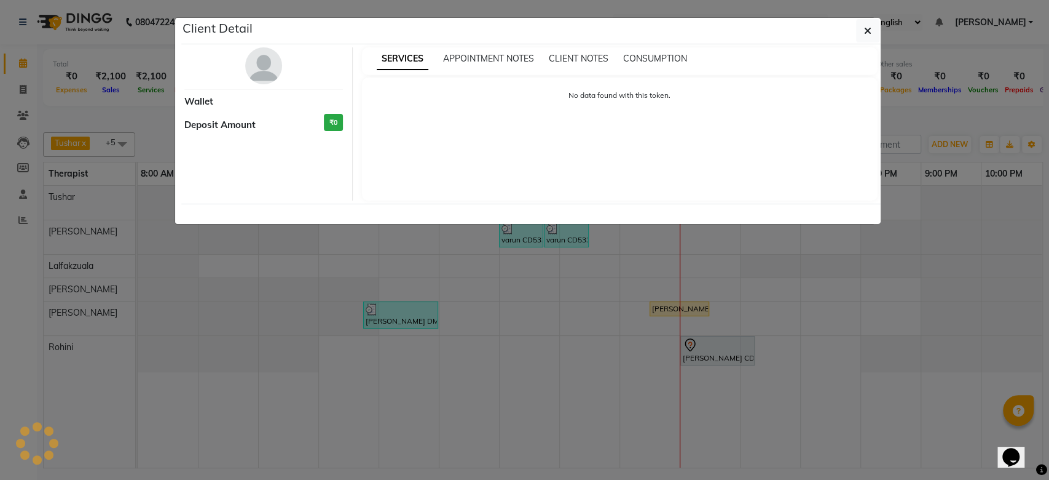
click at [717, 355] on ngb-modal-window "Client Detail Wallet Deposit Amount ₹0 SERVICES APPOINTMENT NOTES CLIENT NOTES …" at bounding box center [524, 240] width 1049 height 480
select select "7"
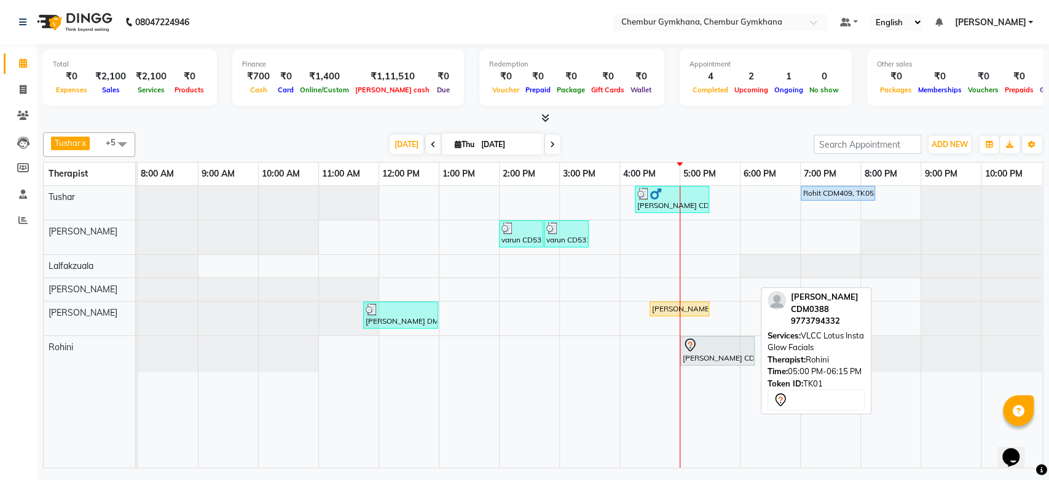
click at [717, 355] on div "[PERSON_NAME] CDM0388, TK01, 05:00 PM-06:15 PM, VLCC Lotus Insta Glow Facials" at bounding box center [718, 351] width 72 height 26
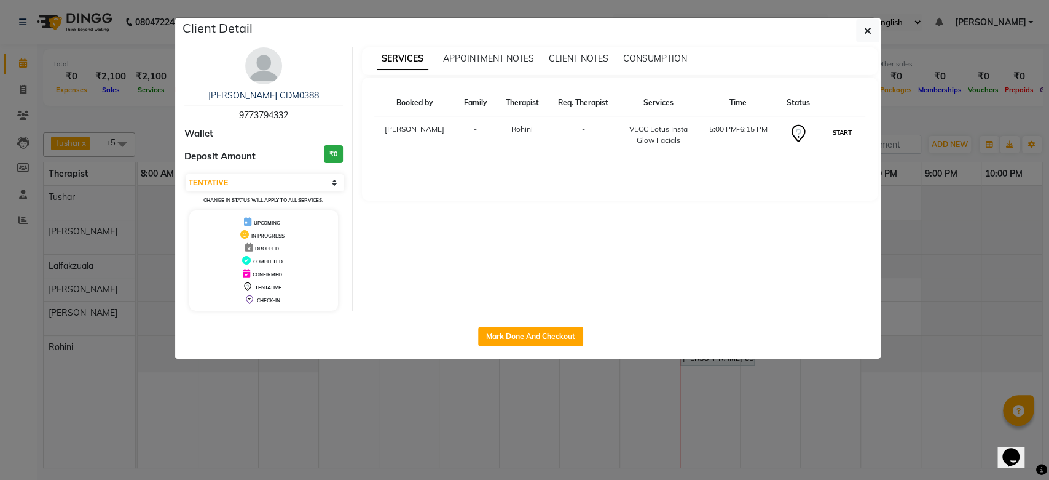
click at [840, 129] on button "START" at bounding box center [842, 132] width 25 height 15
select select "1"
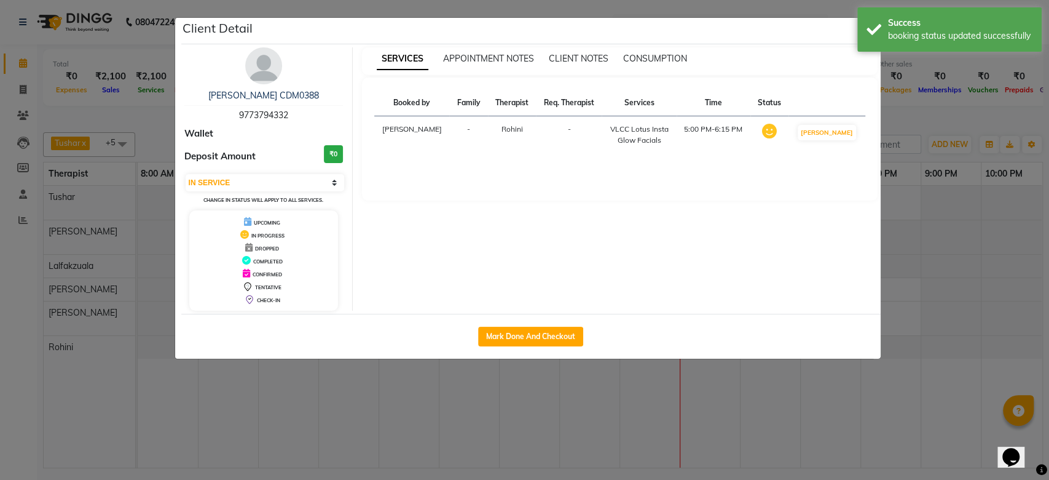
click at [979, 81] on ngb-modal-window "Client Detail [PERSON_NAME] CDM0388 9773794332 Wallet Deposit Amount ₹0 Select …" at bounding box center [524, 240] width 1049 height 480
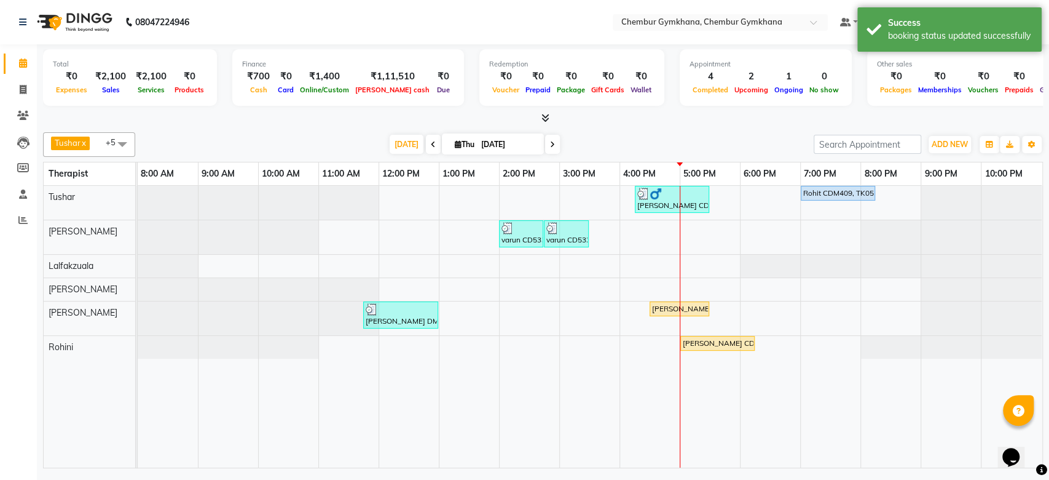
click at [750, 130] on div "[PERSON_NAME] x [PERSON_NAME] x [PERSON_NAME] [PERSON_NAME] x +5 Select All Pap…" at bounding box center [543, 297] width 1000 height 341
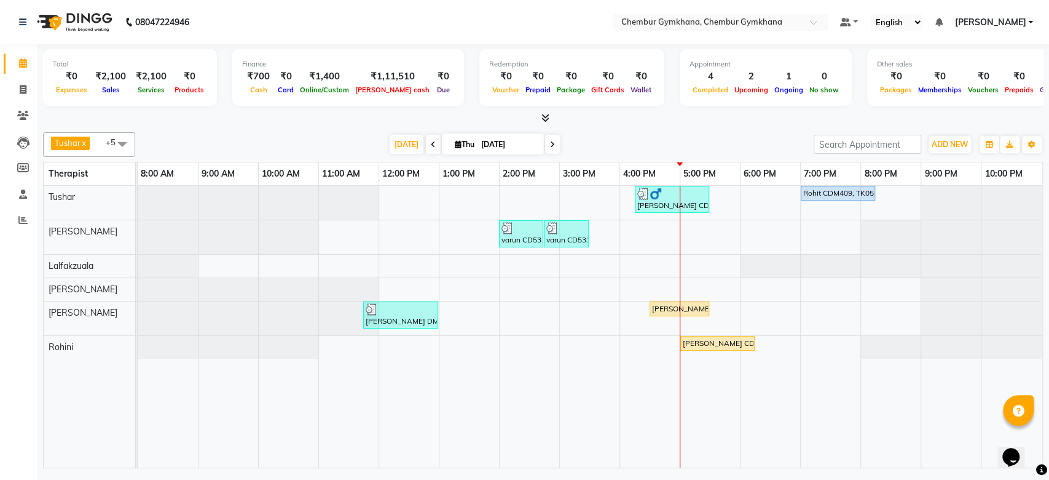
click at [681, 129] on div "[PERSON_NAME] x [PERSON_NAME] x [PERSON_NAME] [PERSON_NAME] x +5 Select All Pap…" at bounding box center [543, 297] width 1000 height 341
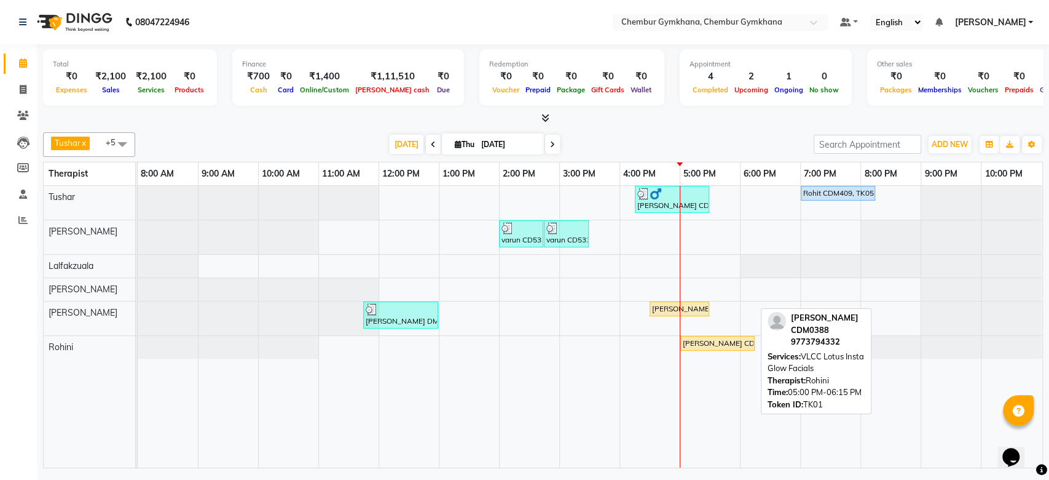
click at [707, 338] on div "[PERSON_NAME] CDM0388, TK01, 05:00 PM-06:15 PM, VLCC Lotus Insta Glow Facials" at bounding box center [718, 343] width 72 height 11
select select "1"
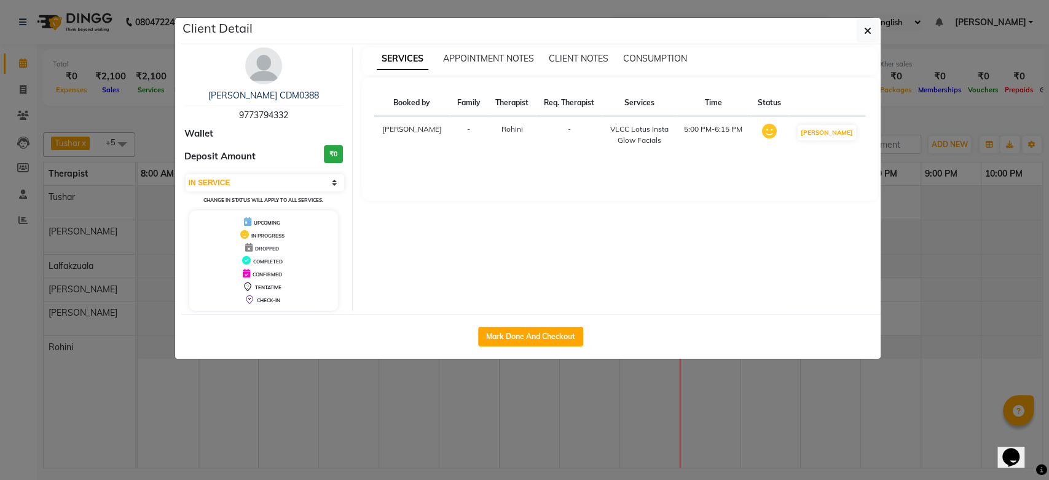
click at [559, 420] on ngb-modal-window "Client Detail [PERSON_NAME] CDM0388 9773794332 Wallet Deposit Amount ₹0 Select …" at bounding box center [524, 240] width 1049 height 480
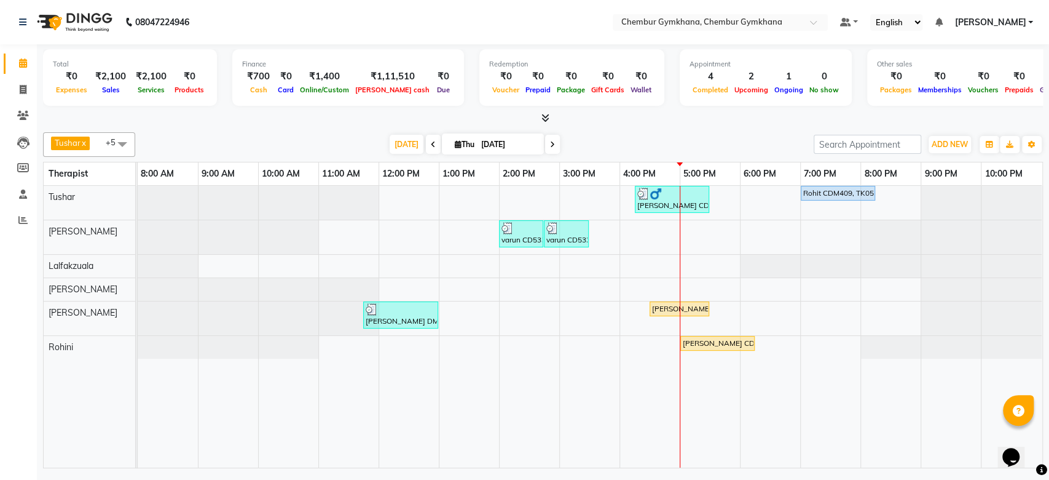
click at [662, 136] on div "[DATE] [DATE]" at bounding box center [474, 144] width 666 height 18
click at [317, 116] on div at bounding box center [543, 118] width 1000 height 13
click at [317, 125] on div "Total ₹0 Expenses ₹2,100 Sales ₹2,100 Services ₹0 Products Finance ₹700 Cash ₹0…" at bounding box center [543, 257] width 1013 height 427
click at [320, 127] on div "[PERSON_NAME] x [PERSON_NAME] x [PERSON_NAME] [PERSON_NAME] x +5 Select All Pap…" at bounding box center [543, 297] width 1000 height 341
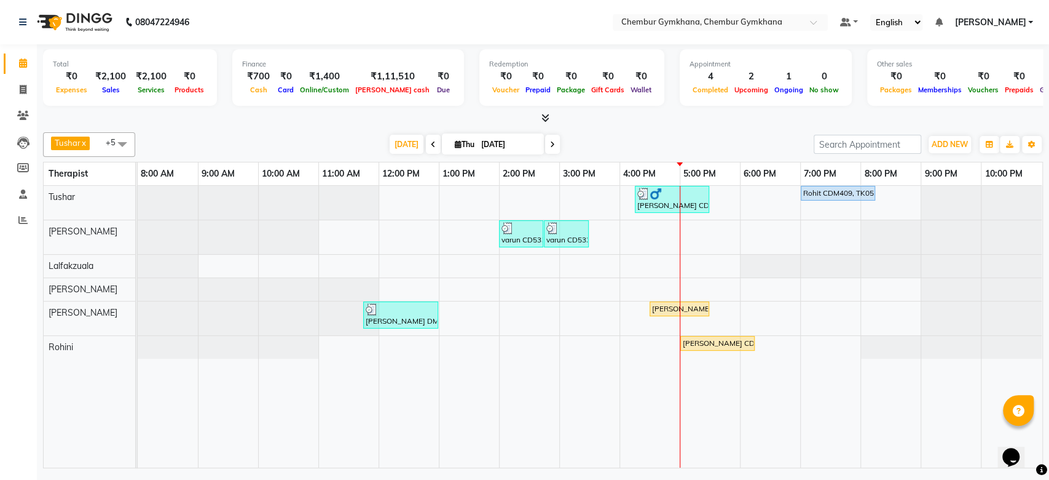
click at [320, 127] on div "[PERSON_NAME] x [PERSON_NAME] x [PERSON_NAME] [PERSON_NAME] x +5 Select All Pap…" at bounding box center [543, 297] width 1000 height 341
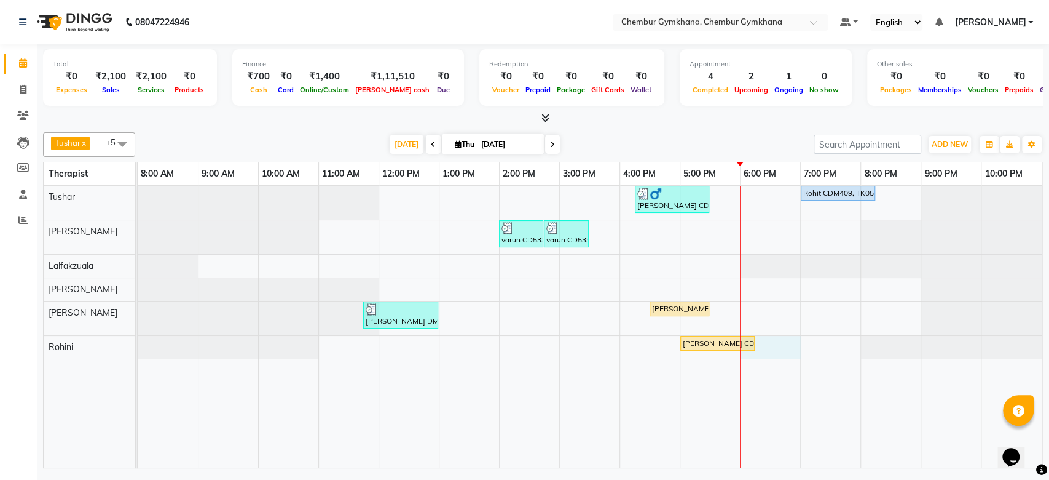
click at [756, 345] on div "[PERSON_NAME] CD 5678, TK04, 04:15 PM-05:30 PM, Full body 60 mins(Aromatherapy/…" at bounding box center [590, 327] width 905 height 282
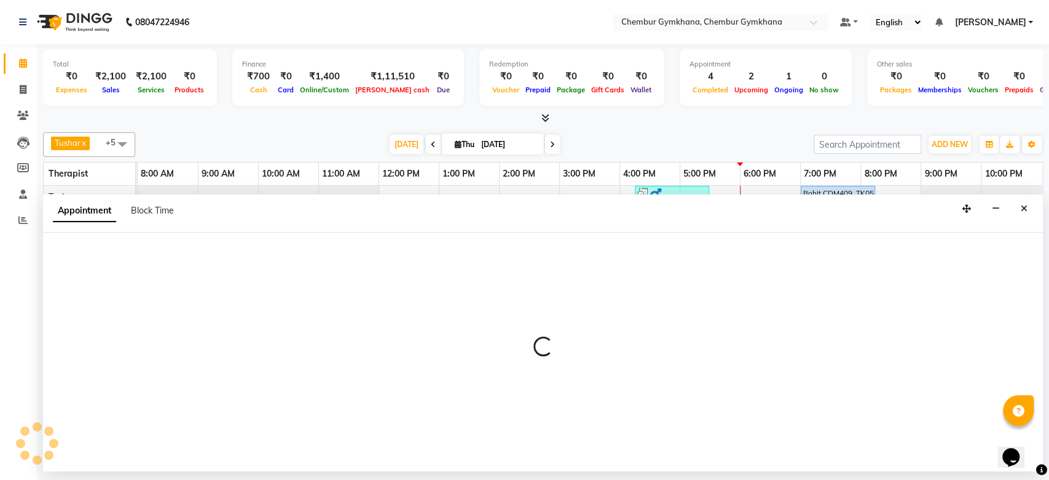
select select "88850"
select select "1080"
select select "tentative"
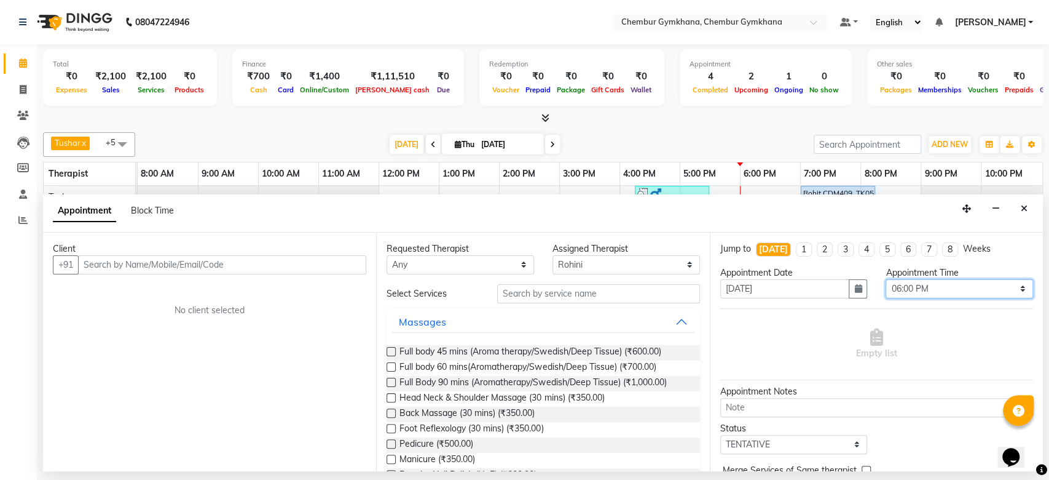
click at [897, 285] on select "Select 09:00 AM 09:15 AM 09:30 AM 09:45 AM 10:00 AM 10:15 AM 10:30 AM 10:45 AM …" at bounding box center [960, 288] width 148 height 19
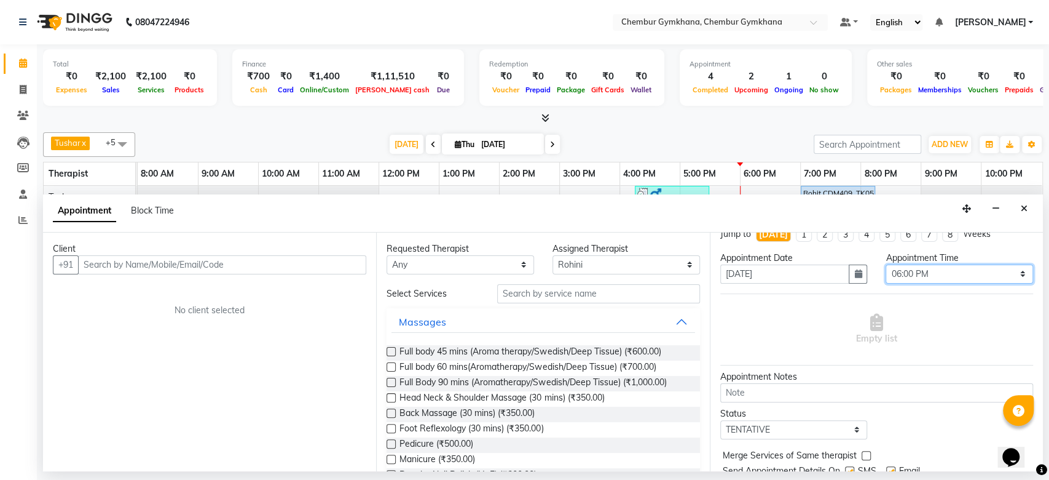
scroll to position [13, 0]
click at [918, 270] on select "Select 09:00 AM 09:15 AM 09:30 AM 09:45 AM 10:00 AM 10:15 AM 10:30 AM 10:45 AM …" at bounding box center [960, 275] width 148 height 19
select select "1095"
click at [886, 266] on select "Select 09:00 AM 09:15 AM 09:30 AM 09:45 AM 10:00 AM 10:15 AM 10:30 AM 10:45 AM …" at bounding box center [960, 275] width 148 height 19
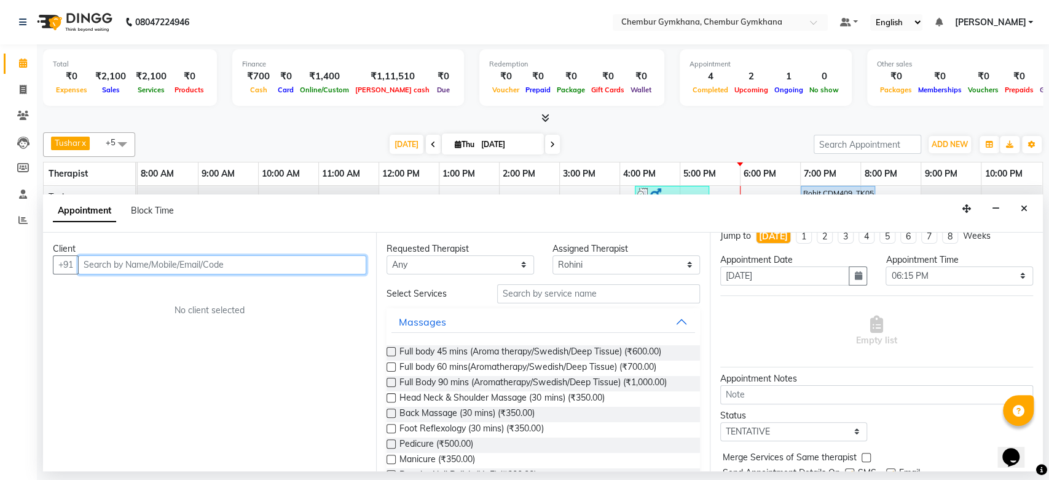
click at [288, 270] on input "text" at bounding box center [222, 264] width 288 height 19
type input "9819098994"
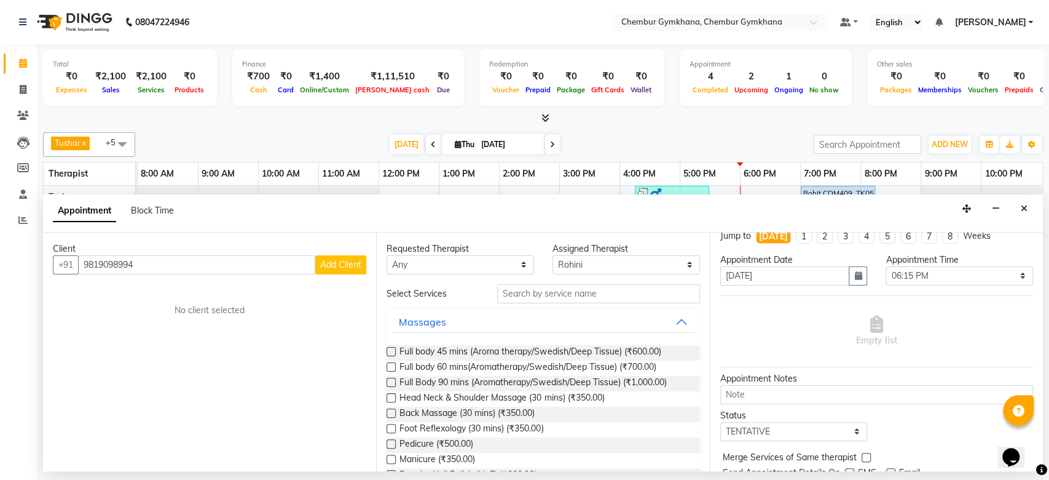
click at [339, 264] on span "Add Client" at bounding box center [340, 264] width 41 height 11
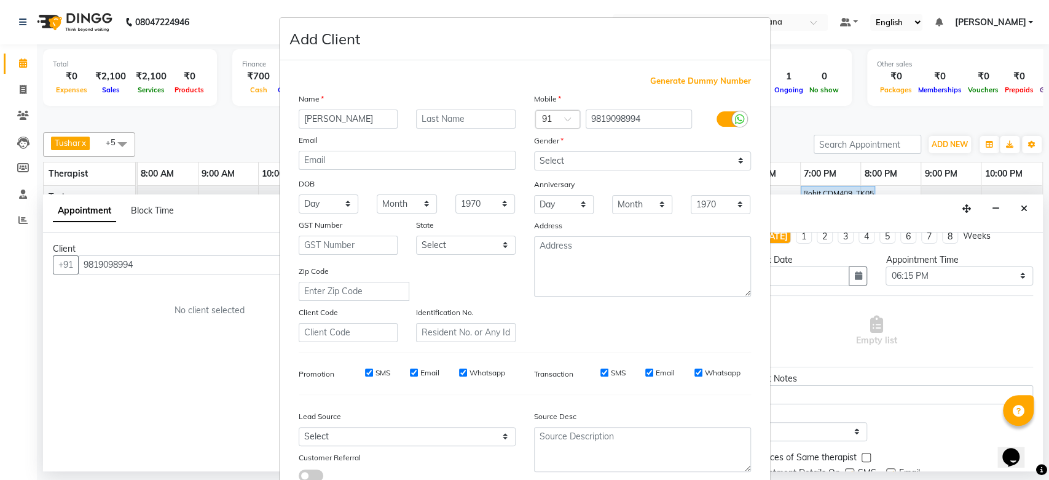
type input "[PERSON_NAME]"
click at [442, 124] on input "text" at bounding box center [466, 118] width 100 height 19
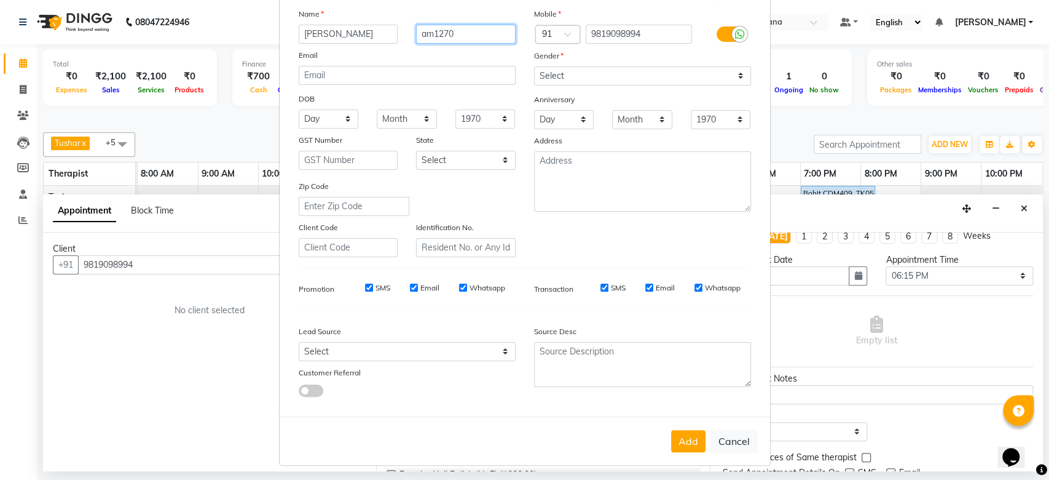
type input "am1270"
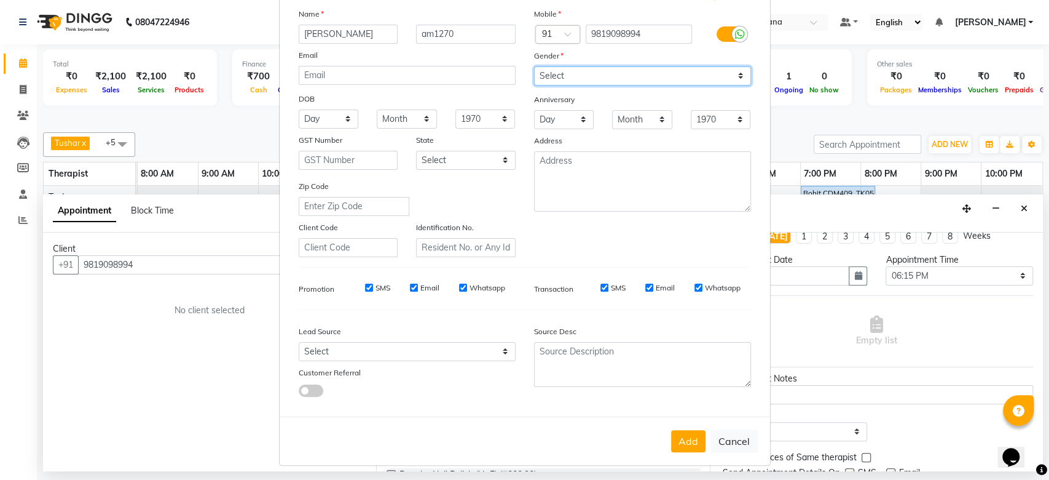
click at [588, 72] on select "Select [DEMOGRAPHIC_DATA] [DEMOGRAPHIC_DATA] Other Prefer Not To Say" at bounding box center [642, 75] width 217 height 19
select select "[DEMOGRAPHIC_DATA]"
click at [534, 66] on select "Select [DEMOGRAPHIC_DATA] [DEMOGRAPHIC_DATA] Other Prefer Not To Say" at bounding box center [642, 75] width 217 height 19
click at [676, 440] on button "Add" at bounding box center [688, 441] width 34 height 22
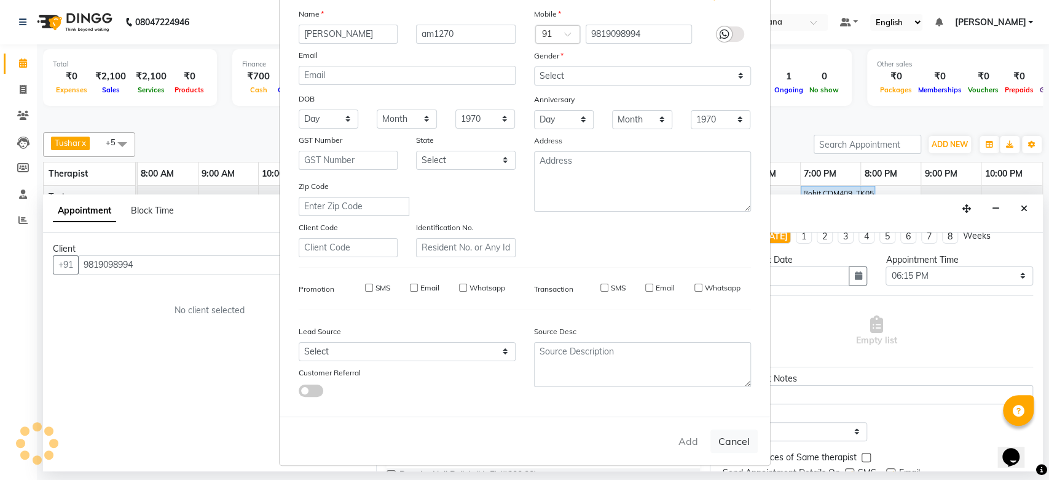
select select
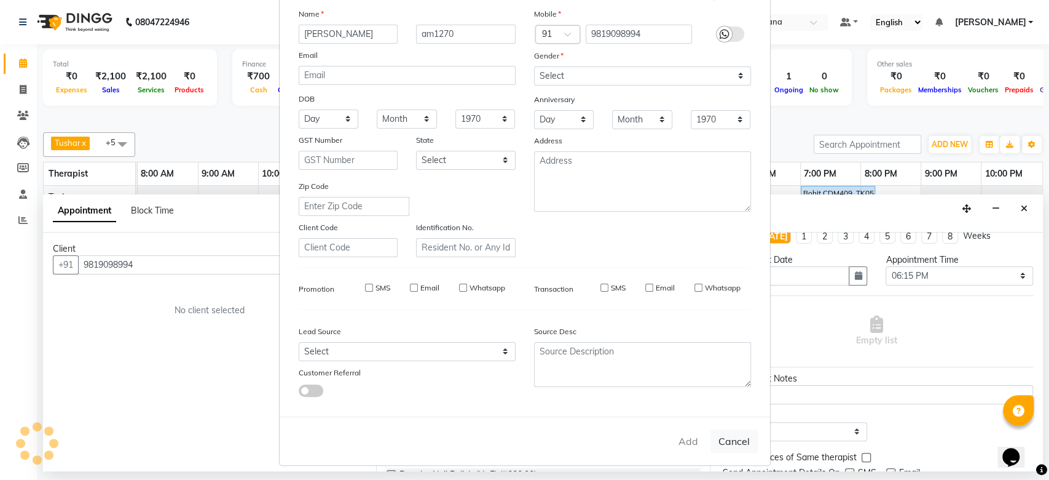
select select
checkbox input "false"
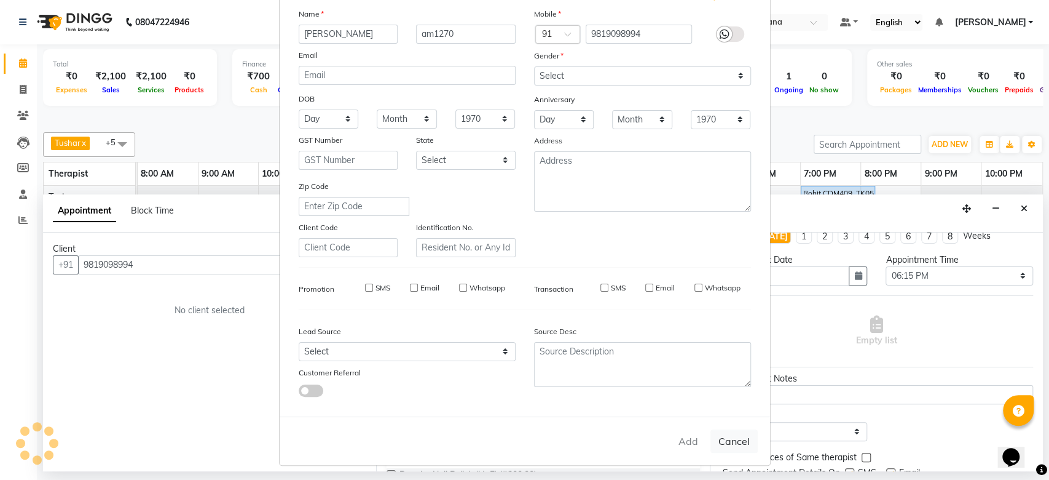
checkbox input "false"
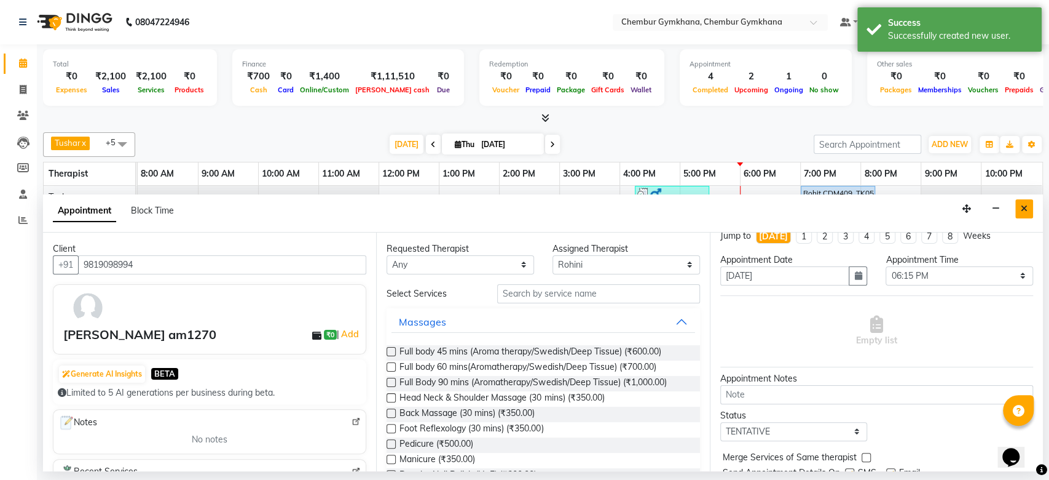
click at [1028, 210] on button "Close" at bounding box center [1025, 208] width 18 height 19
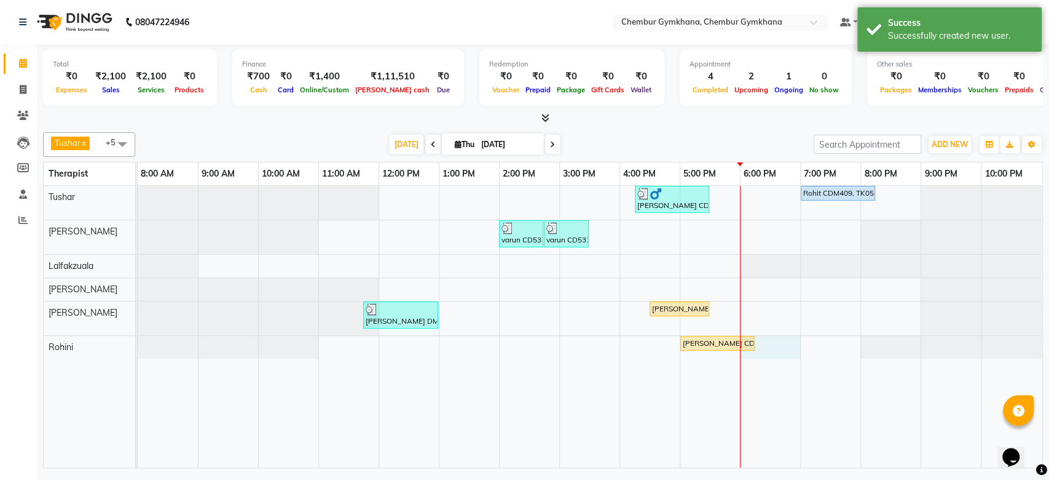
click at [767, 346] on div "[PERSON_NAME] CD 5678, TK04, 04:15 PM-05:30 PM, Full body 60 mins(Aromatherapy/…" at bounding box center [590, 327] width 905 height 282
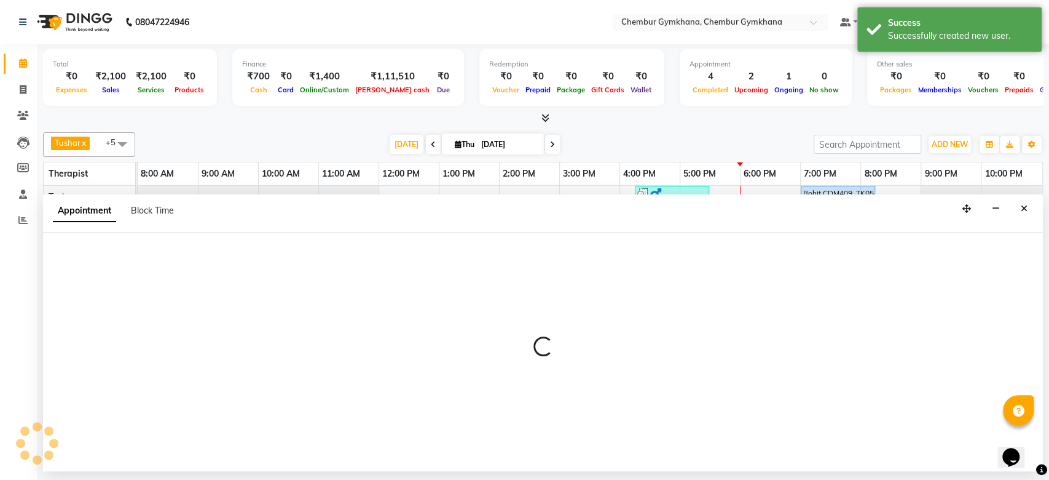
select select "88850"
select select "1080"
select select "tentative"
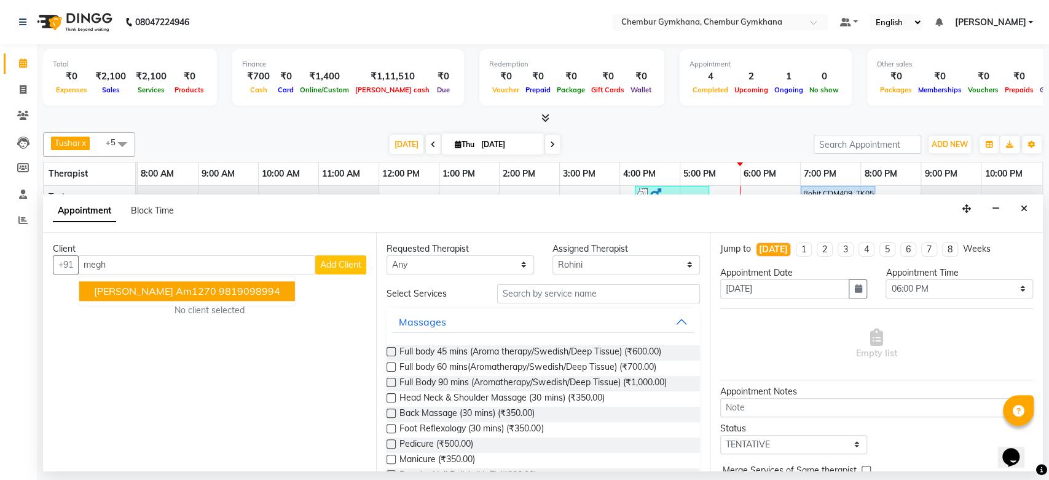
click at [167, 288] on span "[PERSON_NAME] am1270" at bounding box center [155, 291] width 122 height 12
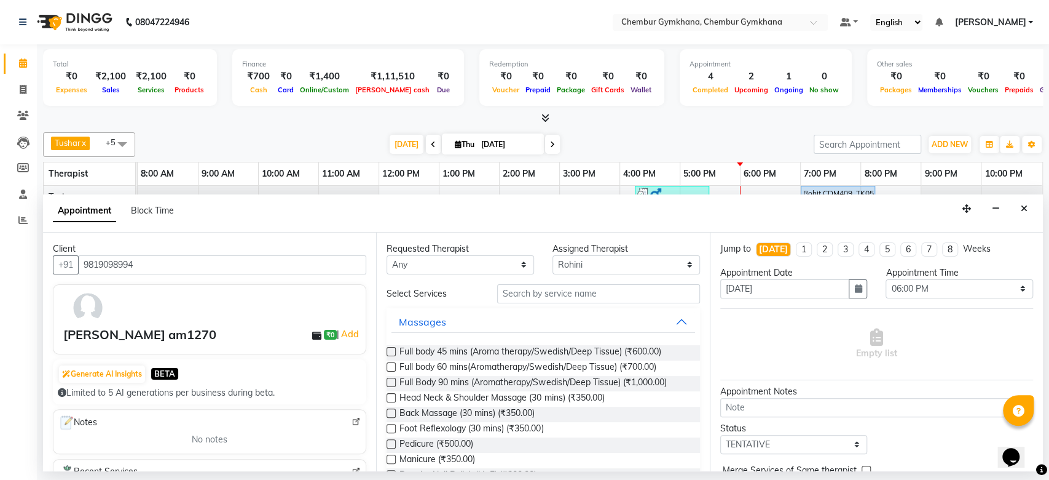
scroll to position [5, 0]
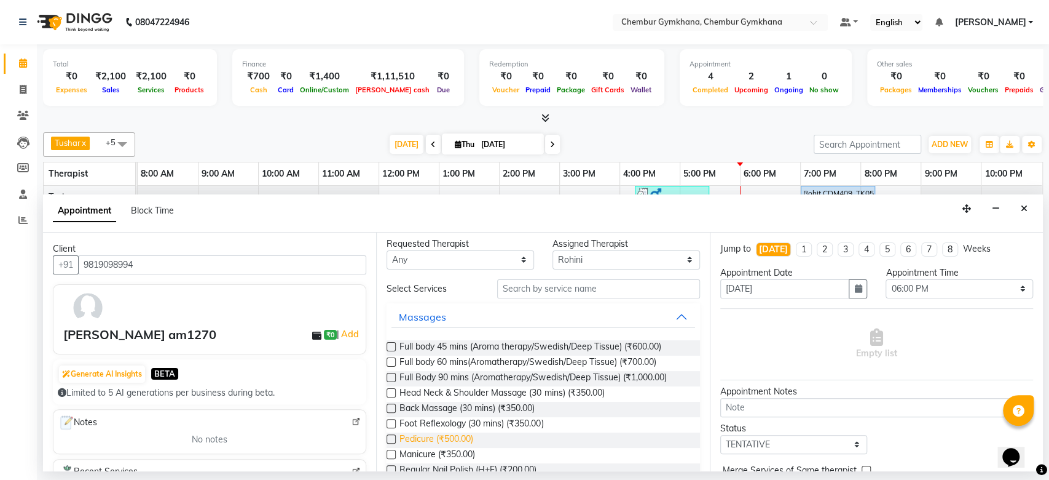
type input "9819098994"
click at [446, 438] on span "Pedicure (₹500.00)" at bounding box center [437, 439] width 74 height 15
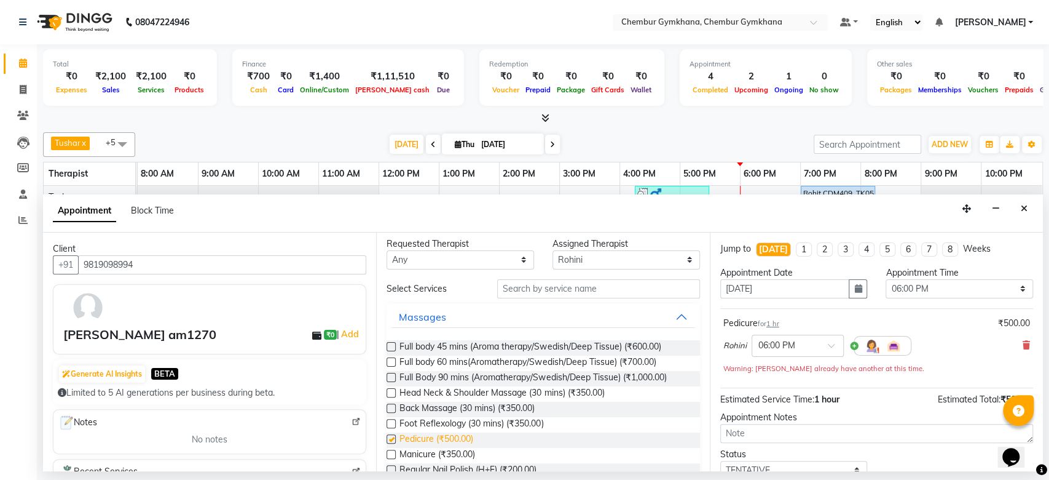
checkbox input "false"
click at [796, 342] on input "text" at bounding box center [786, 344] width 54 height 13
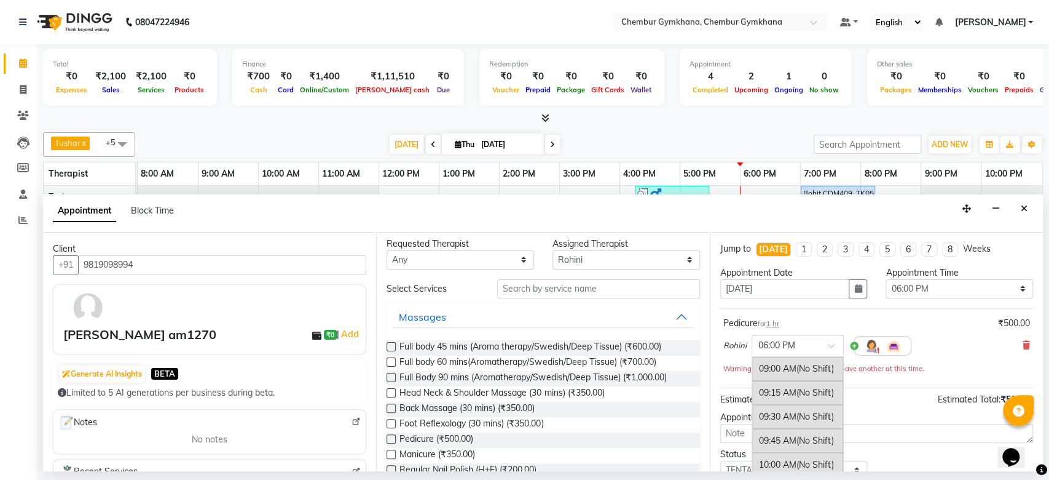
scroll to position [831, 0]
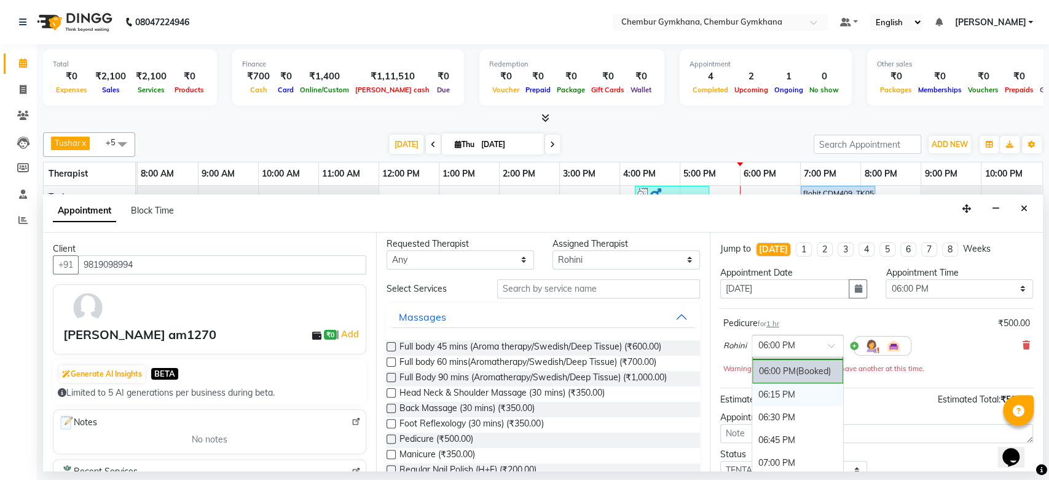
click at [781, 385] on div "06:15 PM" at bounding box center [797, 394] width 91 height 23
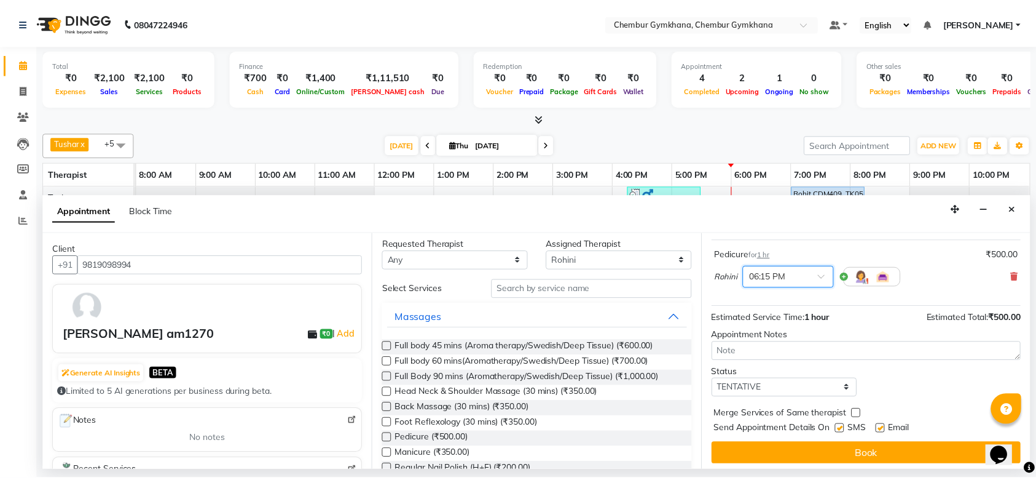
scroll to position [73, 0]
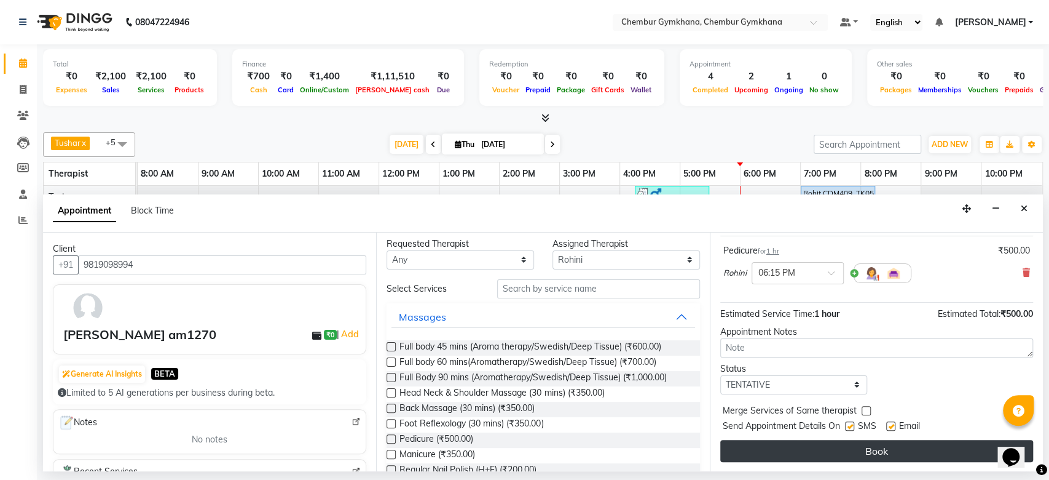
click at [810, 456] on button "Book" at bounding box center [877, 451] width 313 height 22
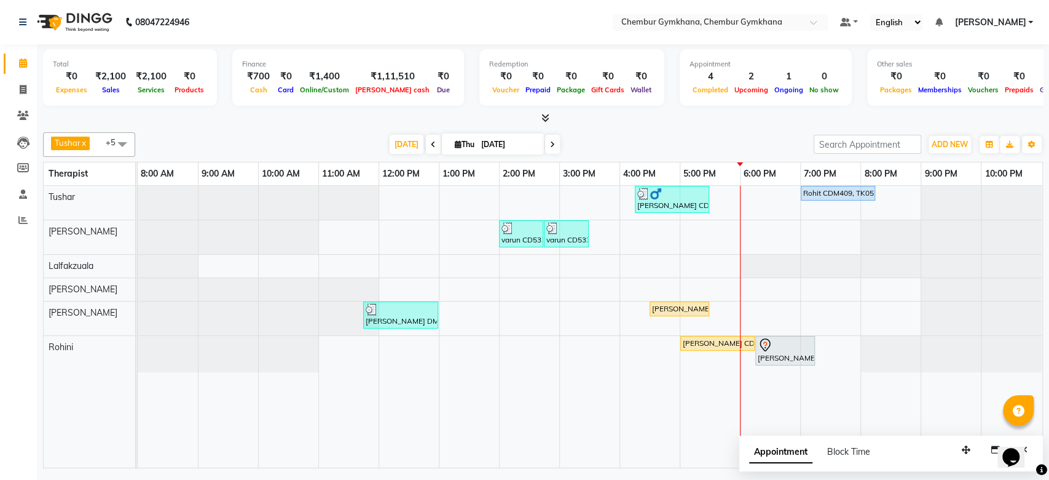
click at [328, 120] on div at bounding box center [543, 118] width 1000 height 13
click at [716, 129] on div "[PERSON_NAME] x [PERSON_NAME] x [PERSON_NAME] [PERSON_NAME] x +5 Select All Pap…" at bounding box center [543, 297] width 1000 height 341
click at [23, 115] on icon at bounding box center [23, 115] width 12 height 9
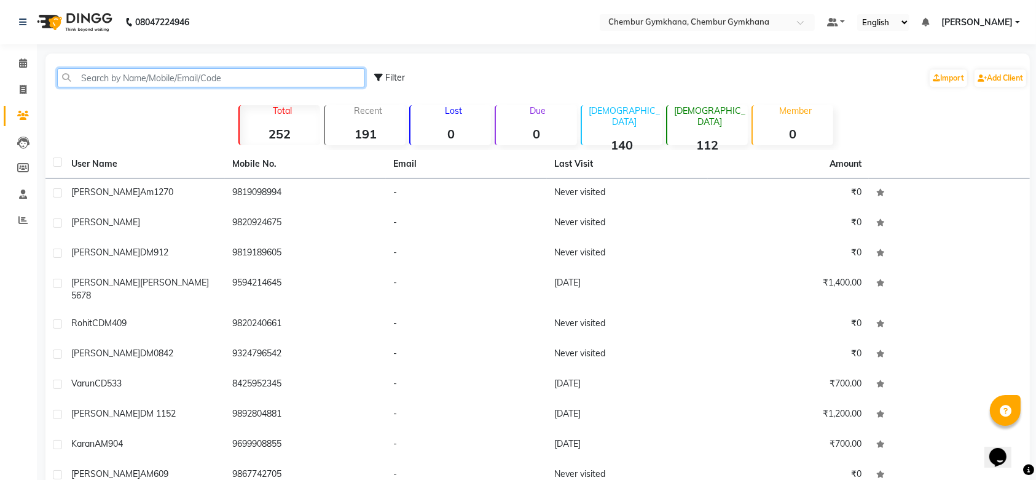
click at [215, 74] on input "text" at bounding box center [211, 77] width 308 height 19
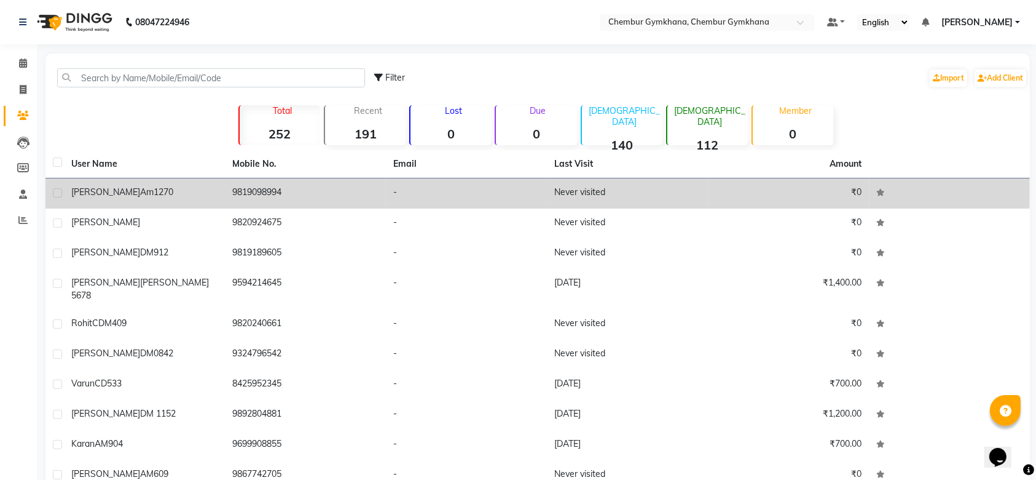
click at [264, 201] on td "9819098994" at bounding box center [305, 193] width 161 height 30
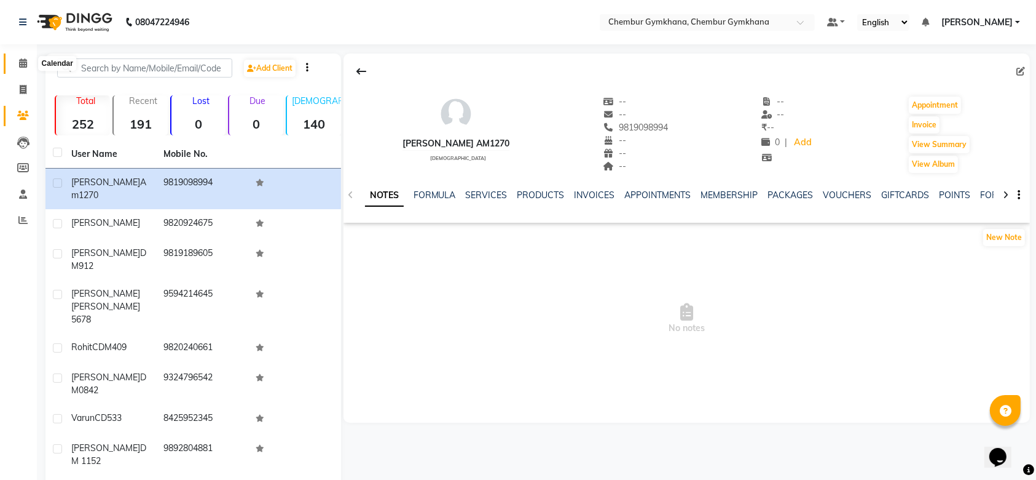
click at [19, 59] on icon at bounding box center [23, 62] width 8 height 9
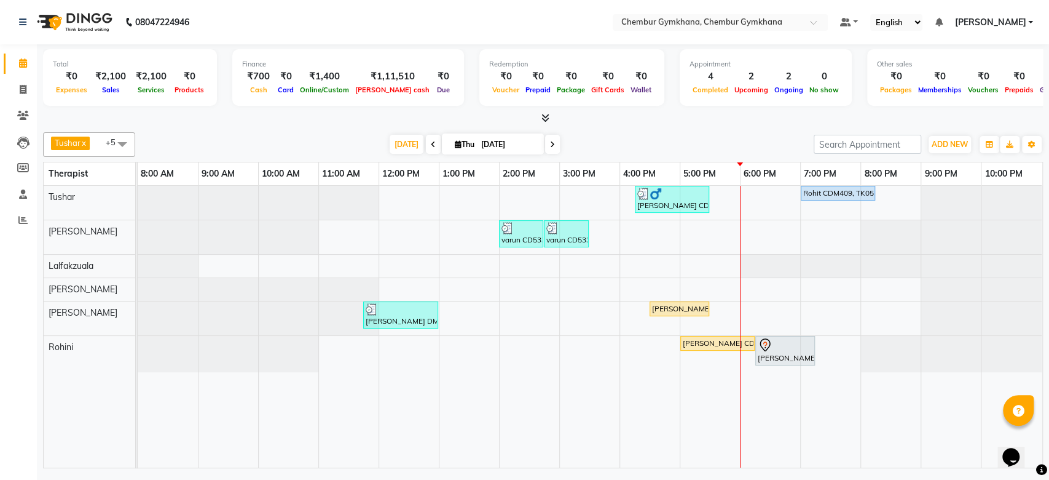
click at [306, 141] on div "[DATE] [DATE]" at bounding box center [474, 144] width 666 height 18
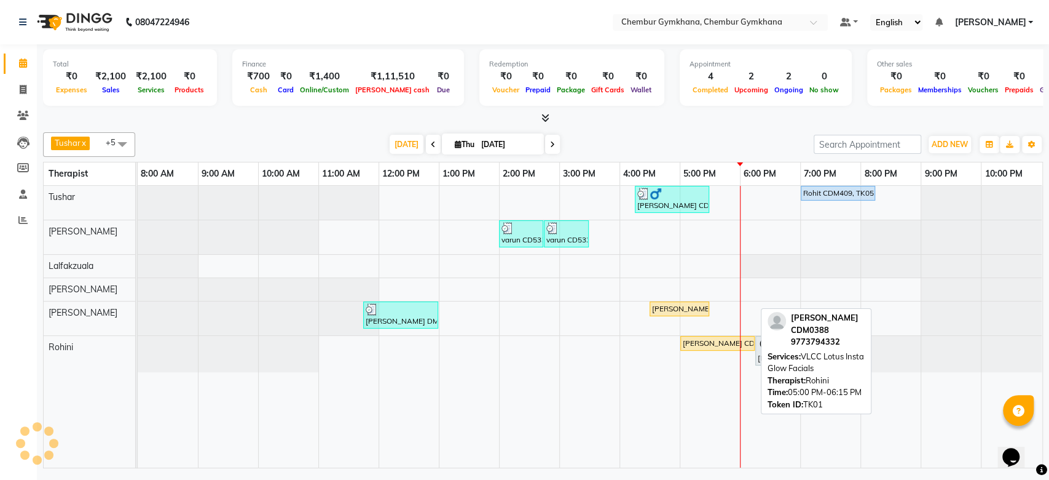
click at [695, 341] on div "[PERSON_NAME] CDM0388, TK01, 05:00 PM-06:15 PM, VLCC Lotus Insta Glow Facials" at bounding box center [718, 343] width 72 height 11
select select "1"
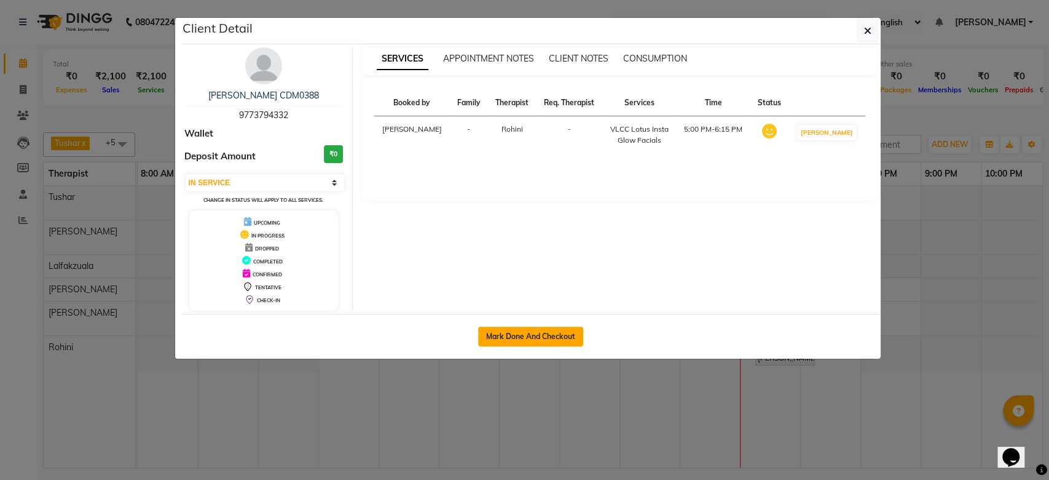
click at [549, 340] on button "Mark Done And Checkout" at bounding box center [530, 336] width 105 height 20
select select "service"
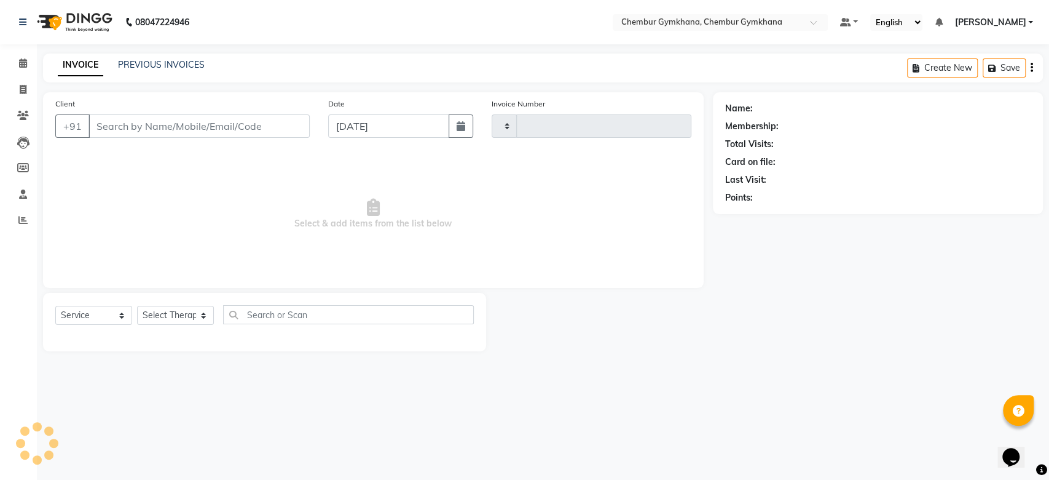
type input "0253"
select select "3"
select select "8754"
type input "9773794332"
select select "88850"
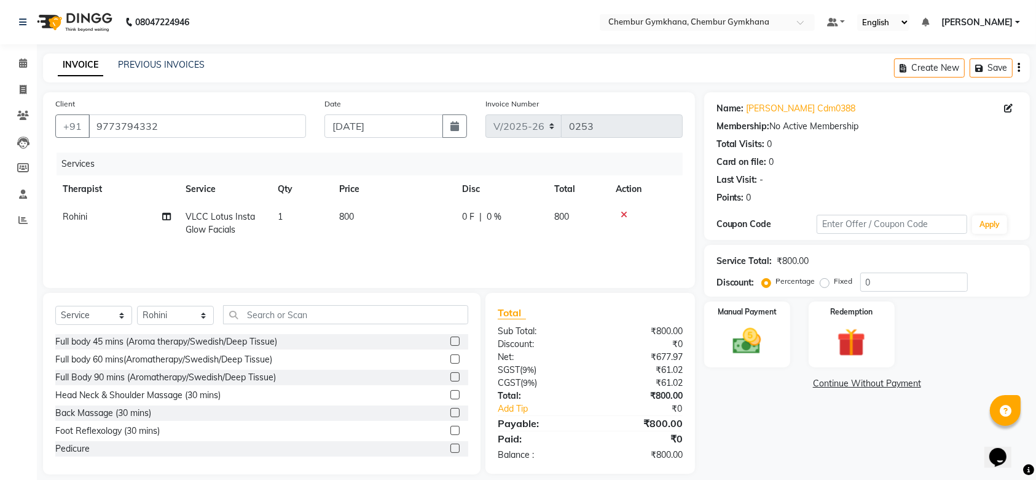
scroll to position [12, 0]
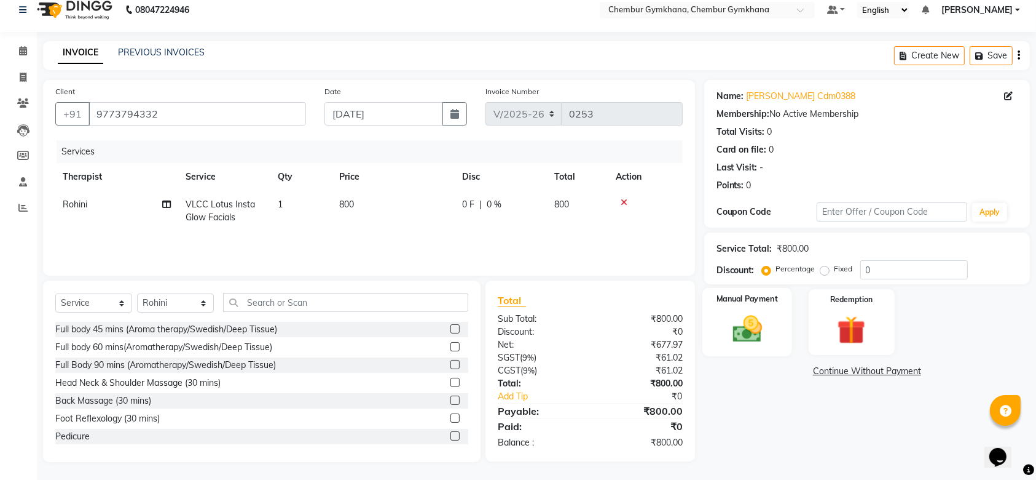
click at [716, 324] on div "Manual Payment" at bounding box center [748, 322] width 90 height 69
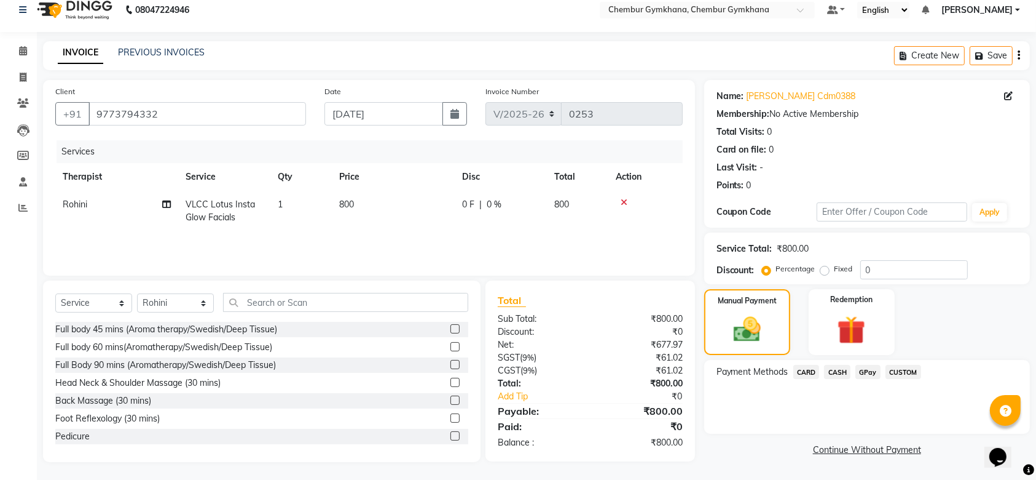
click at [871, 373] on span "GPay" at bounding box center [868, 372] width 25 height 14
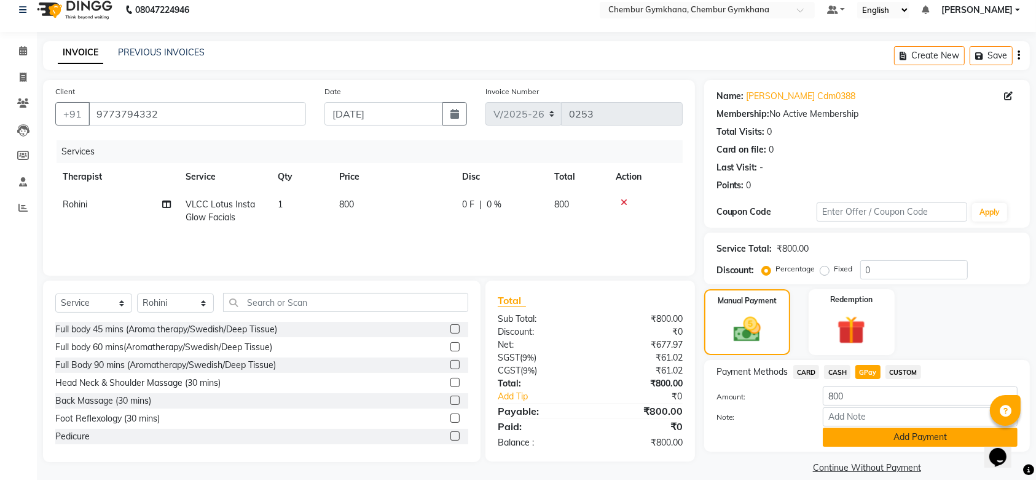
click at [894, 438] on button "Add Payment" at bounding box center [920, 436] width 195 height 19
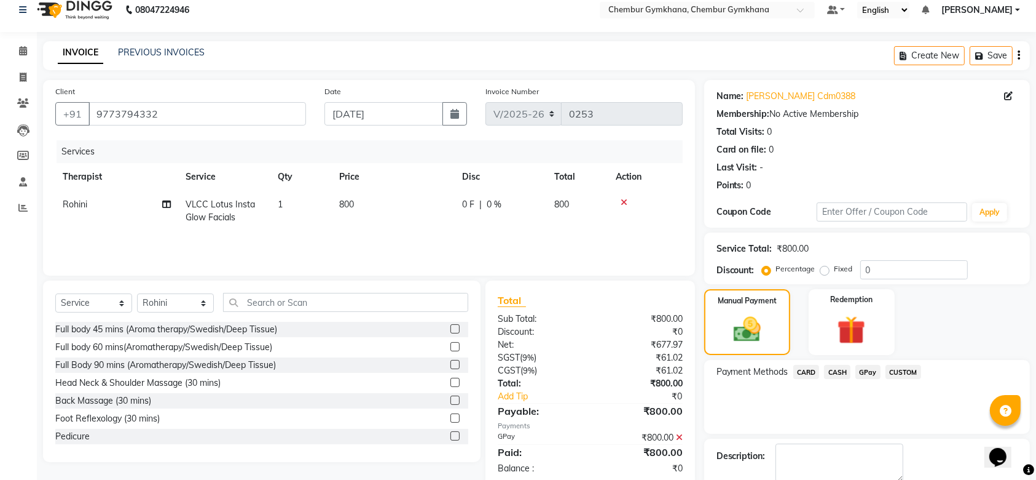
scroll to position [79, 0]
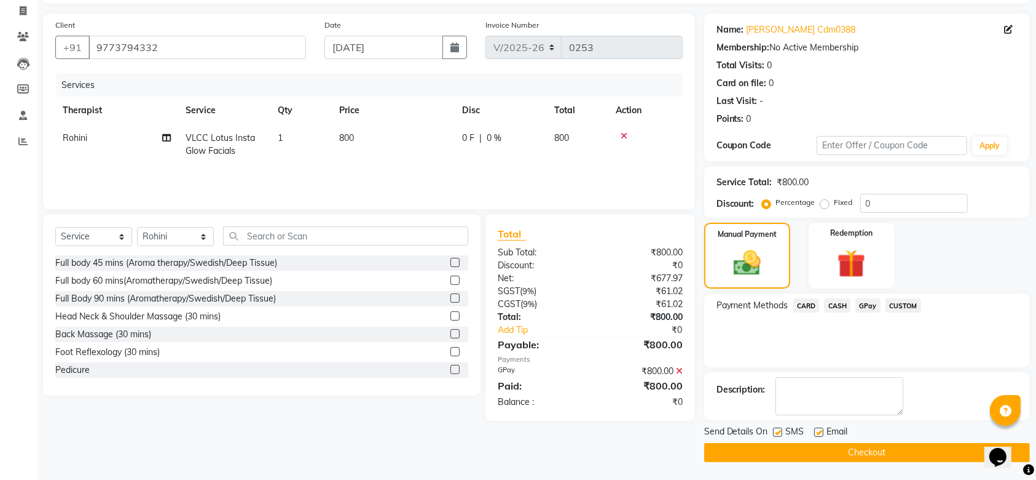
click at [888, 450] on button "Checkout" at bounding box center [868, 452] width 326 height 19
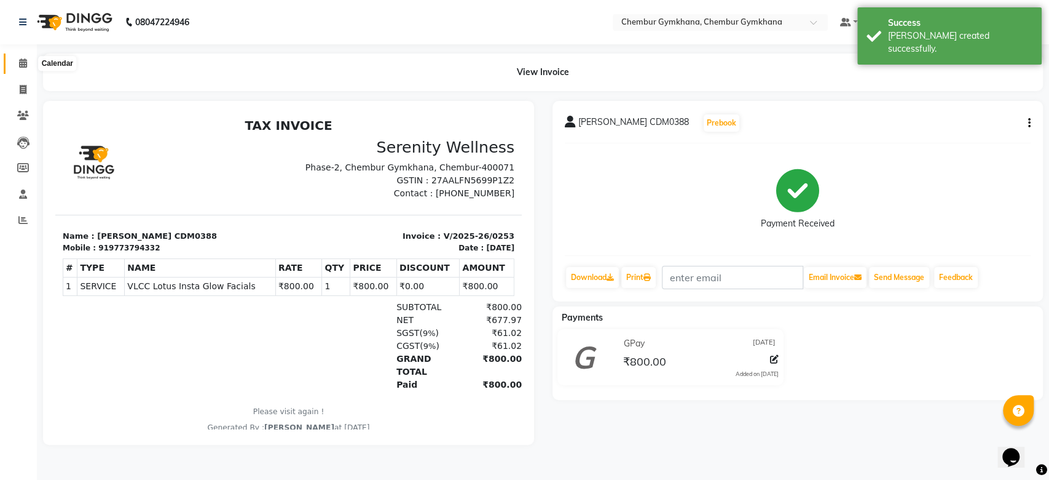
click at [24, 62] on icon at bounding box center [23, 62] width 8 height 9
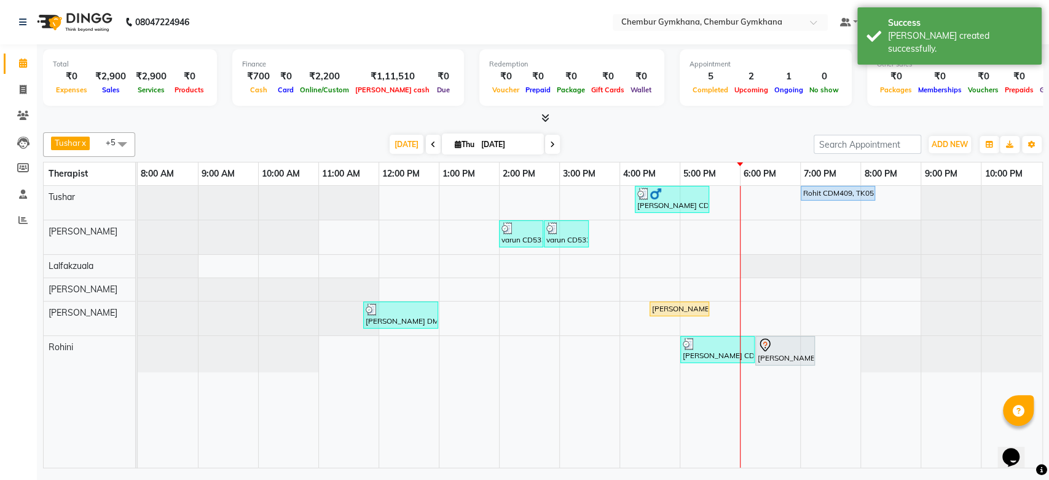
click at [546, 143] on span at bounding box center [552, 144] width 15 height 19
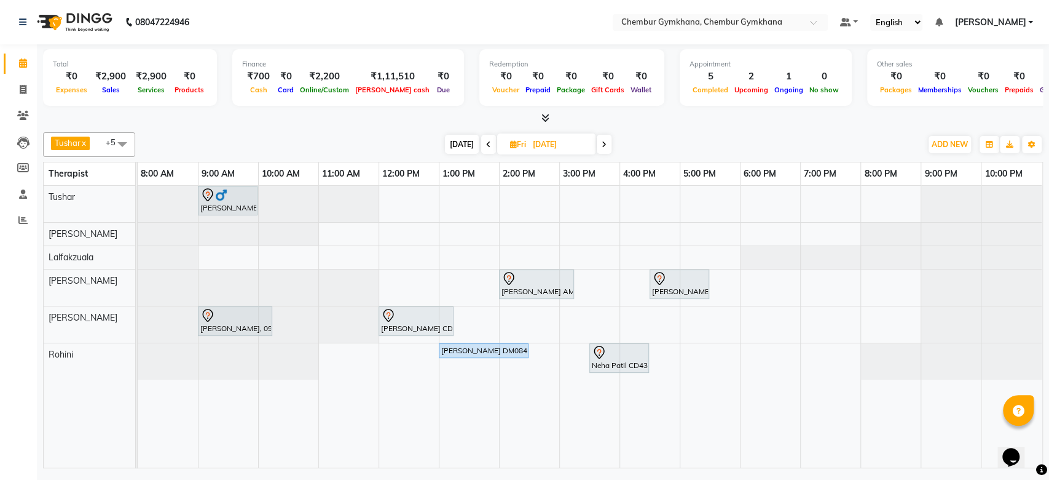
click at [602, 146] on icon at bounding box center [604, 144] width 5 height 7
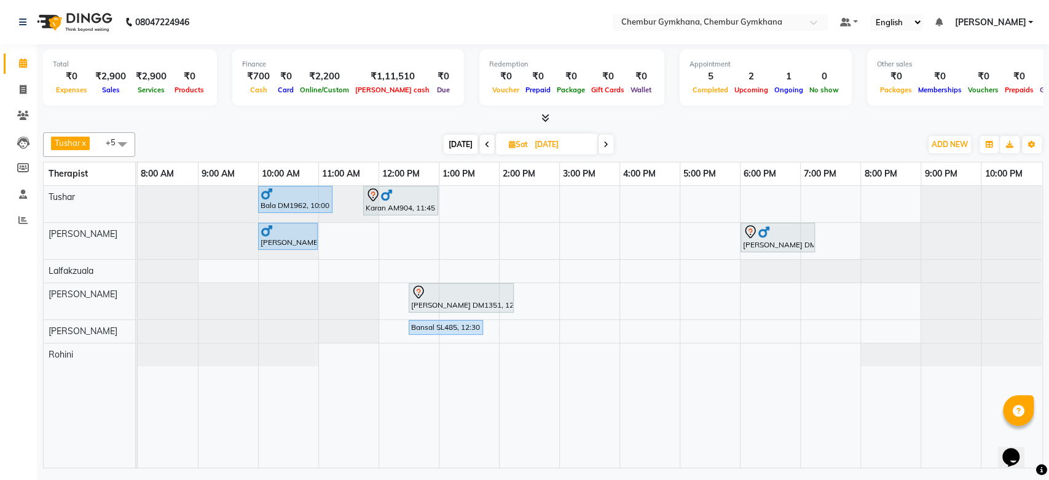
click at [468, 149] on span "[DATE]" at bounding box center [461, 144] width 34 height 19
type input "[DATE]"
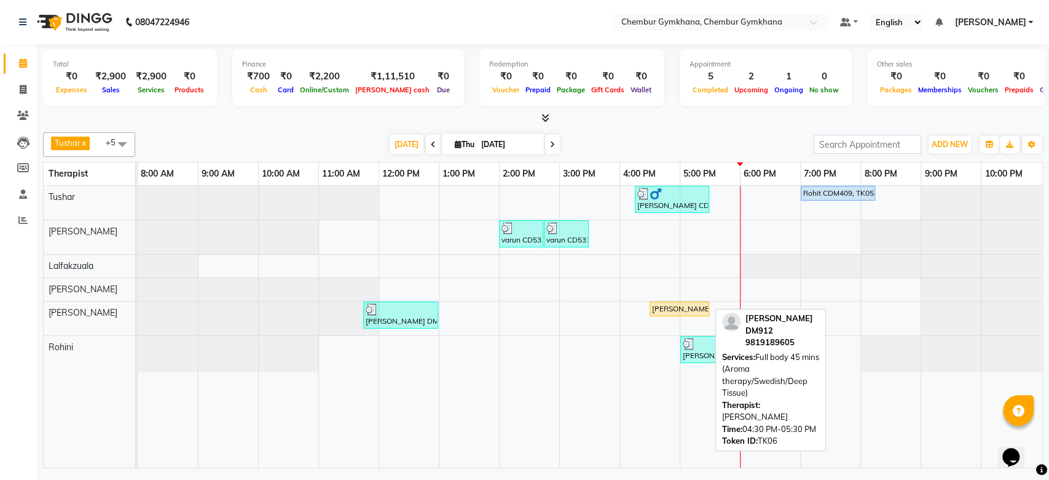
click at [666, 312] on div "[PERSON_NAME] DM912, TK06, 04:30 PM-05:30 PM, Full body 45 mins (Aroma therapy/…" at bounding box center [679, 308] width 57 height 11
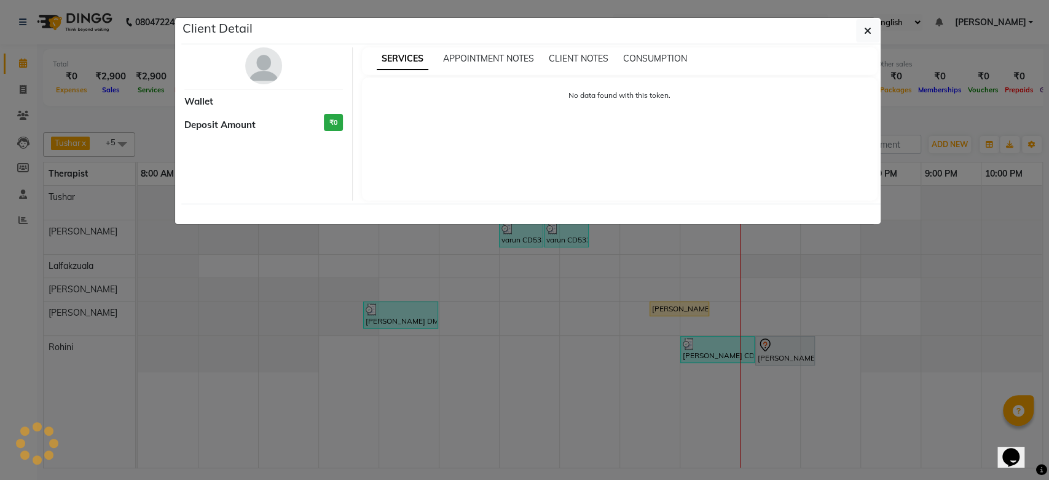
select select "1"
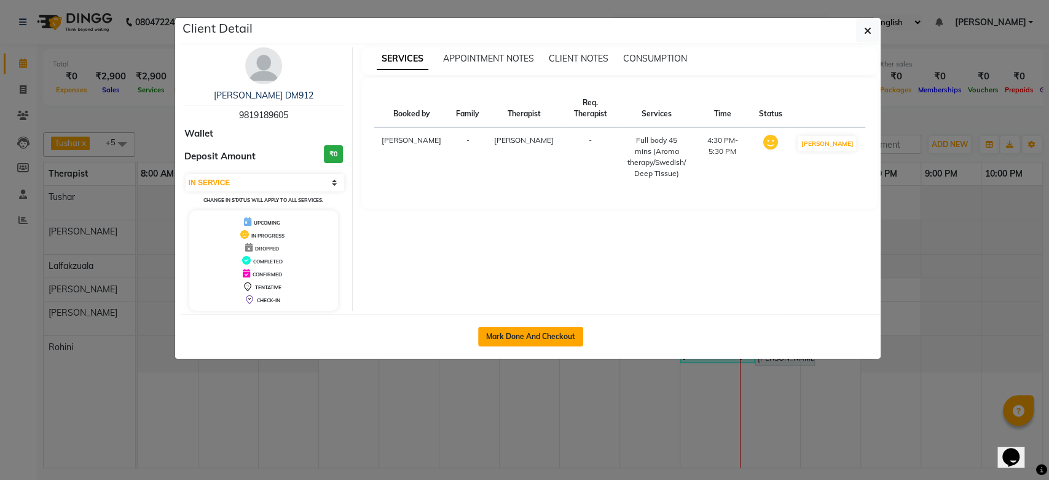
click at [567, 327] on button "Mark Done And Checkout" at bounding box center [530, 336] width 105 height 20
select select "8754"
select select "service"
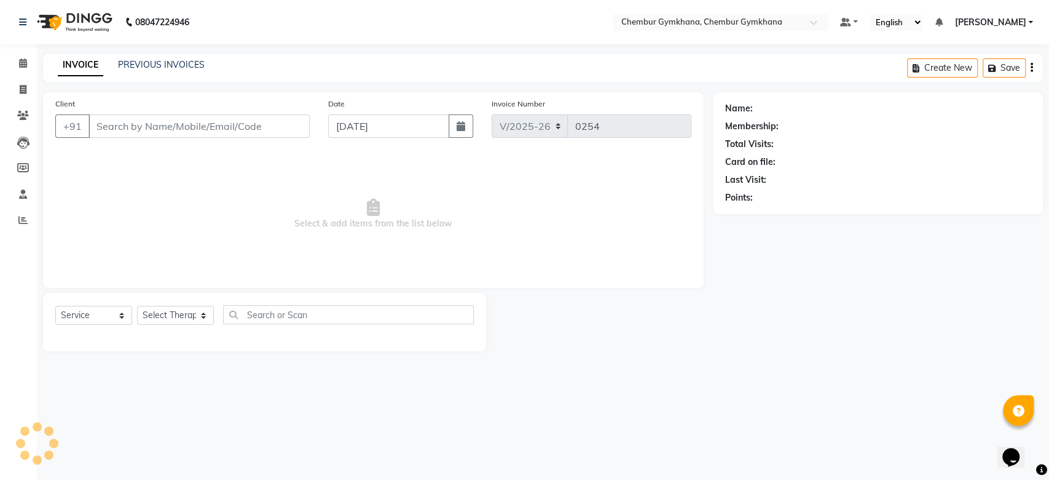
select select "3"
type input "9819189605"
select select "89090"
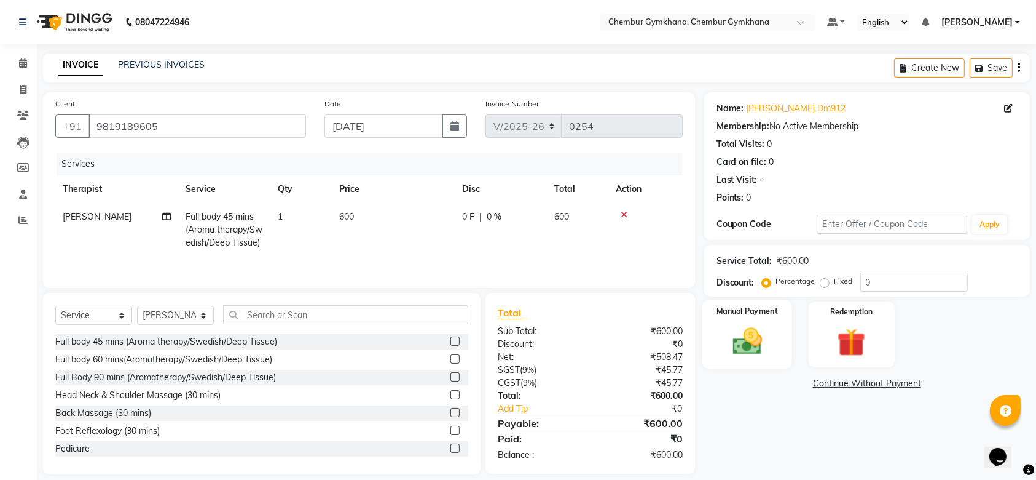
click at [759, 346] on img at bounding box center [748, 341] width 48 height 34
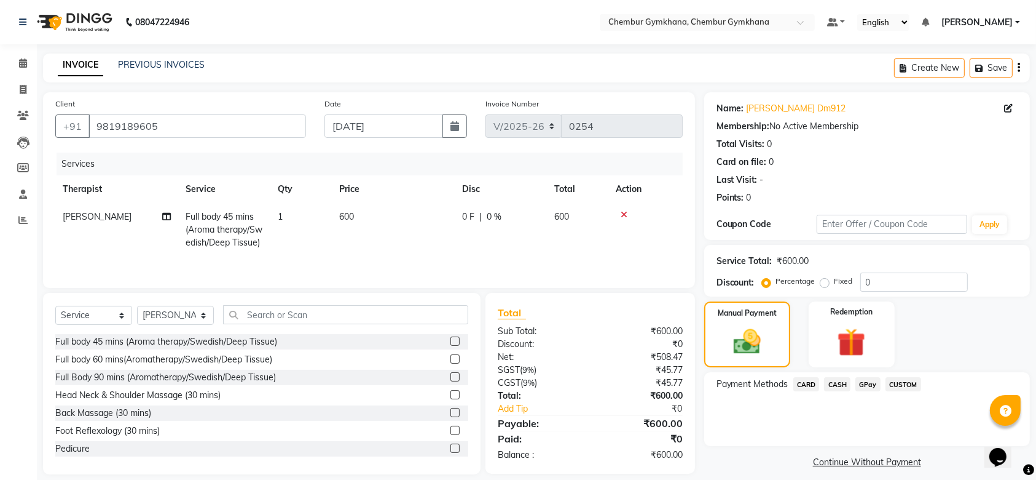
scroll to position [28, 0]
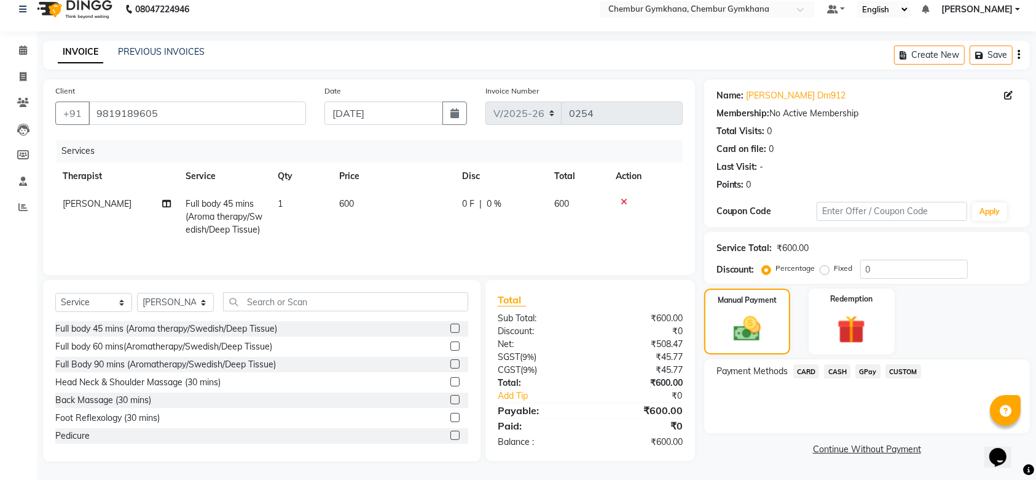
click at [874, 364] on span "GPay" at bounding box center [868, 371] width 25 height 14
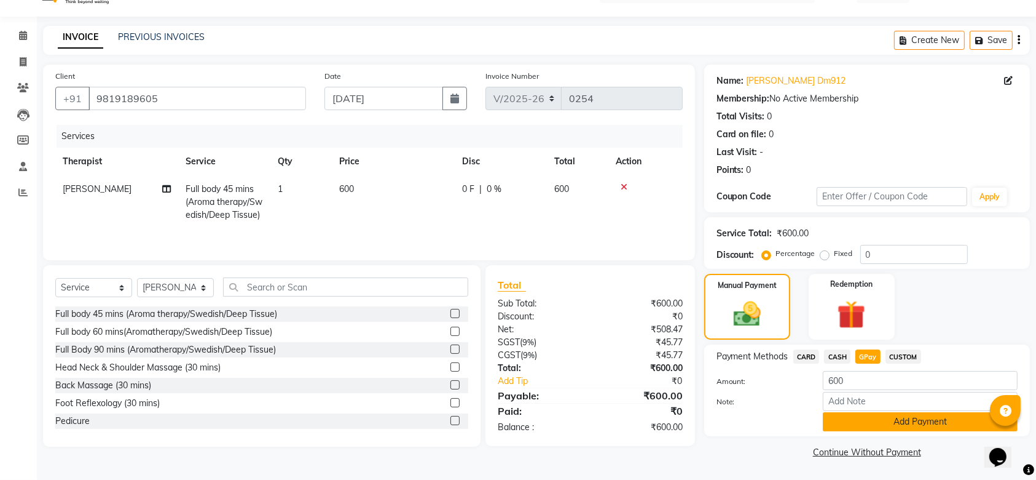
click at [875, 423] on button "Add Payment" at bounding box center [920, 421] width 195 height 19
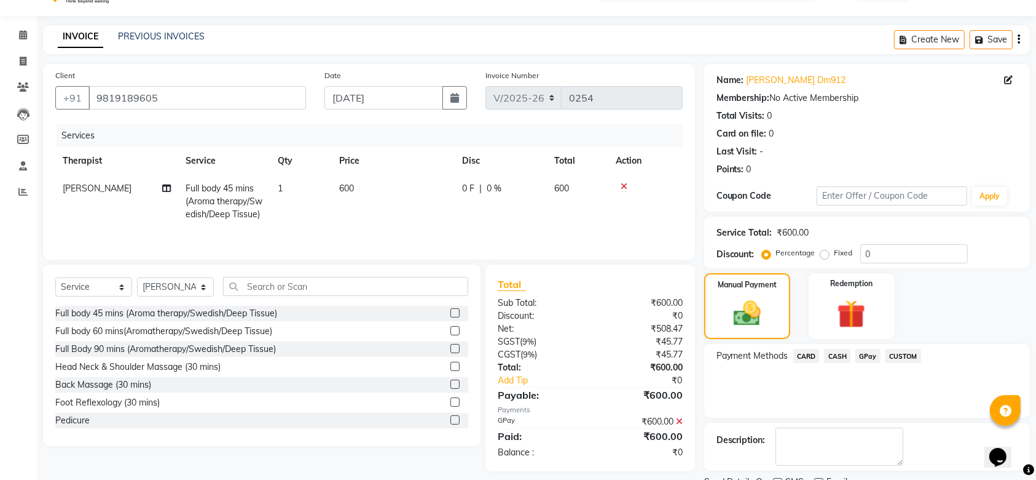
scroll to position [79, 0]
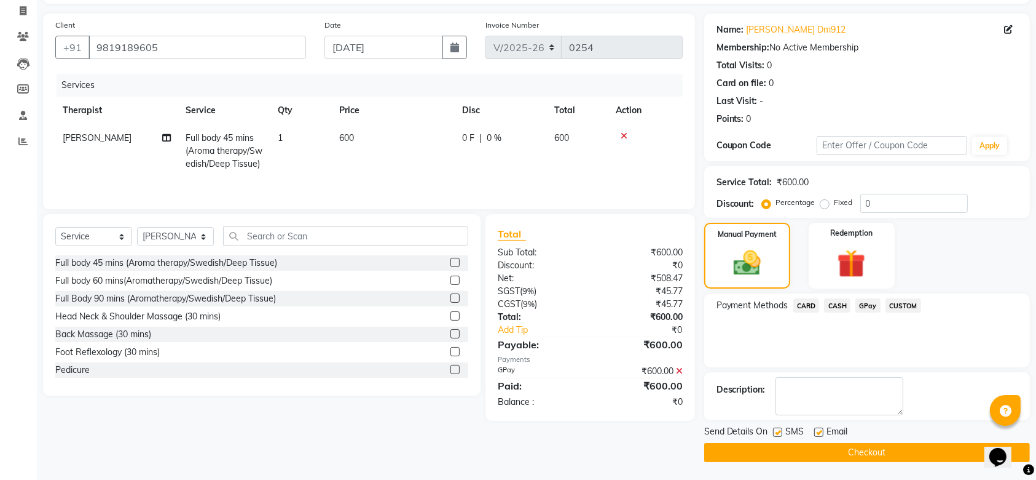
click at [928, 361] on div "Payment Methods CARD CASH GPay CUSTOM" at bounding box center [868, 330] width 326 height 74
click at [965, 258] on div "Manual Payment Redemption" at bounding box center [867, 256] width 344 height 66
click at [681, 375] on icon at bounding box center [679, 370] width 7 height 9
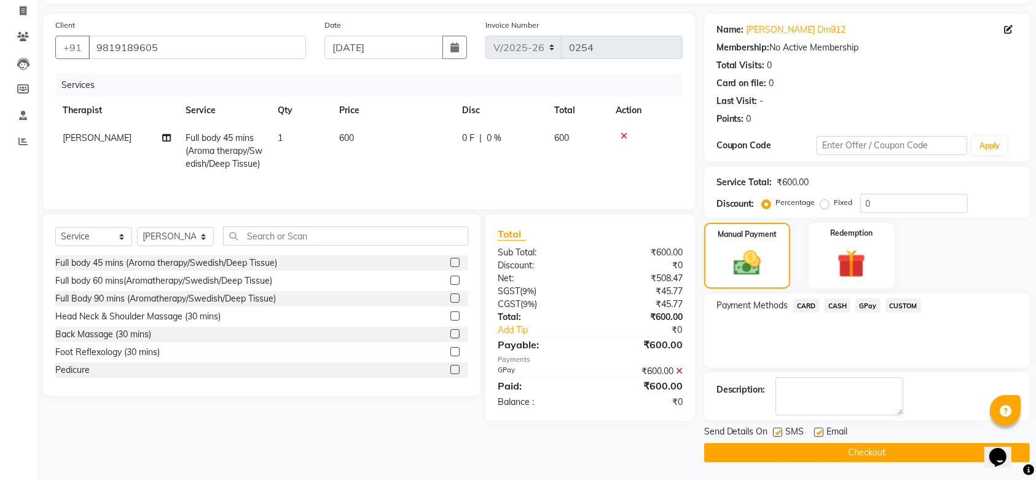
scroll to position [28, 0]
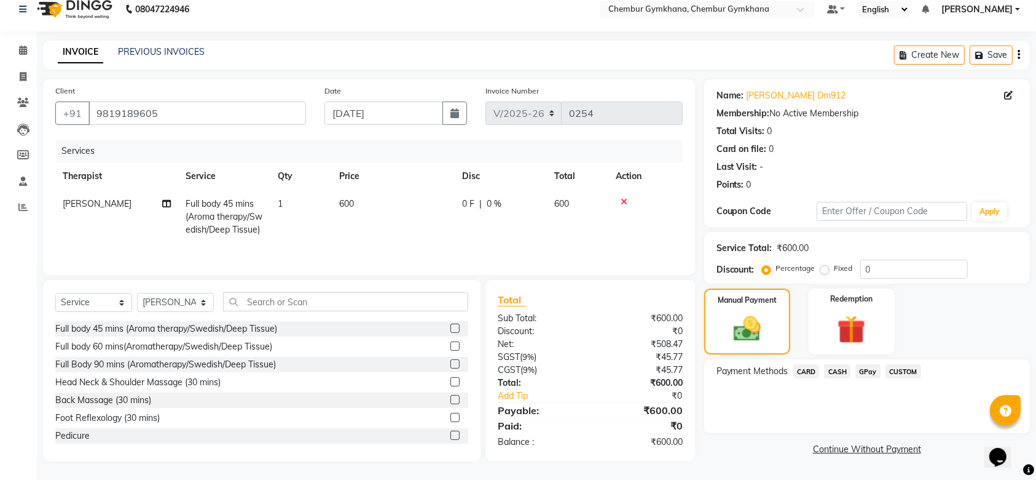
click at [840, 364] on span "CASH" at bounding box center [837, 371] width 26 height 14
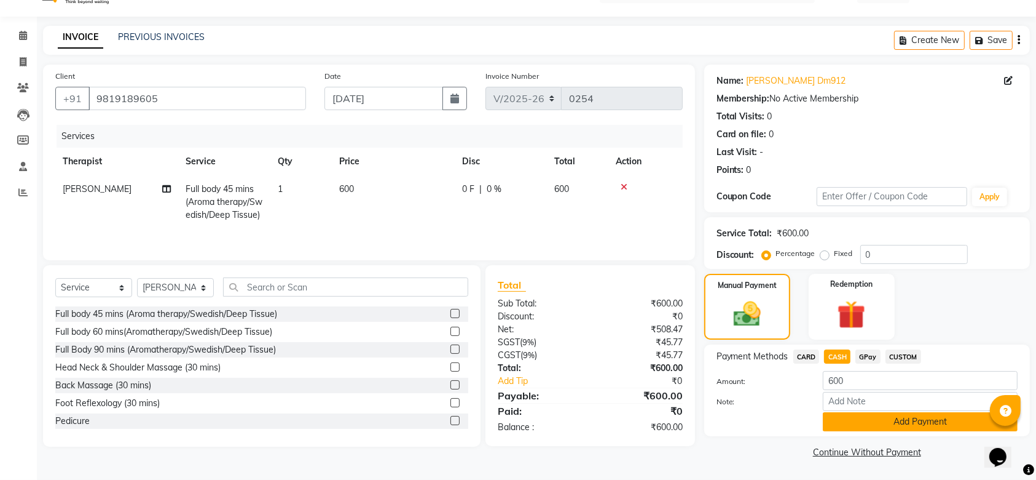
click at [864, 420] on button "Add Payment" at bounding box center [920, 421] width 195 height 19
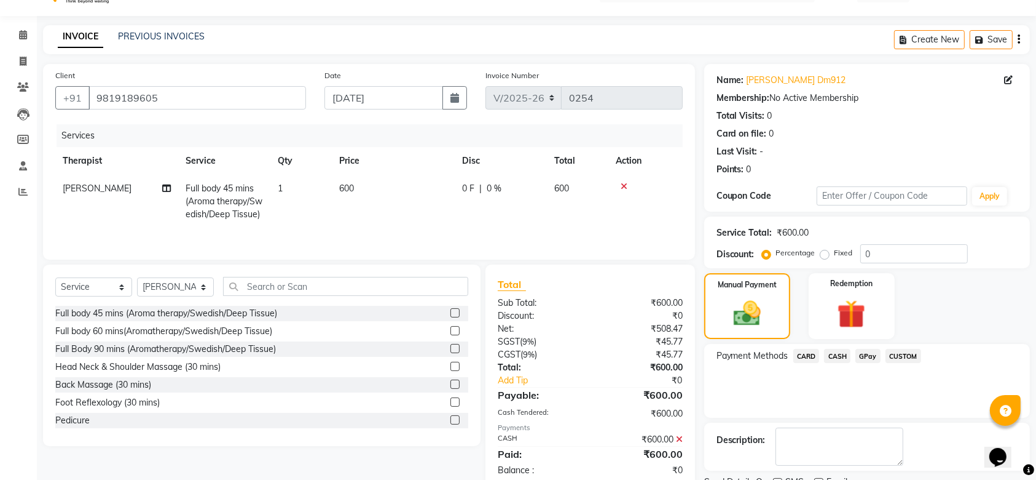
scroll to position [79, 0]
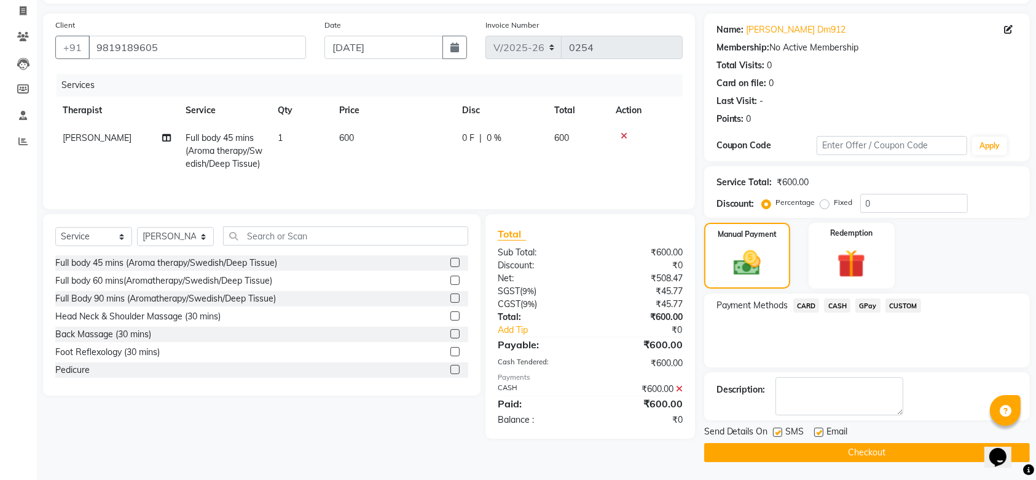
click at [861, 454] on button "Checkout" at bounding box center [868, 452] width 326 height 19
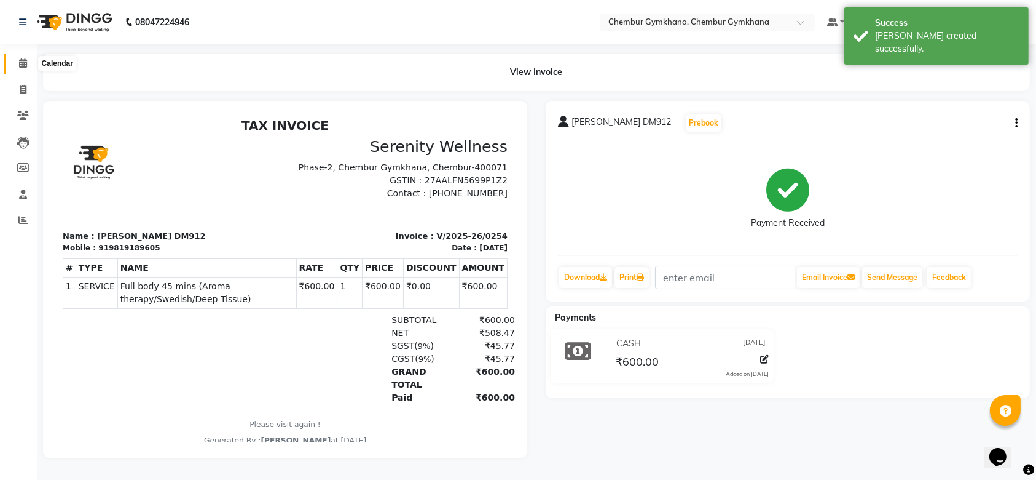
click at [20, 63] on icon at bounding box center [23, 62] width 8 height 9
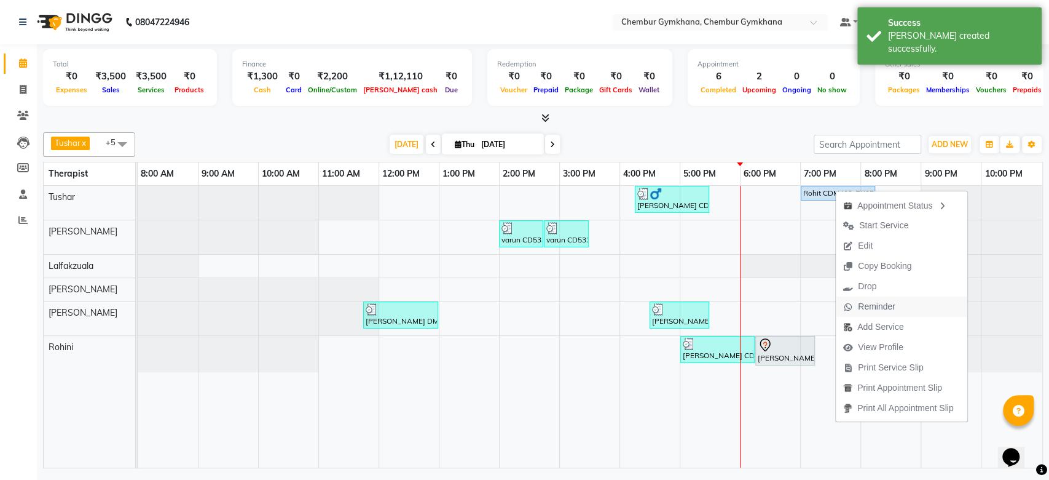
click at [890, 307] on span "Reminder" at bounding box center [877, 306] width 38 height 13
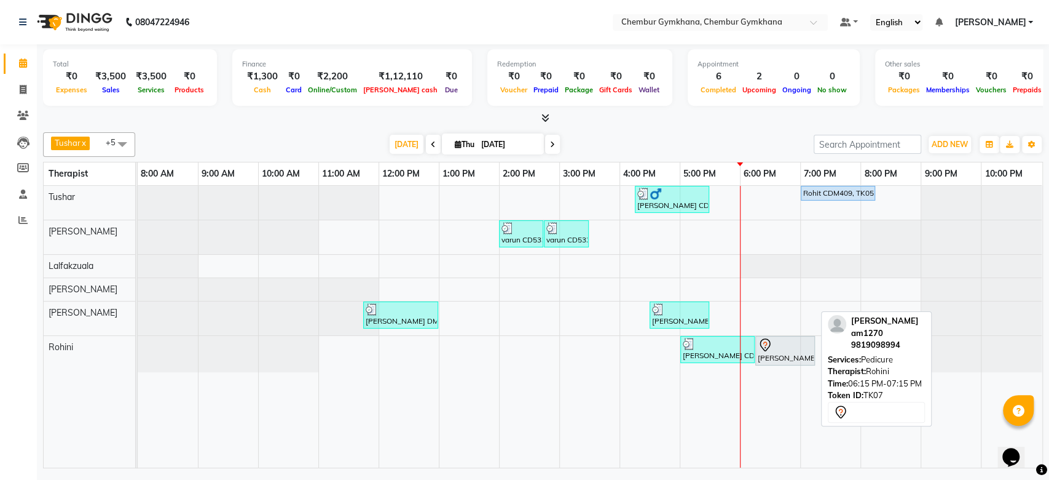
click at [772, 351] on div "[PERSON_NAME] am1270, TK07, 06:15 PM-07:15 PM, Pedicure" at bounding box center [785, 351] width 57 height 26
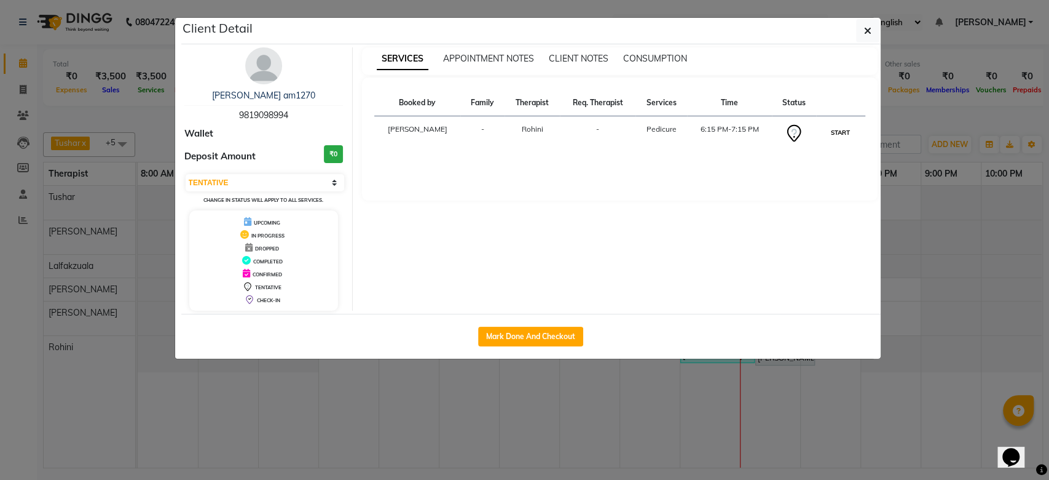
click at [843, 128] on button "START" at bounding box center [840, 132] width 25 height 15
select select "1"
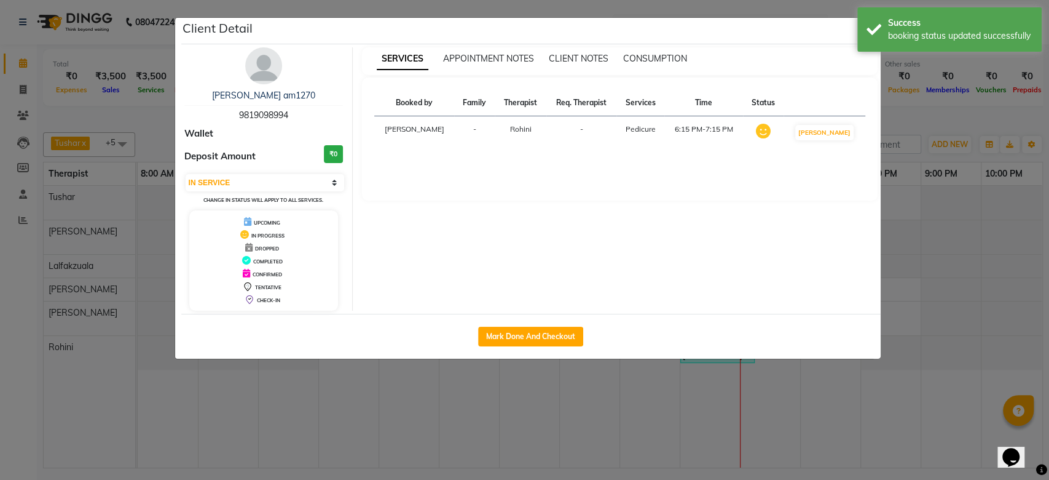
click at [958, 109] on ngb-modal-window "Client Detail [PERSON_NAME] am1270 9819098994 Wallet Deposit Amount ₹0 Select I…" at bounding box center [524, 240] width 1049 height 480
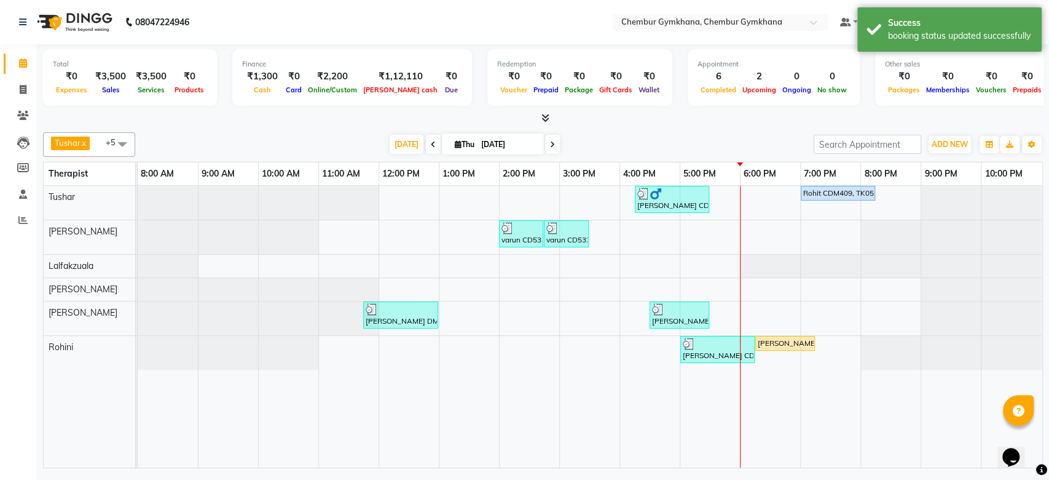
click at [735, 133] on div "[PERSON_NAME] x [PERSON_NAME] x [PERSON_NAME] [PERSON_NAME] x +5 Select All Pap…" at bounding box center [543, 144] width 1000 height 25
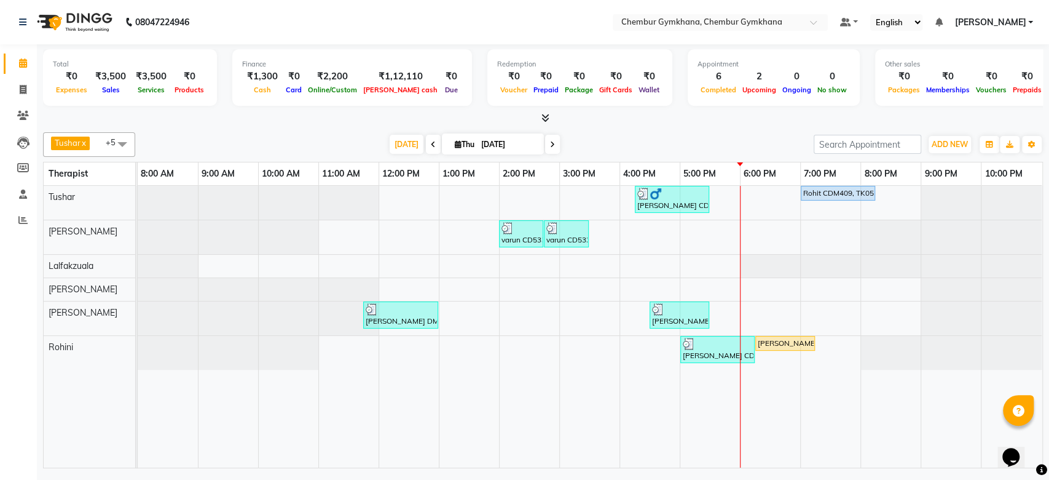
click at [713, 127] on div "[PERSON_NAME] x [PERSON_NAME] x [PERSON_NAME] [PERSON_NAME] x +5 Select All Pap…" at bounding box center [543, 297] width 1000 height 341
click at [551, 141] on icon at bounding box center [552, 144] width 5 height 7
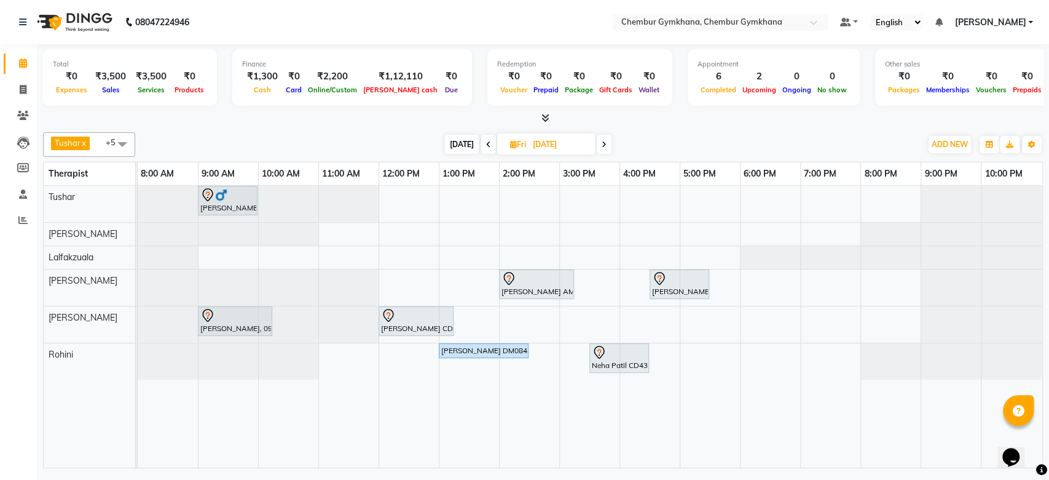
click at [671, 136] on div "[DATE] [DATE]" at bounding box center [528, 144] width 774 height 18
click at [470, 140] on span "[DATE]" at bounding box center [462, 144] width 34 height 19
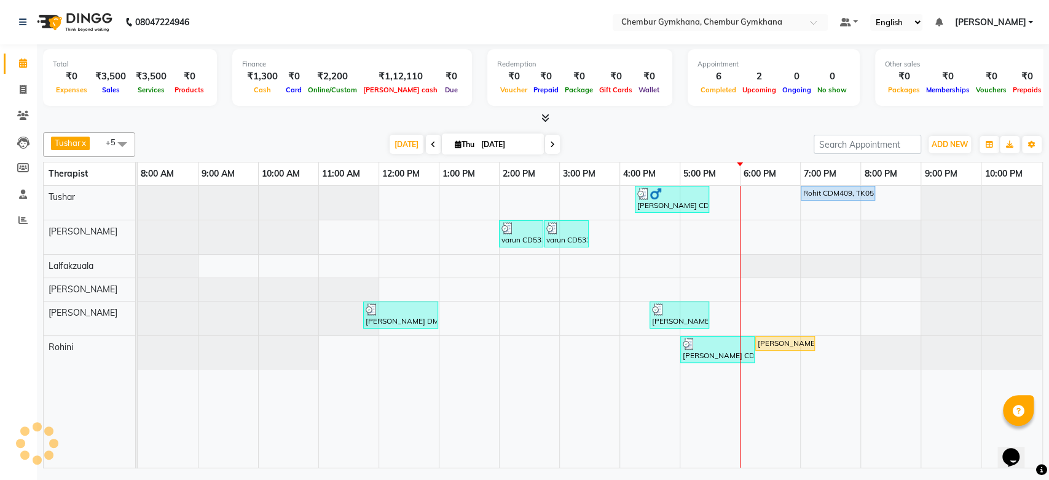
click at [673, 144] on div "[DATE] [DATE]" at bounding box center [474, 144] width 666 height 18
click at [676, 131] on div "[PERSON_NAME] x [PERSON_NAME] x [PERSON_NAME] [PERSON_NAME] x +5 Select All Pap…" at bounding box center [543, 297] width 1000 height 341
click at [688, 130] on div "[PERSON_NAME] x [PERSON_NAME] x [PERSON_NAME] [PERSON_NAME] x +5 Select All Pap…" at bounding box center [543, 297] width 1000 height 341
click at [765, 144] on div "[DATE] [DATE]" at bounding box center [474, 144] width 666 height 18
click at [550, 143] on icon at bounding box center [552, 144] width 5 height 7
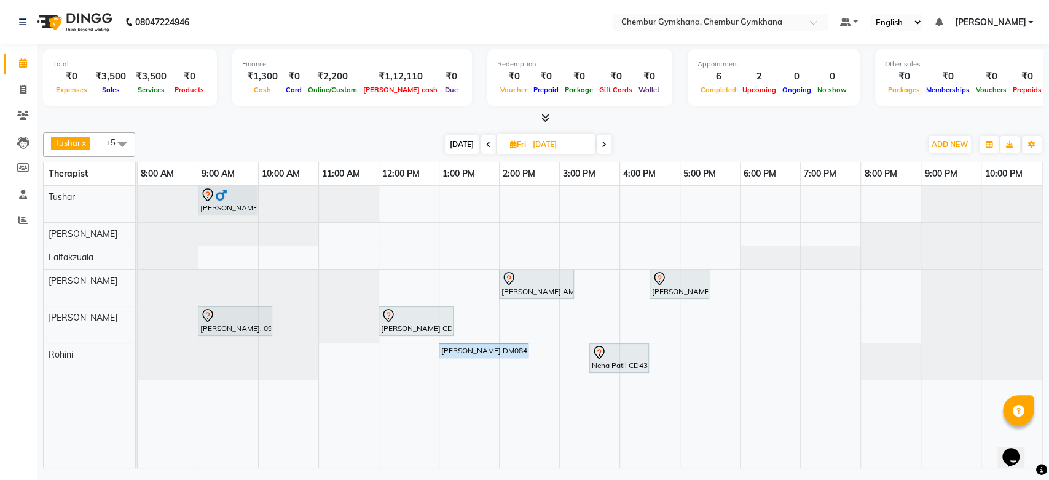
click at [714, 135] on div "[DATE] [DATE]" at bounding box center [528, 144] width 774 height 18
click at [597, 146] on span at bounding box center [604, 144] width 15 height 19
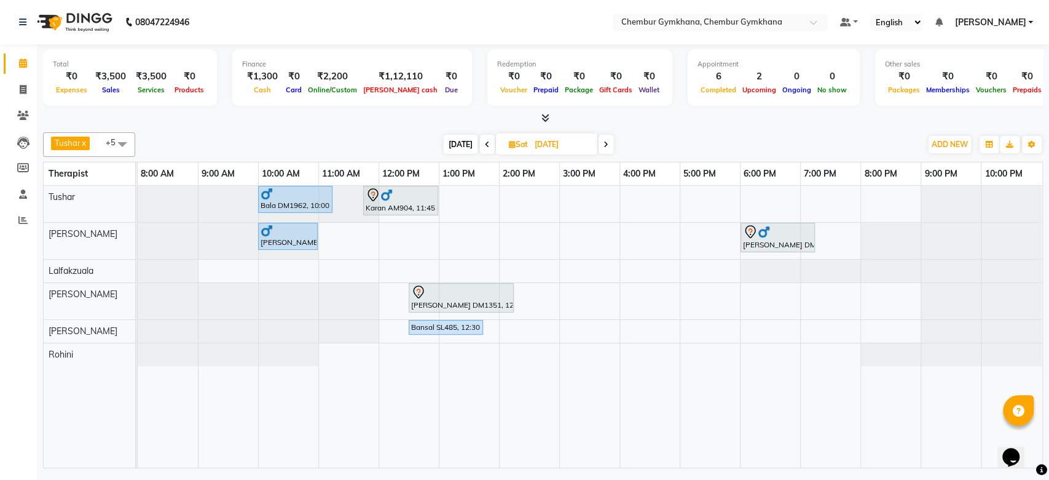
click at [601, 146] on span at bounding box center [606, 144] width 15 height 19
type input "[DATE]"
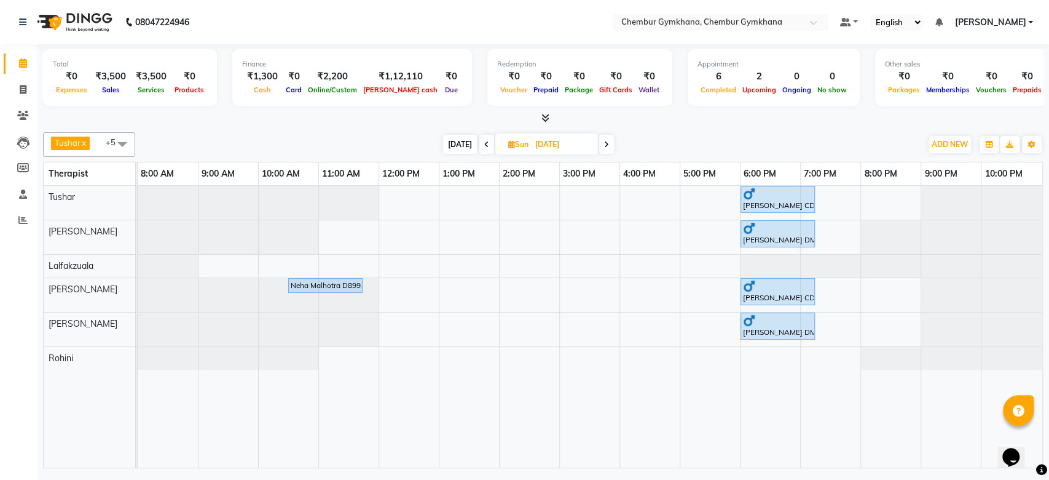
click at [652, 141] on div "[DATE] [DATE]" at bounding box center [528, 144] width 774 height 18
click at [393, 125] on div "Total ₹0 Expenses ₹3,500 Sales ₹3,500 Services ₹0 Products Finance ₹1,300 Cash …" at bounding box center [543, 257] width 1013 height 427
click at [405, 322] on div "[PERSON_NAME] CD657, 06:00 PM-07:15 PM, Full body 60 mins(Aromatherapy/Swedish/…" at bounding box center [590, 327] width 905 height 282
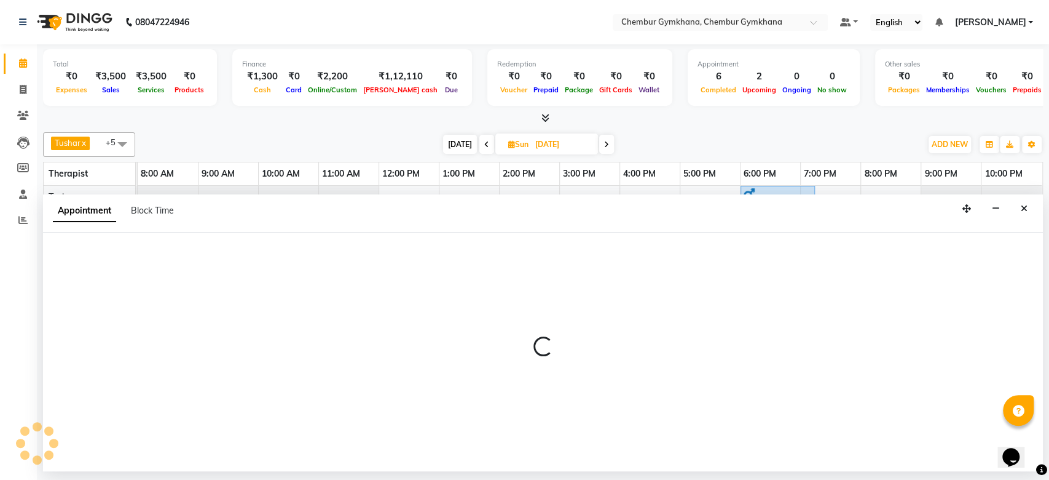
select select "89090"
select select "720"
select select "tentative"
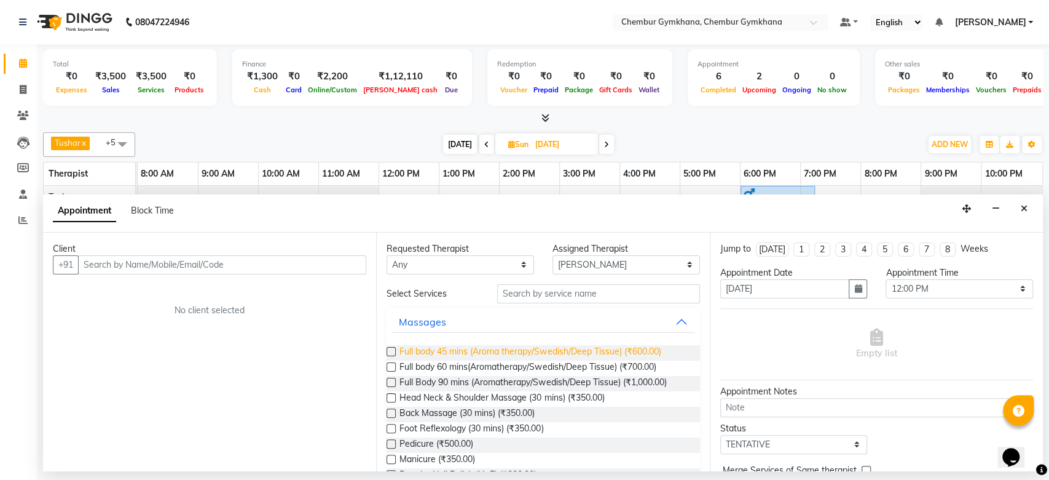
click at [501, 353] on span "Full body 45 mins (Aroma therapy/Swedish/Deep Tissue) (₹600.00)" at bounding box center [530, 352] width 261 height 15
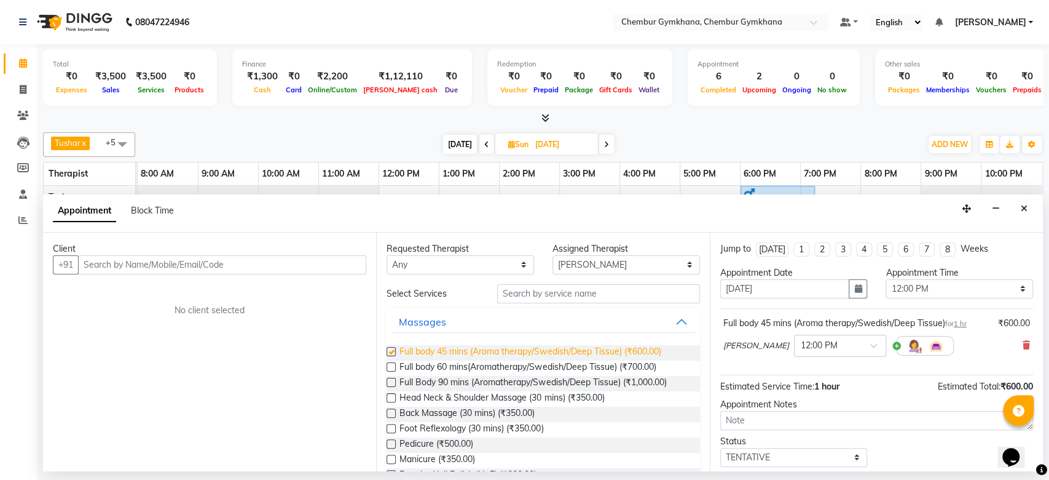
checkbox input "false"
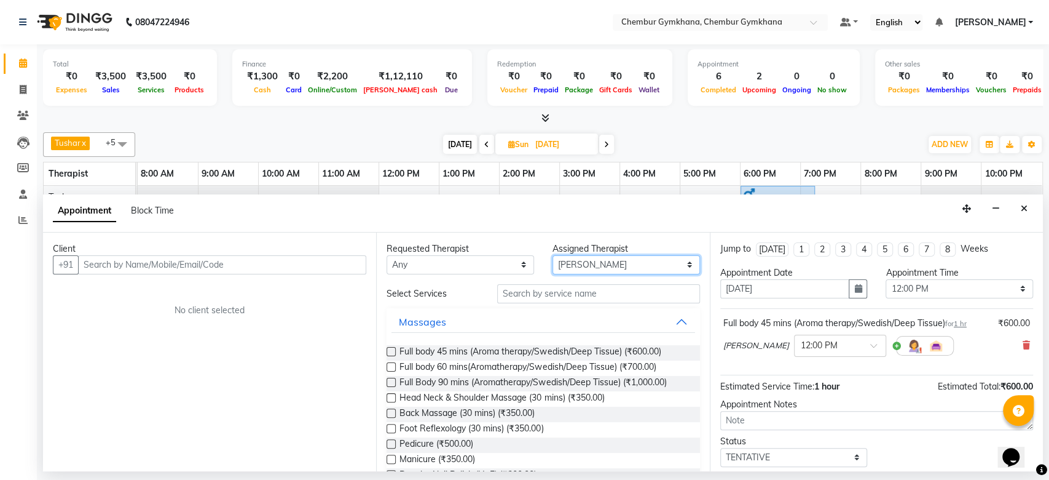
click at [634, 257] on select "Select Ishrat [PERSON_NAME] Laltlanchhuaha [PERSON_NAME] [PERSON_NAME] [PERSON_…" at bounding box center [627, 264] width 148 height 19
select select "88850"
click at [553, 255] on select "Select Ishrat [PERSON_NAME] Laltlanchhuaha [PERSON_NAME] [PERSON_NAME] [PERSON_…" at bounding box center [627, 264] width 148 height 19
click at [548, 298] on input "text" at bounding box center [598, 293] width 203 height 19
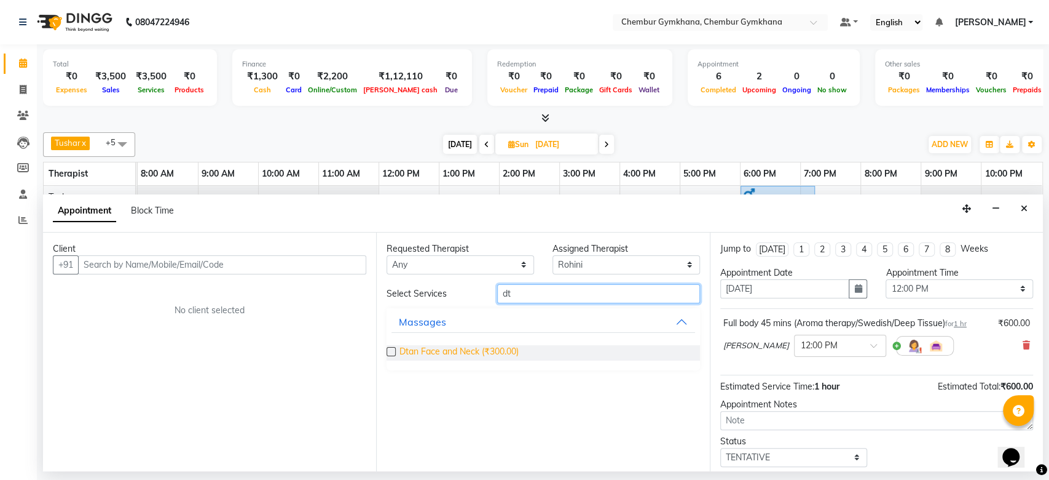
type input "dt"
click at [500, 349] on span "Dtan Face and Neck (₹300.00)" at bounding box center [459, 352] width 119 height 15
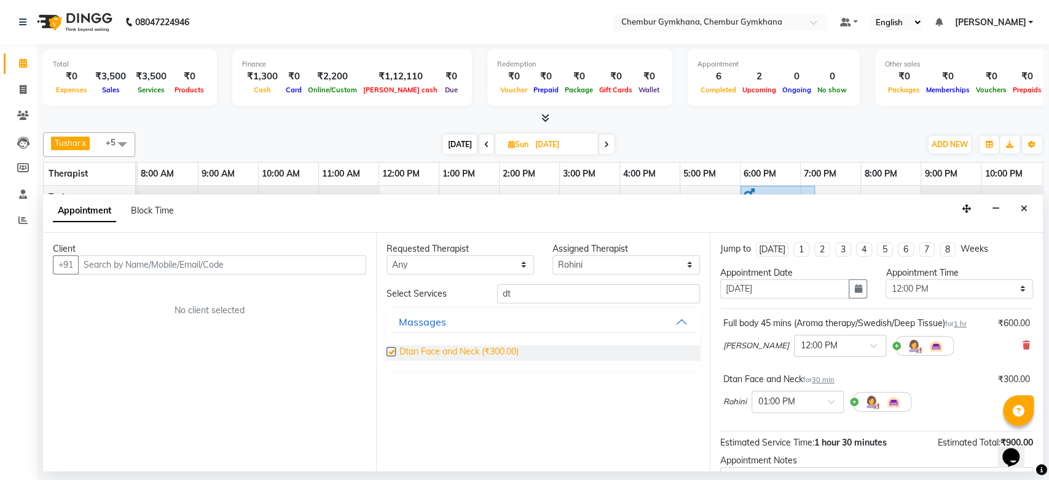
checkbox input "false"
click at [573, 294] on input "dt" at bounding box center [598, 293] width 203 height 19
type input "d"
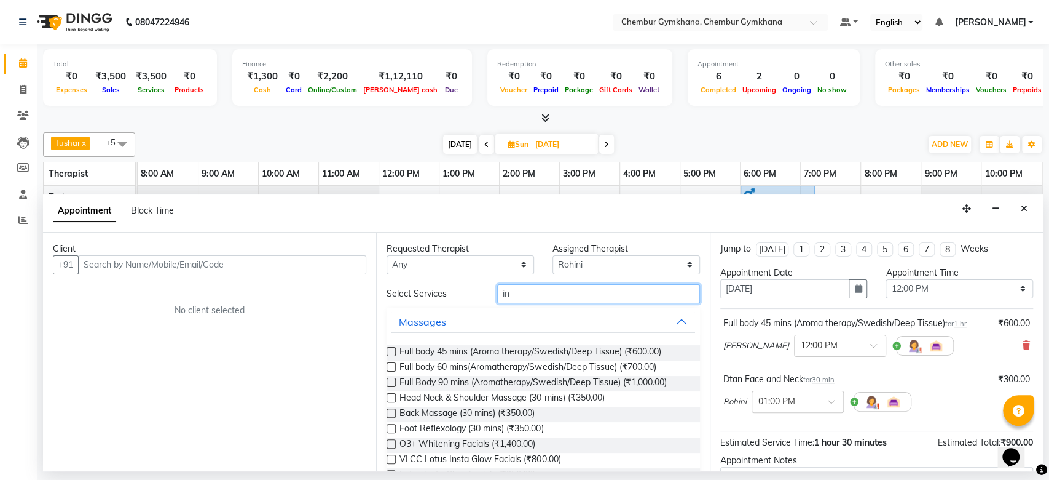
type input "i"
type input "m"
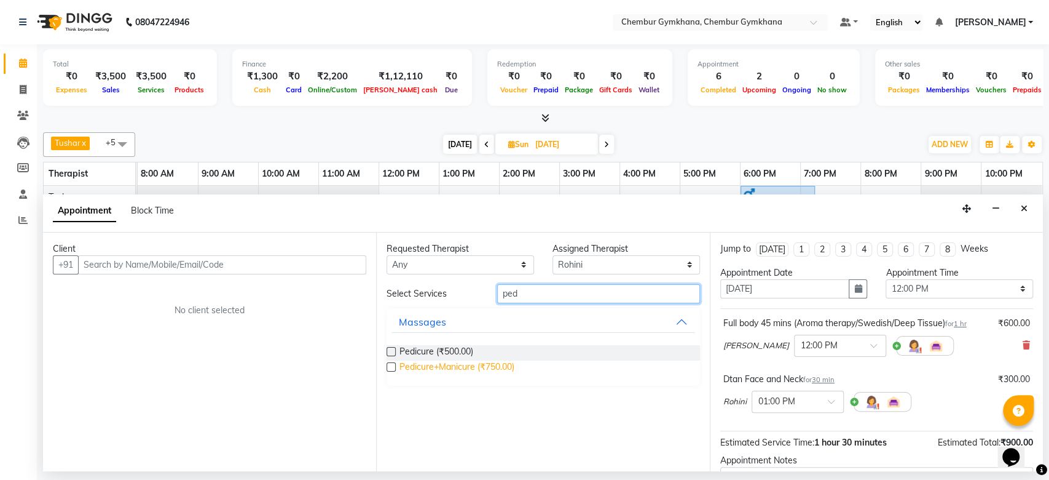
type input "ped"
click at [481, 366] on span "Pedicure+Manicure (₹750.00)" at bounding box center [457, 367] width 115 height 15
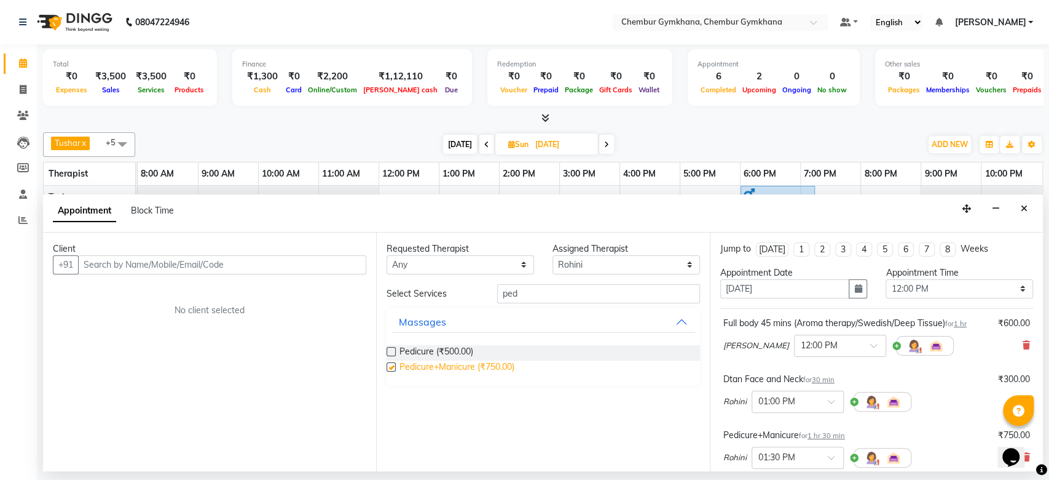
checkbox input "false"
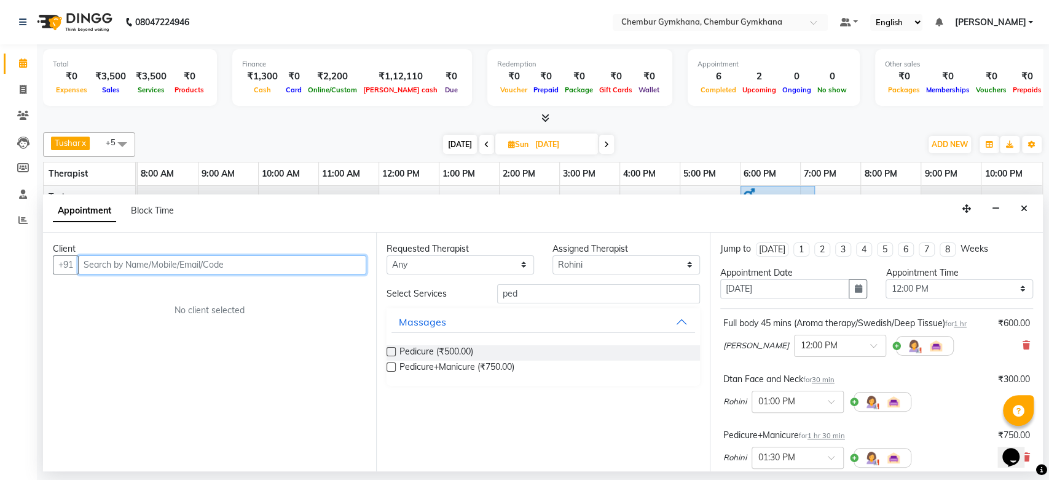
click at [334, 263] on input "text" at bounding box center [222, 264] width 288 height 19
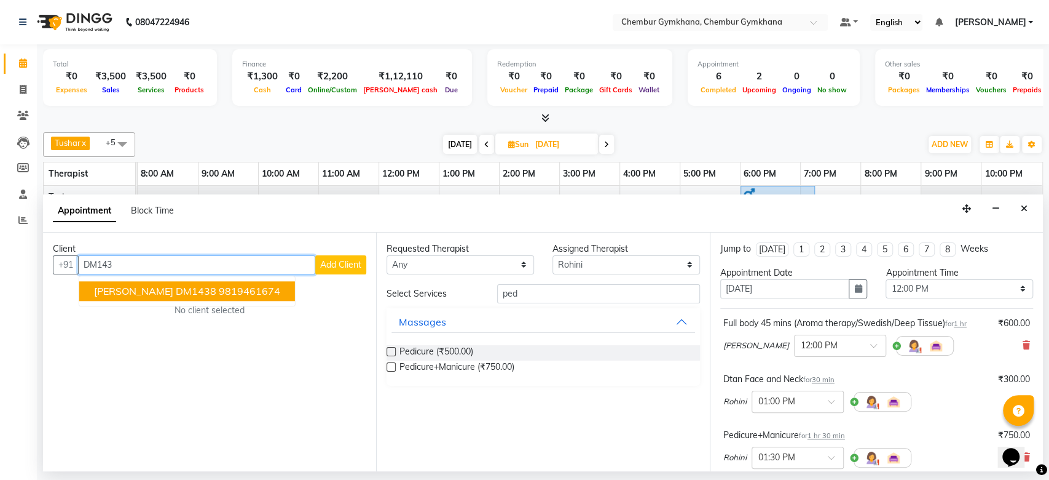
type input "DM1430"
click at [260, 264] on input "DM1430" at bounding box center [196, 264] width 237 height 19
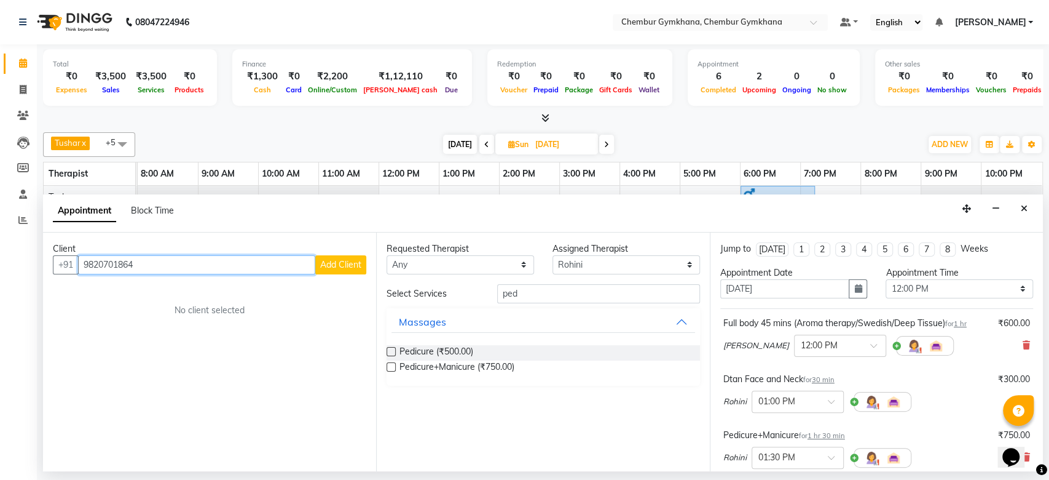
type input "9820701864"
click at [331, 266] on span "Add Client" at bounding box center [340, 264] width 41 height 11
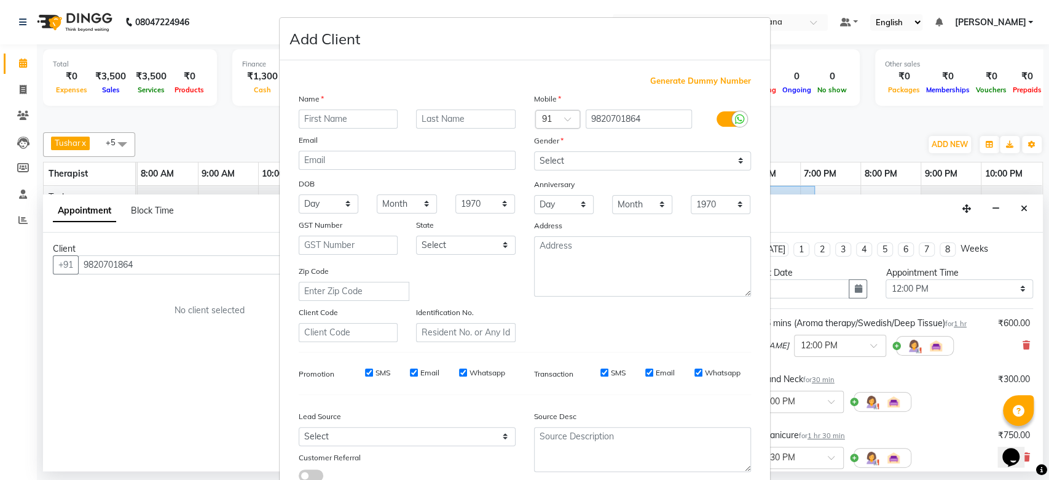
click at [345, 114] on input "text" at bounding box center [349, 118] width 100 height 19
type input "[PERSON_NAME]"
click at [451, 111] on input "text" at bounding box center [466, 118] width 100 height 19
paste input "DM1430"
type input "Arora DM1430"
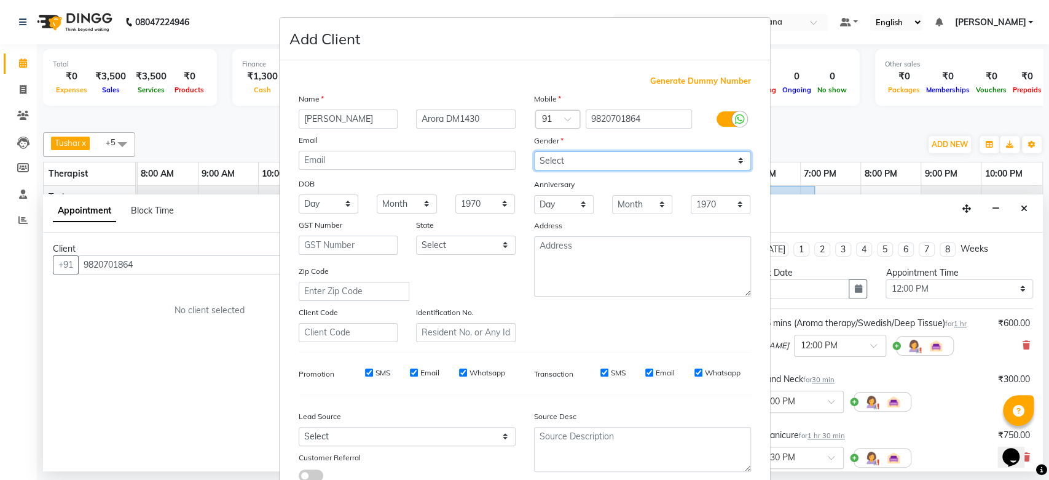
click at [717, 158] on select "Select [DEMOGRAPHIC_DATA] [DEMOGRAPHIC_DATA] Other Prefer Not To Say" at bounding box center [642, 160] width 217 height 19
select select "[DEMOGRAPHIC_DATA]"
click at [534, 151] on select "Select [DEMOGRAPHIC_DATA] [DEMOGRAPHIC_DATA] Other Prefer Not To Say" at bounding box center [642, 160] width 217 height 19
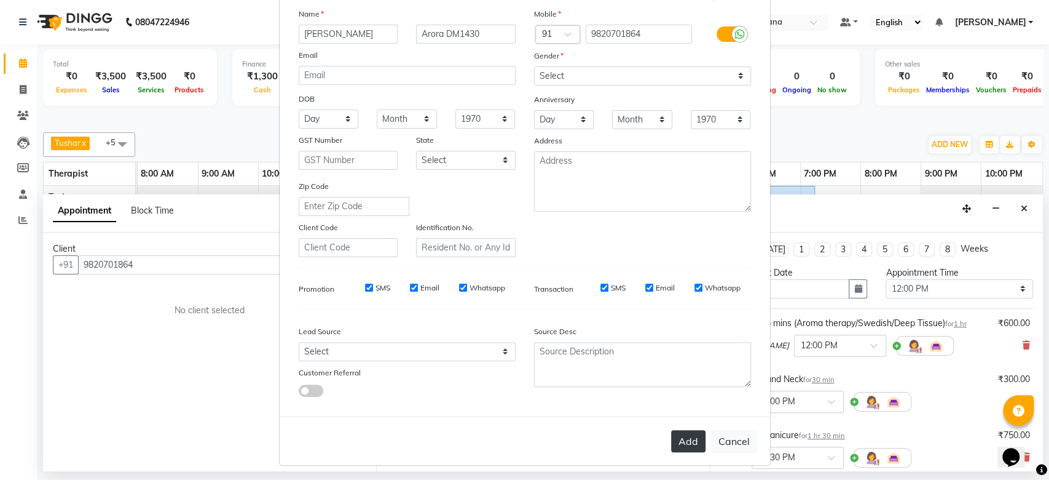
click at [687, 435] on button "Add" at bounding box center [688, 441] width 34 height 22
select select
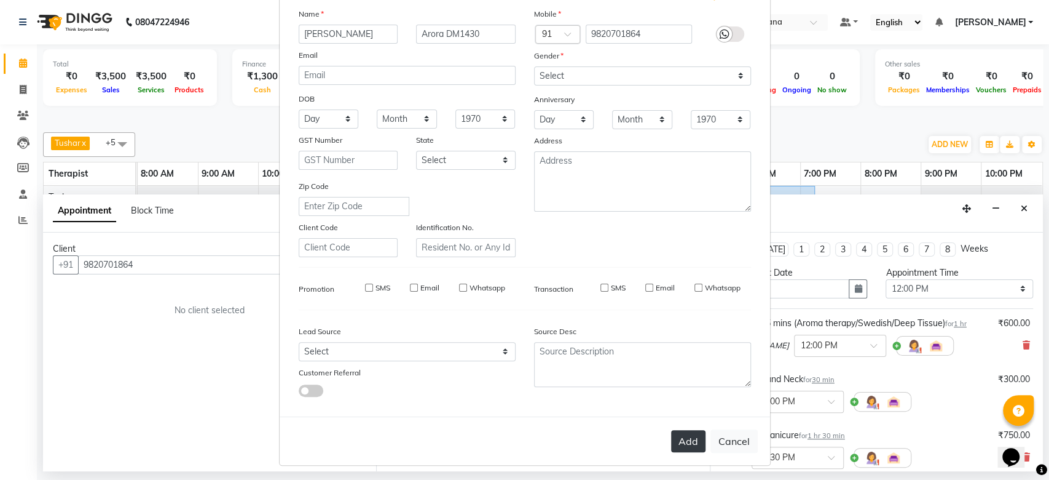
select select
checkbox input "false"
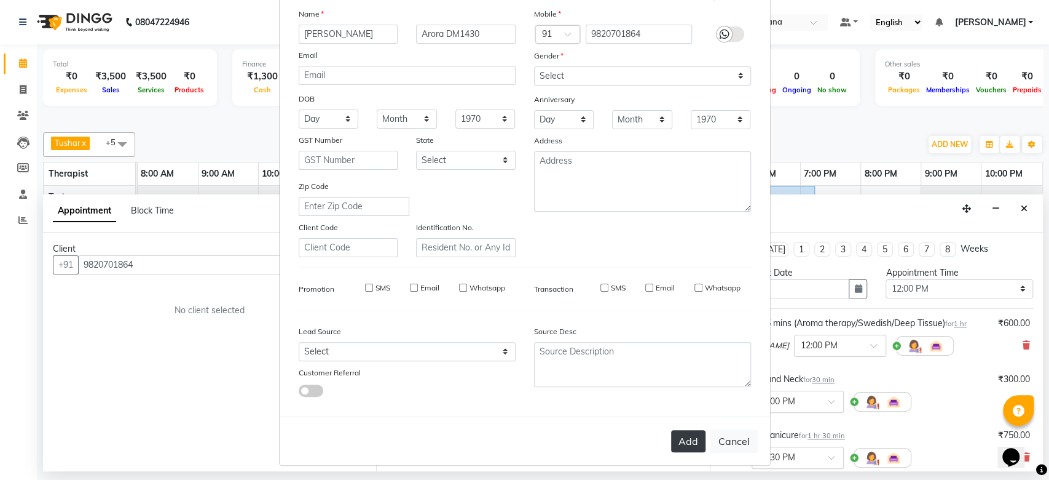
checkbox input "false"
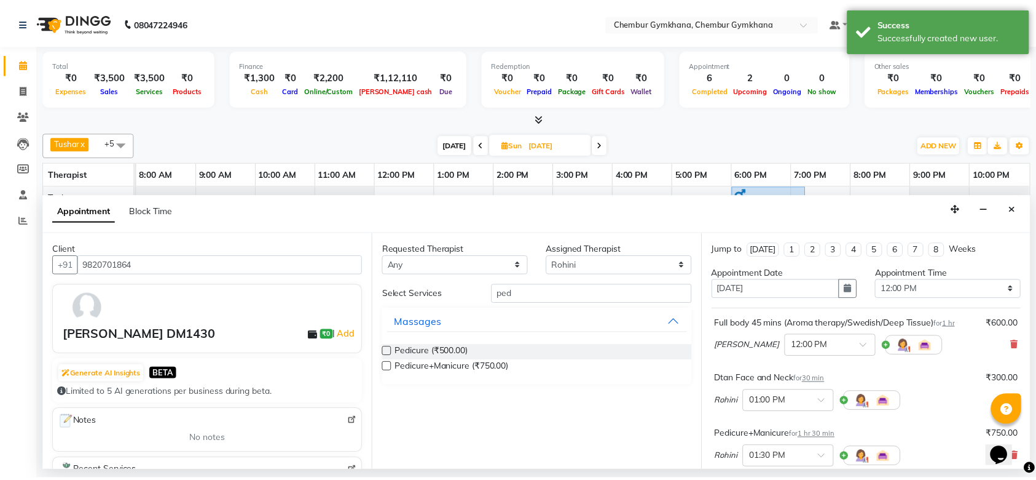
scroll to position [184, 0]
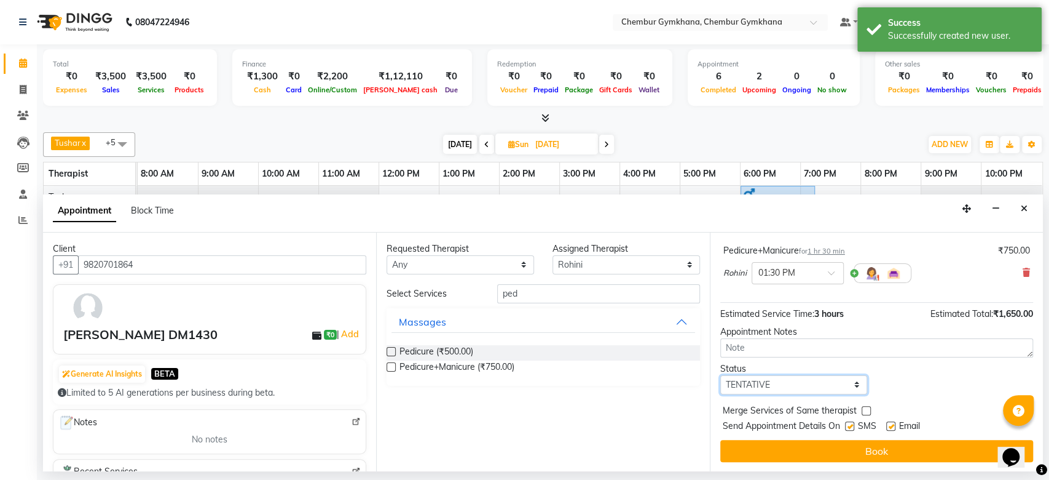
click at [823, 386] on select "Select TENTATIVE CONFIRM UPCOMING" at bounding box center [795, 384] width 148 height 19
select select "upcoming"
click at [721, 375] on select "Select TENTATIVE CONFIRM UPCOMING" at bounding box center [795, 384] width 148 height 19
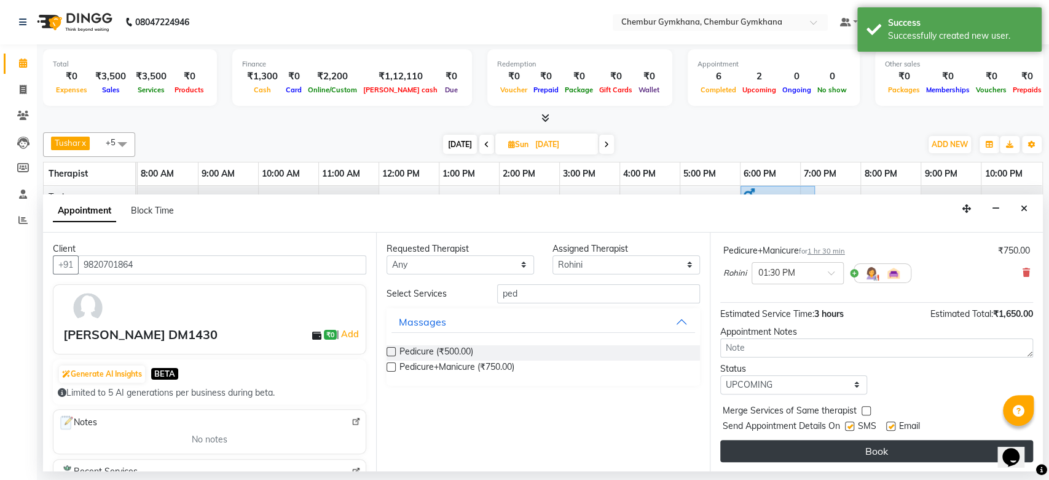
click at [845, 452] on button "Book" at bounding box center [877, 451] width 313 height 22
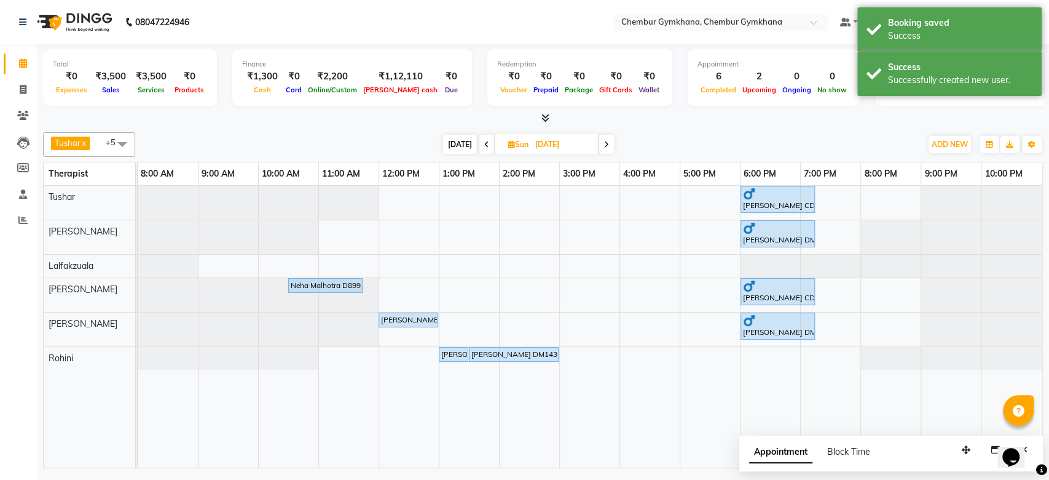
click at [698, 129] on div "[PERSON_NAME] x [PERSON_NAME] x [PERSON_NAME] [PERSON_NAME] x +5 Select All Pap…" at bounding box center [543, 297] width 1000 height 341
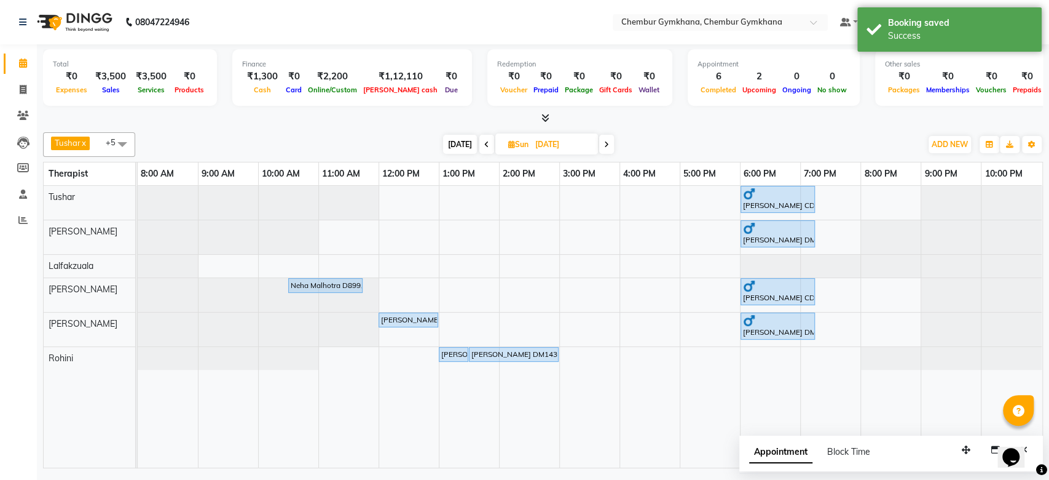
click at [470, 22] on nav "08047224946 Select Location × [GEOGRAPHIC_DATA] Gymkhana, Chembur Gymkhana Defa…" at bounding box center [524, 22] width 1049 height 44
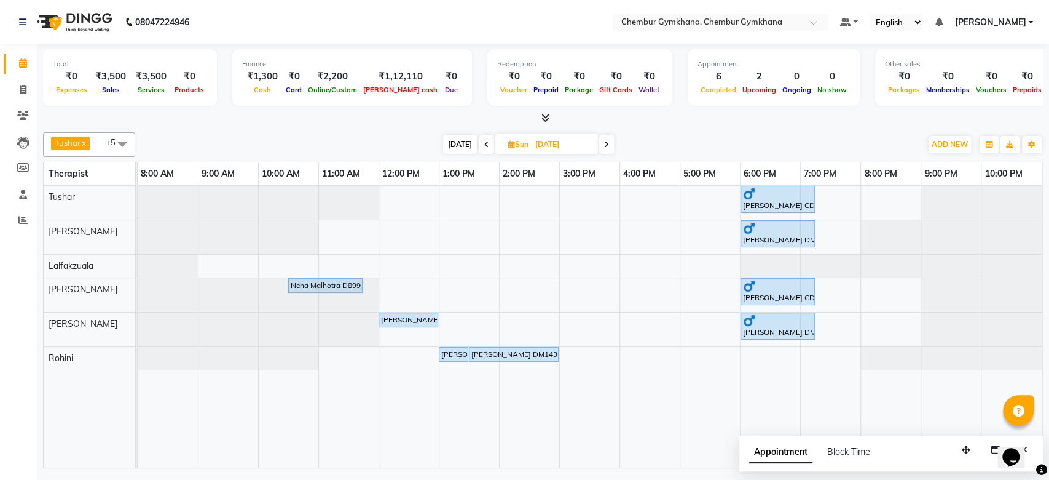
click at [461, 146] on span "[DATE]" at bounding box center [460, 144] width 34 height 19
type input "[DATE]"
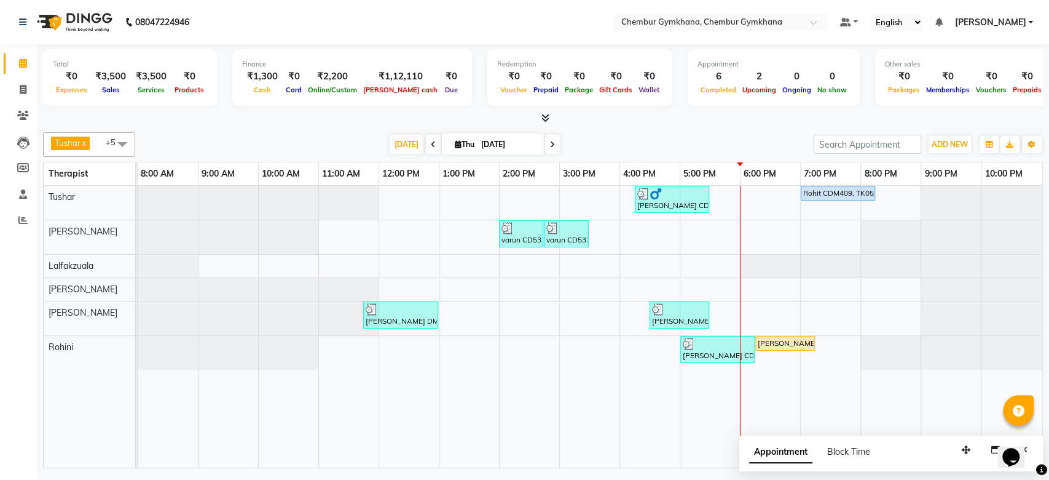
click at [346, 138] on div "[DATE] [DATE]" at bounding box center [474, 144] width 666 height 18
click at [347, 130] on div "[PERSON_NAME] x [PERSON_NAME] x [PERSON_NAME] [PERSON_NAME] x +5 Select All Pap…" at bounding box center [543, 297] width 1000 height 341
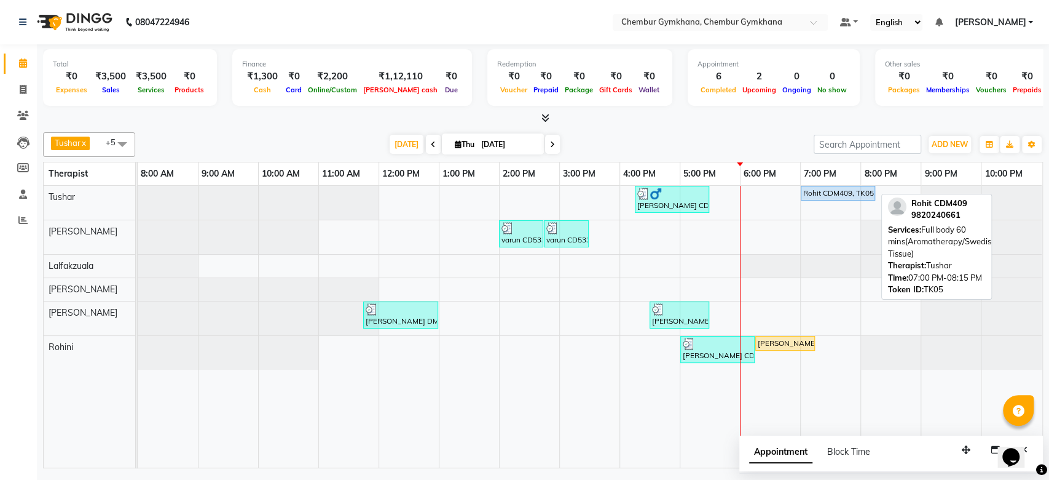
click at [825, 195] on div "Rohit CDM409, TK05, 07:00 PM-08:15 PM, Full body 60 mins(Aromatherapy/Swedish/D…" at bounding box center [838, 193] width 72 height 11
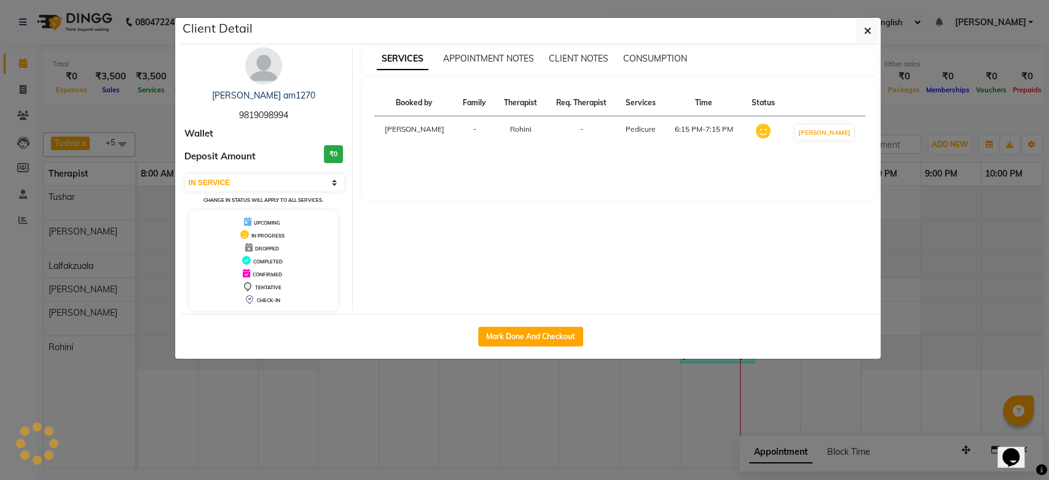
select select "5"
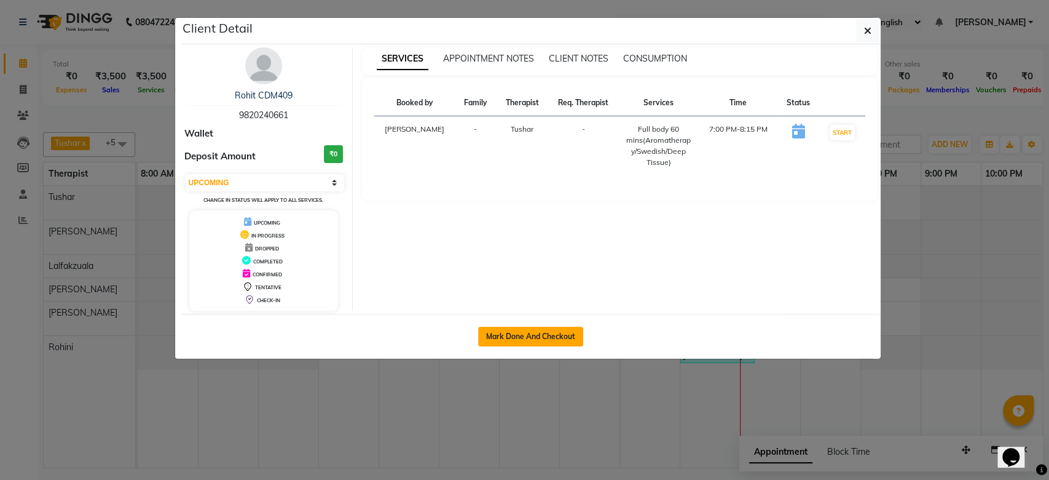
click at [564, 331] on button "Mark Done And Checkout" at bounding box center [530, 336] width 105 height 20
select select "8754"
select select "service"
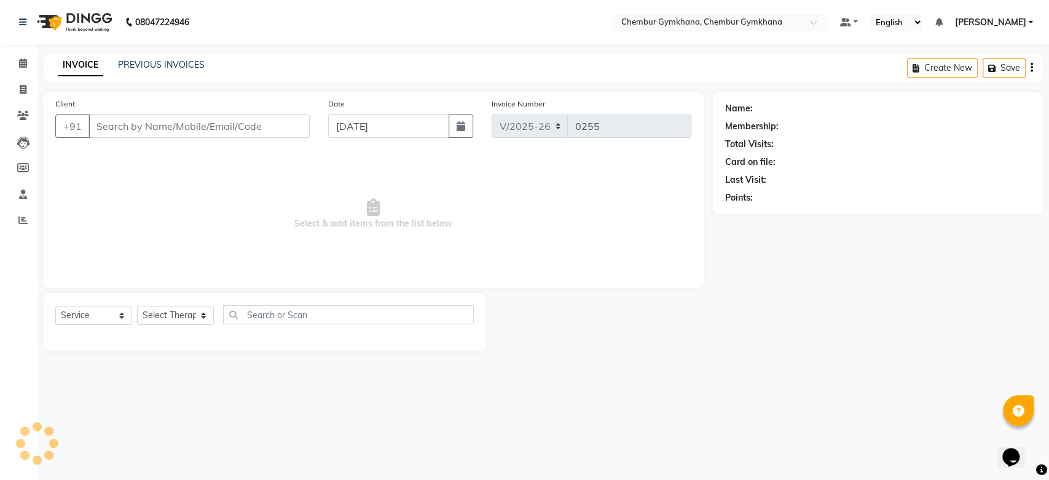
type input "9820240661"
select select "88851"
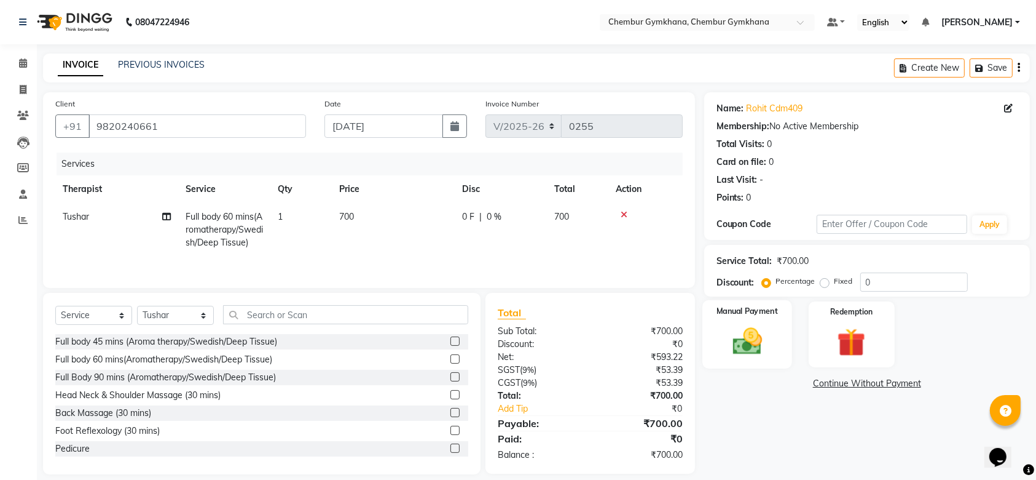
click at [740, 344] on img at bounding box center [748, 341] width 48 height 34
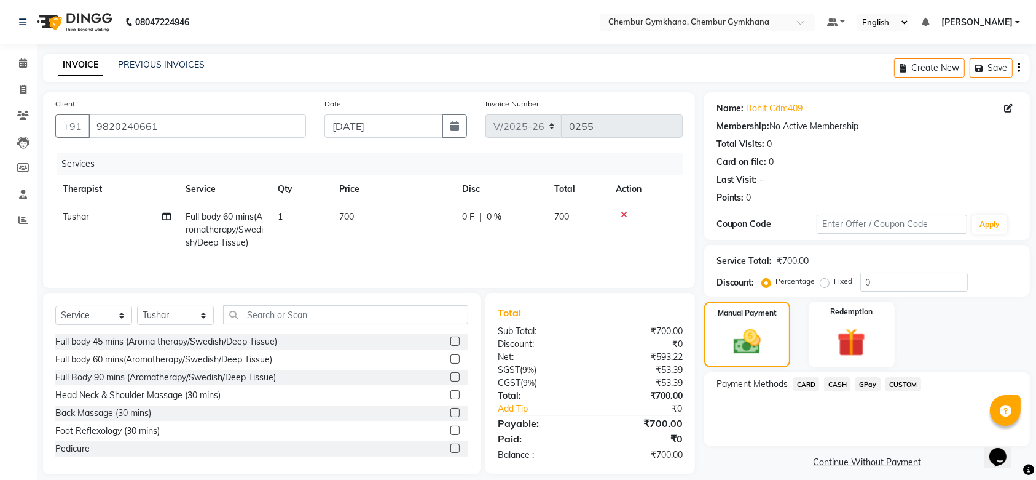
scroll to position [15, 0]
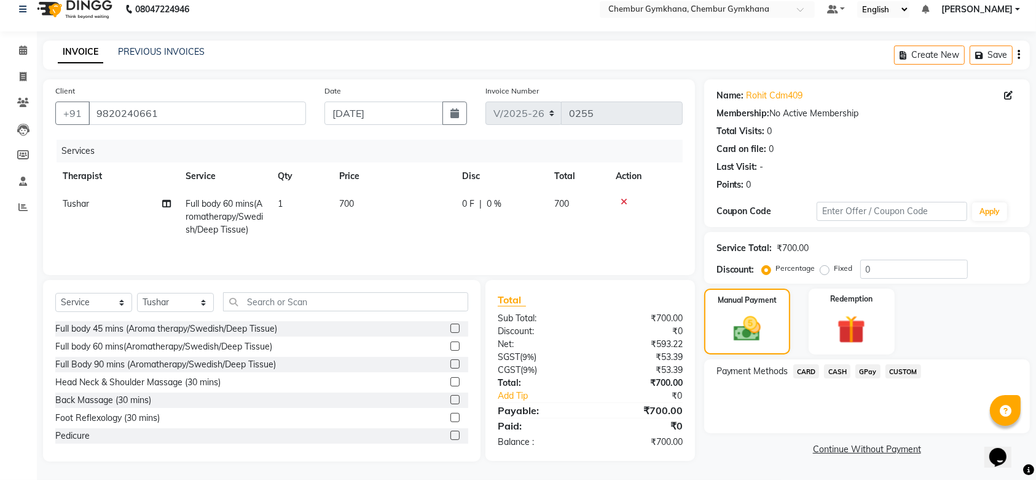
click at [842, 368] on span "CASH" at bounding box center [837, 371] width 26 height 14
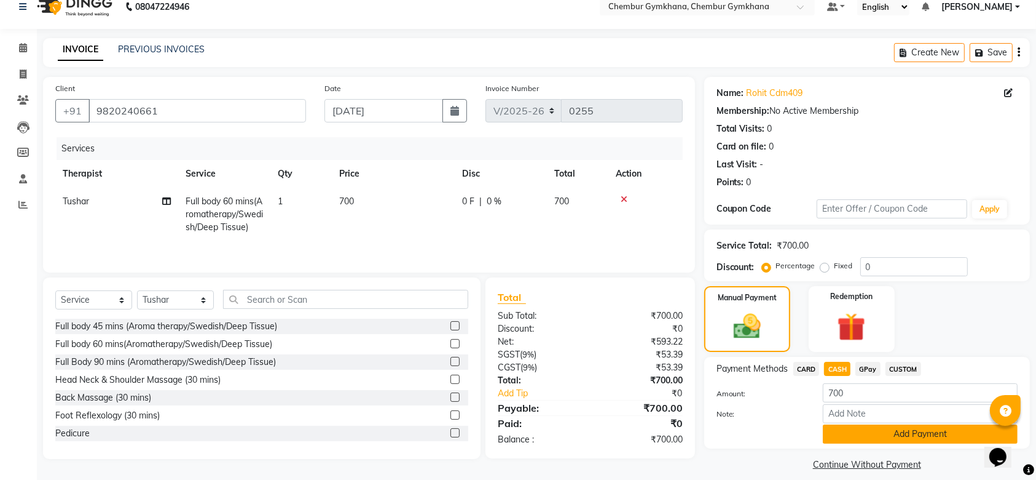
click at [865, 429] on button "Add Payment" at bounding box center [920, 433] width 195 height 19
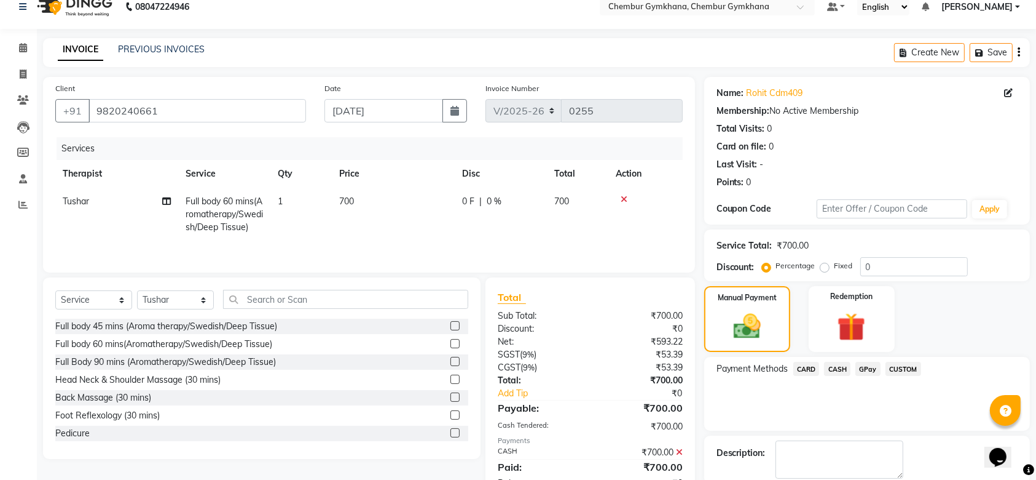
scroll to position [79, 0]
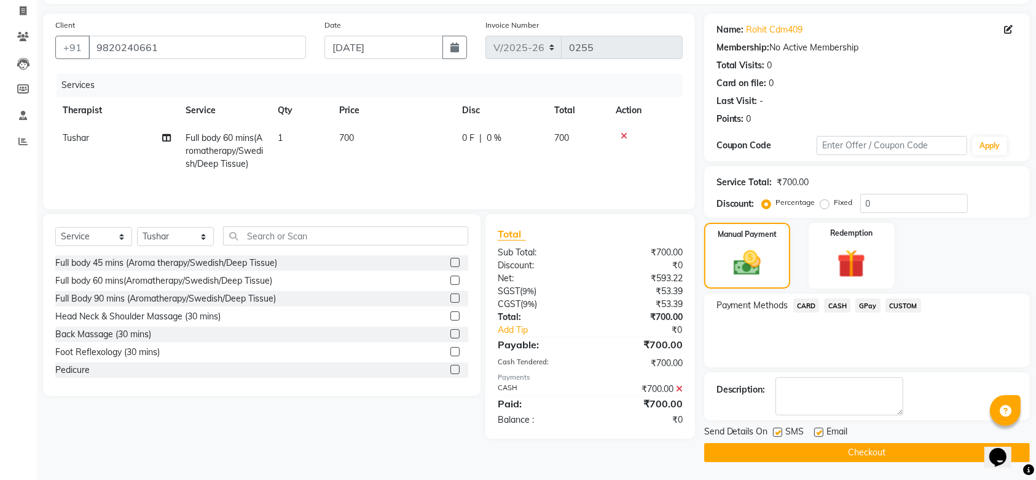
click at [865, 454] on button "Checkout" at bounding box center [868, 452] width 326 height 19
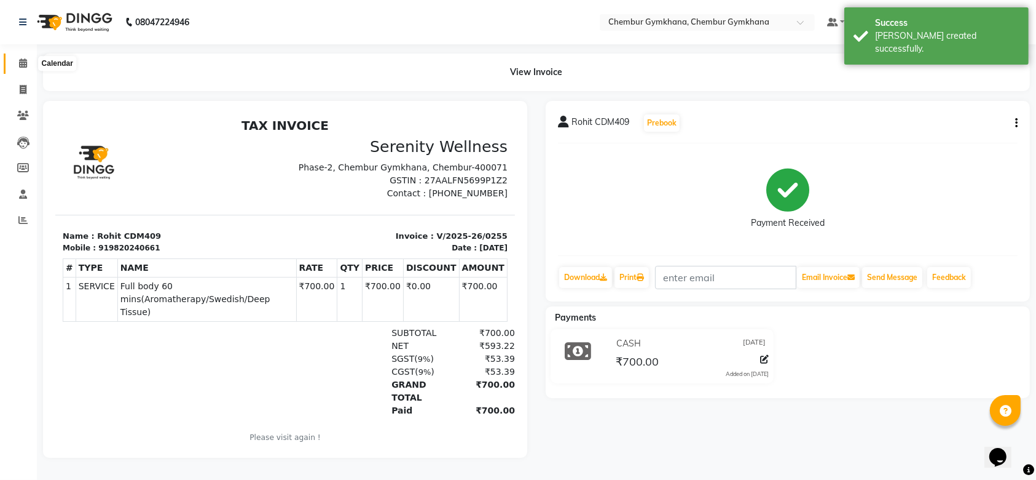
click at [19, 60] on icon at bounding box center [23, 62] width 8 height 9
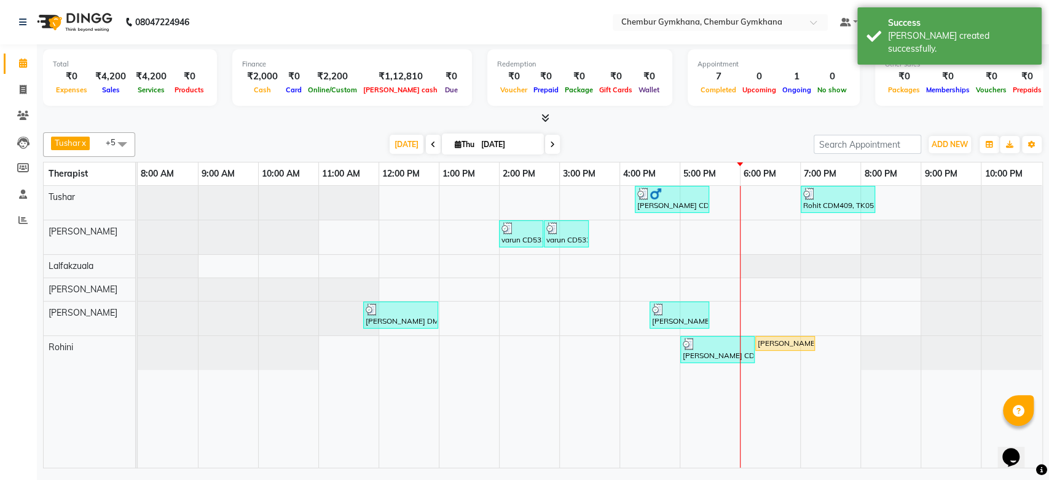
click at [309, 147] on div "[DATE] [DATE]" at bounding box center [474, 144] width 666 height 18
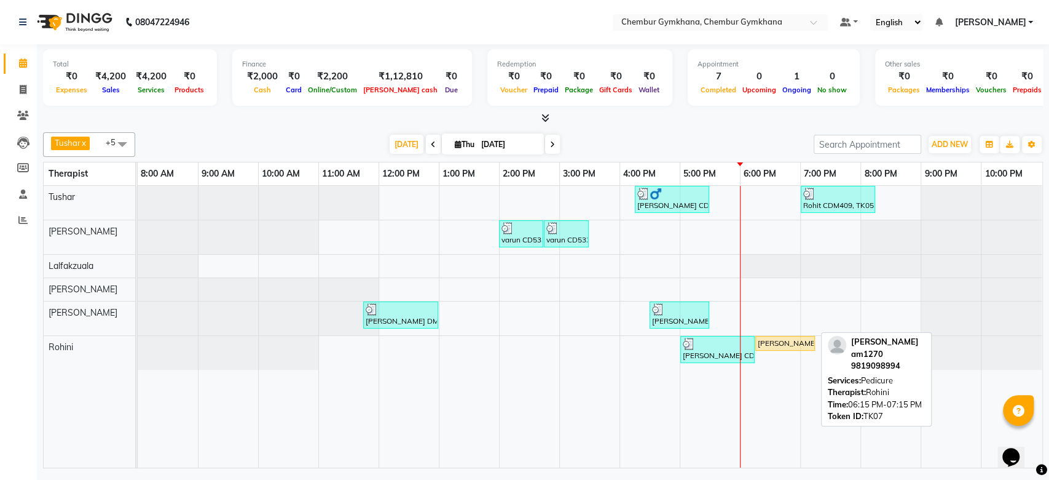
click at [796, 341] on div "[PERSON_NAME] am1270, TK07, 06:15 PM-07:15 PM, Pedicure" at bounding box center [785, 343] width 57 height 11
select select "1"
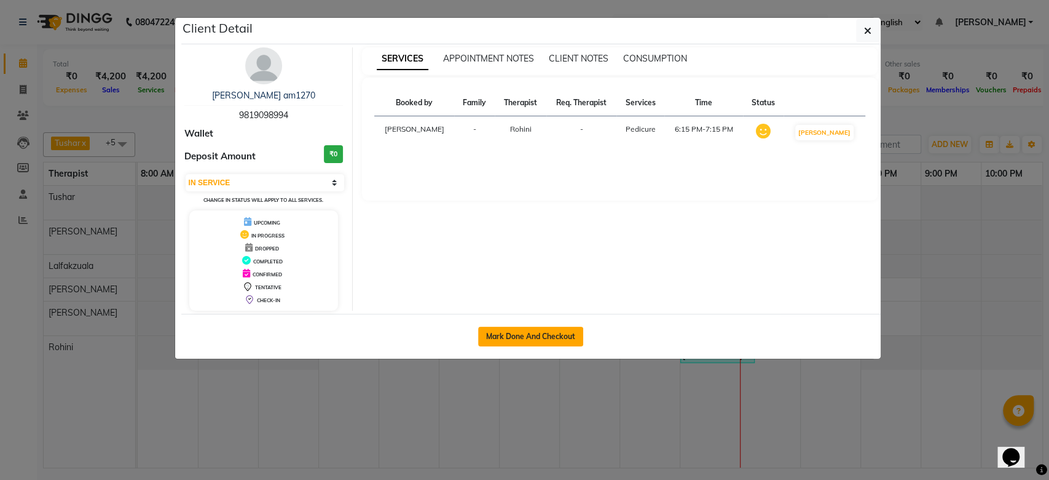
click at [553, 331] on button "Mark Done And Checkout" at bounding box center [530, 336] width 105 height 20
select select "8754"
select select "service"
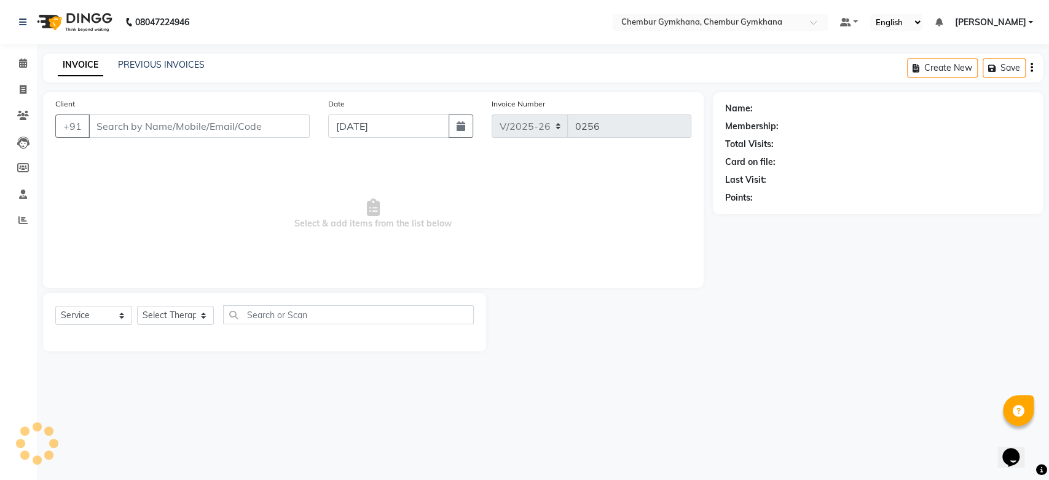
type input "9819098994"
select select "88850"
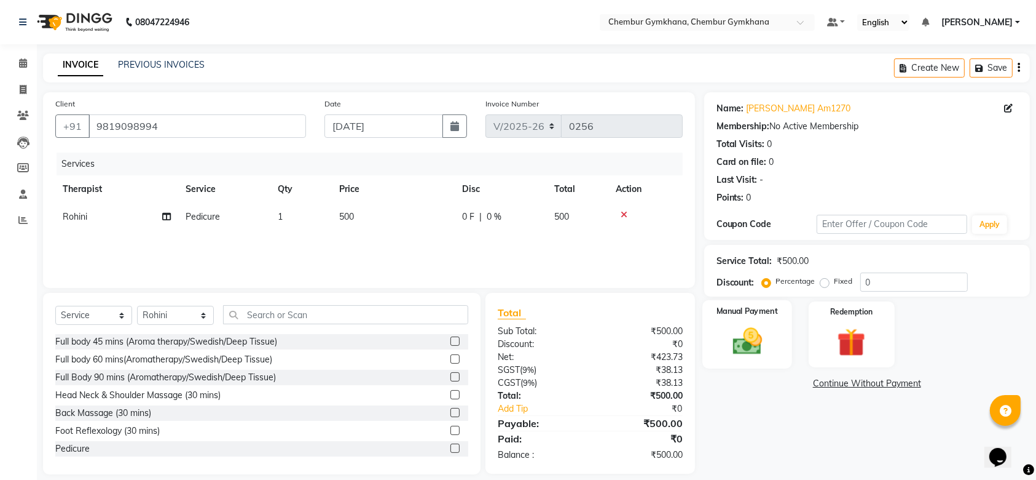
click at [734, 347] on img at bounding box center [748, 341] width 48 height 34
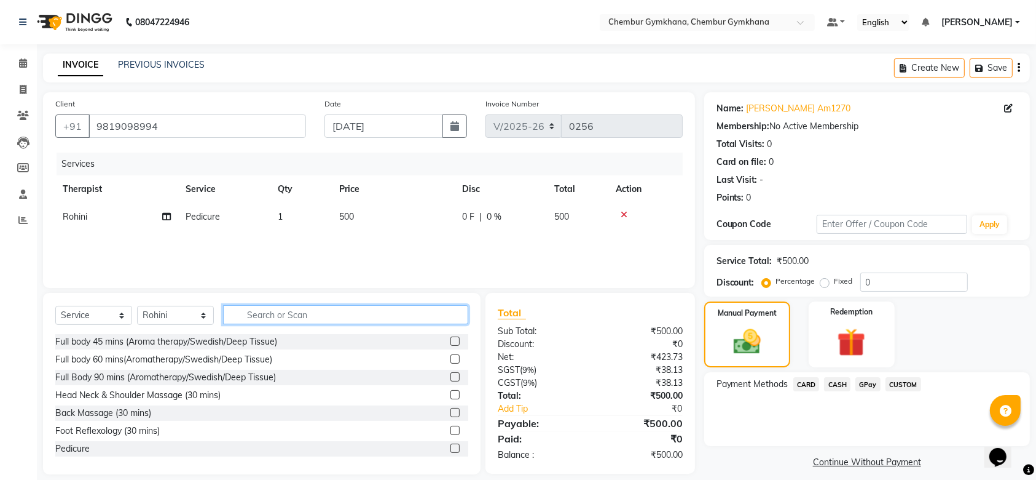
click at [271, 317] on input "text" at bounding box center [345, 314] width 245 height 19
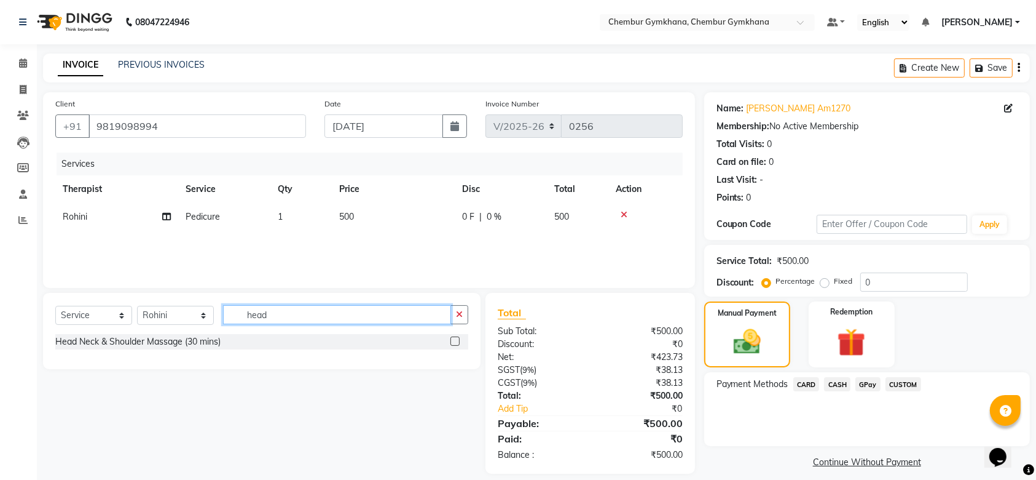
type input "head"
click at [265, 339] on div "Head Neck & Shoulder Massage (30 mins)" at bounding box center [261, 341] width 413 height 15
click at [452, 341] on label at bounding box center [455, 340] width 9 height 9
click at [452, 341] on input "checkbox" at bounding box center [455, 342] width 8 height 8
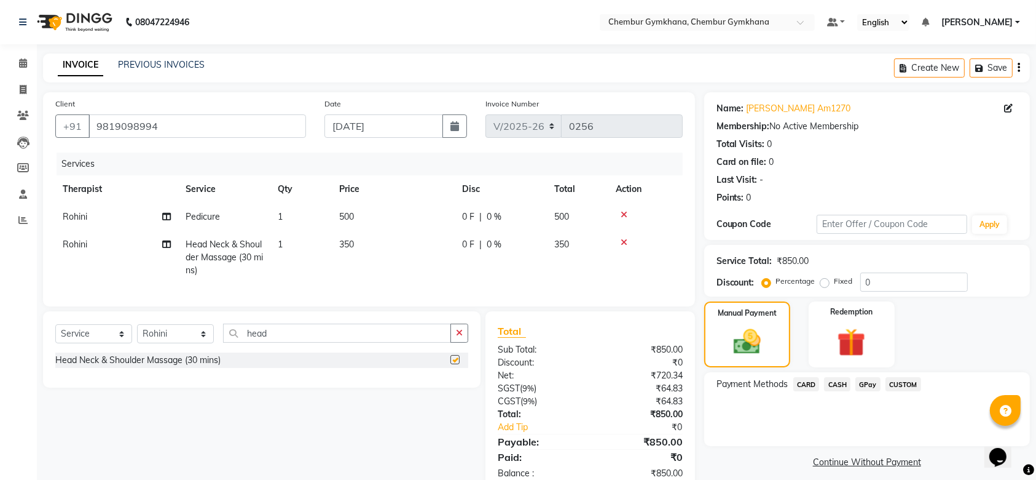
checkbox input "false"
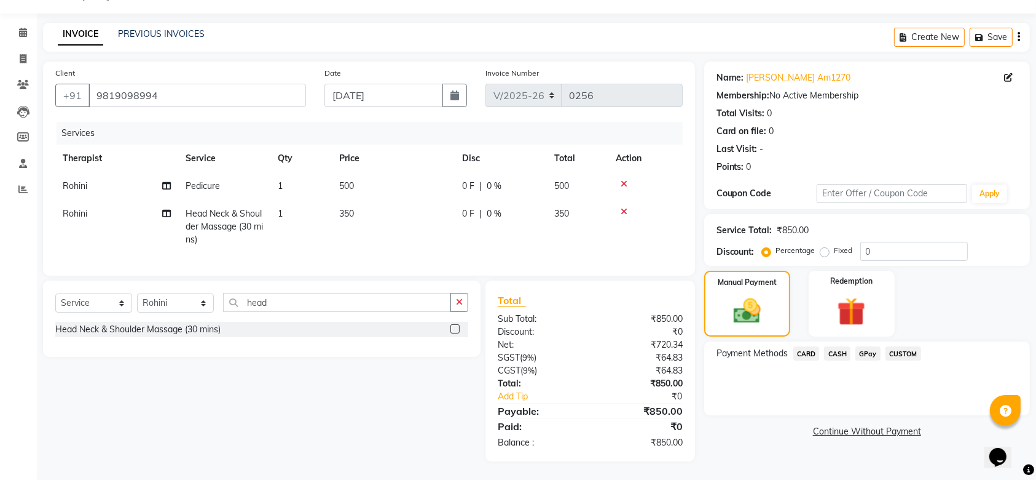
click at [807, 346] on span "CARD" at bounding box center [807, 353] width 26 height 14
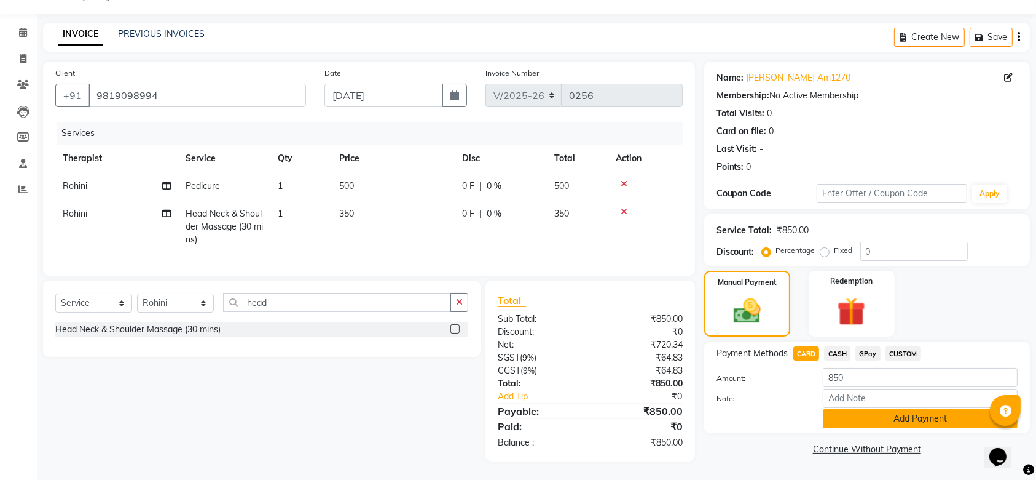
click at [864, 409] on button "Add Payment" at bounding box center [920, 418] width 195 height 19
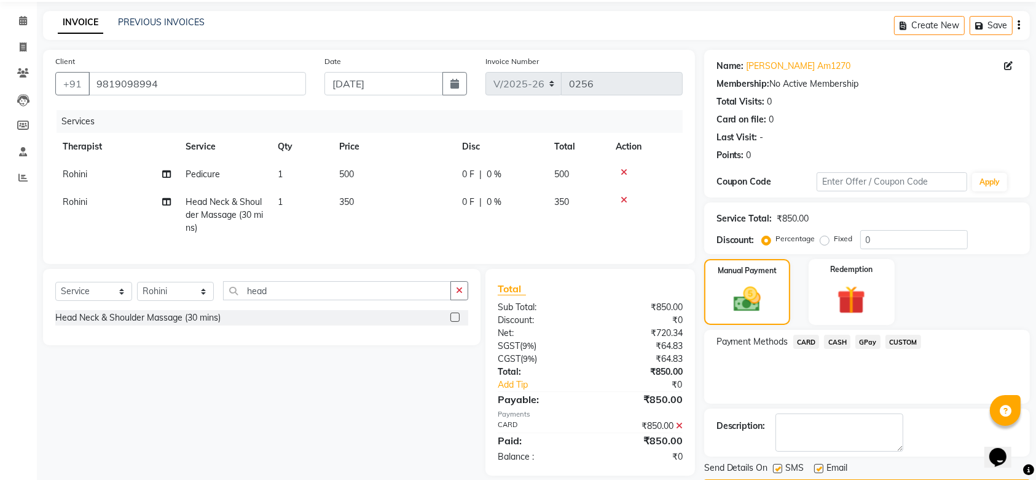
scroll to position [79, 0]
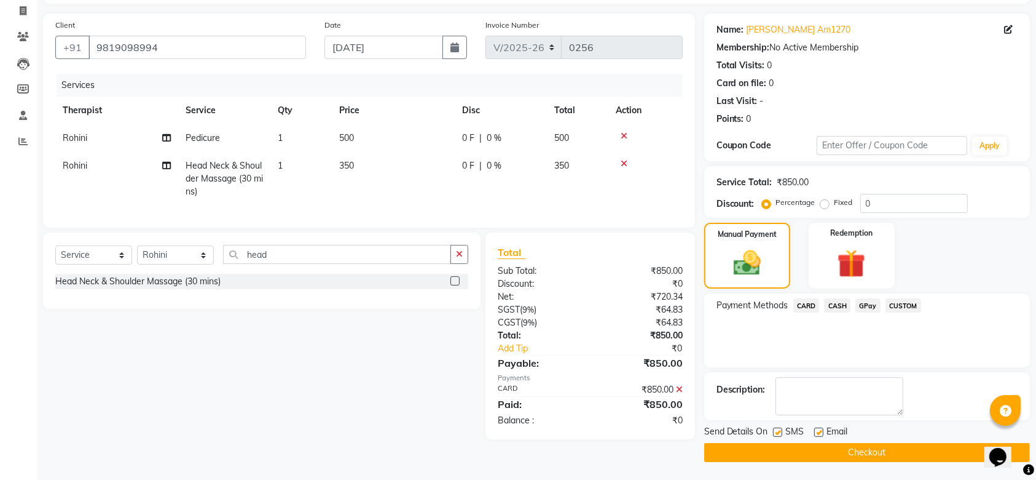
click at [856, 450] on button "Checkout" at bounding box center [868, 452] width 326 height 19
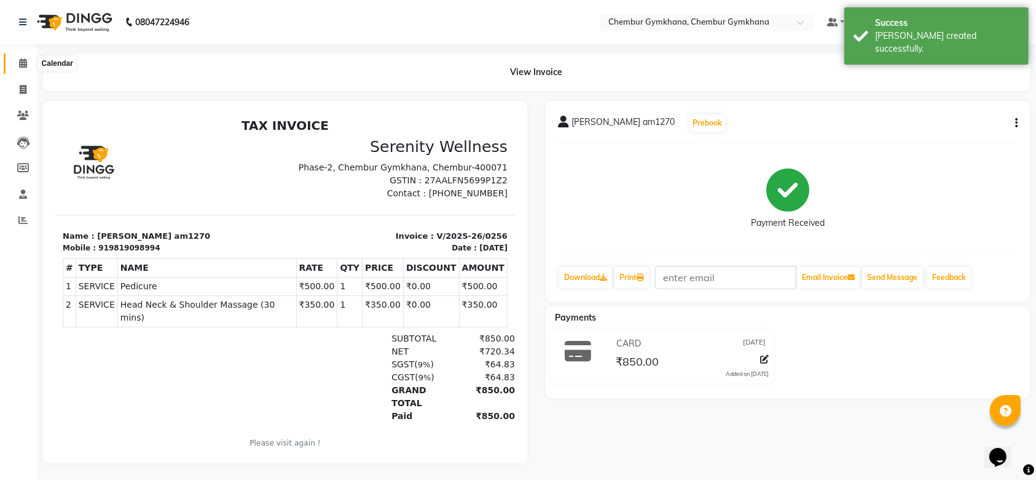
click at [22, 61] on icon at bounding box center [23, 62] width 8 height 9
